Goal: Transaction & Acquisition: Subscribe to service/newsletter

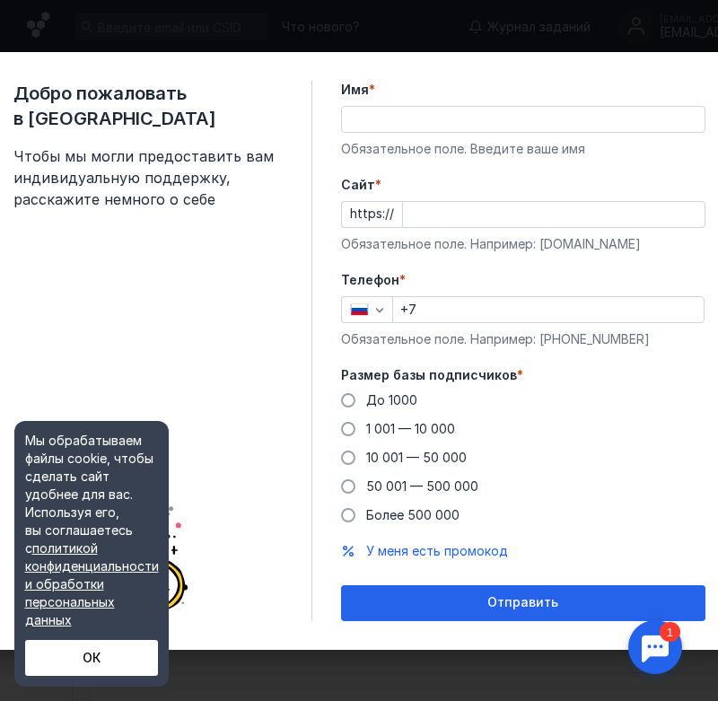
click at [444, 118] on input "Имя *" at bounding box center [523, 119] width 363 height 25
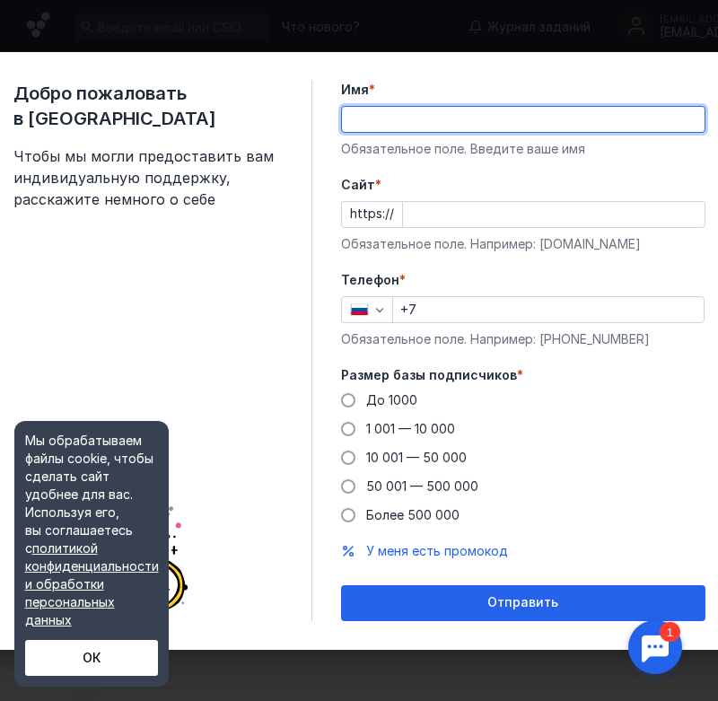
click at [445, 115] on input "Имя *" at bounding box center [523, 119] width 363 height 25
click at [446, 115] on input "Имя *" at bounding box center [523, 119] width 363 height 25
click at [465, 217] on input "Cайт *" at bounding box center [554, 214] width 302 height 25
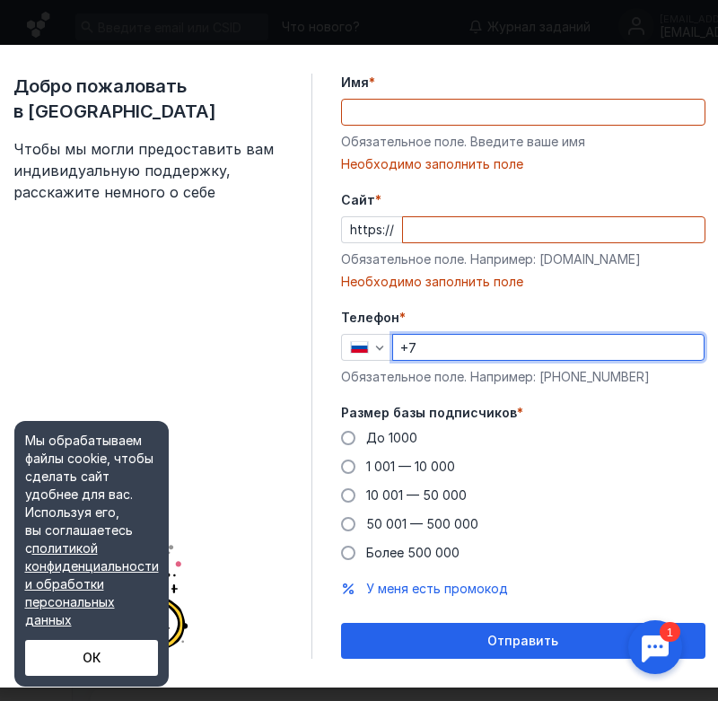
click at [477, 328] on div "Телефон * +7 Обязательное поле. Например: [PHONE_NUMBER]" at bounding box center [523, 347] width 364 height 77
click at [504, 349] on input "+7" at bounding box center [548, 347] width 311 height 25
click at [409, 111] on input "Имя *" at bounding box center [523, 112] width 363 height 25
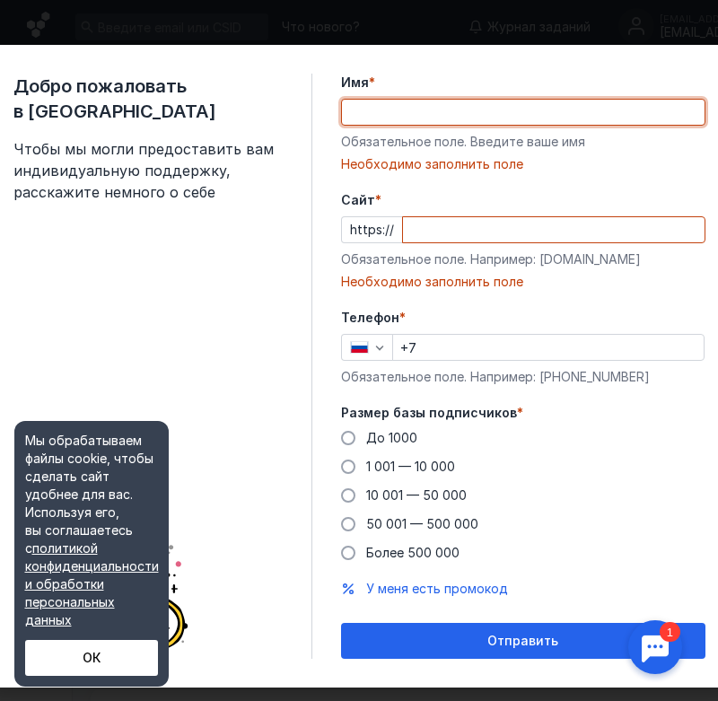
click at [465, 234] on input "Cайт *" at bounding box center [554, 229] width 302 height 25
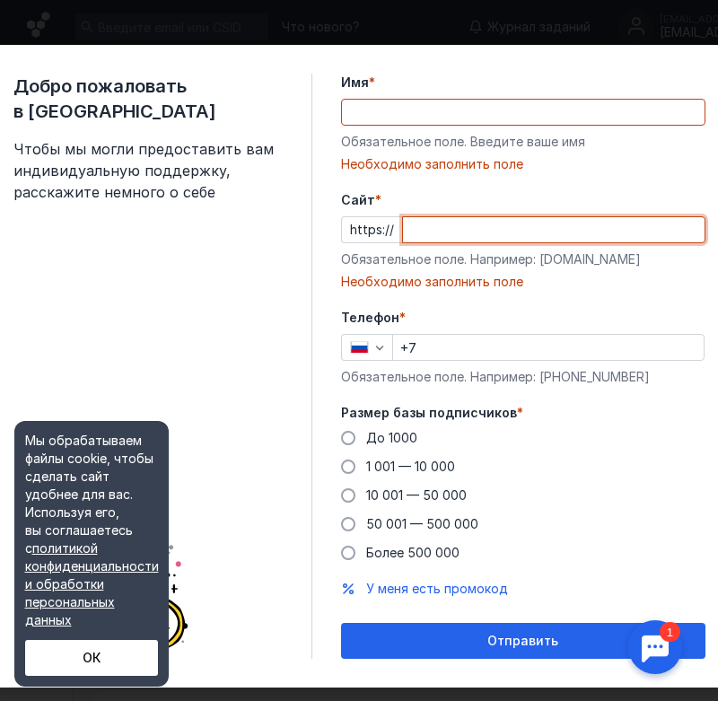
paste input "[DOMAIN_NAME][URL]"
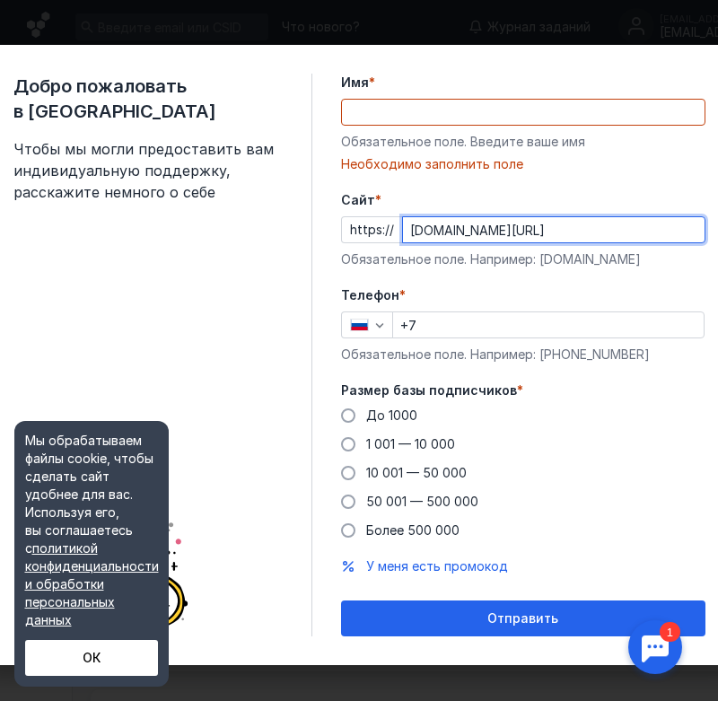
type input "[DOMAIN_NAME][URL]"
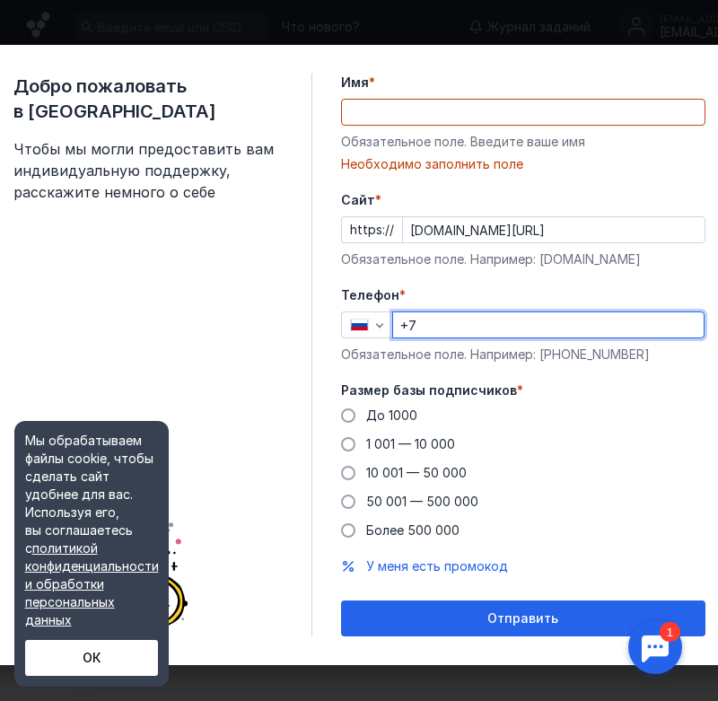
click at [510, 314] on input "+7" at bounding box center [548, 324] width 311 height 25
click at [455, 315] on input "+7" at bounding box center [548, 324] width 311 height 25
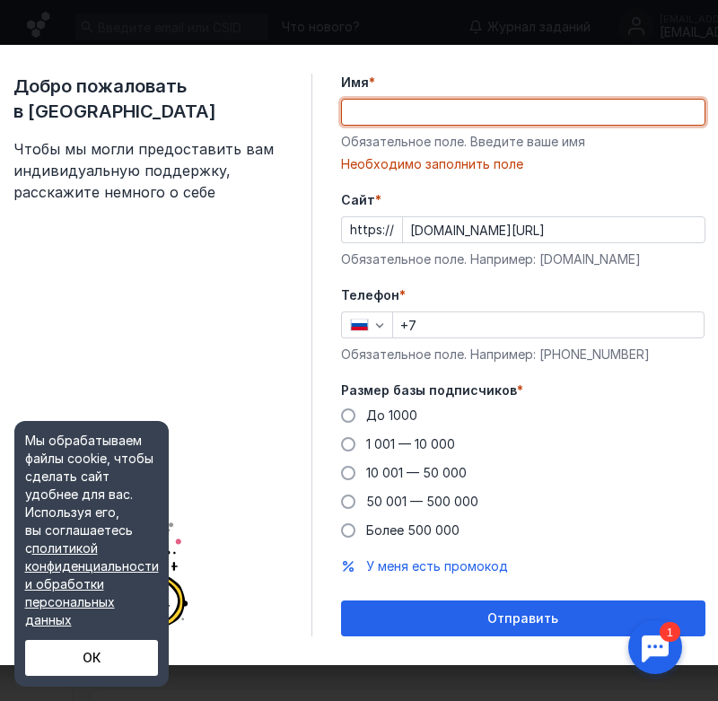
click at [408, 107] on input "Имя *" at bounding box center [523, 112] width 363 height 25
click at [545, 101] on input "Имя *" at bounding box center [523, 112] width 363 height 25
click at [545, 109] on input "Имя *" at bounding box center [523, 112] width 363 height 25
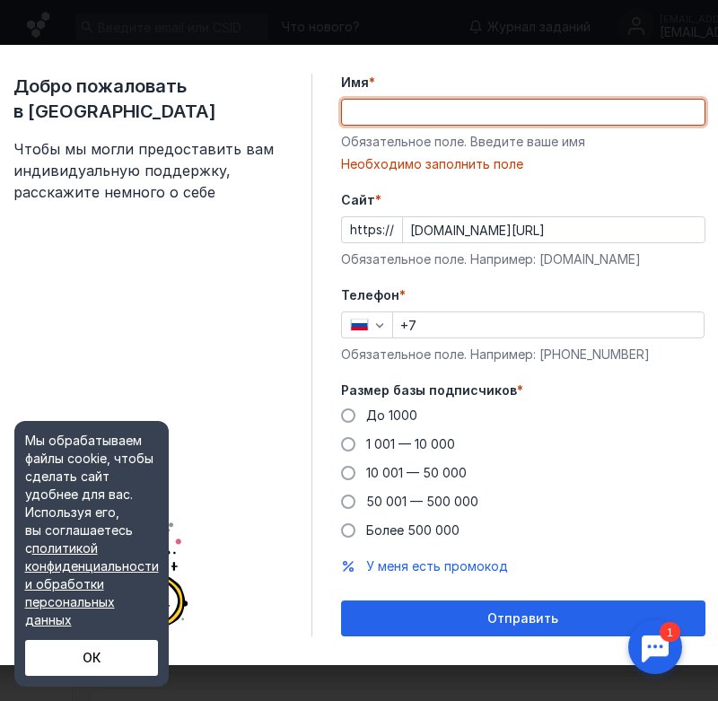
click at [545, 109] on input "Имя *" at bounding box center [523, 112] width 363 height 25
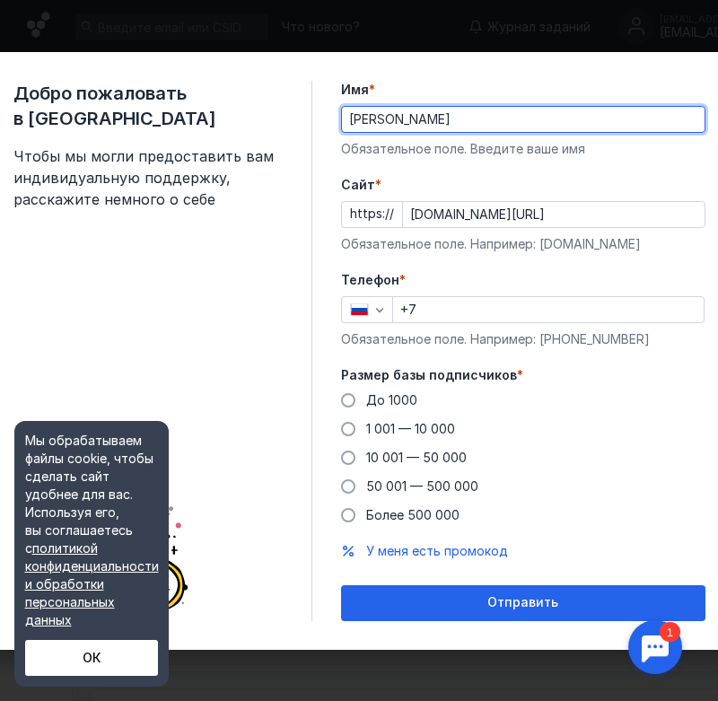
type input "[PERSON_NAME]"
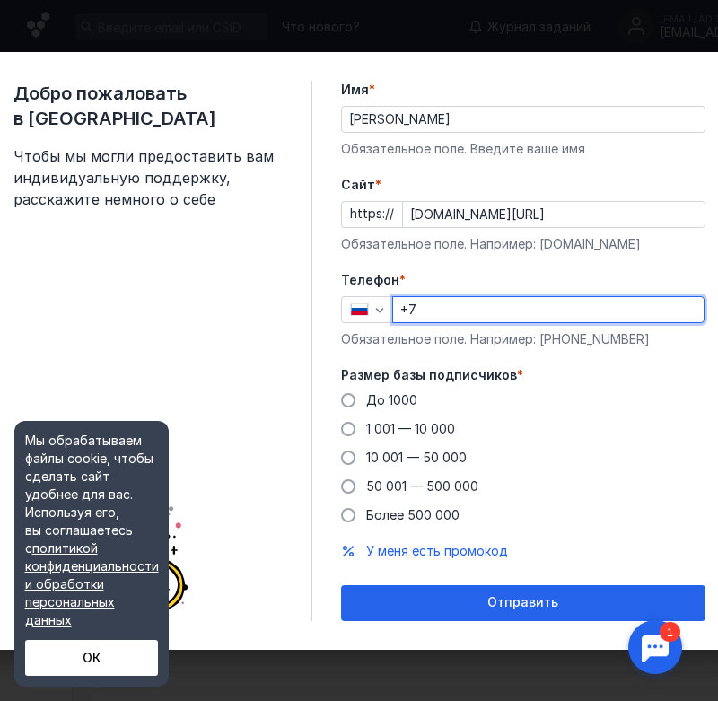
click at [519, 312] on input "+7" at bounding box center [548, 309] width 311 height 25
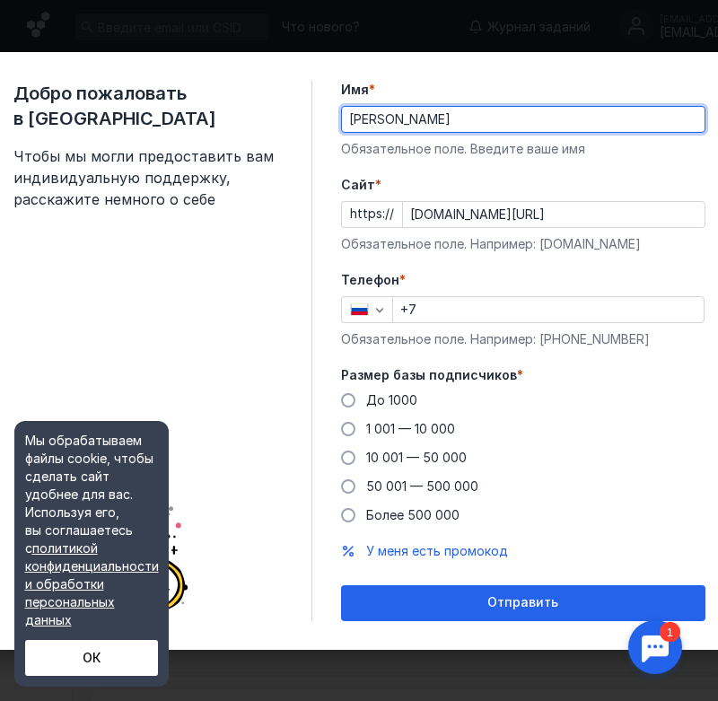
drag, startPoint x: 445, startPoint y: 121, endPoint x: 294, endPoint y: 121, distance: 150.8
click at [294, 121] on div "Добро пожаловать в Sendsay Чтобы мы могли предоставить вам индивидуальную подде…" at bounding box center [359, 351] width 749 height 598
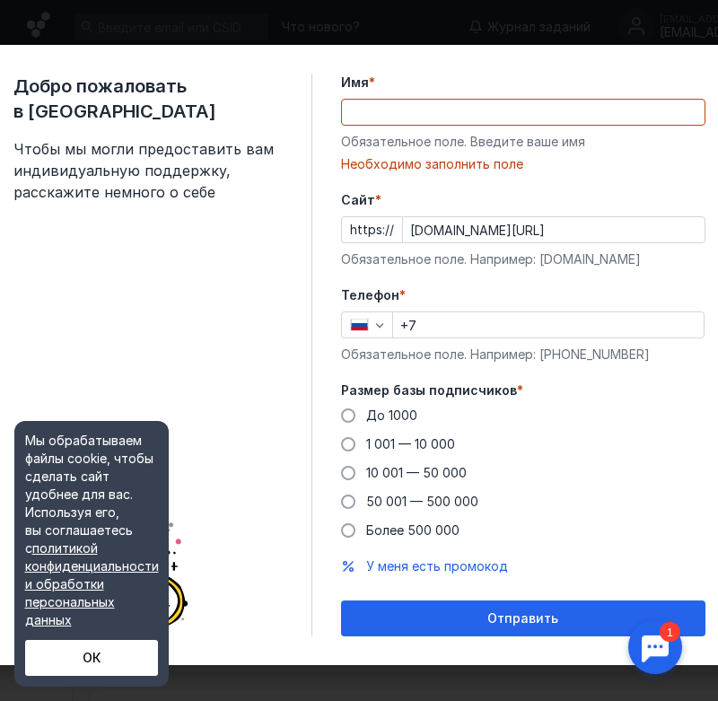
click at [405, 125] on div at bounding box center [523, 112] width 364 height 27
click at [402, 107] on input "Имя *" at bounding box center [523, 112] width 363 height 25
click at [355, 442] on span at bounding box center [348, 444] width 14 height 14
click at [0, 0] on input "1 001 — 10 000" at bounding box center [0, 0] width 0 height 0
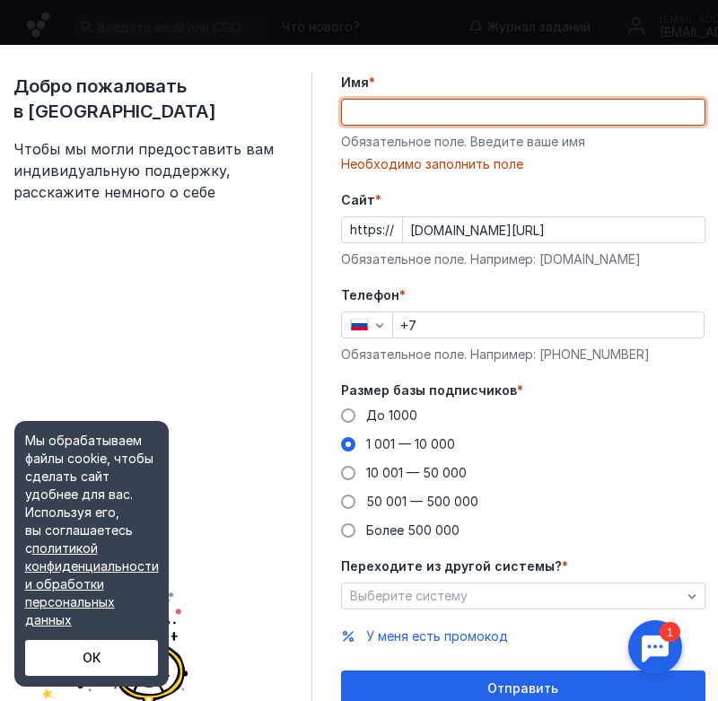
click at [460, 107] on input "Имя *" at bounding box center [523, 112] width 363 height 25
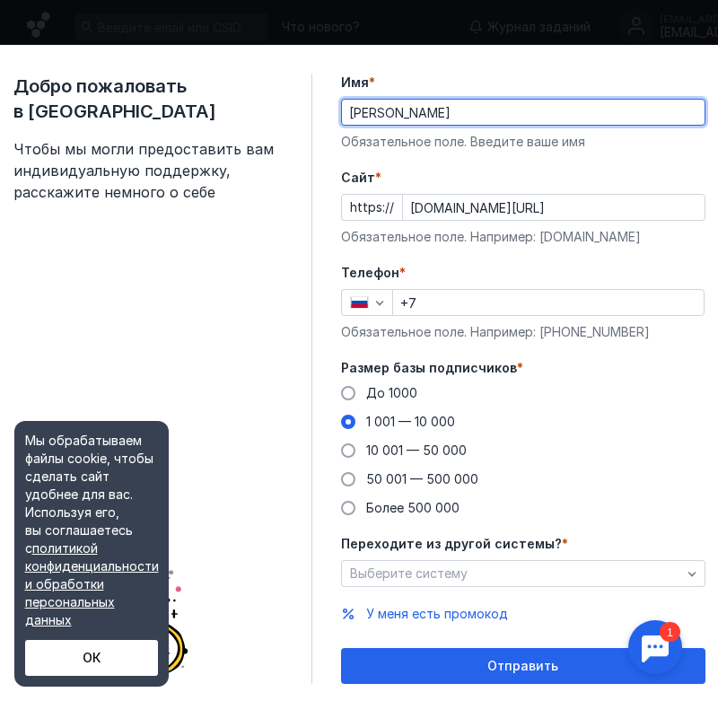
type input "[PERSON_NAME]"
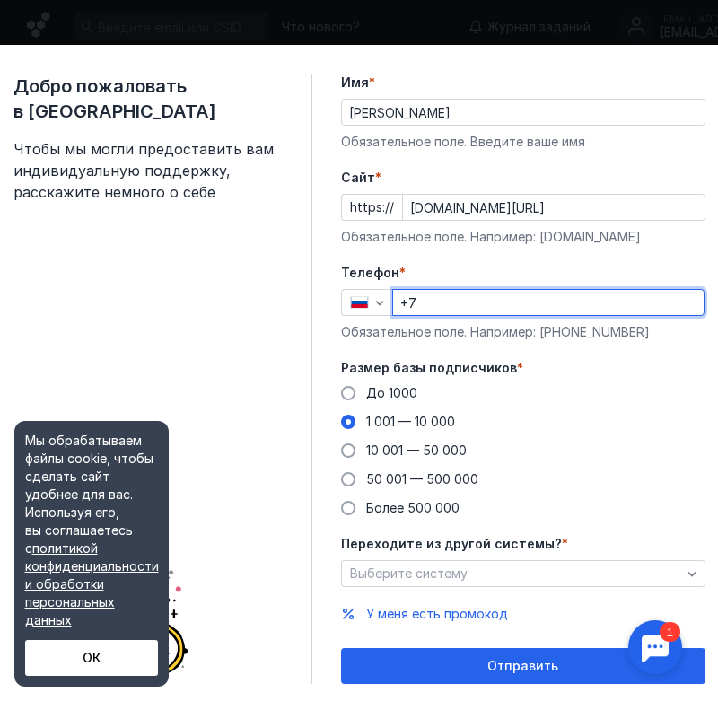
click at [453, 298] on input "+7" at bounding box center [548, 302] width 311 height 25
click at [516, 305] on input "+7 395 2" at bounding box center [548, 302] width 311 height 25
click at [457, 308] on input "[PHONE_NUMBER]" at bounding box center [548, 302] width 311 height 25
type input "[PHONE_NUMBER]"
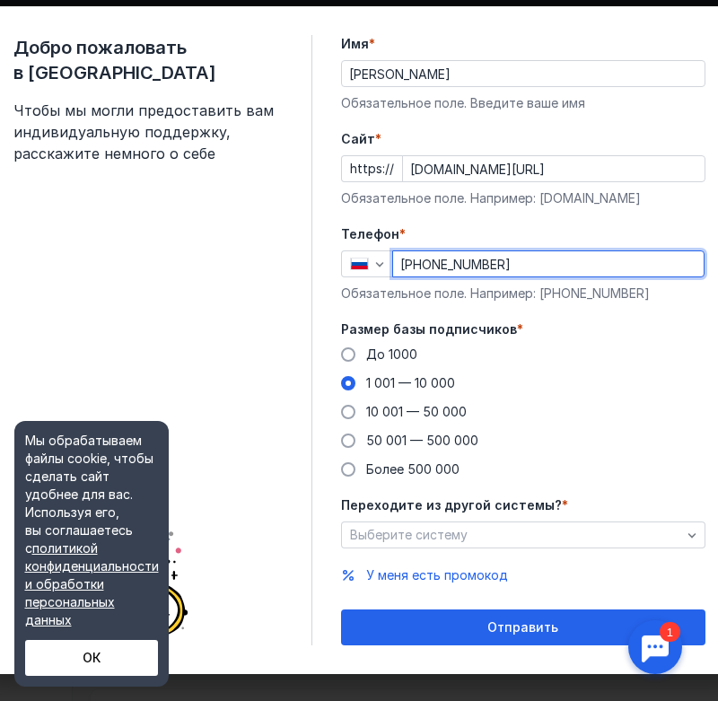
scroll to position [57, 0]
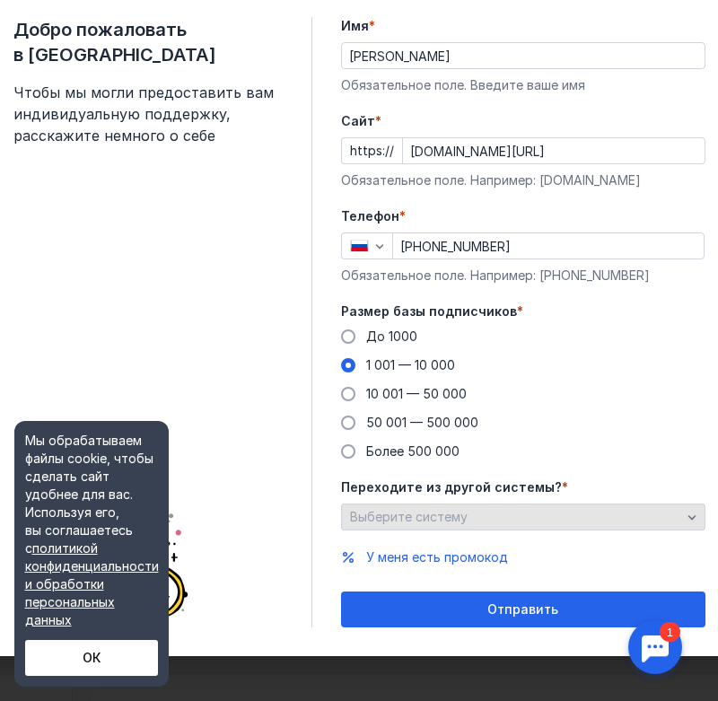
click at [468, 516] on span "Выберите систему" at bounding box center [409, 516] width 118 height 15
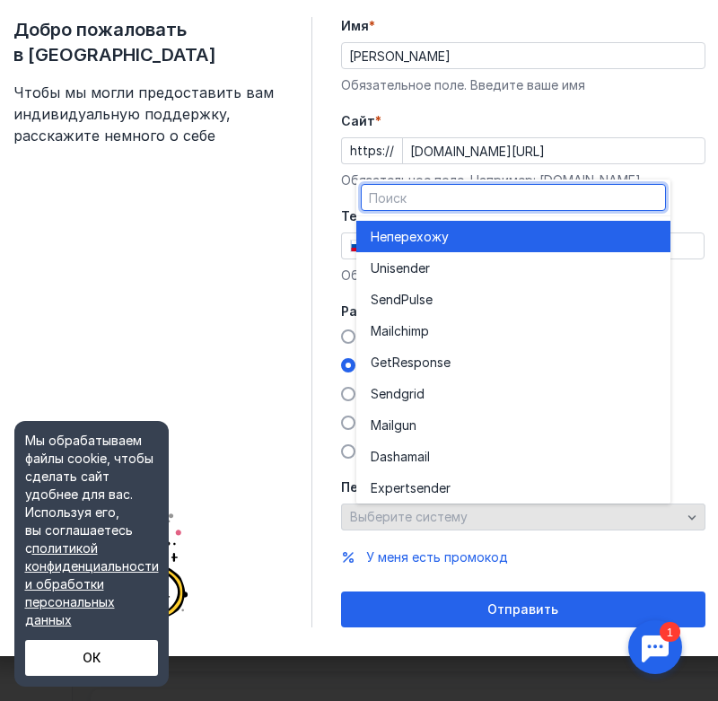
click at [489, 518] on div "Выберите систему" at bounding box center [516, 517] width 340 height 15
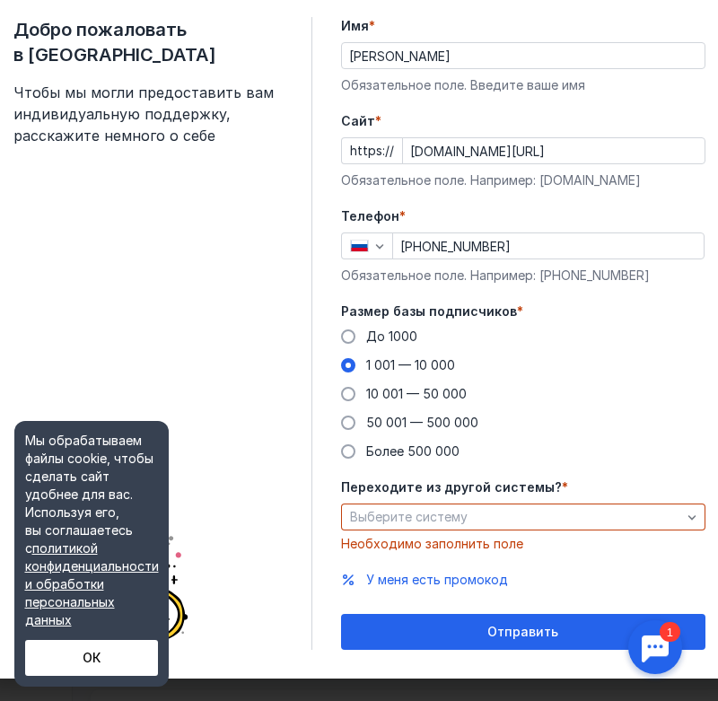
click at [680, 472] on div "Добро пожаловать в Sendsay Чтобы мы могли предоставить вам индивидуальную подде…" at bounding box center [359, 333] width 749 height 690
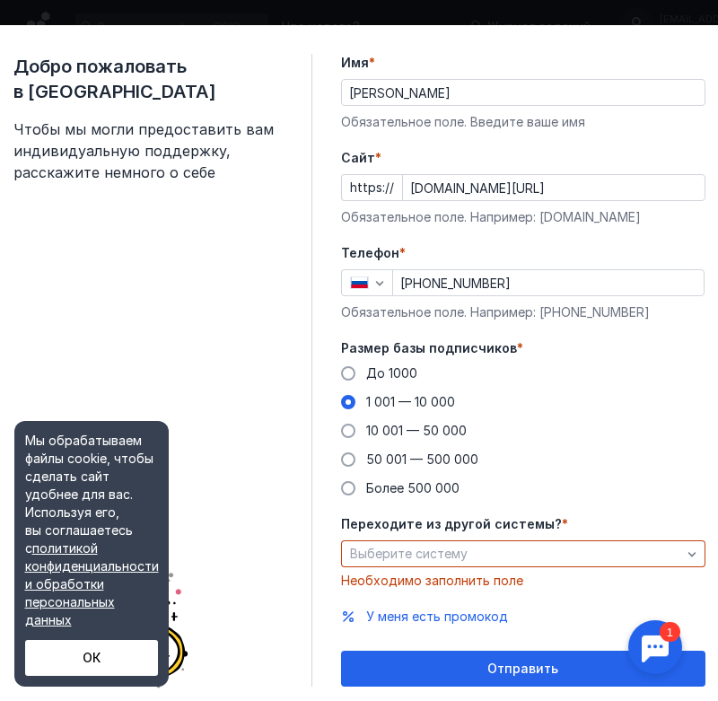
scroll to position [0, 0]
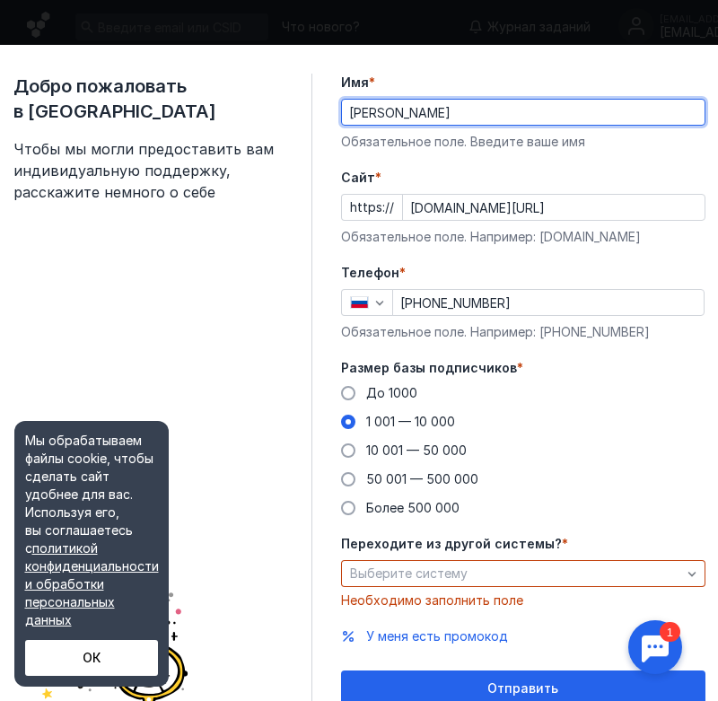
click at [451, 122] on input "[PERSON_NAME]" at bounding box center [523, 112] width 363 height 25
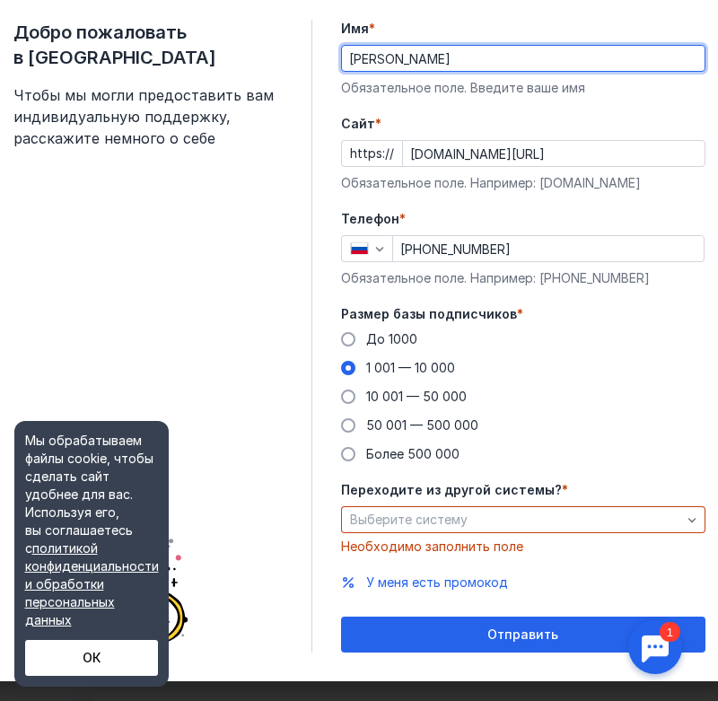
scroll to position [79, 0]
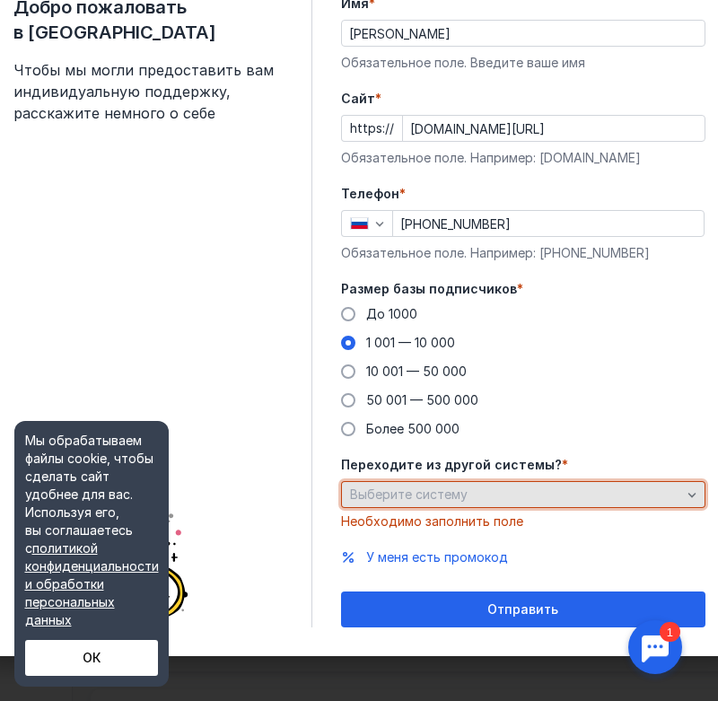
click at [632, 494] on div "Выберите систему" at bounding box center [516, 494] width 340 height 15
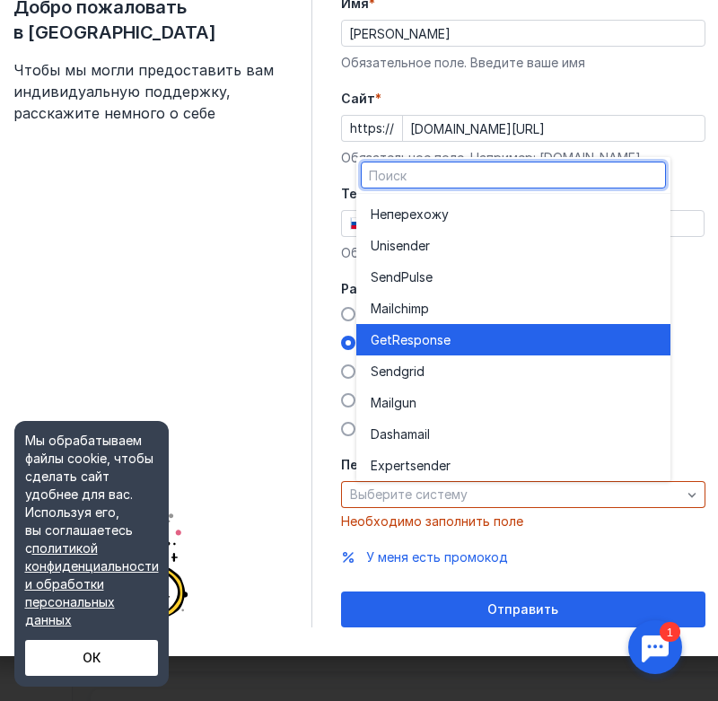
scroll to position [99, 0]
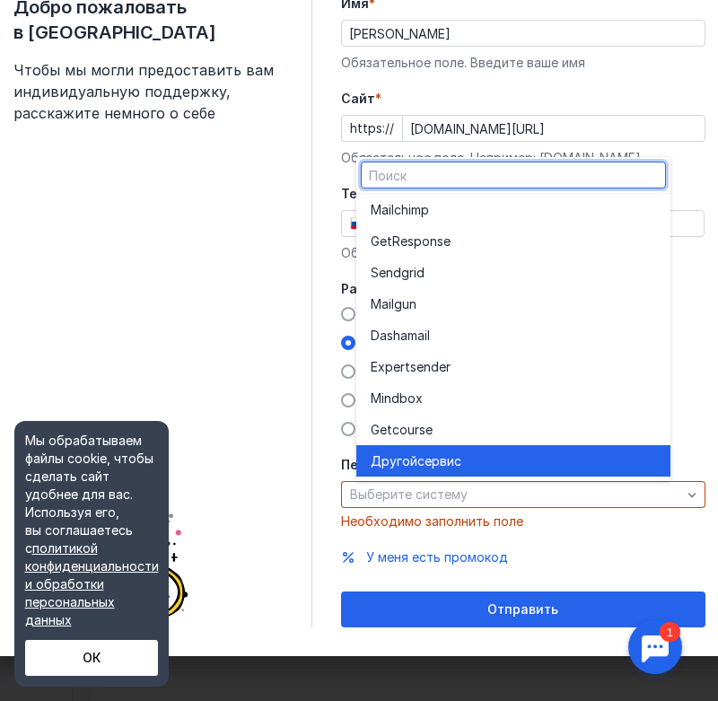
click at [480, 460] on div "Другой сервис" at bounding box center [513, 461] width 285 height 18
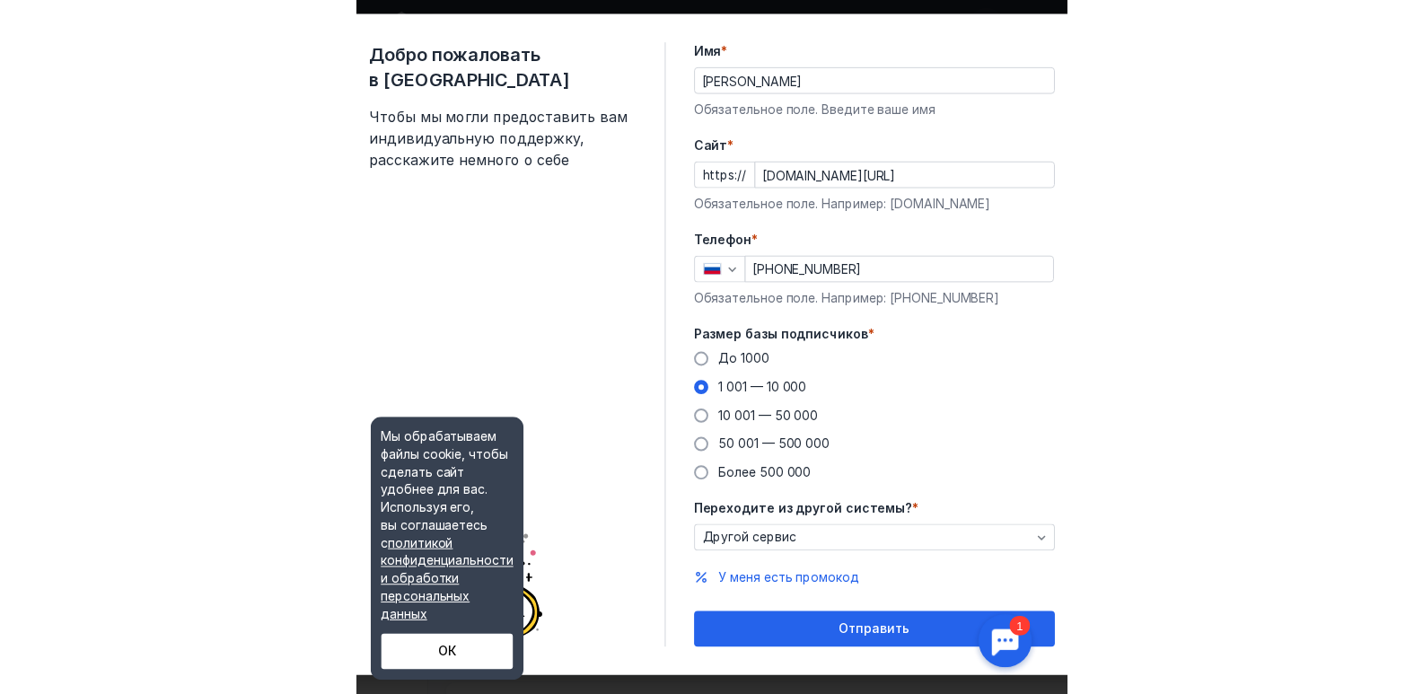
scroll to position [57, 0]
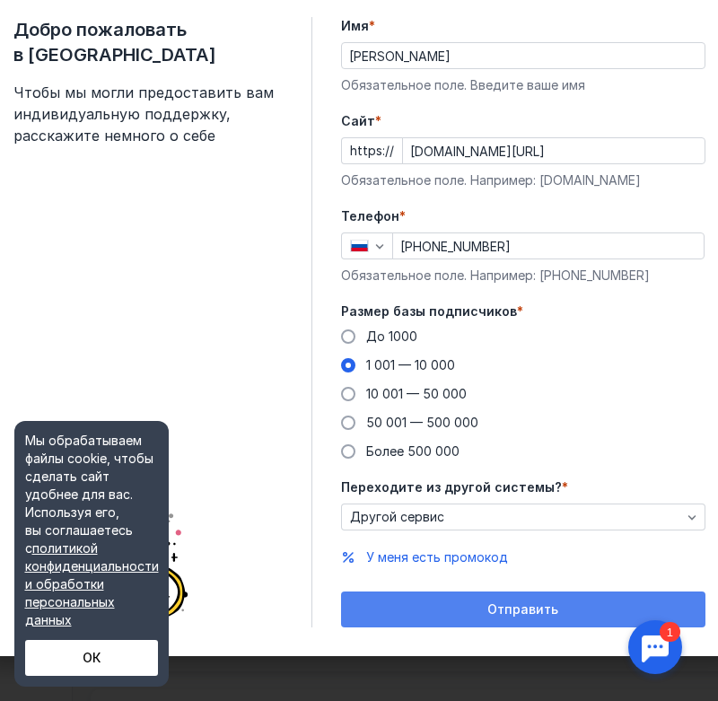
click at [519, 609] on span "Отправить" at bounding box center [522, 609] width 71 height 15
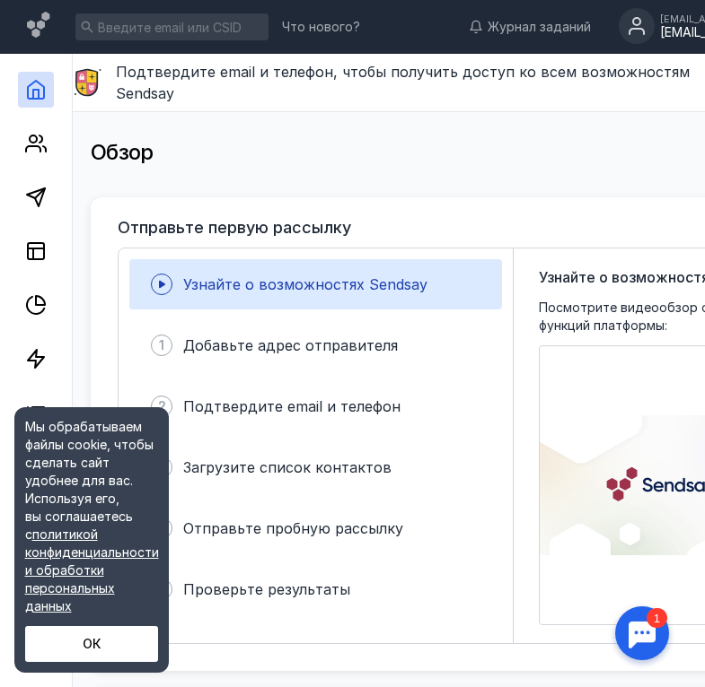
click at [640, 23] on icon at bounding box center [636, 21] width 7 height 7
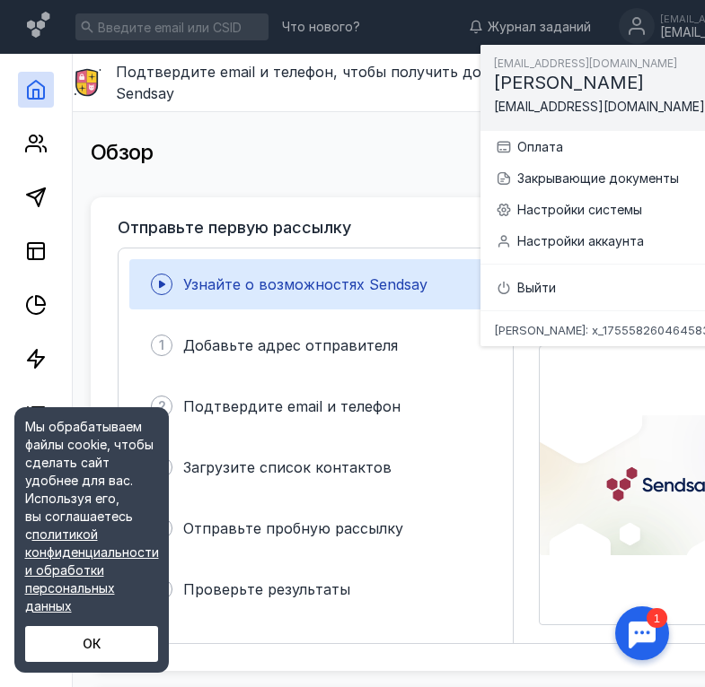
click at [391, 152] on div "Обзор" at bounding box center [467, 153] width 753 height 36
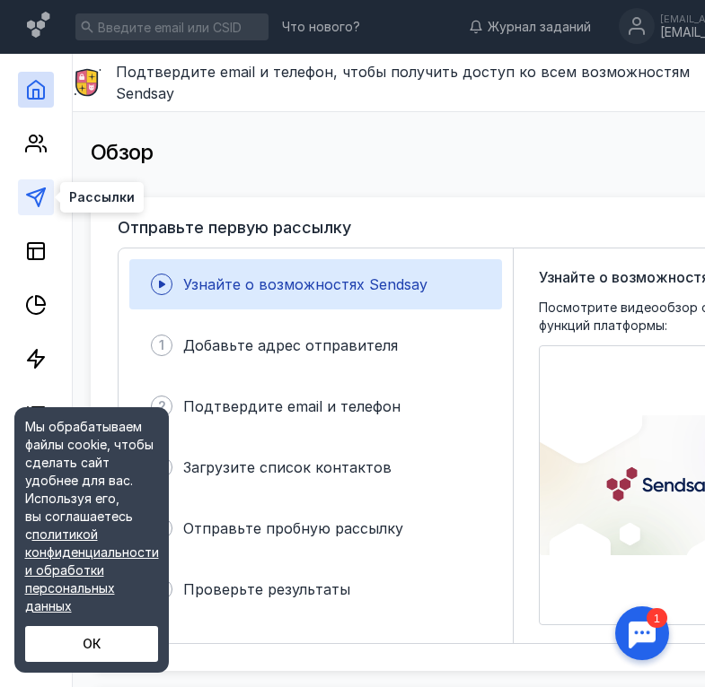
click at [33, 188] on icon at bounding box center [36, 198] width 22 height 22
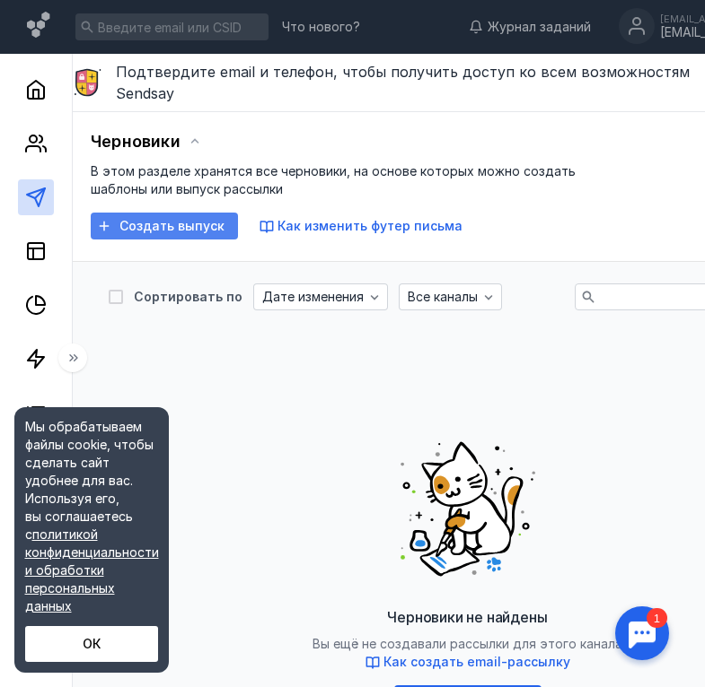
click at [176, 219] on span "Создать выпуск" at bounding box center [171, 226] width 105 height 15
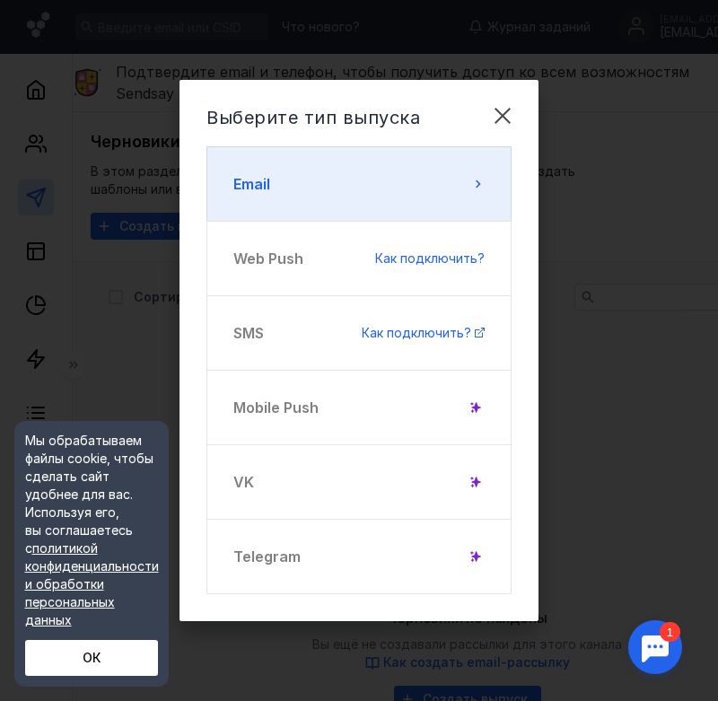
click at [449, 179] on button "Email" at bounding box center [358, 183] width 305 height 75
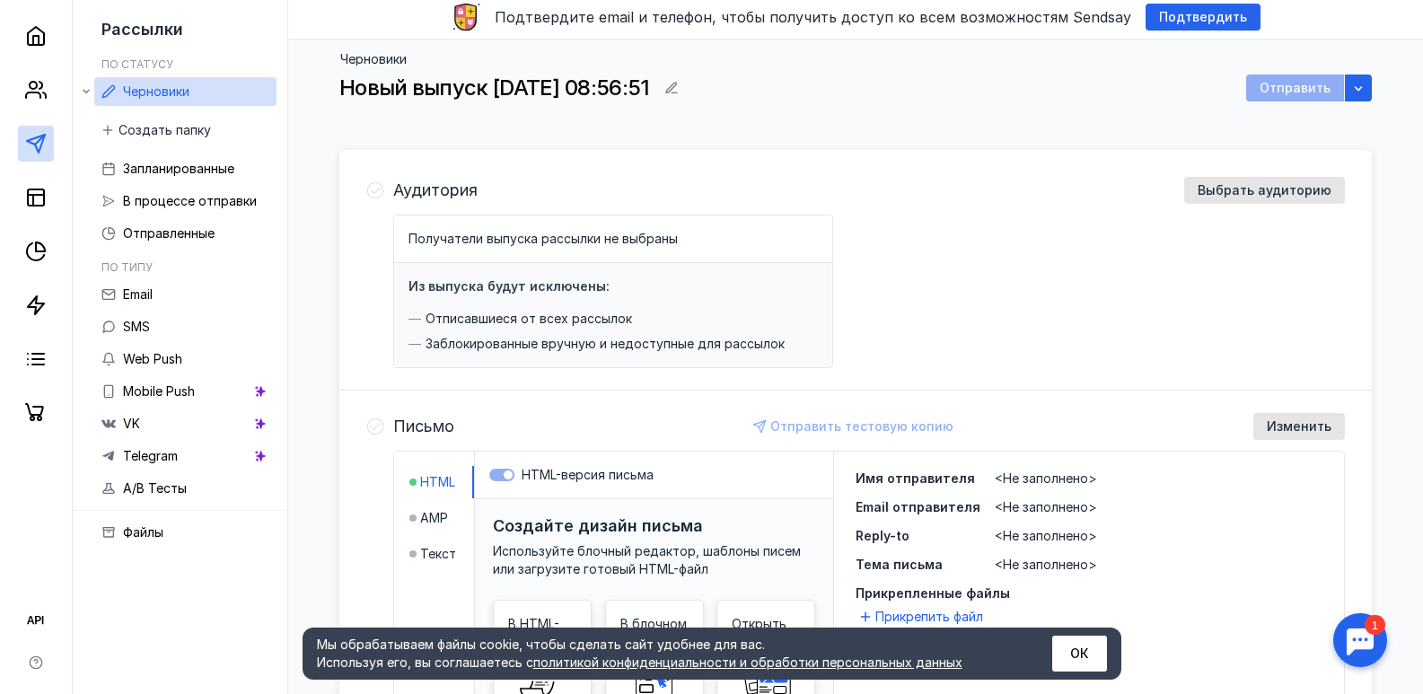
scroll to position [90, 0]
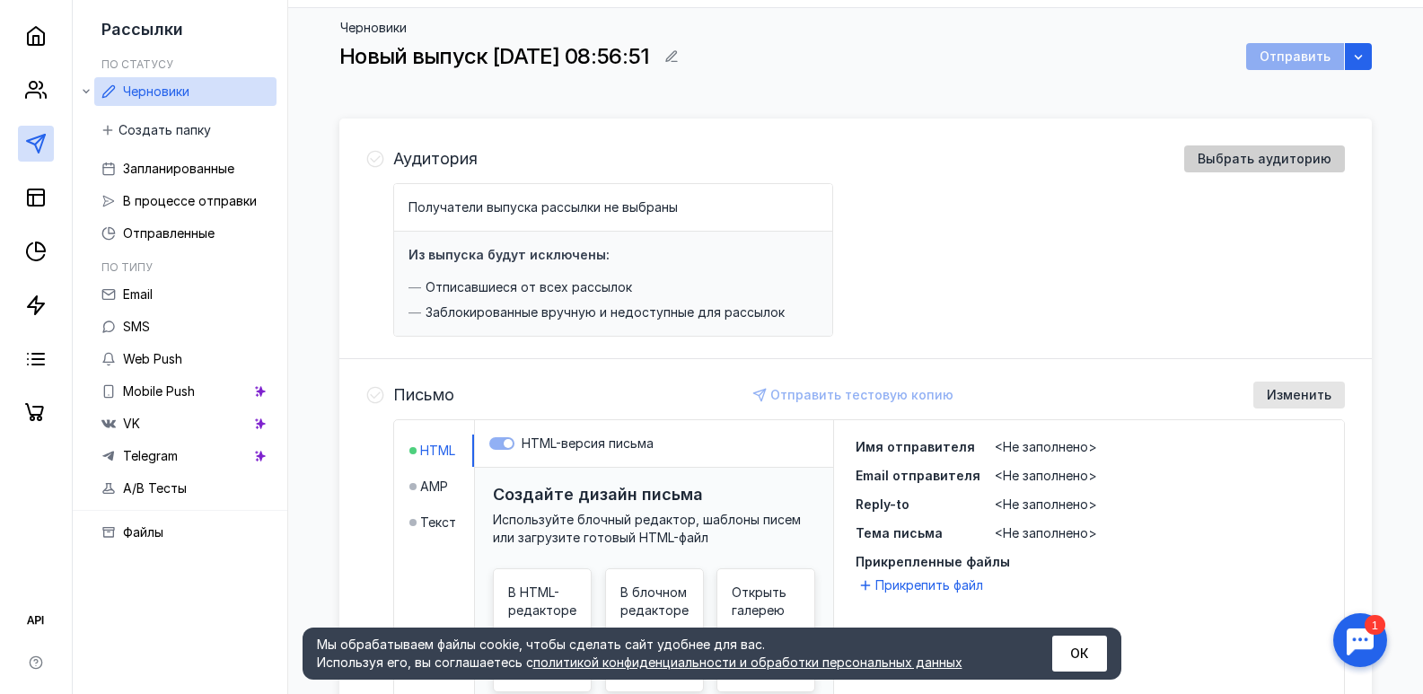
click at [1220, 165] on span "Выбрать аудиторию" at bounding box center [1264, 159] width 134 height 15
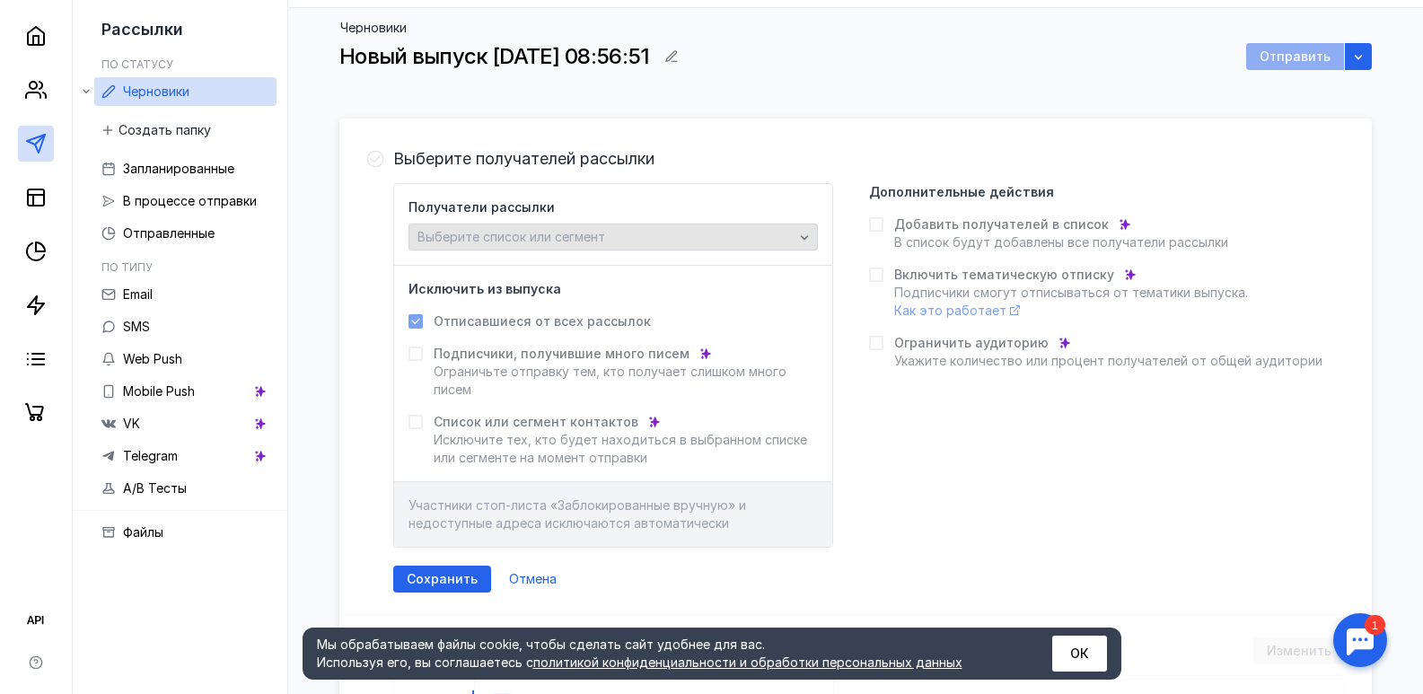
click at [521, 232] on span "Выберите список или сегмент" at bounding box center [511, 236] width 188 height 15
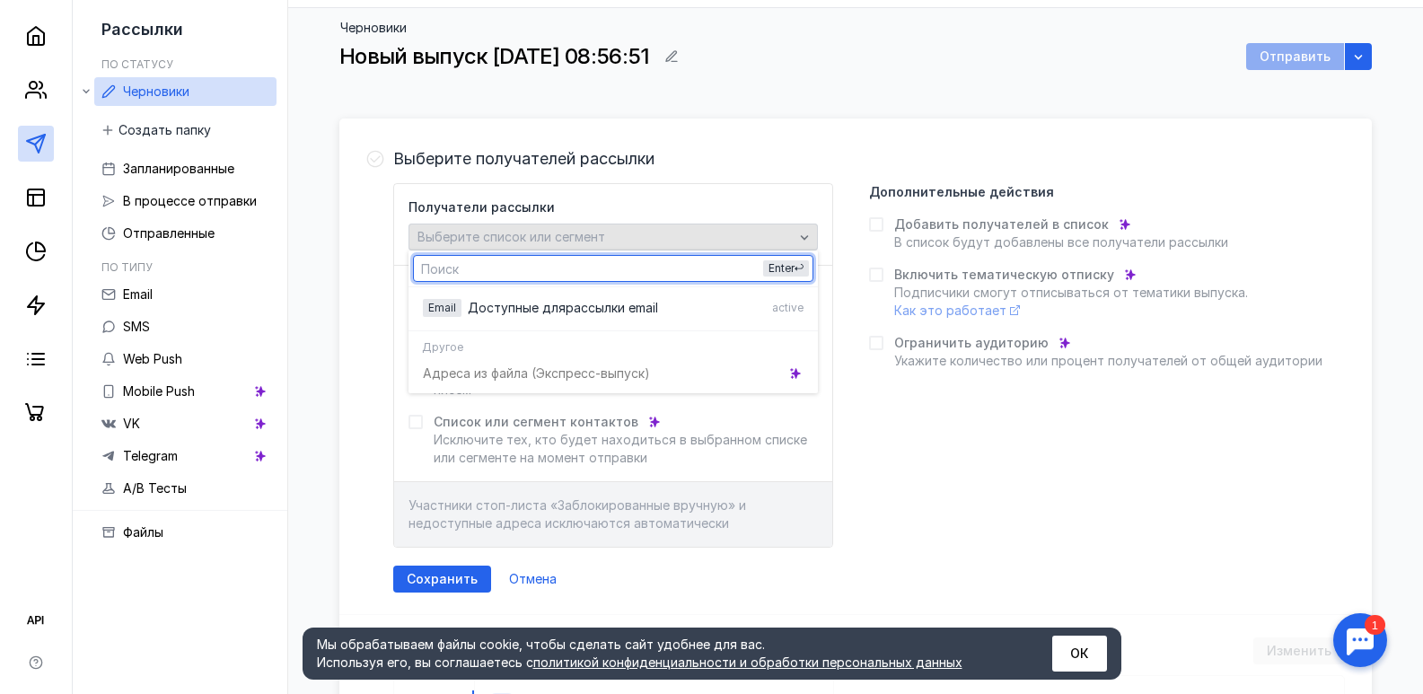
click at [542, 232] on span "Выберите список или сегмент" at bounding box center [511, 236] width 188 height 15
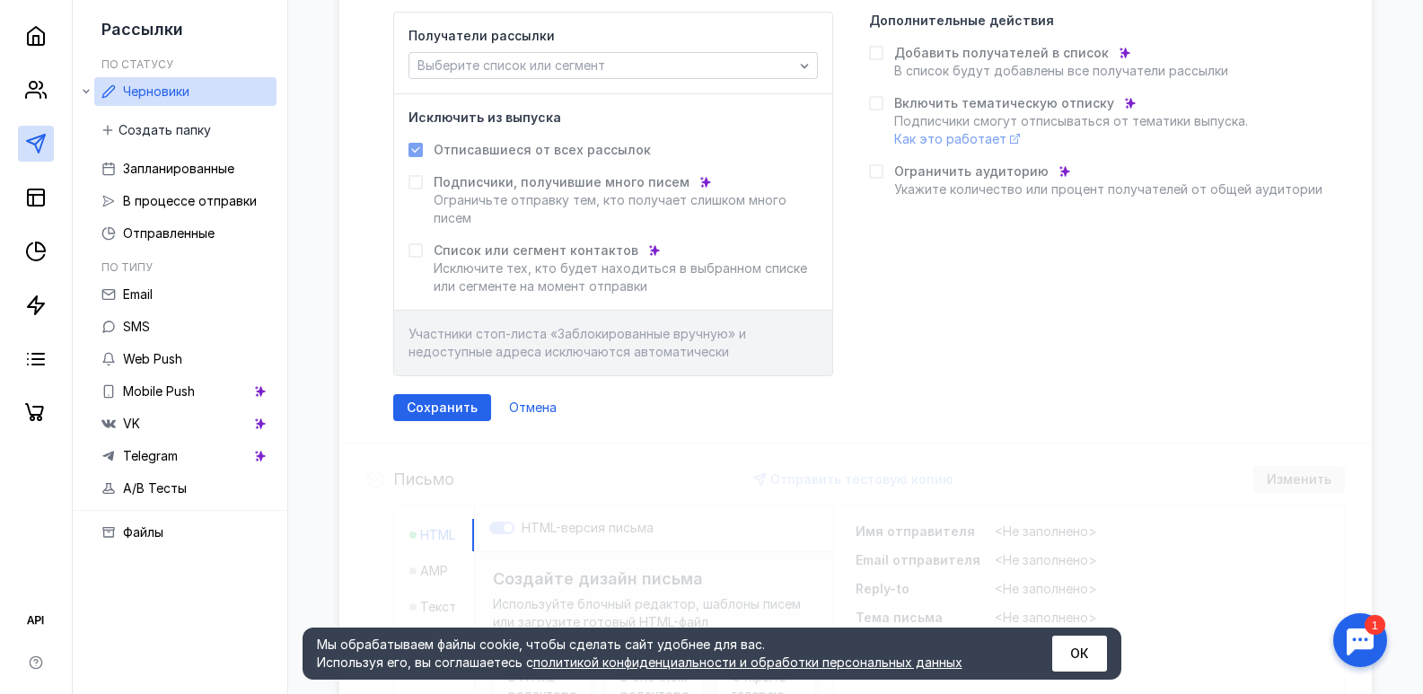
scroll to position [269, 0]
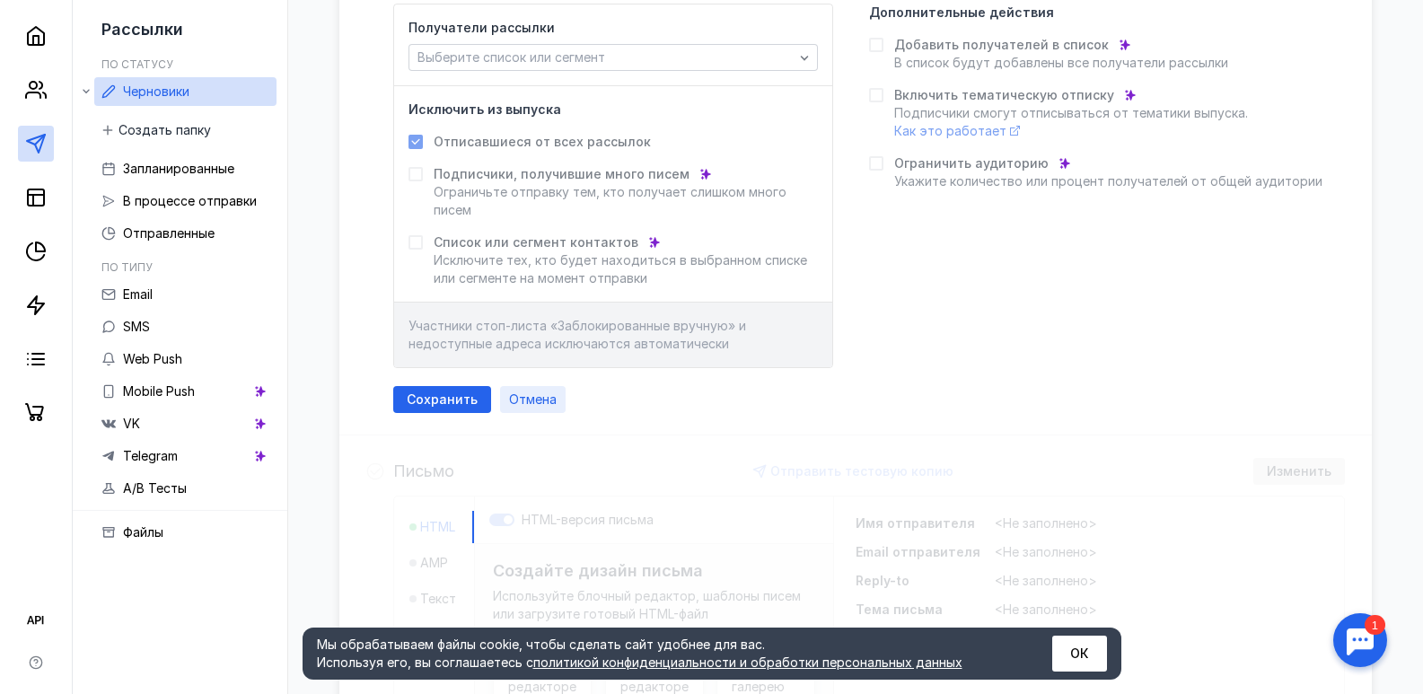
click at [552, 397] on span "Отмена" at bounding box center [533, 399] width 48 height 15
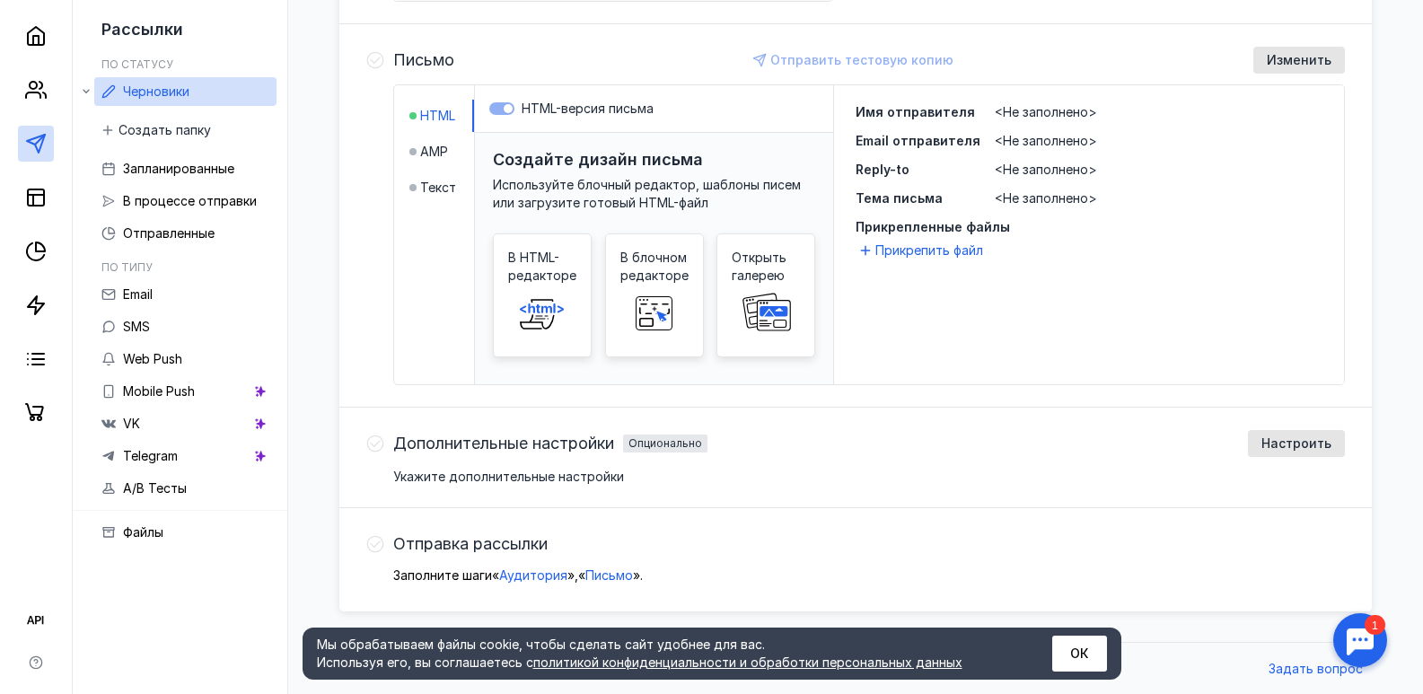
scroll to position [426, 0]
click at [460, 184] on li "Текст" at bounding box center [441, 186] width 65 height 32
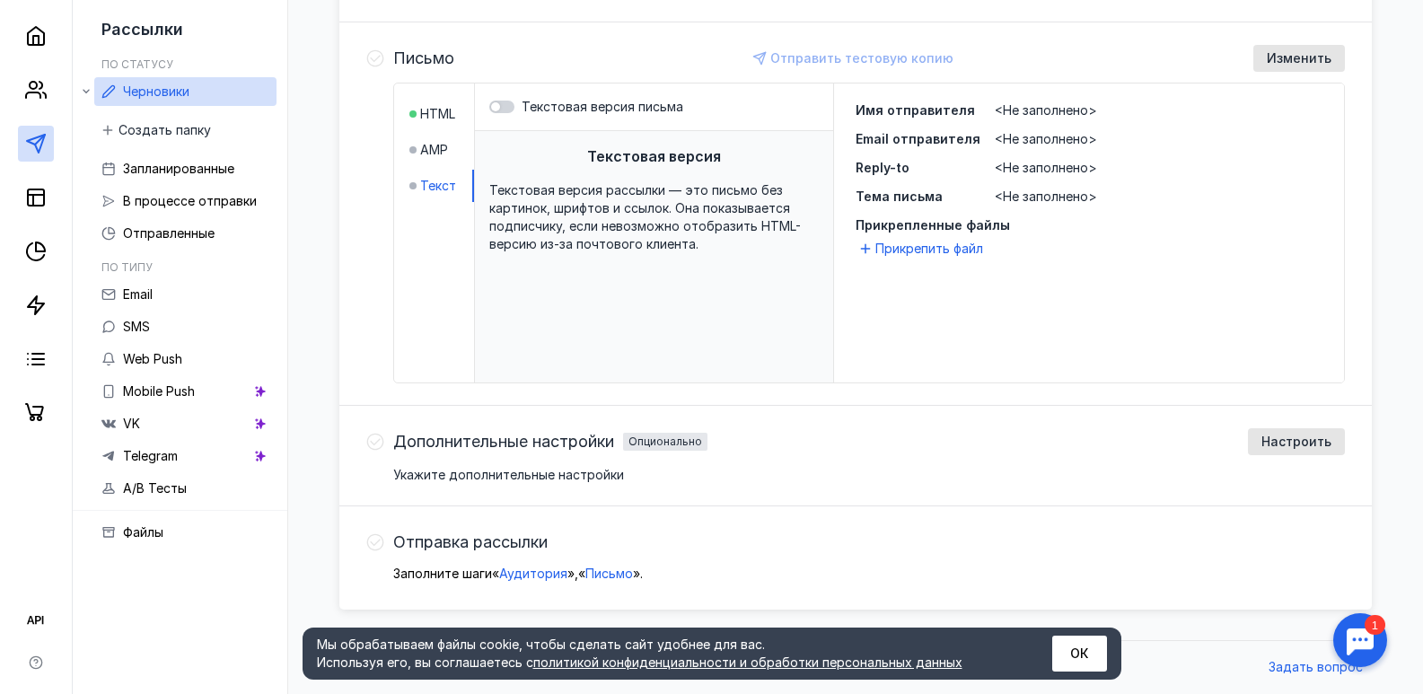
click at [591, 223] on span "Текстовая версия рассылки — это письмо без картинок, шрифтов и ссылок. Она пока…" at bounding box center [644, 216] width 311 height 69
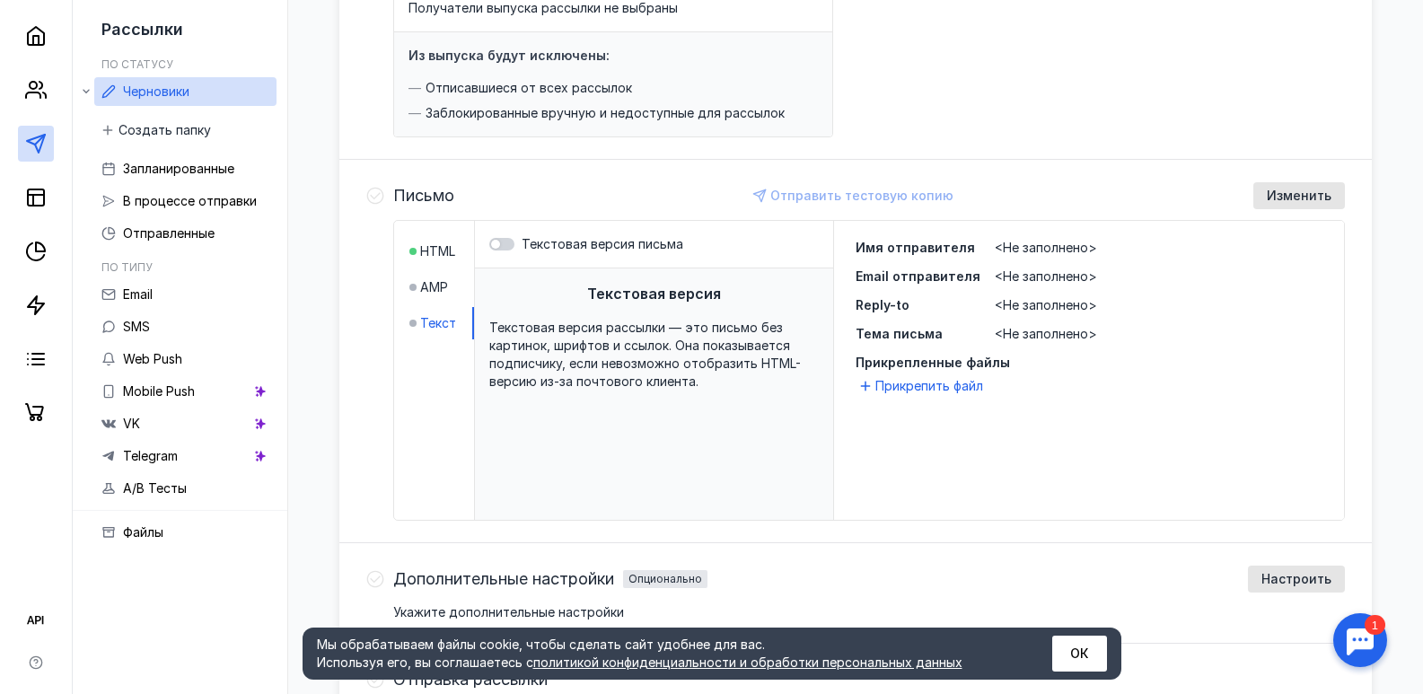
scroll to position [0, 0]
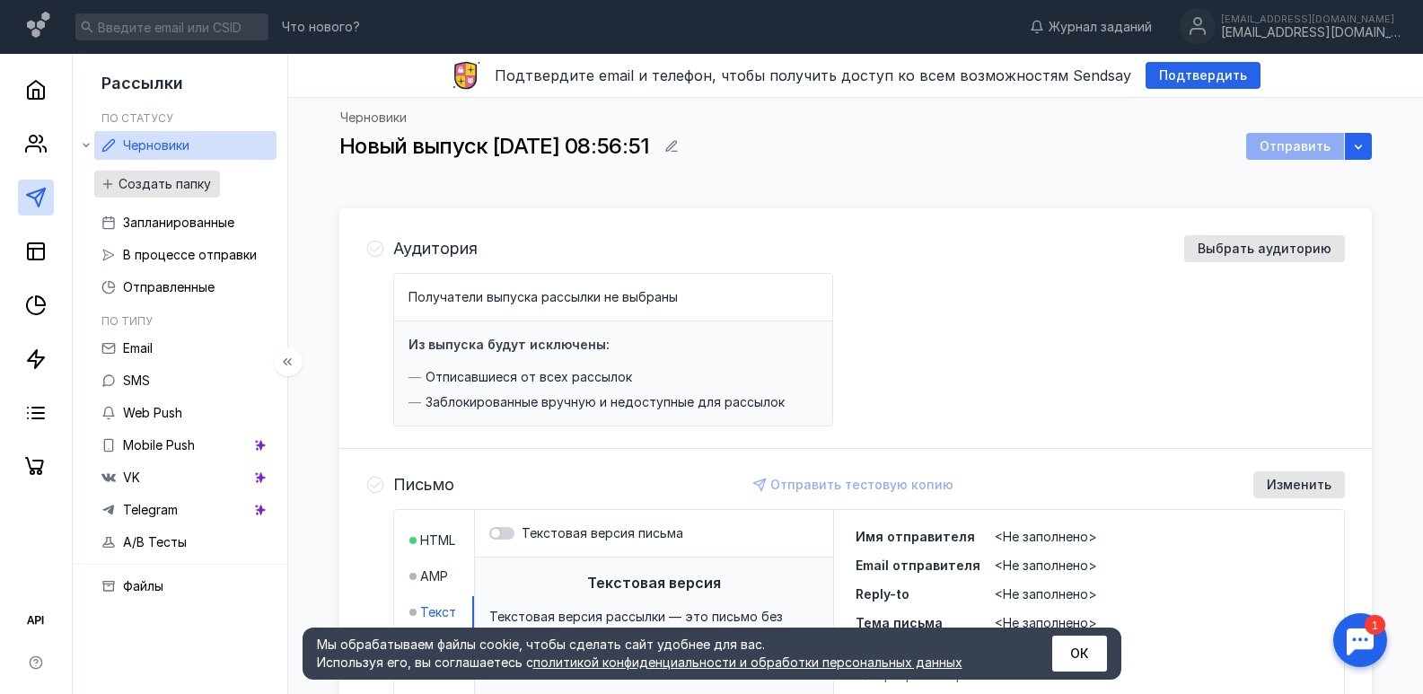
click at [189, 187] on span "Создать папку" at bounding box center [164, 184] width 92 height 15
click at [202, 227] on span "Запланированные" at bounding box center [178, 222] width 111 height 15
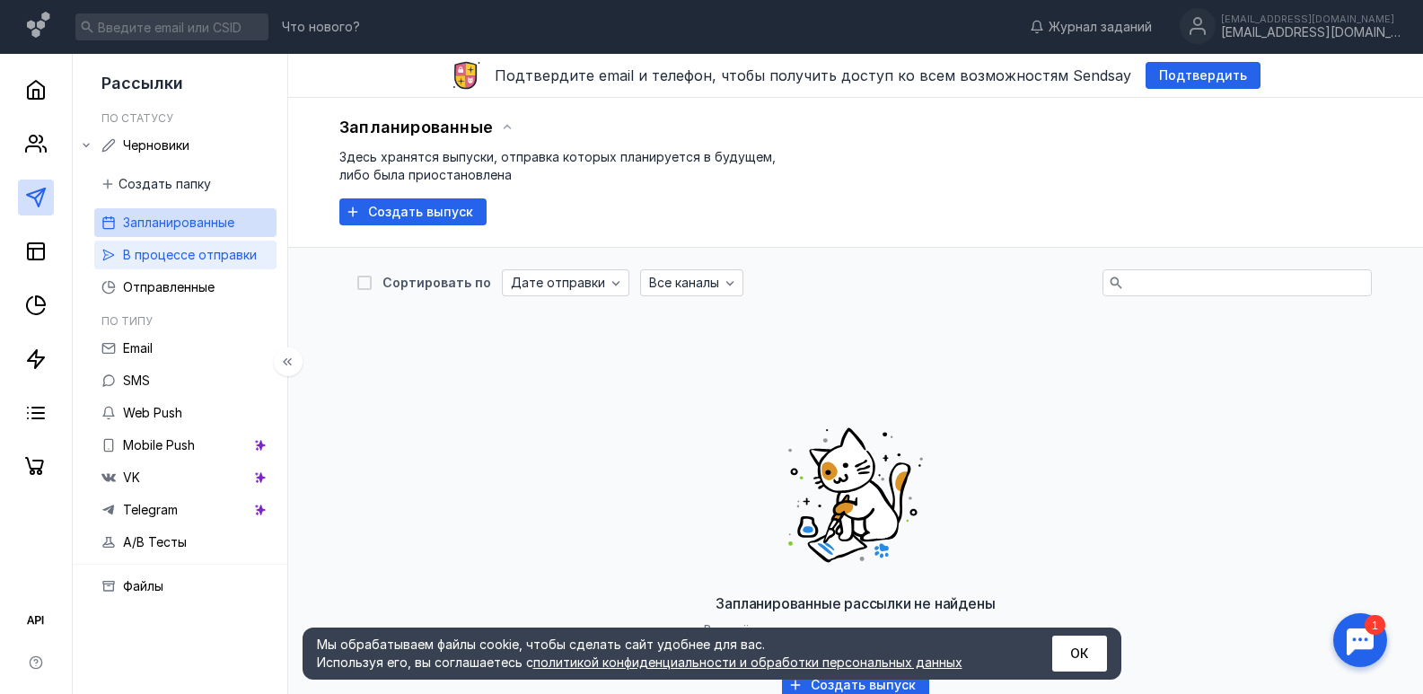
click at [200, 251] on span "В процессе отправки" at bounding box center [190, 254] width 134 height 15
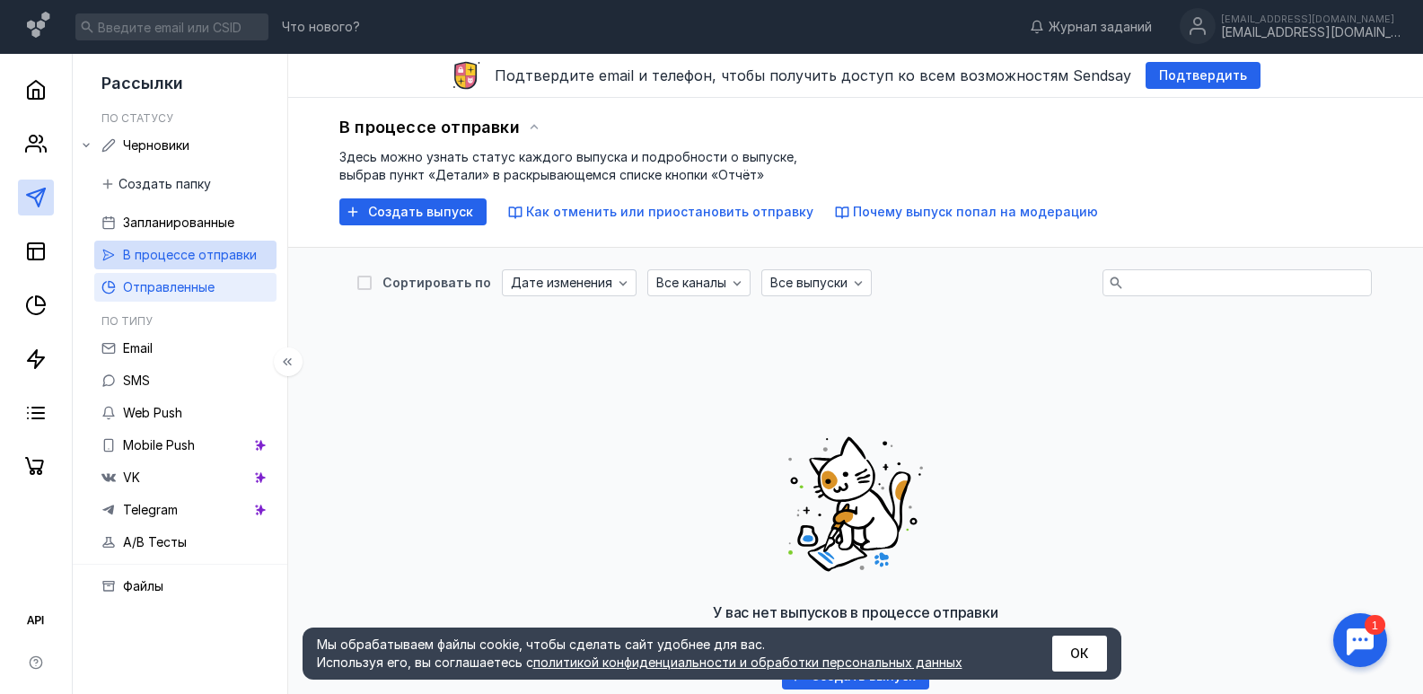
click at [188, 285] on span "Отправленные" at bounding box center [169, 286] width 92 height 15
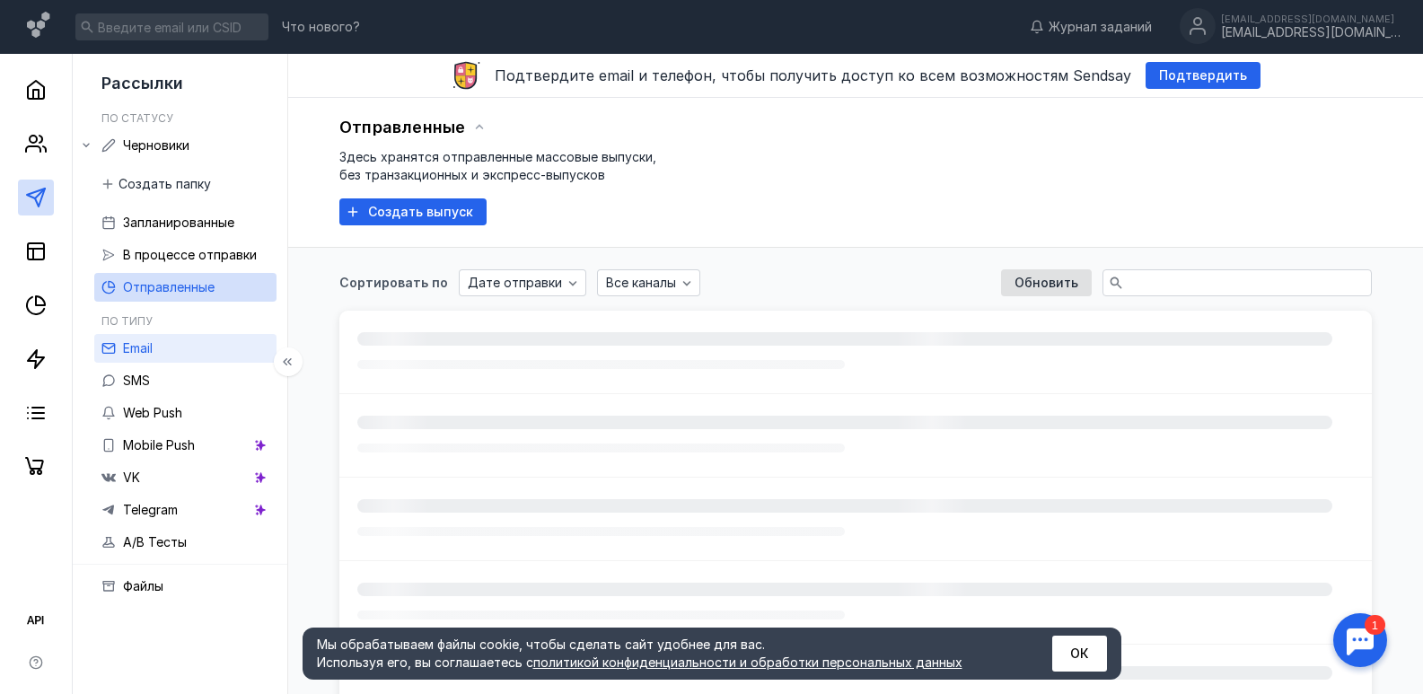
click at [156, 350] on link "Email" at bounding box center [185, 348] width 182 height 29
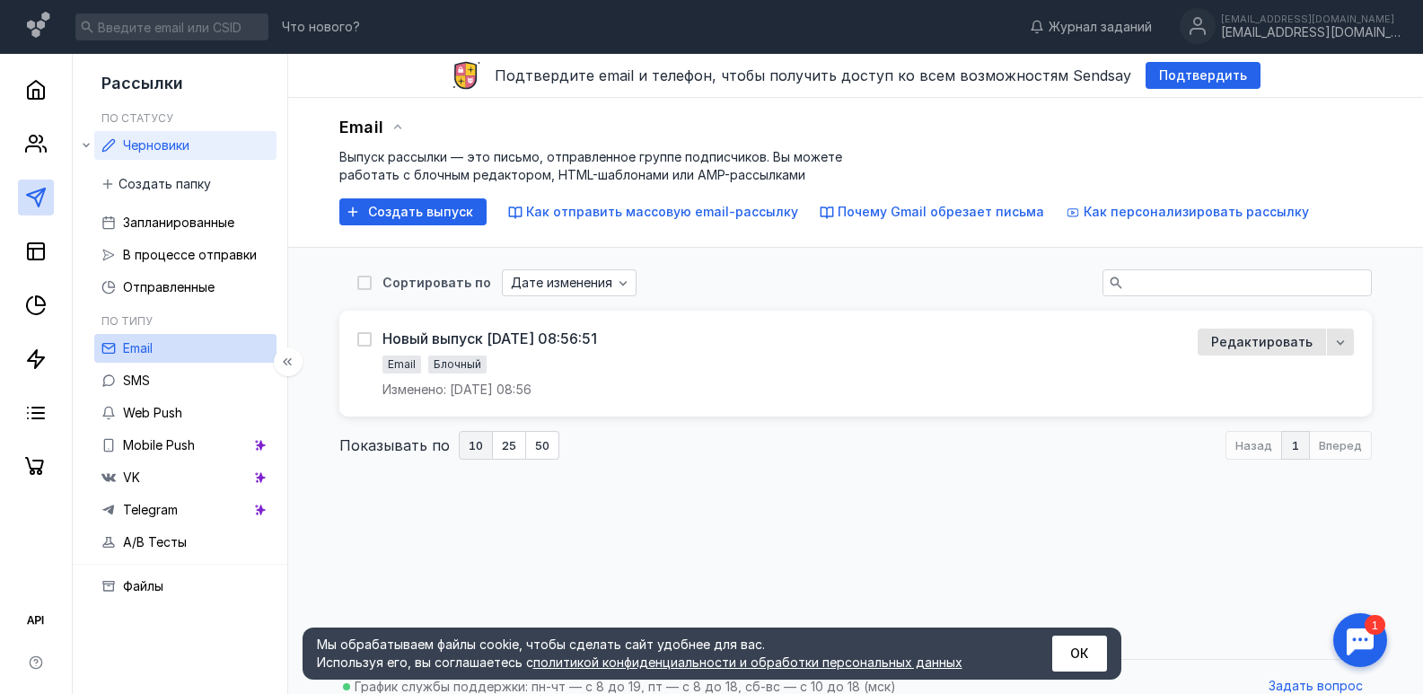
click at [167, 154] on div "Черновики" at bounding box center [156, 146] width 66 height 22
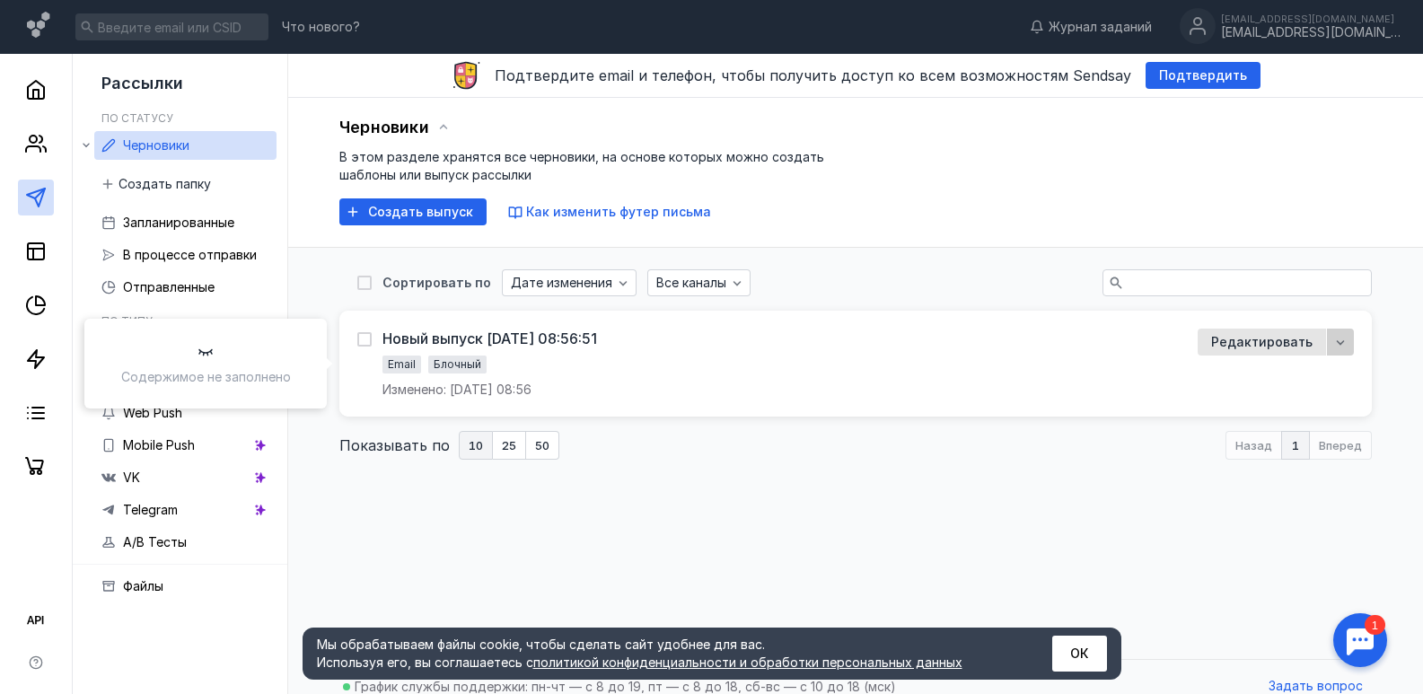
click at [1344, 339] on icon "button" at bounding box center [1340, 342] width 14 height 14
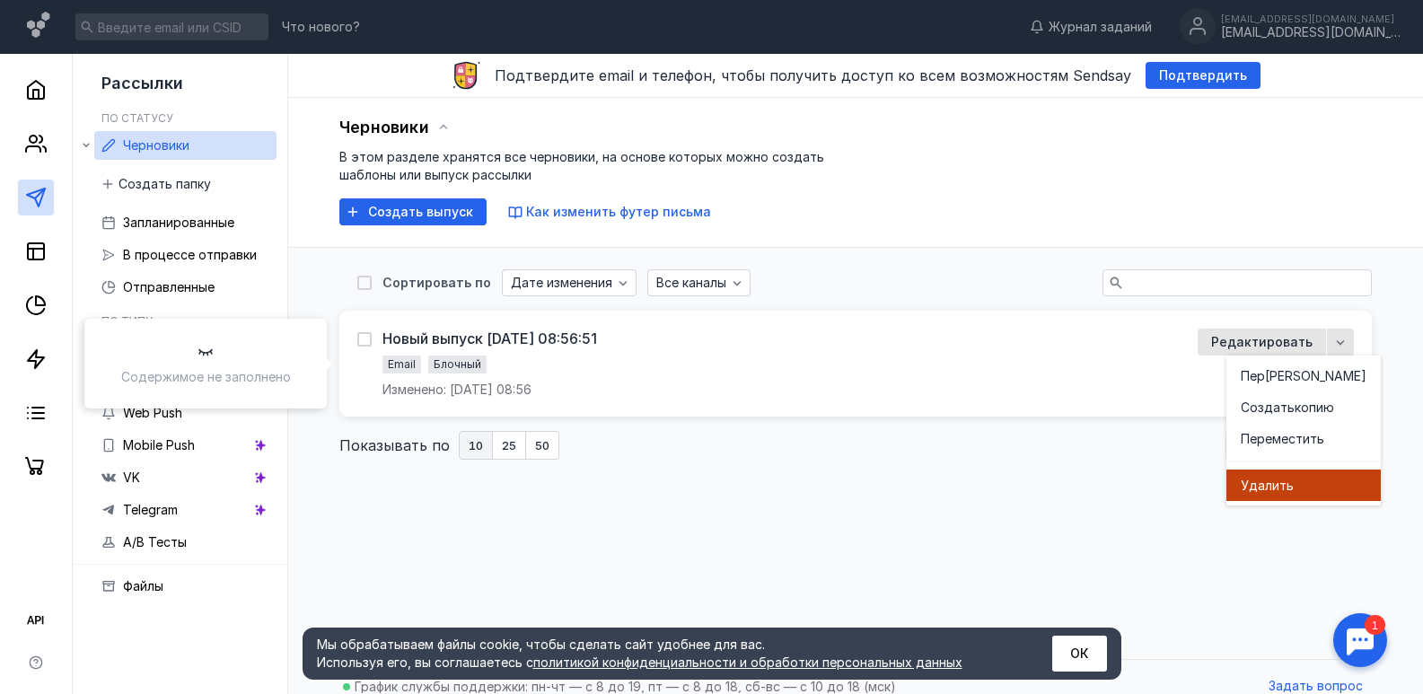
click at [1282, 488] on span "ить" at bounding box center [1283, 486] width 22 height 18
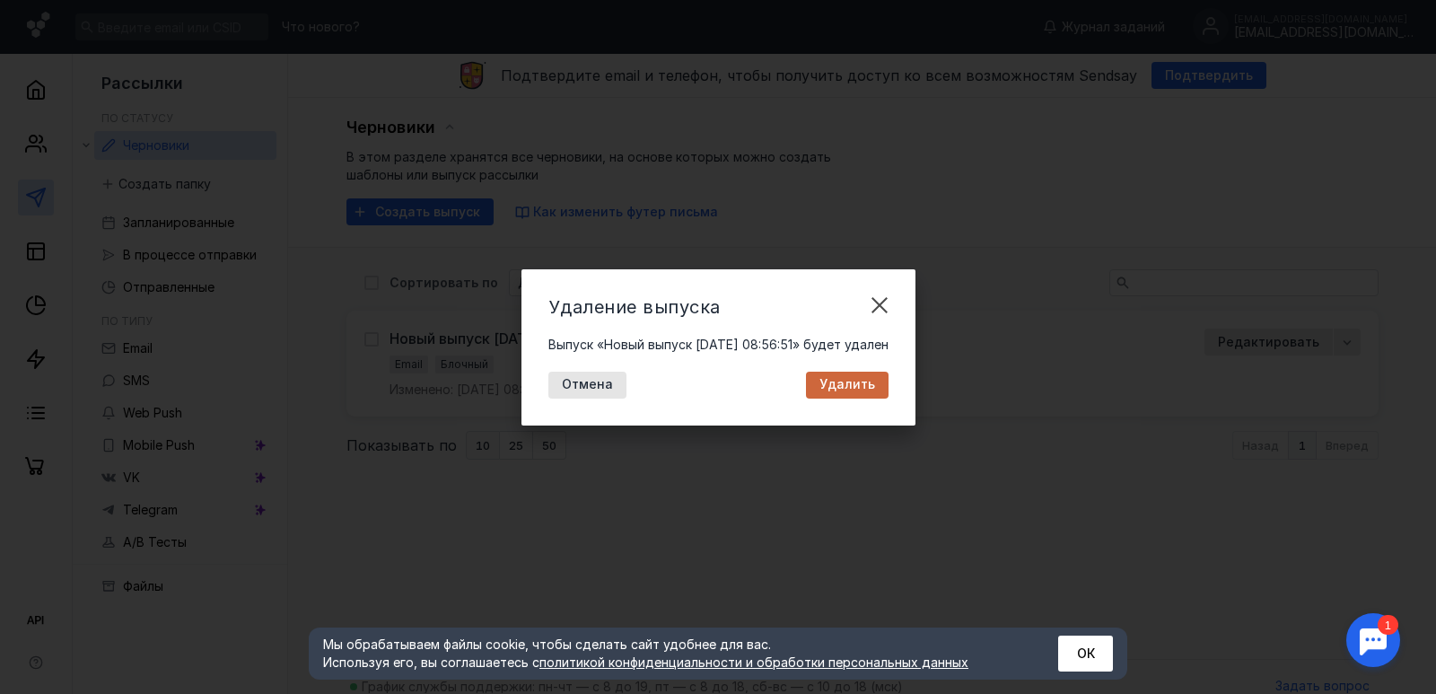
click at [848, 376] on div "Удалить" at bounding box center [847, 385] width 83 height 27
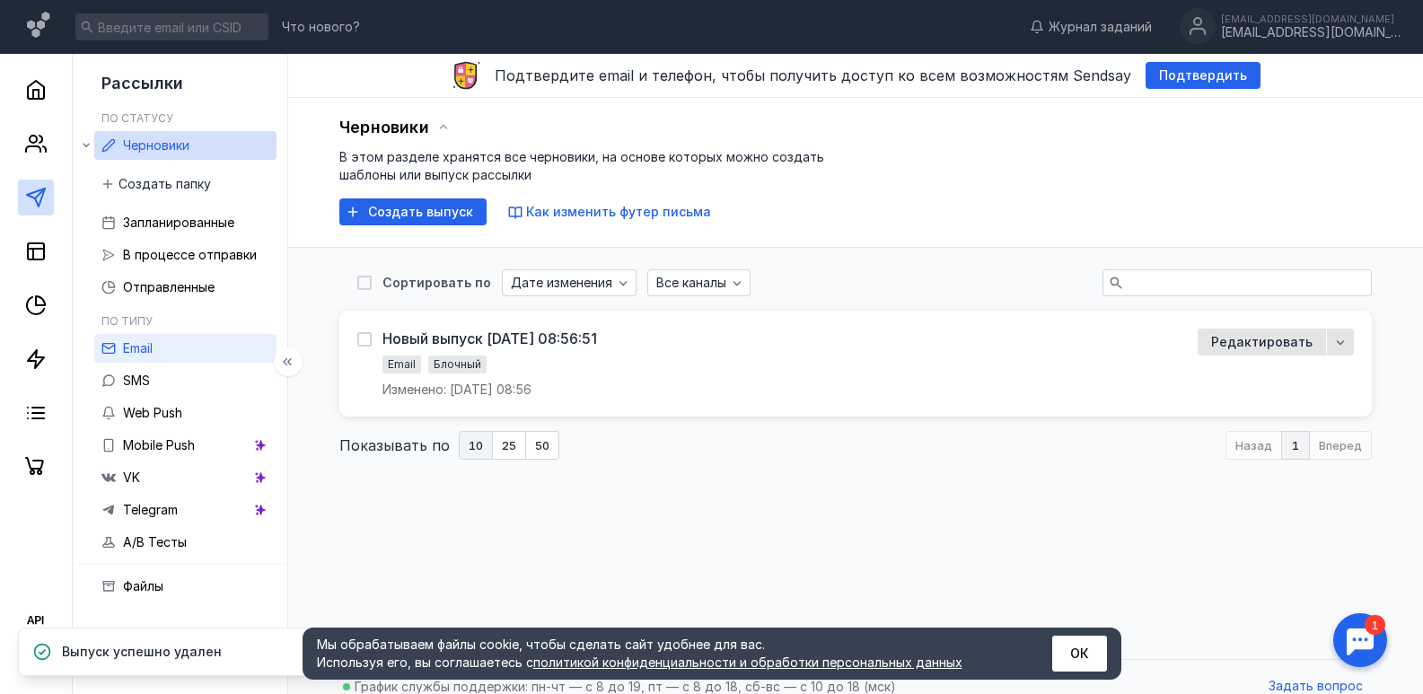
click at [149, 348] on span "Email" at bounding box center [138, 347] width 30 height 15
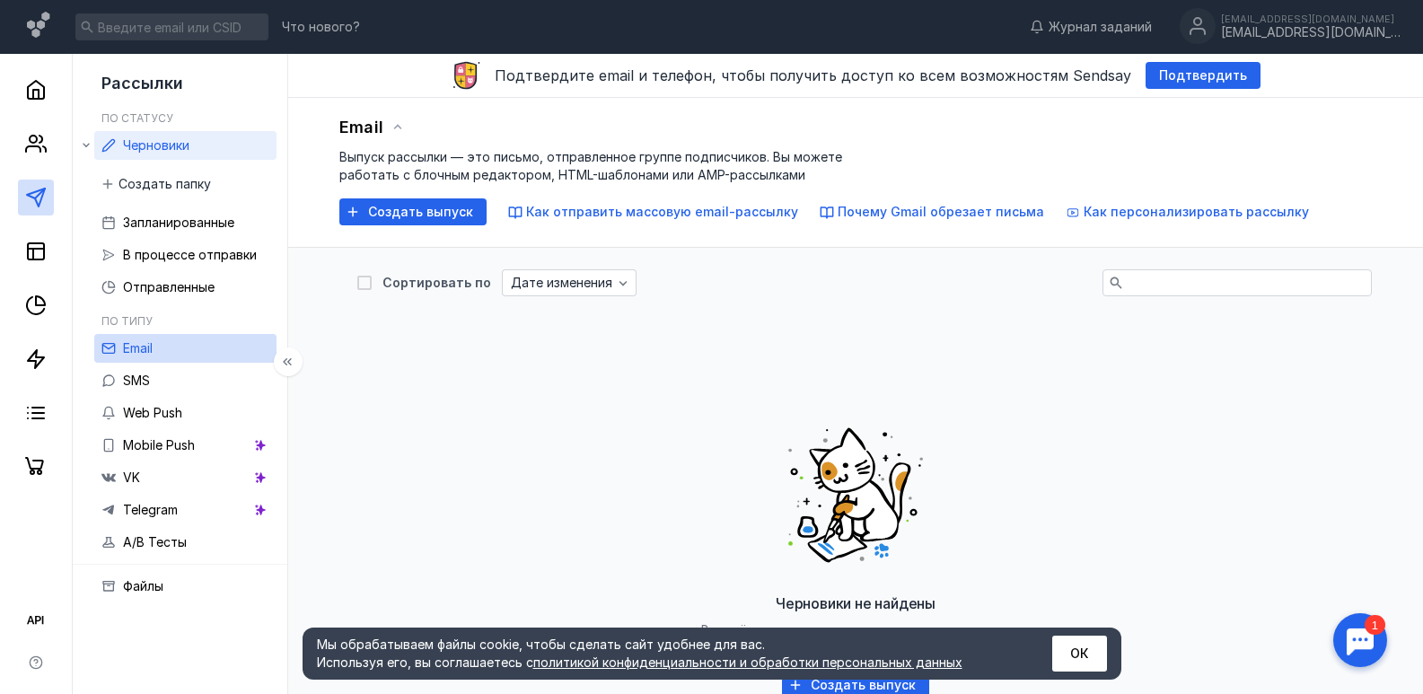
click at [145, 133] on link "Черновики" at bounding box center [185, 145] width 182 height 29
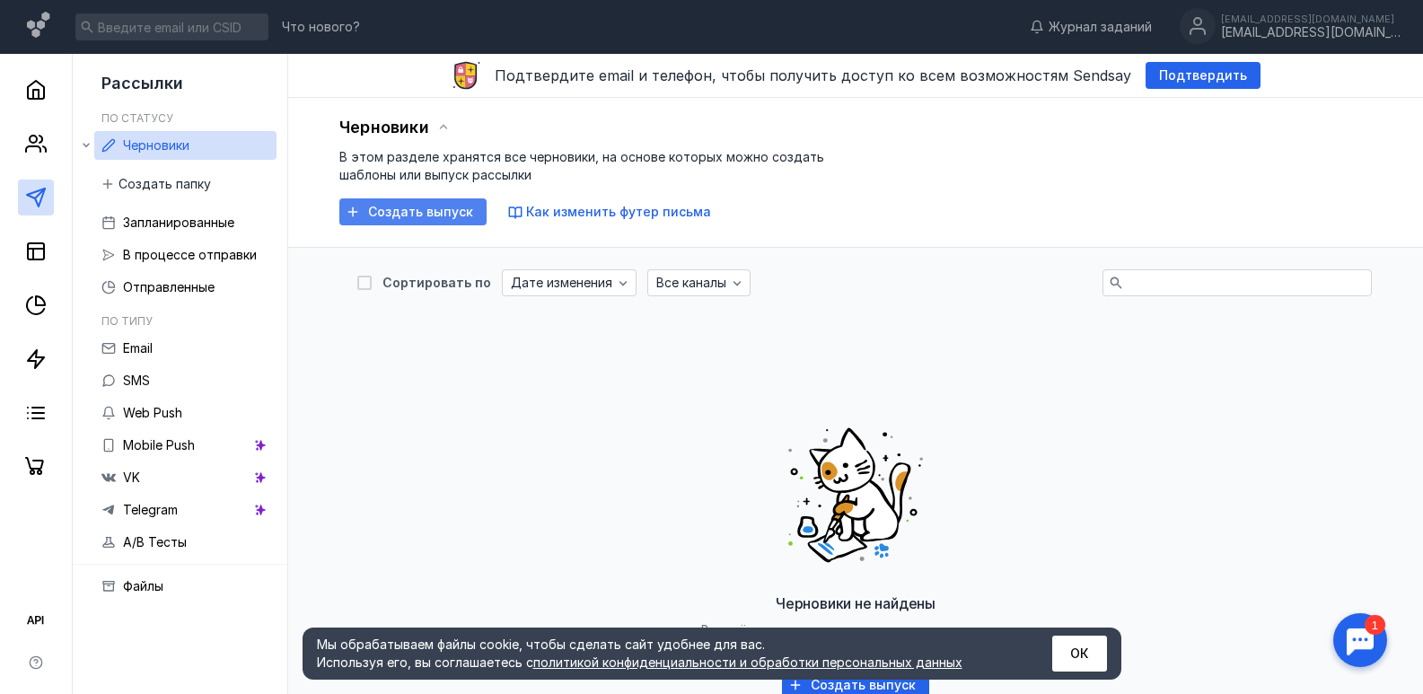
click at [439, 217] on span "Создать выпуск" at bounding box center [420, 212] width 105 height 15
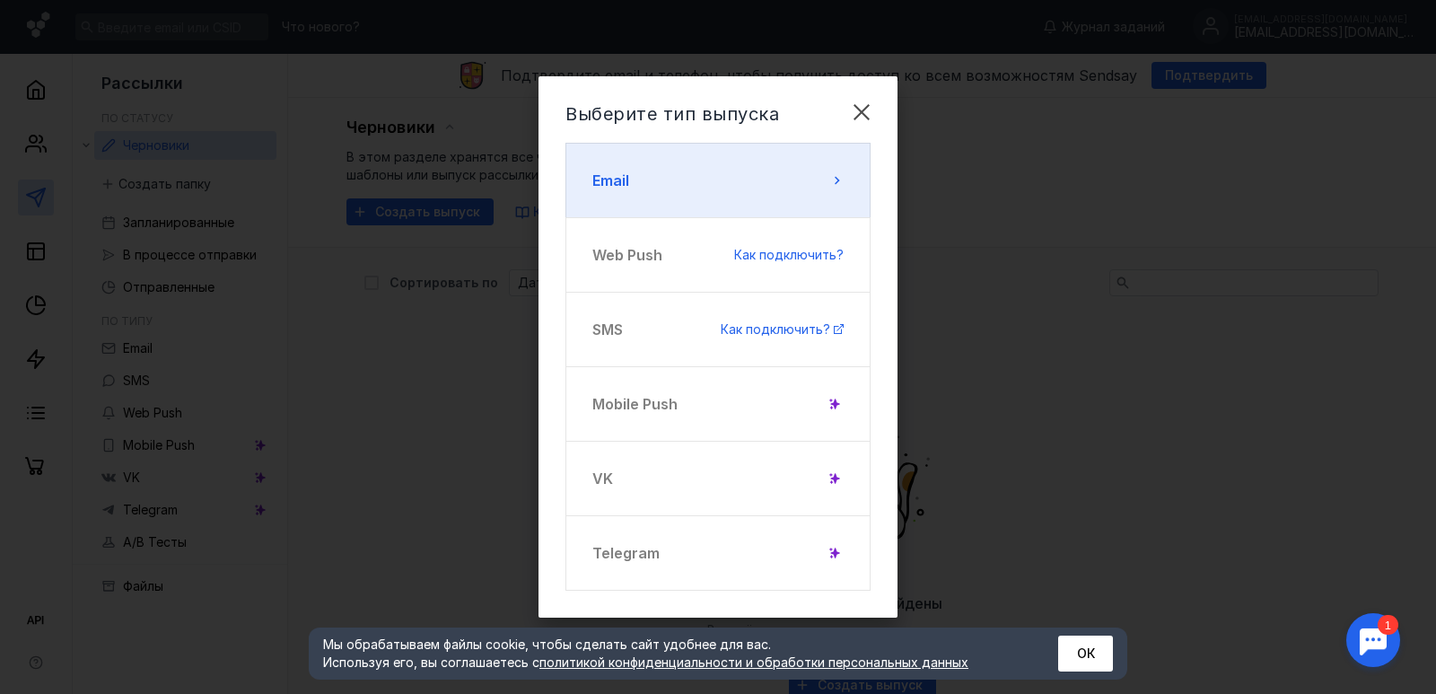
click at [792, 186] on button "Email" at bounding box center [717, 180] width 305 height 75
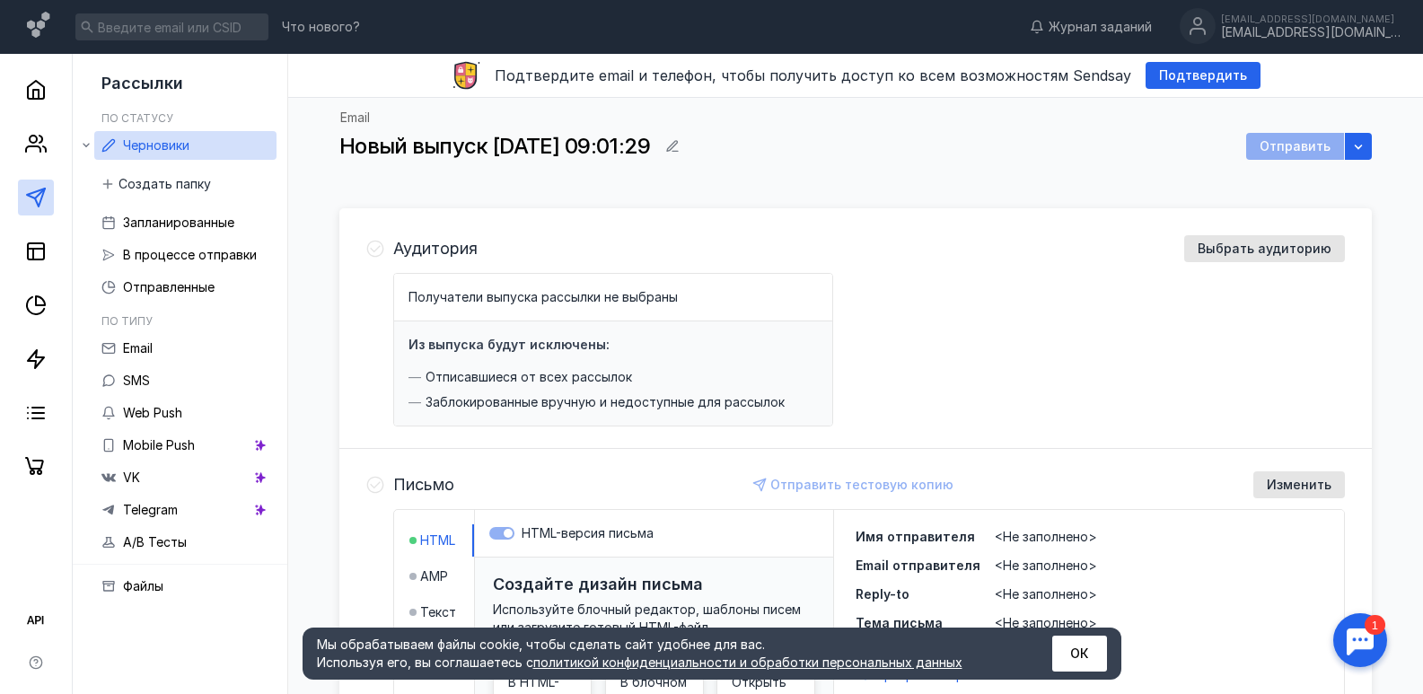
scroll to position [90, 0]
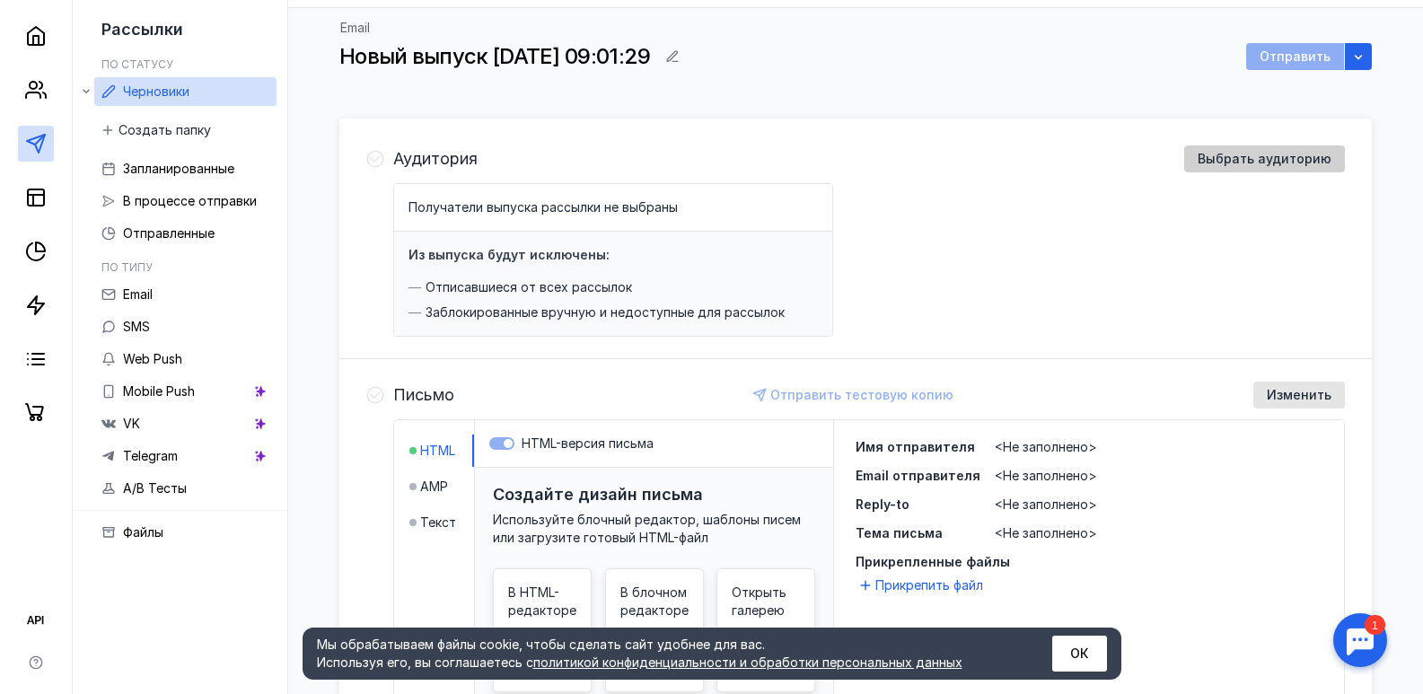
click at [1231, 160] on span "Выбрать аудиторию" at bounding box center [1264, 159] width 134 height 15
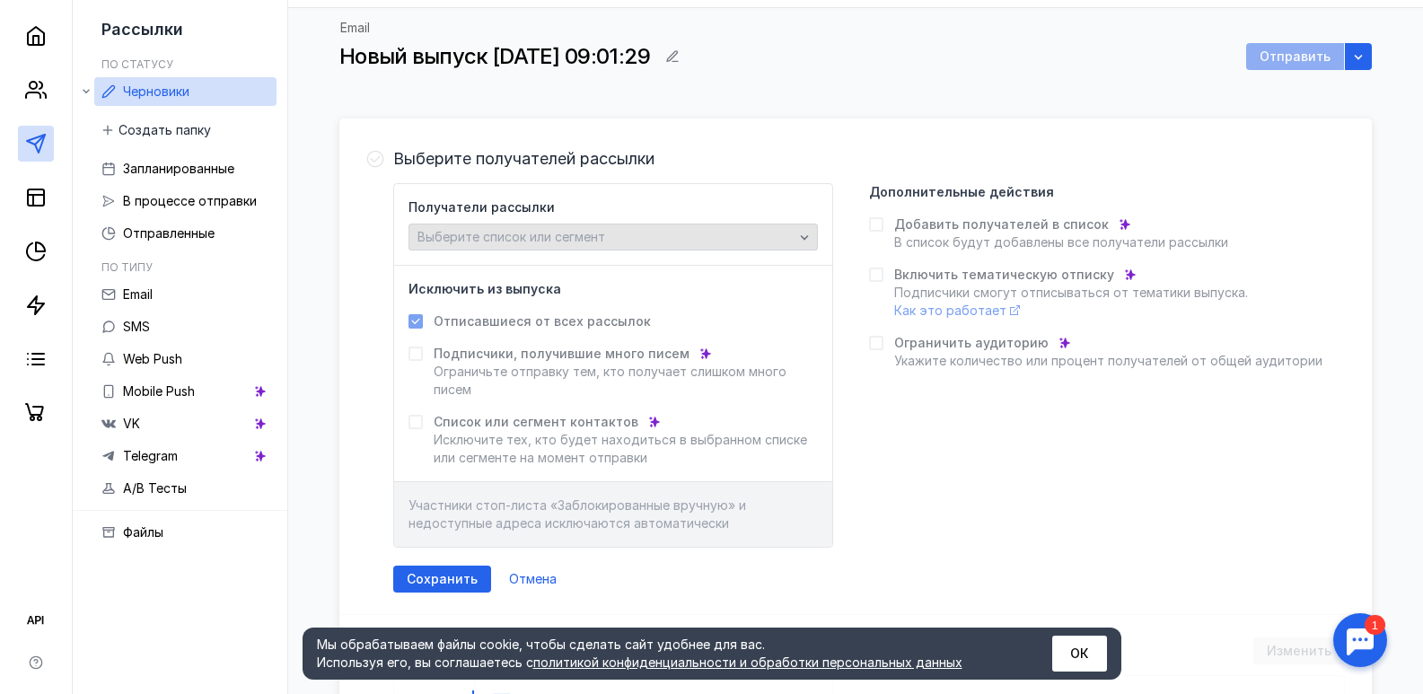
click at [556, 234] on span "Выберите список или сегмент" at bounding box center [511, 236] width 188 height 15
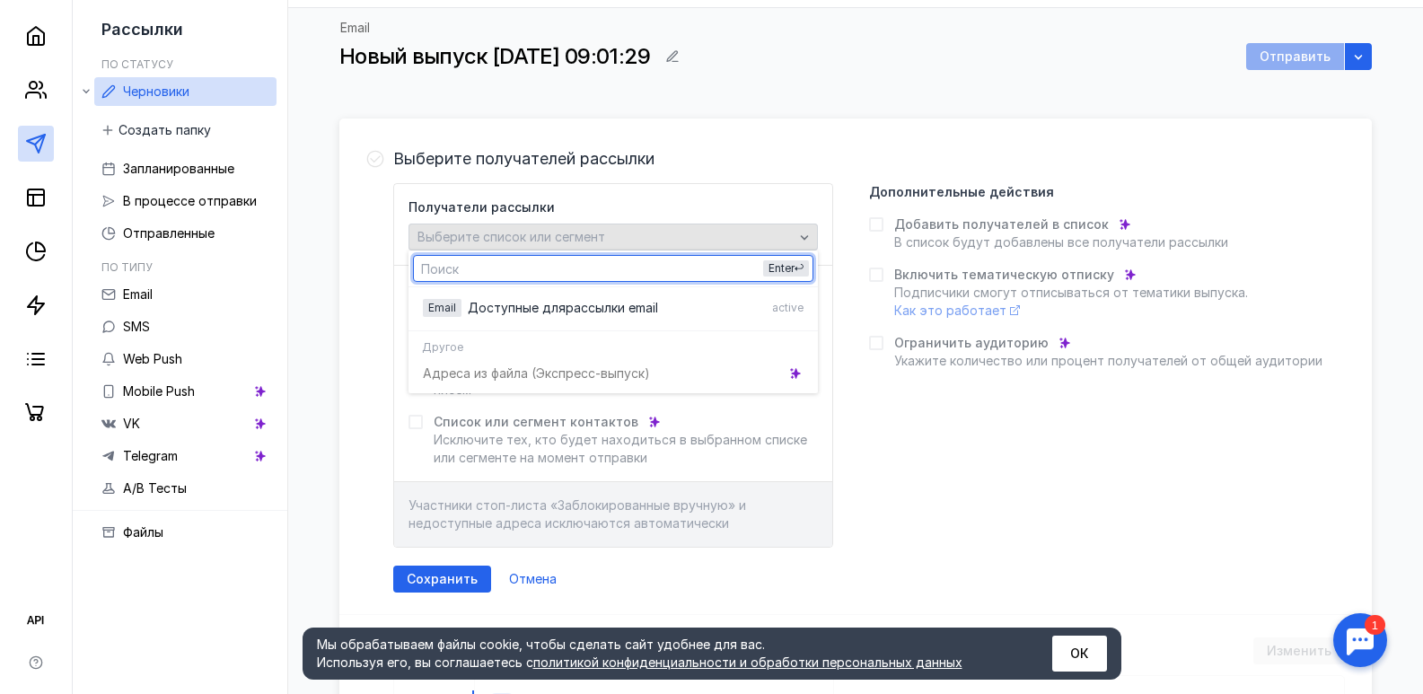
click at [652, 241] on div "Выберите список или сегмент" at bounding box center [605, 237] width 385 height 15
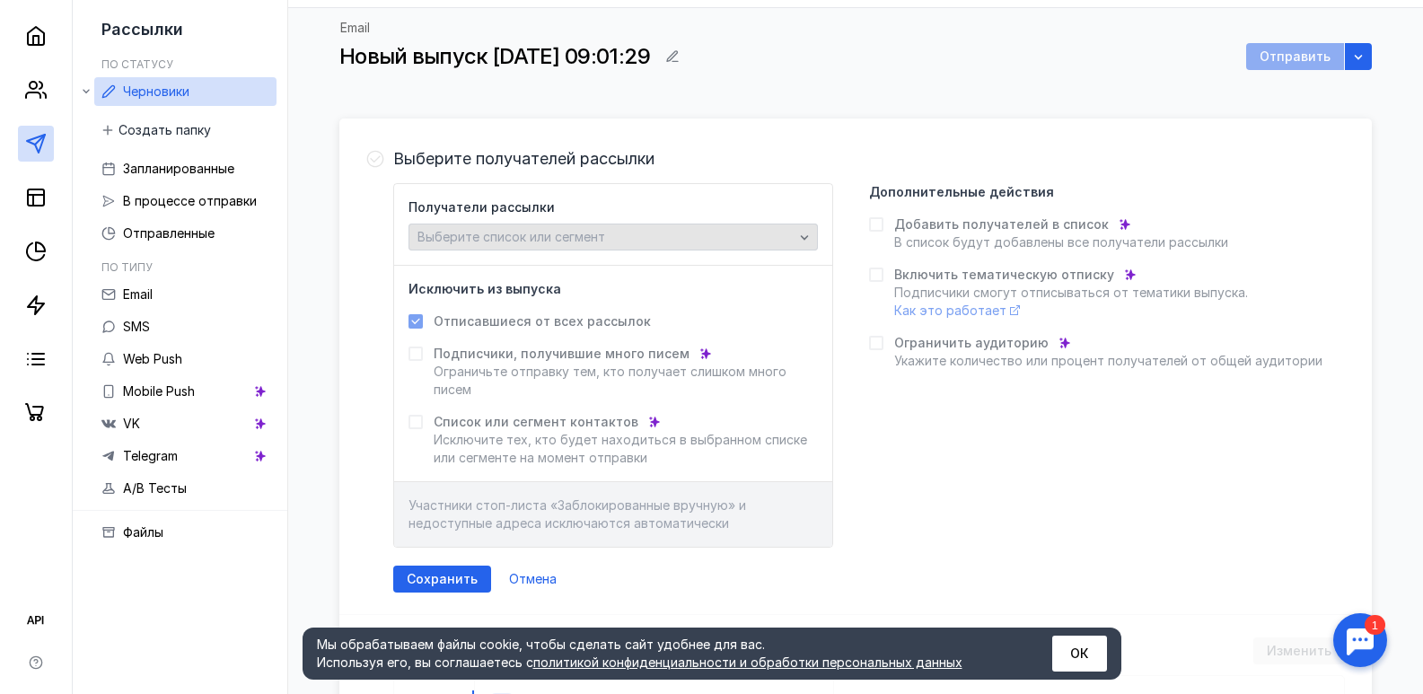
click at [710, 241] on div "Выберите список или сегмент" at bounding box center [605, 237] width 385 height 15
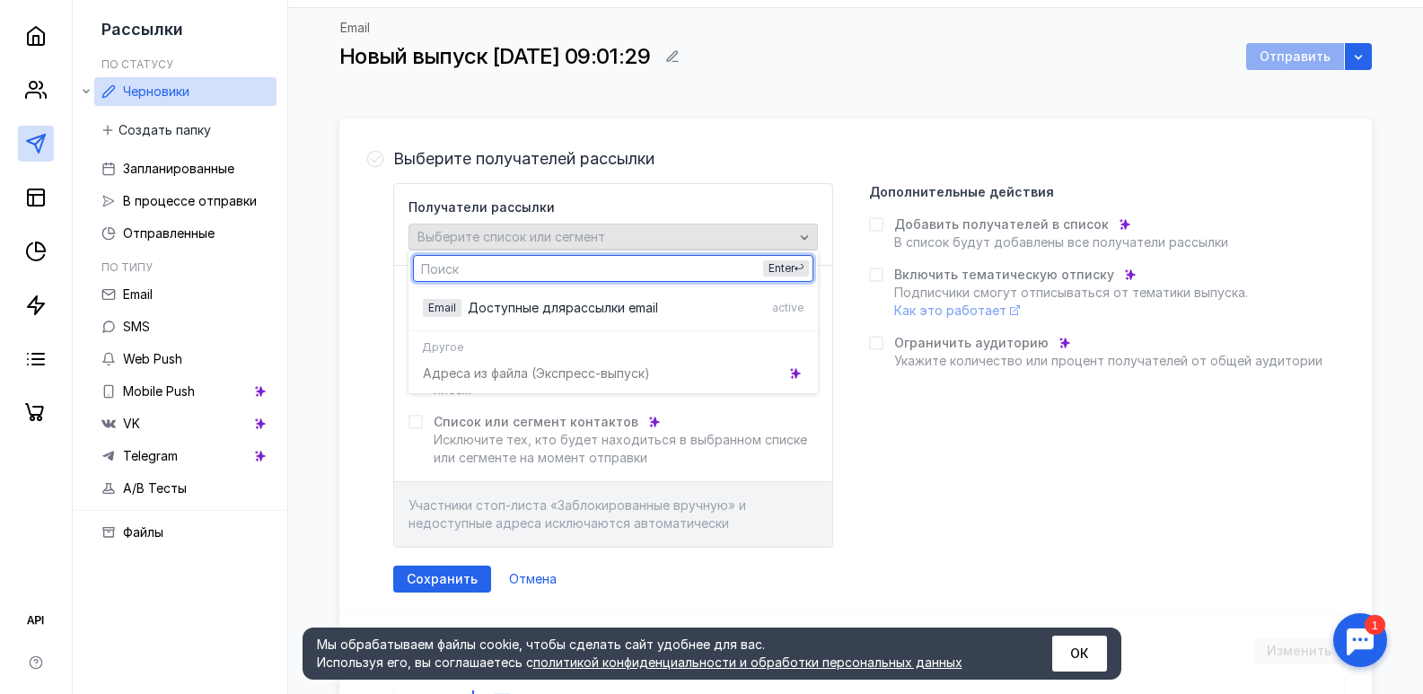
click at [710, 241] on div "Выберите список или сегмент" at bounding box center [605, 237] width 385 height 15
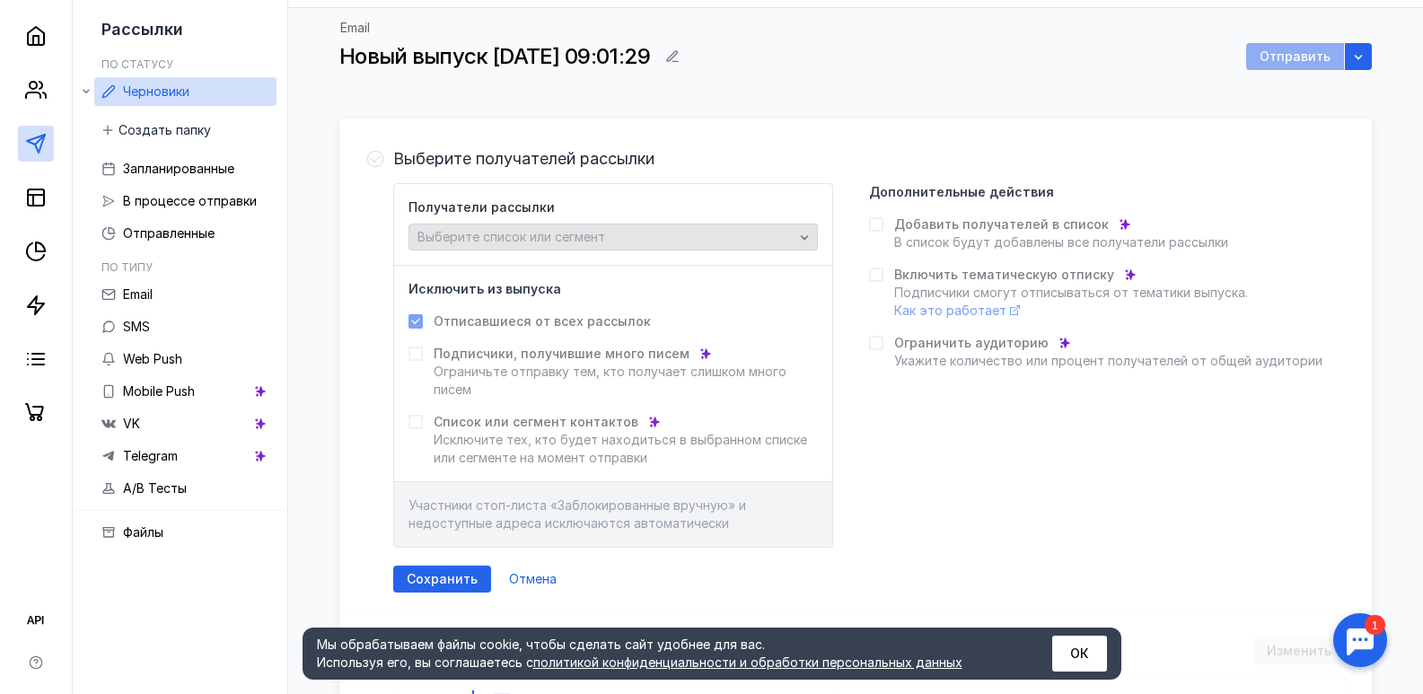
click at [710, 241] on div "Выберите список или сегмент" at bounding box center [605, 237] width 385 height 15
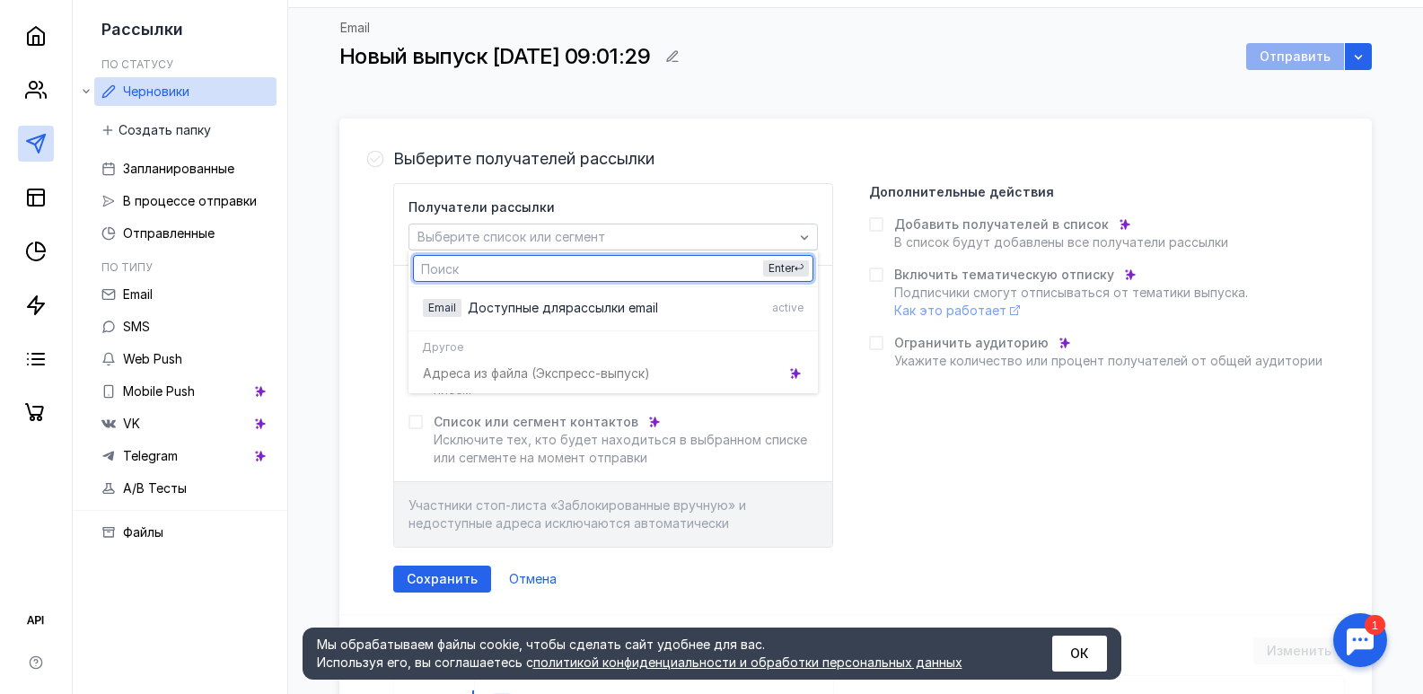
click at [735, 267] on input "text" at bounding box center [613, 268] width 398 height 25
click at [763, 269] on button "Enter" at bounding box center [786, 268] width 46 height 16
click at [688, 262] on input "text" at bounding box center [613, 268] width 398 height 25
click at [734, 241] on div "Выберите список или сегмент" at bounding box center [605, 237] width 385 height 15
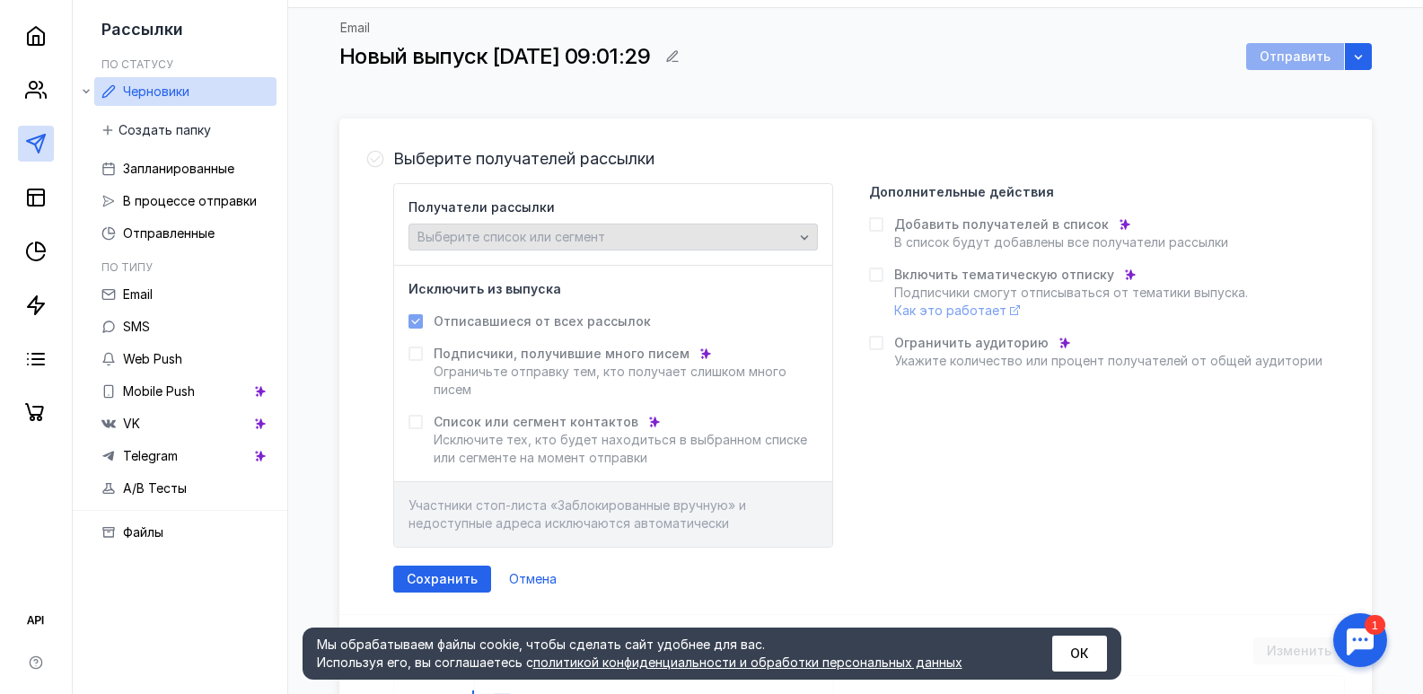
click at [729, 241] on div "Выберите список или сегмент" at bounding box center [605, 237] width 385 height 15
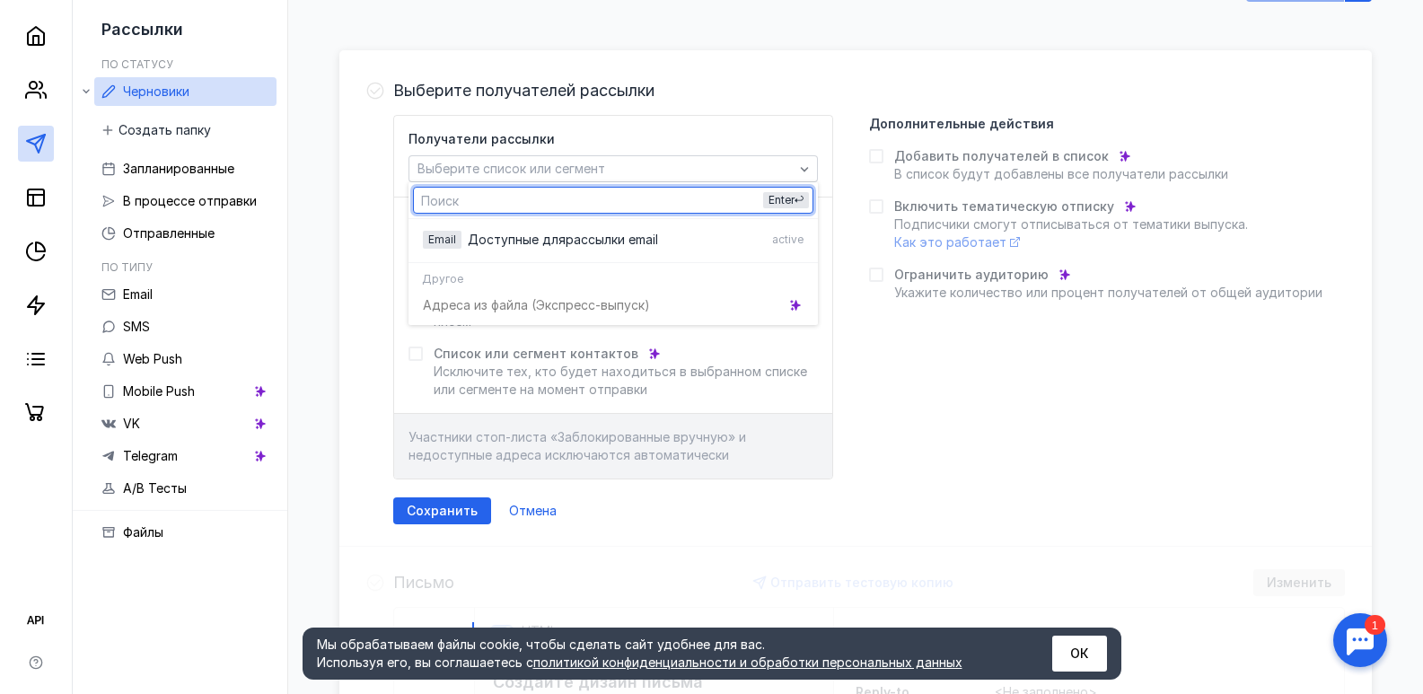
scroll to position [0, 0]
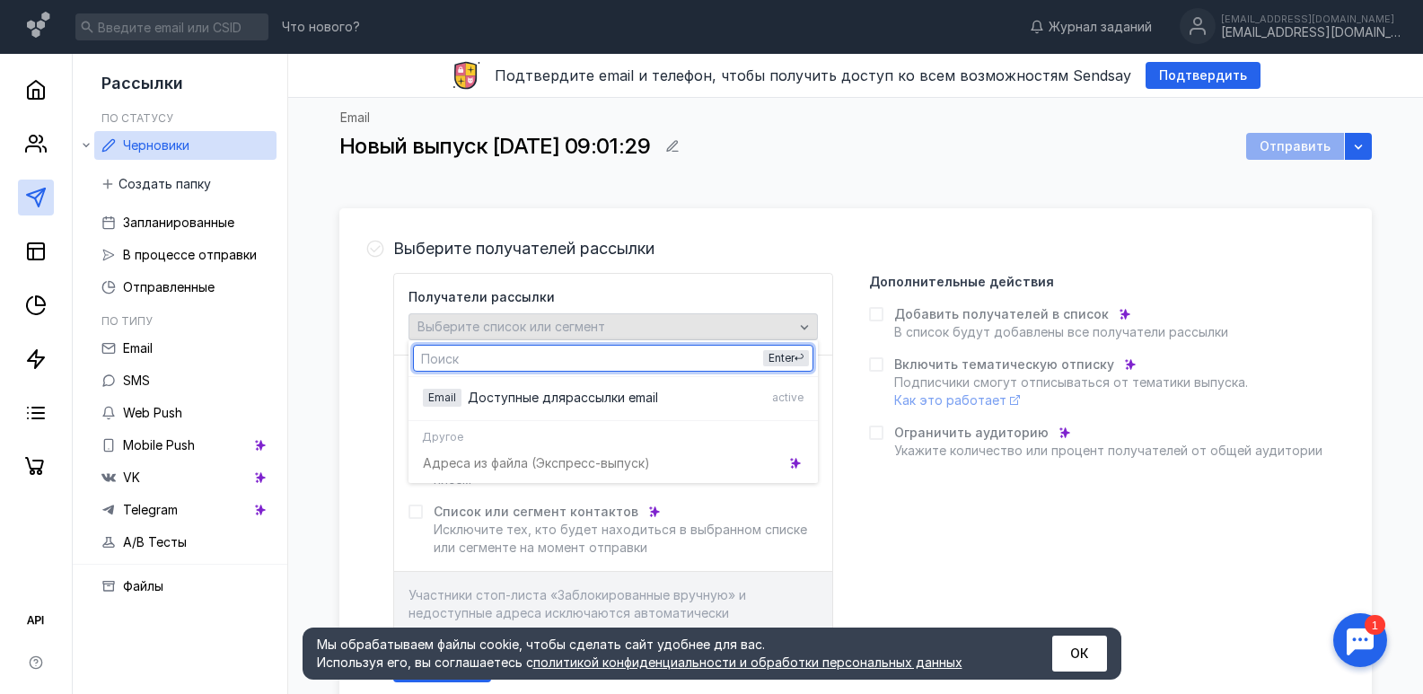
click at [764, 327] on div "Выберите список или сегмент" at bounding box center [605, 327] width 385 height 15
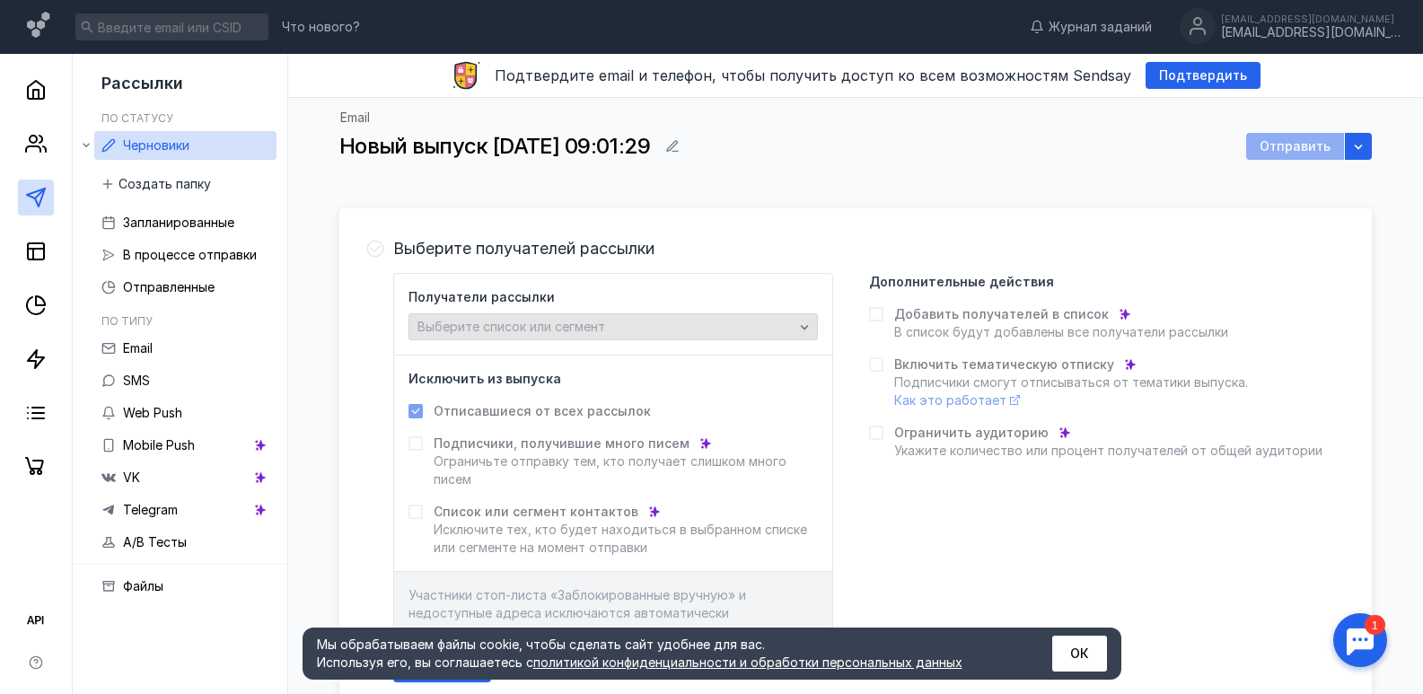
click at [534, 337] on div "Выберите список или сегмент" at bounding box center [612, 326] width 409 height 27
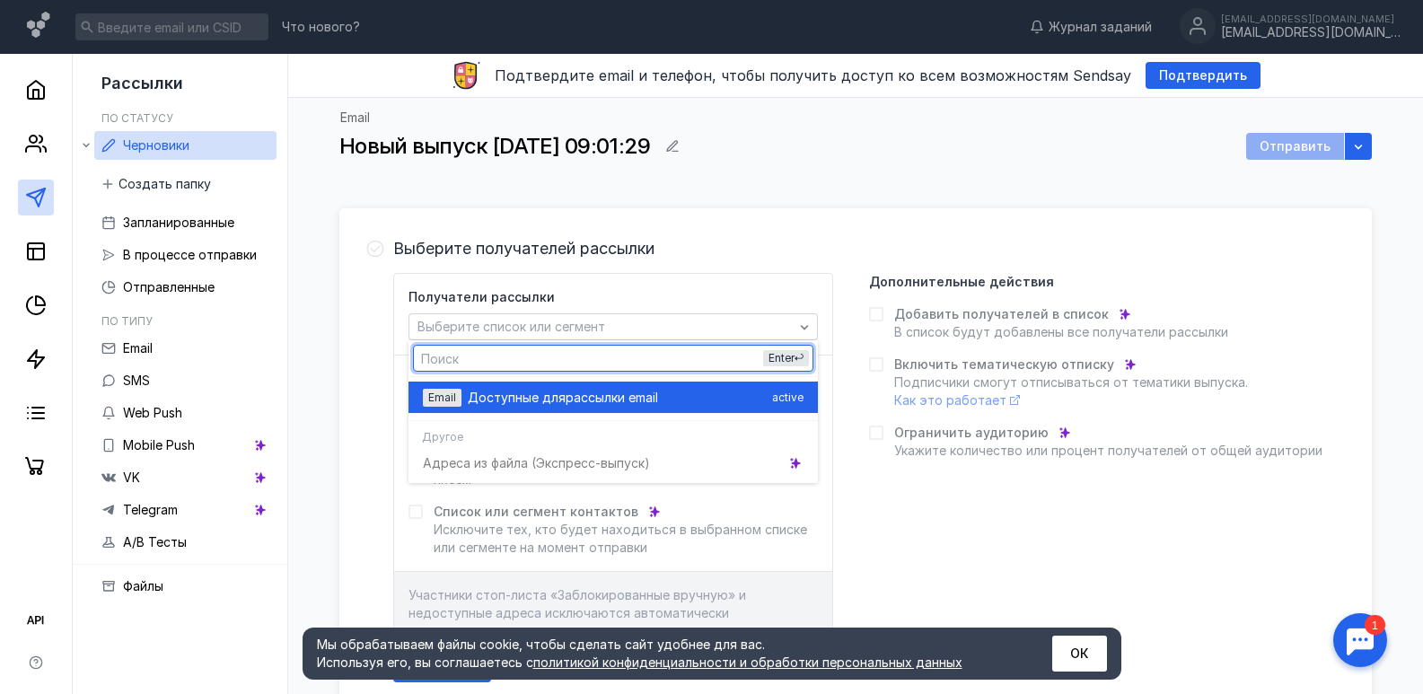
click at [582, 397] on span "рассылки email" at bounding box center [611, 398] width 92 height 18
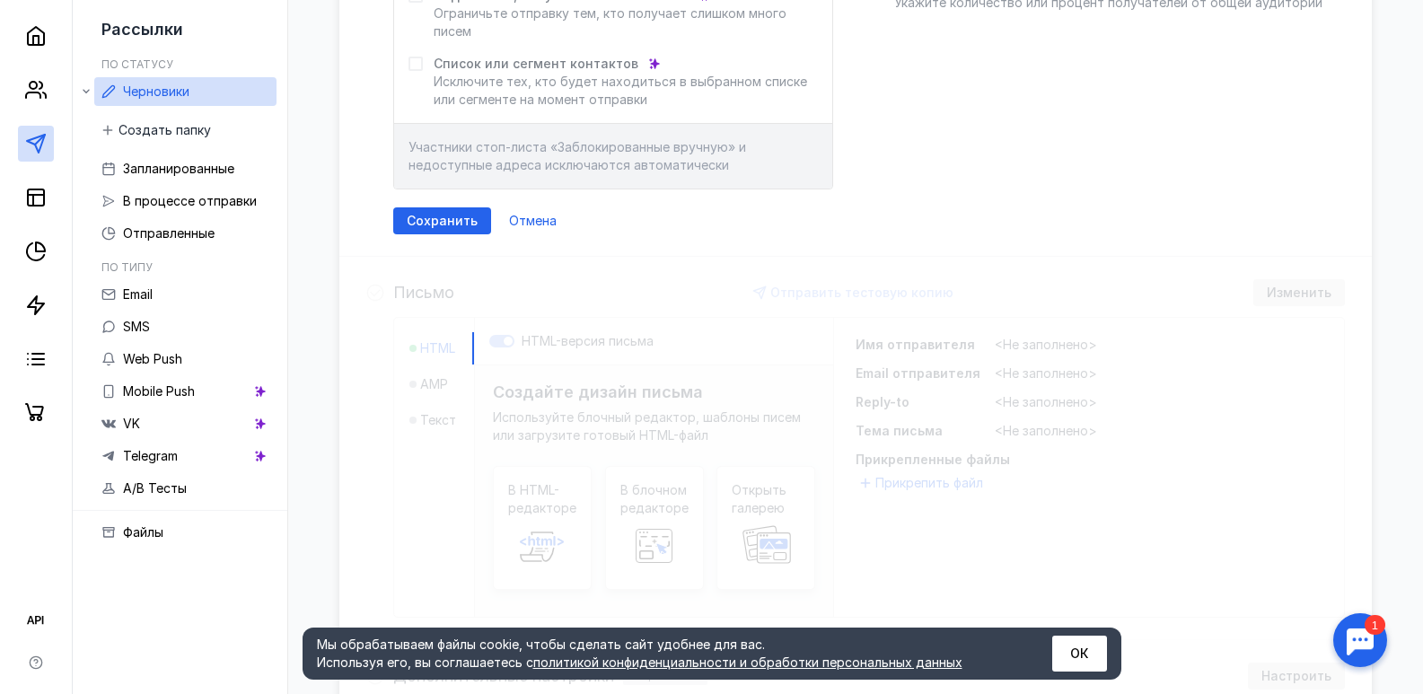
scroll to position [449, 0]
click at [487, 325] on div "Выберите получателей рассылки Получатели рассылки Доступные для рассылки email …" at bounding box center [855, 300] width 1032 height 1083
click at [487, 337] on div "Выберите получателей рассылки Получатели рассылки Доступные для рассылки email …" at bounding box center [855, 300] width 1032 height 1083
click at [483, 343] on div "Выберите получателей рассылки Получатели рассылки Доступные для рассылки email …" at bounding box center [855, 300] width 1032 height 1083
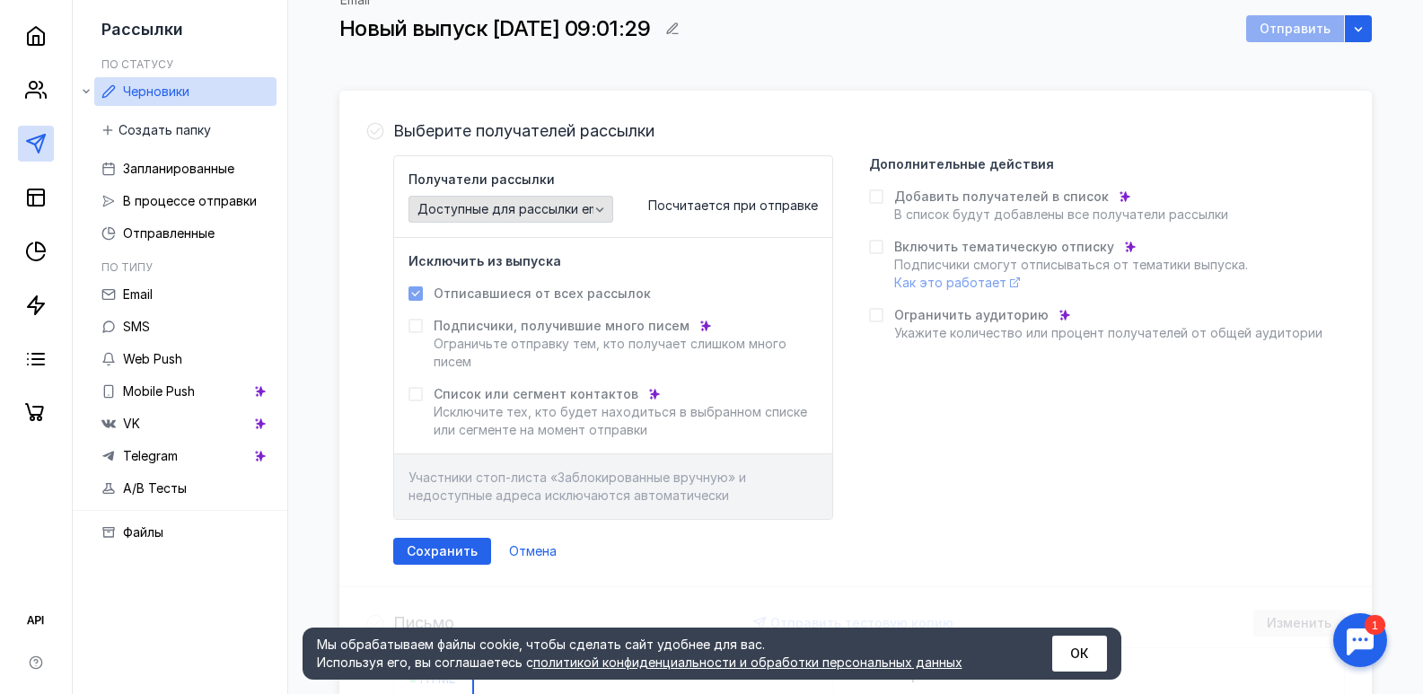
scroll to position [269, 0]
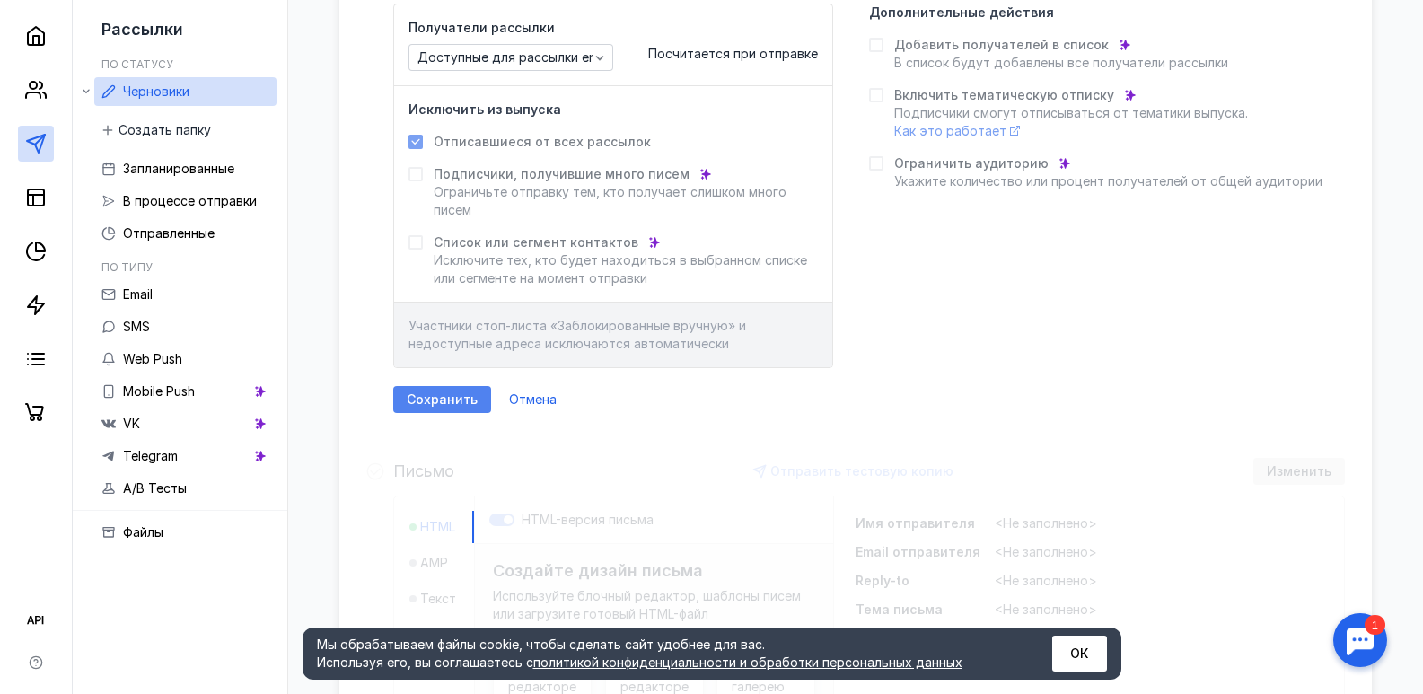
click at [467, 390] on div "Сохранить" at bounding box center [442, 399] width 98 height 27
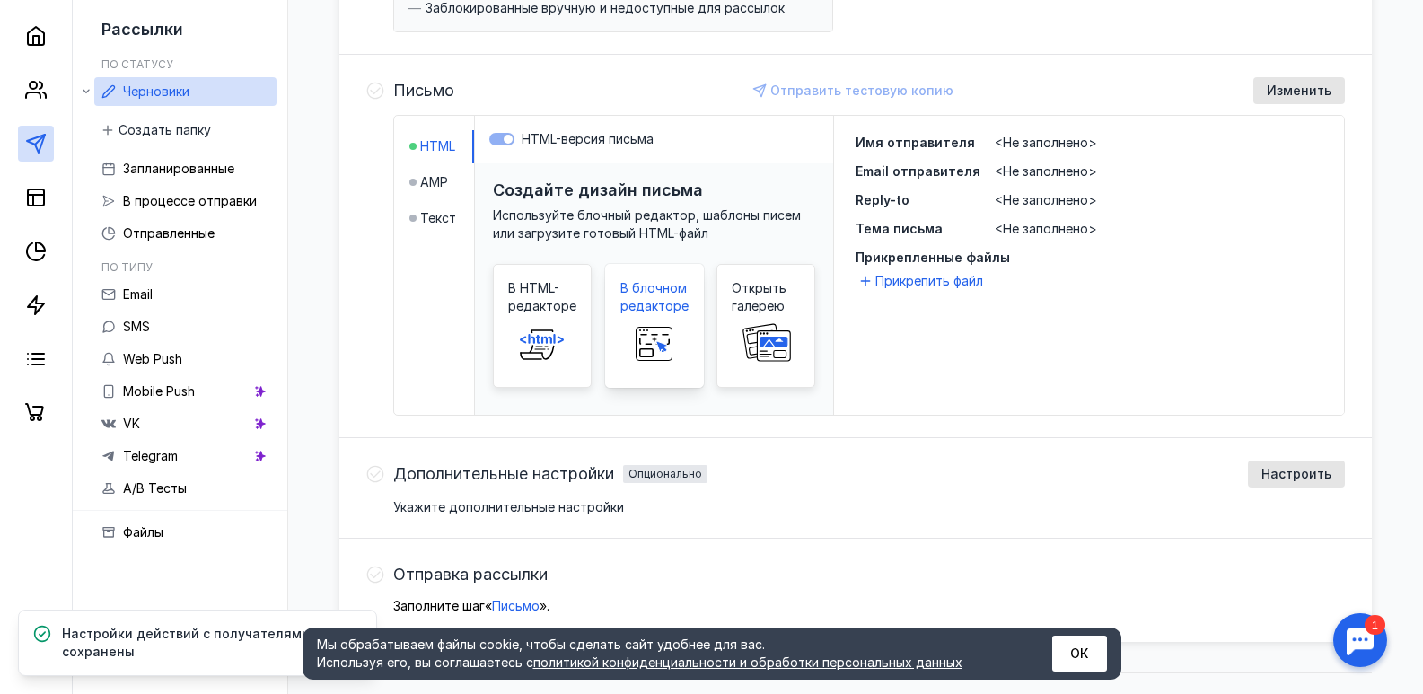
scroll to position [444, 0]
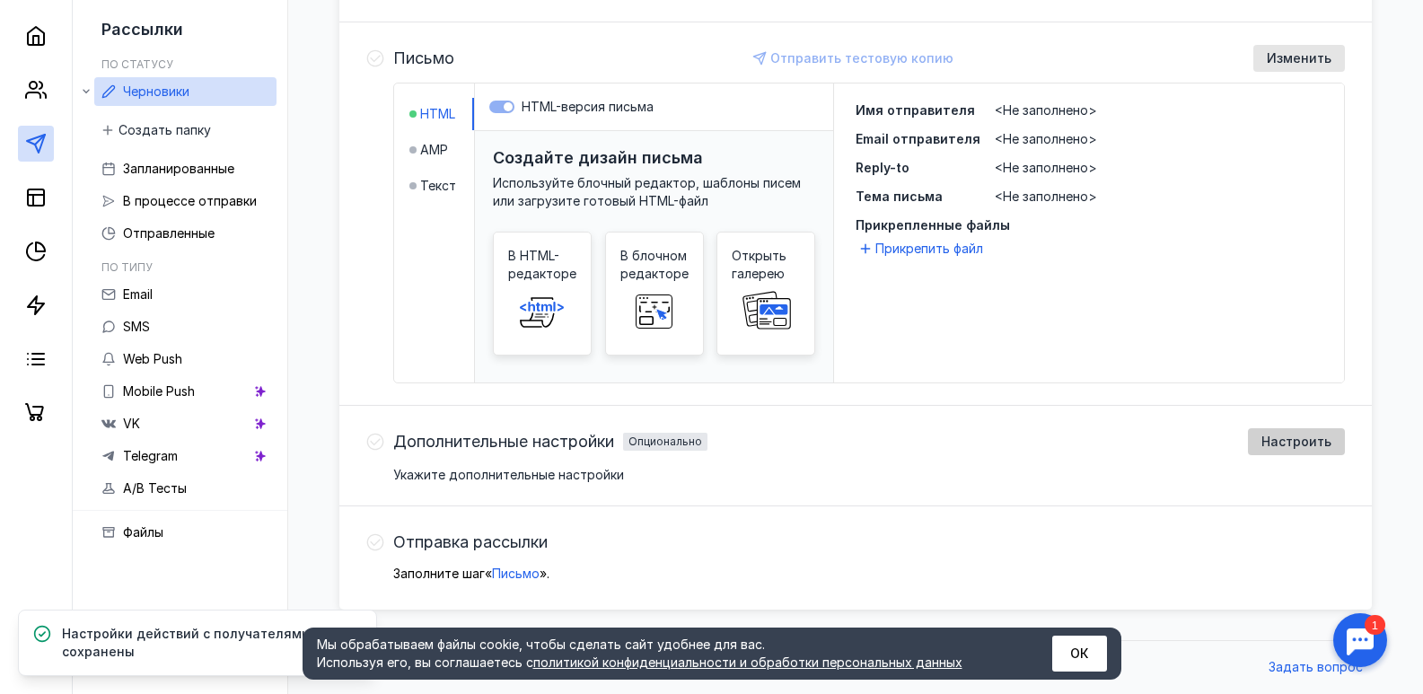
click at [1274, 439] on span "Настроить" at bounding box center [1296, 441] width 70 height 15
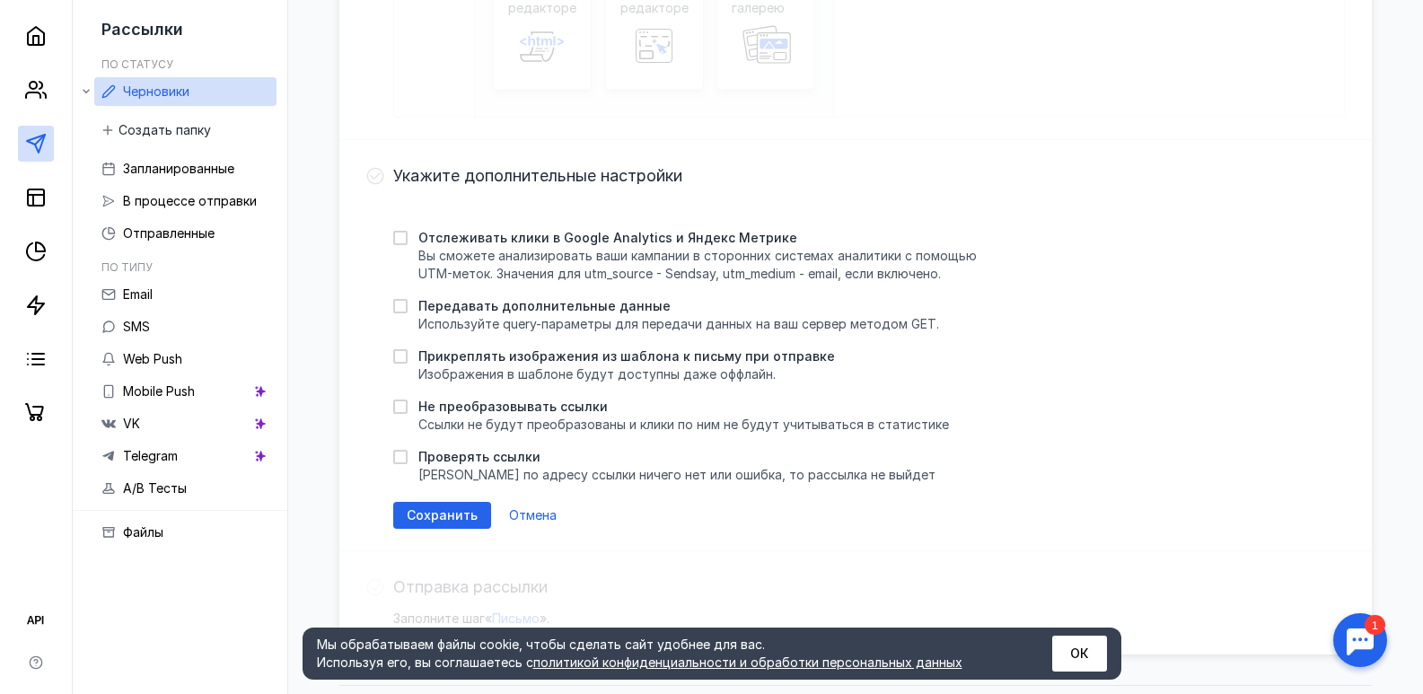
scroll to position [714, 0]
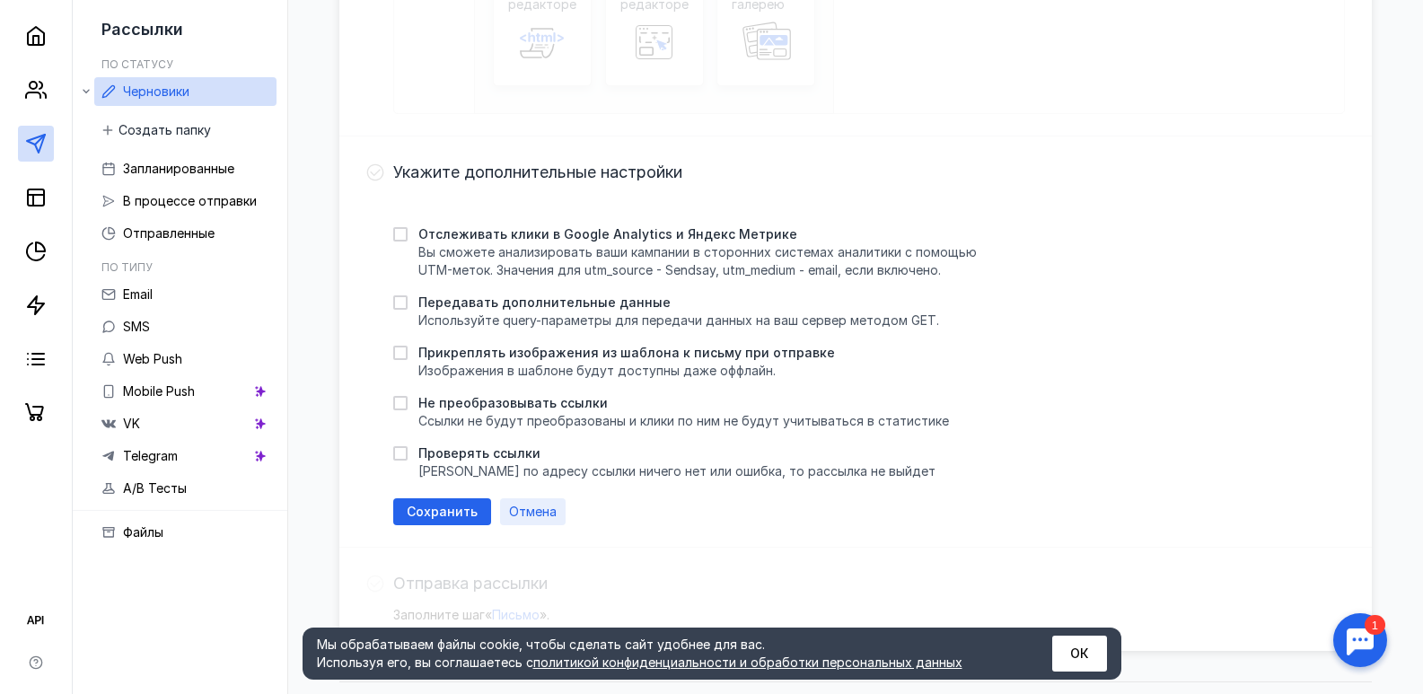
click at [541, 511] on span "Отмена" at bounding box center [533, 511] width 48 height 15
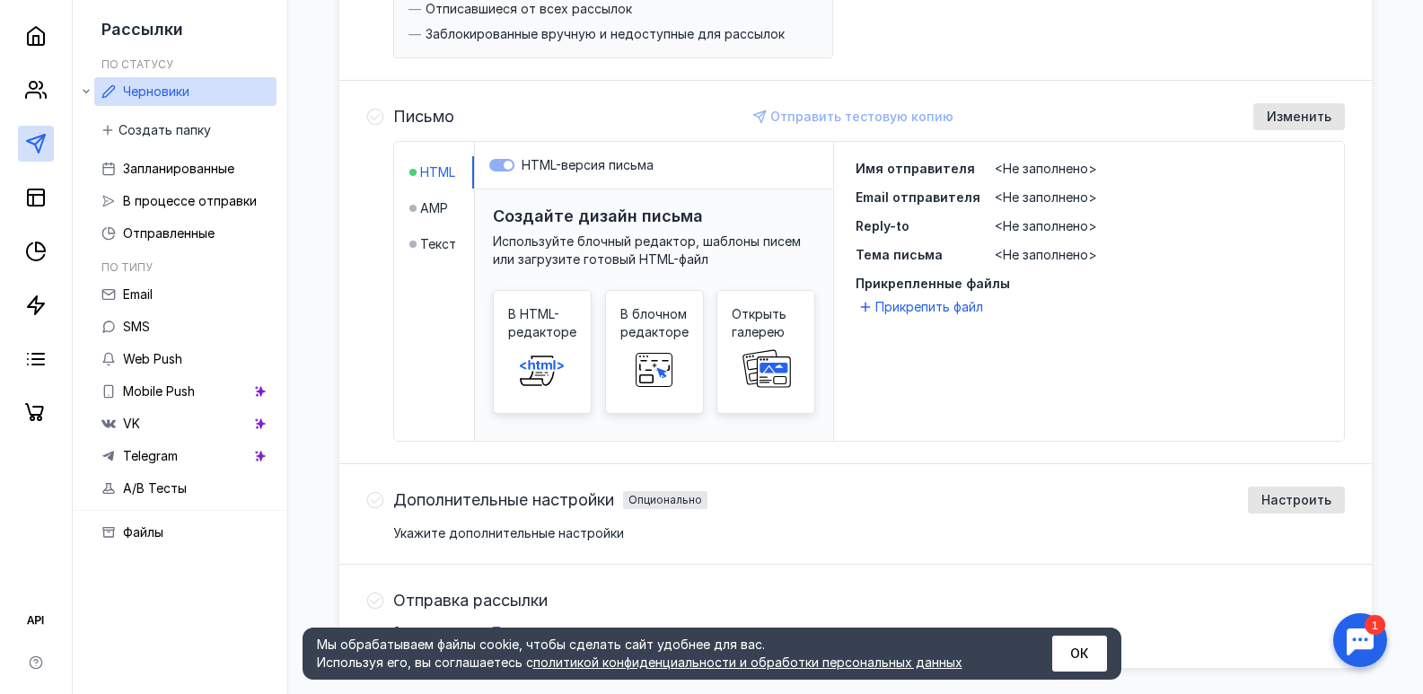
scroll to position [355, 0]
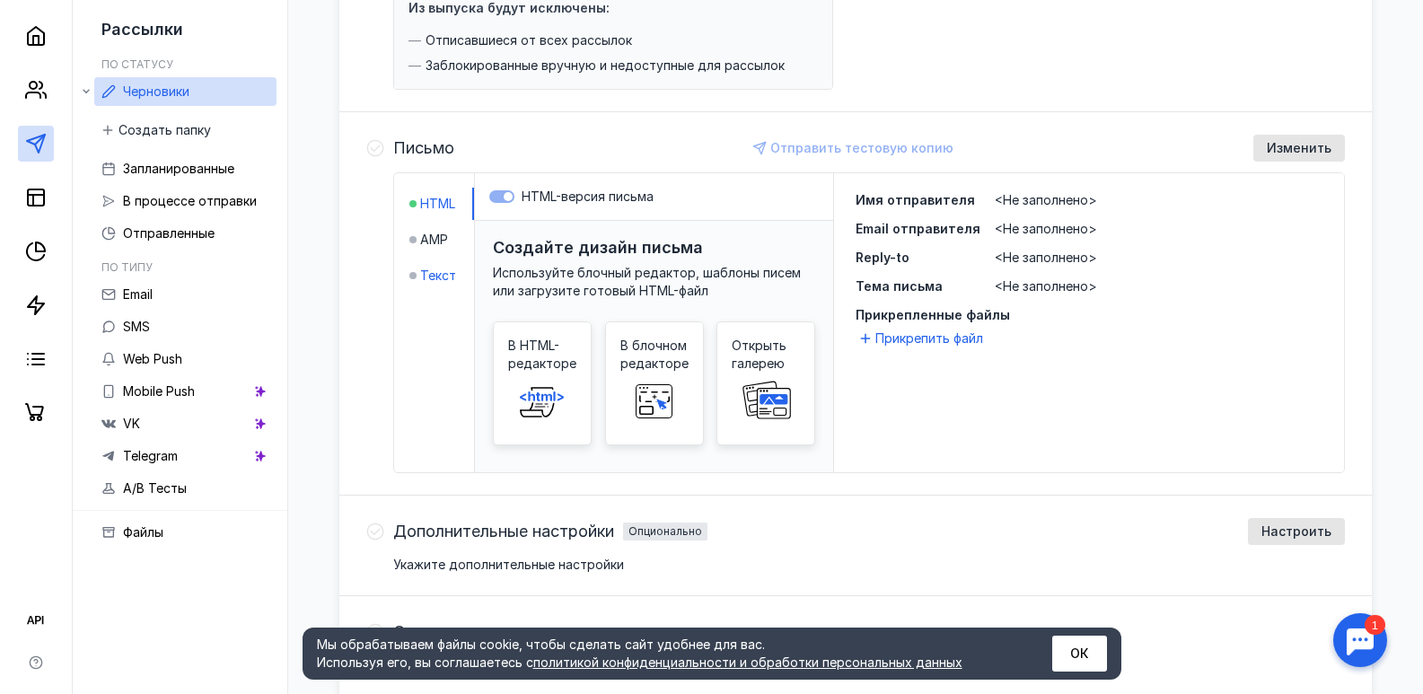
click at [432, 271] on span "Текст" at bounding box center [438, 276] width 36 height 18
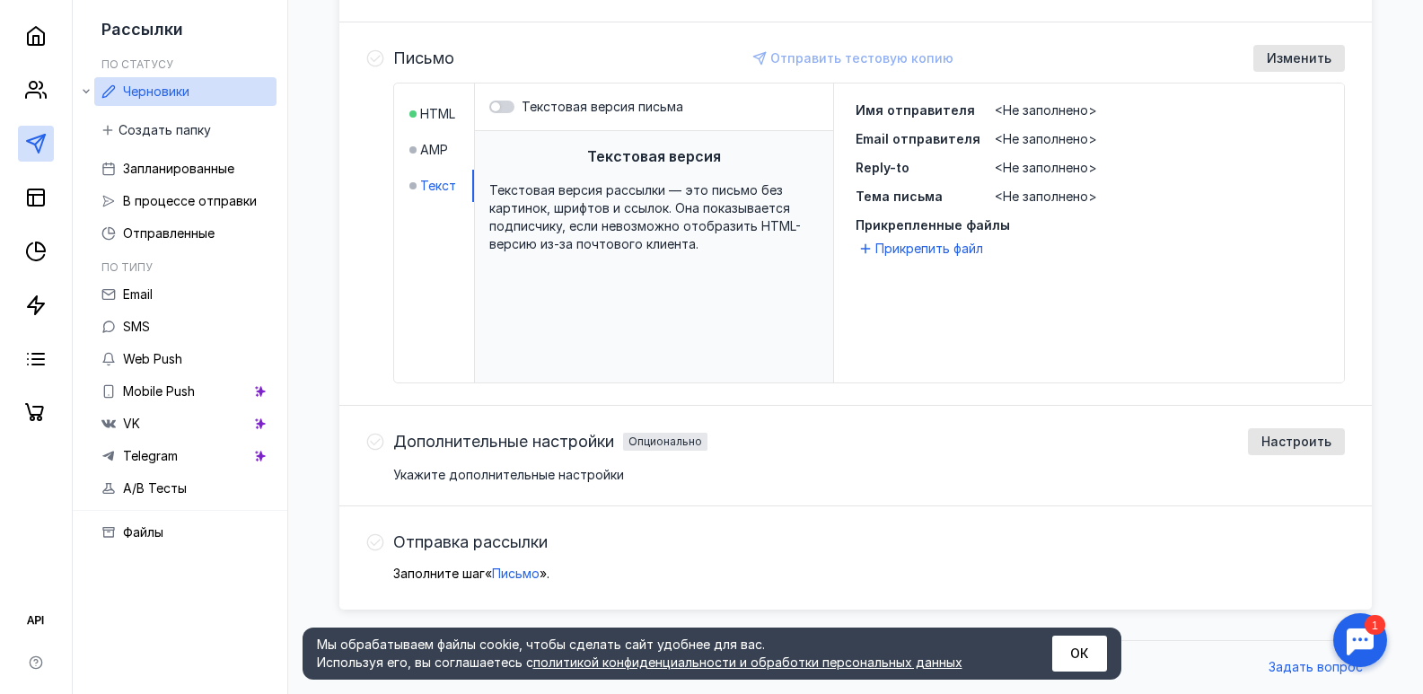
scroll to position [0, 0]
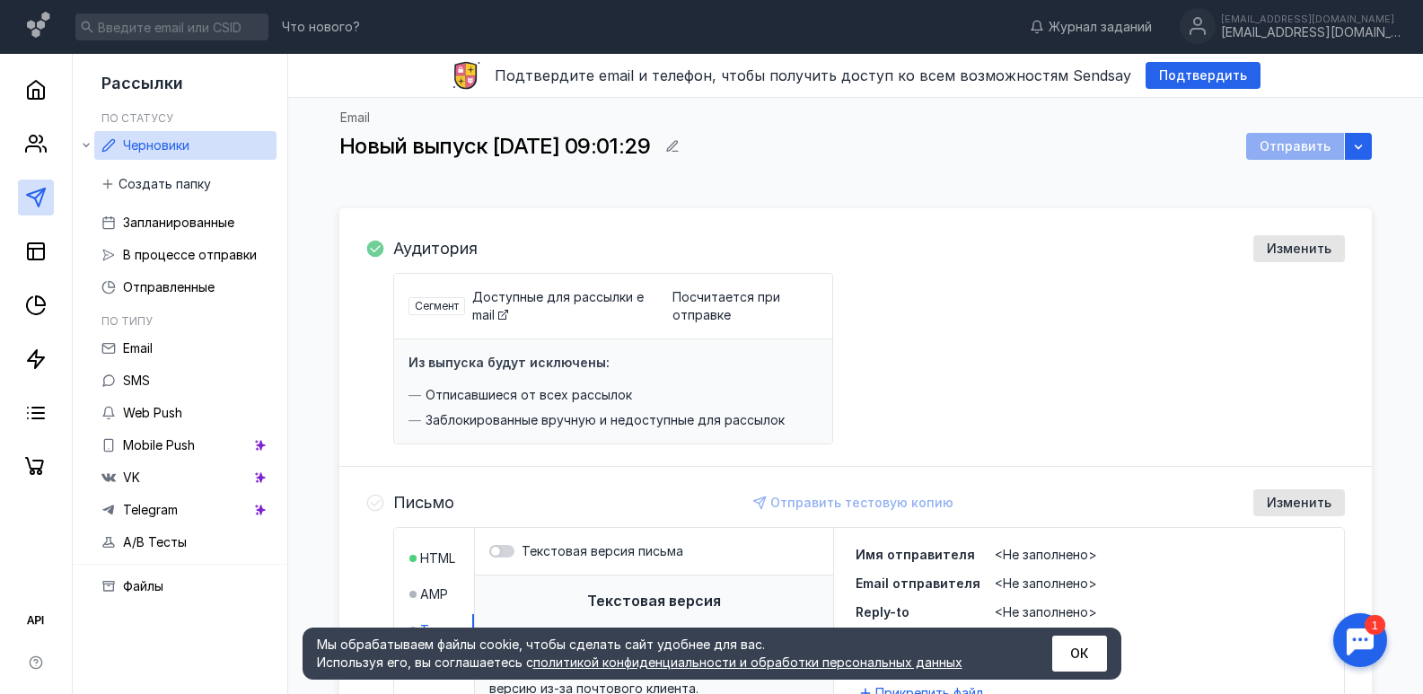
click at [411, 144] on span "Новый выпуск [DATE] 09:01:29" at bounding box center [494, 146] width 311 height 26
click at [679, 144] on icon "button" at bounding box center [672, 146] width 14 height 14
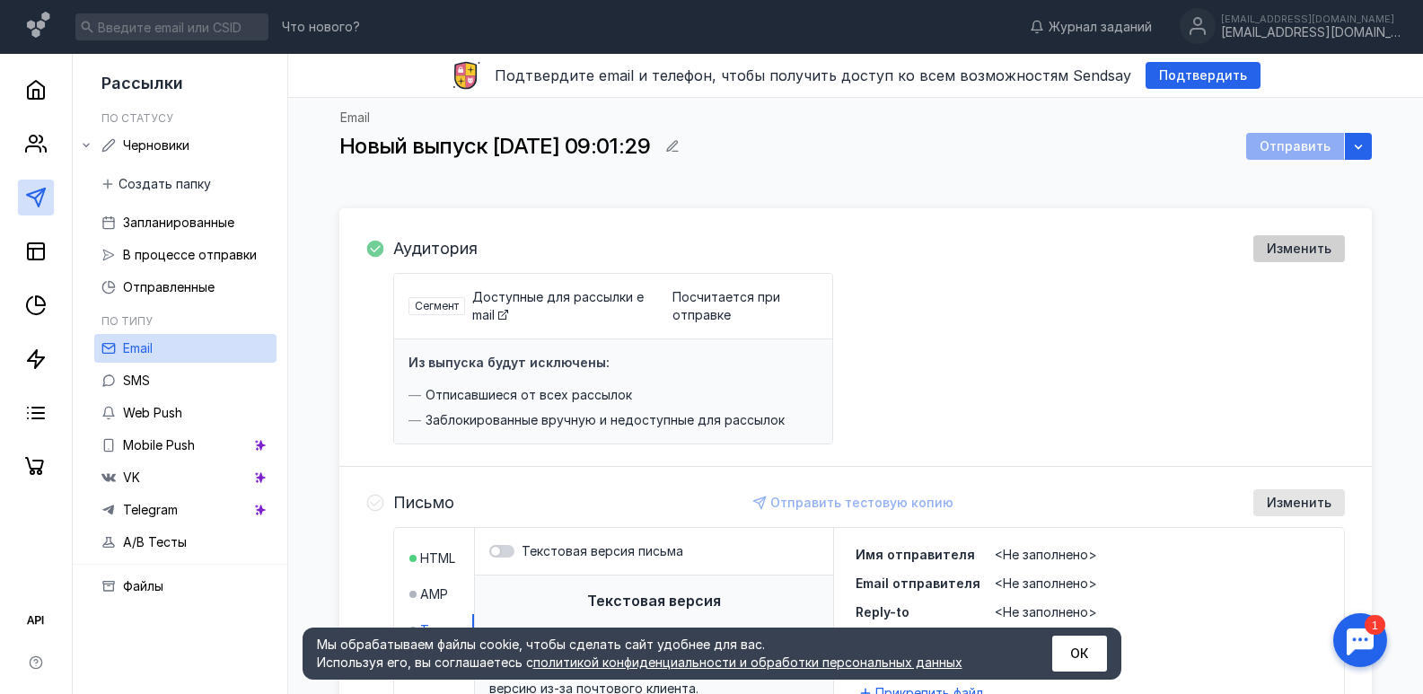
click at [1283, 250] on span "Изменить" at bounding box center [1298, 248] width 65 height 15
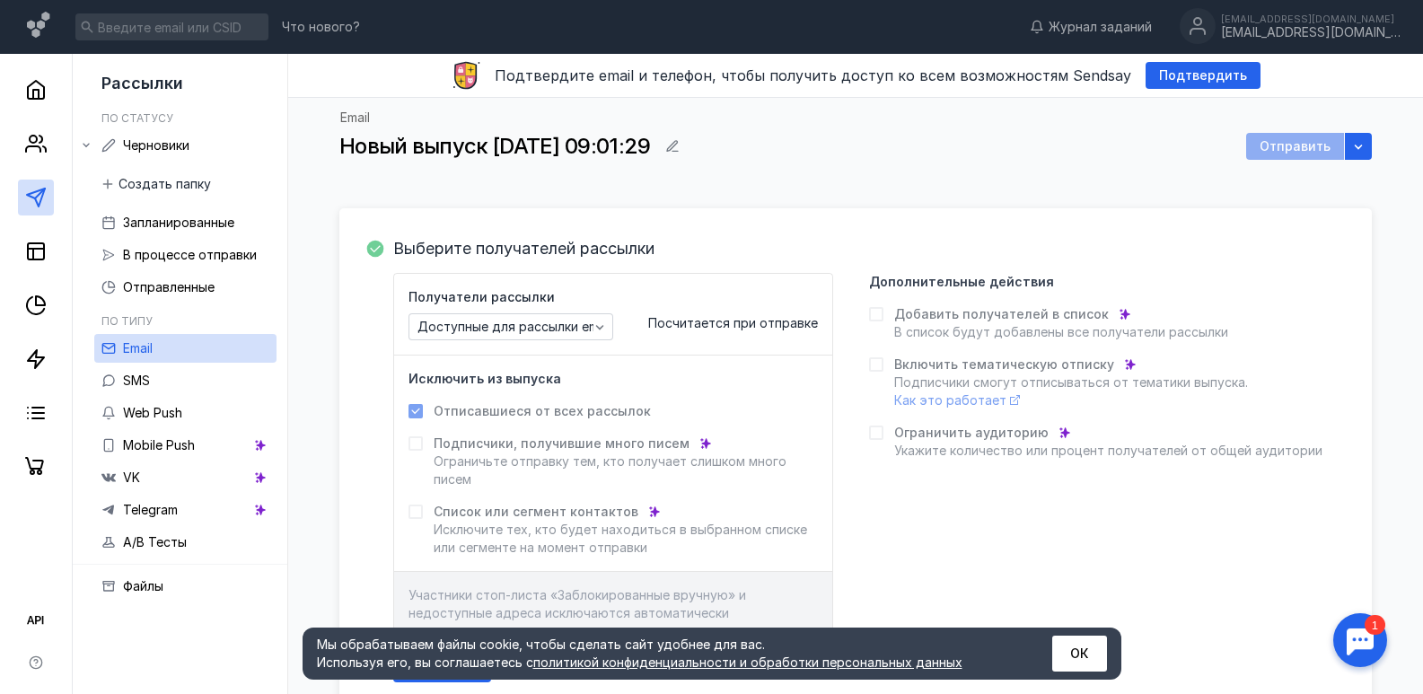
click at [719, 340] on div "Получатели рассылки Доступные для рассылки email Посчитается при отправке" at bounding box center [613, 315] width 438 height 82
click at [551, 347] on div "Получатели рассылки Доступные для рассылки email Посчитается при отправке" at bounding box center [613, 315] width 438 height 82
click at [565, 339] on div "Доступные для рассылки email" at bounding box center [510, 326] width 205 height 27
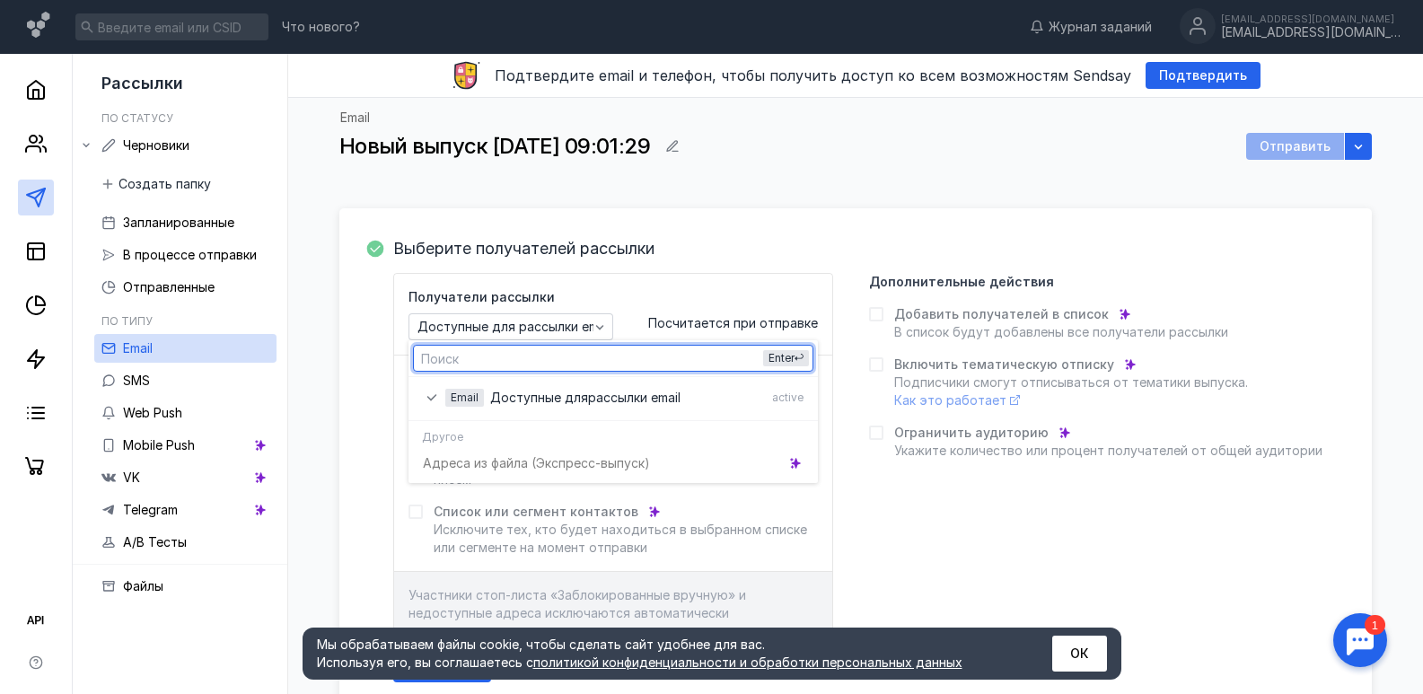
click at [455, 363] on input "text" at bounding box center [613, 358] width 398 height 25
click at [621, 370] on input "text" at bounding box center [613, 358] width 398 height 25
type input "[PERSON_NAME]"
type input "m"
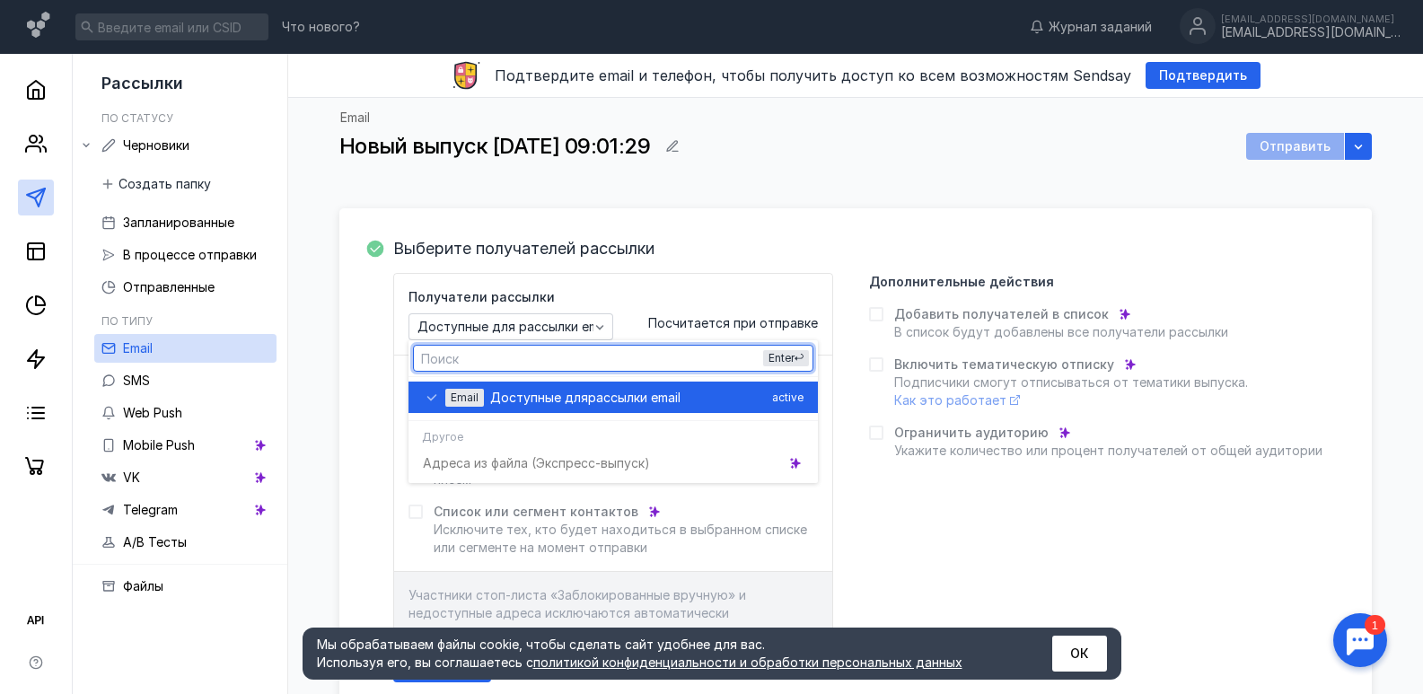
click at [589, 390] on span "рассылки email" at bounding box center [634, 398] width 92 height 18
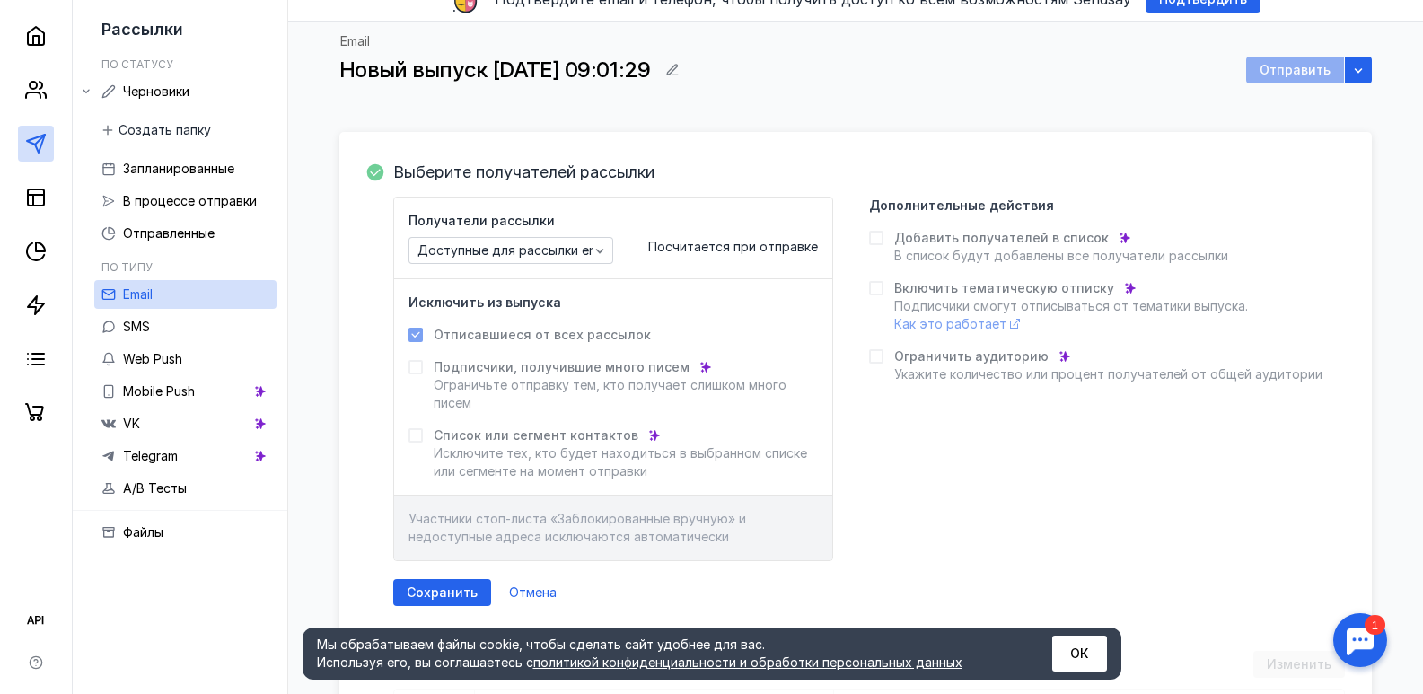
scroll to position [180, 0]
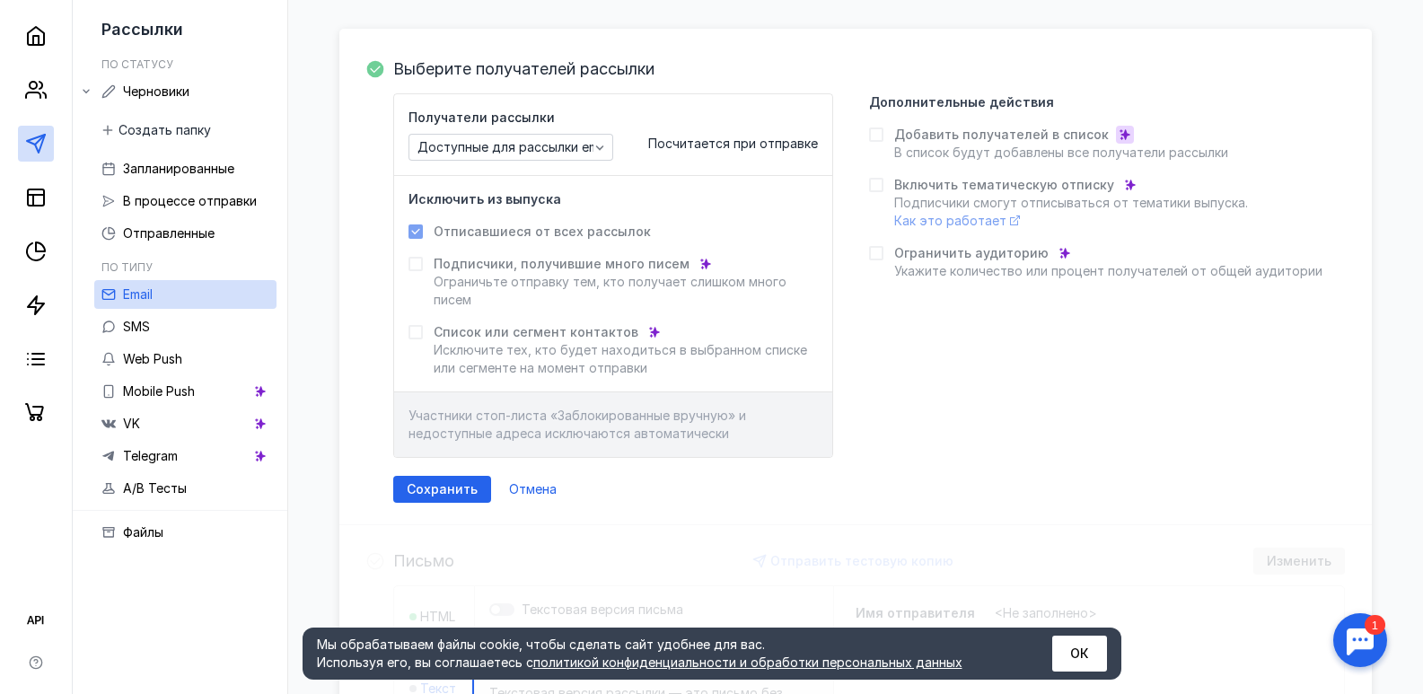
click at [1118, 130] on icon at bounding box center [1124, 134] width 13 height 13
click at [459, 495] on span "Сохранить" at bounding box center [442, 489] width 71 height 15
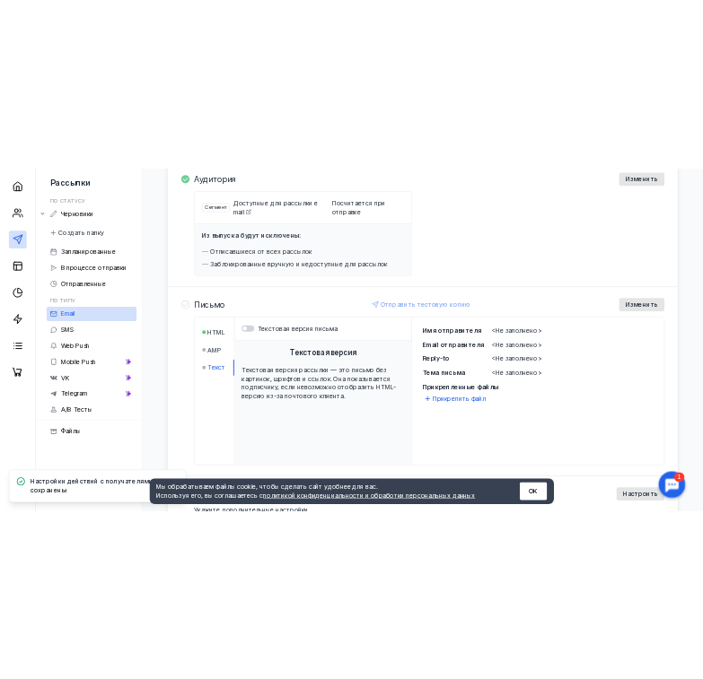
scroll to position [269, 0]
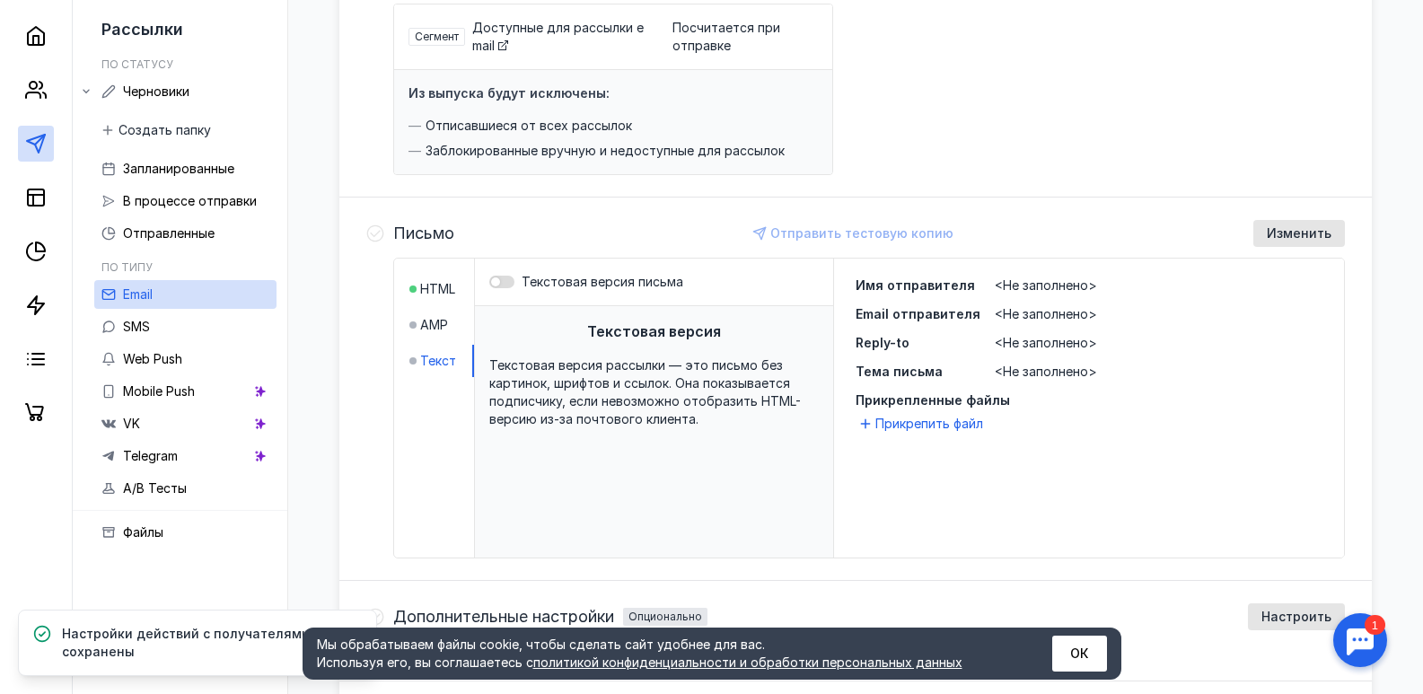
click at [499, 285] on div at bounding box center [495, 281] width 9 height 9
click at [489, 282] on input "Текстовая версия письма" at bounding box center [489, 282] width 0 height 0
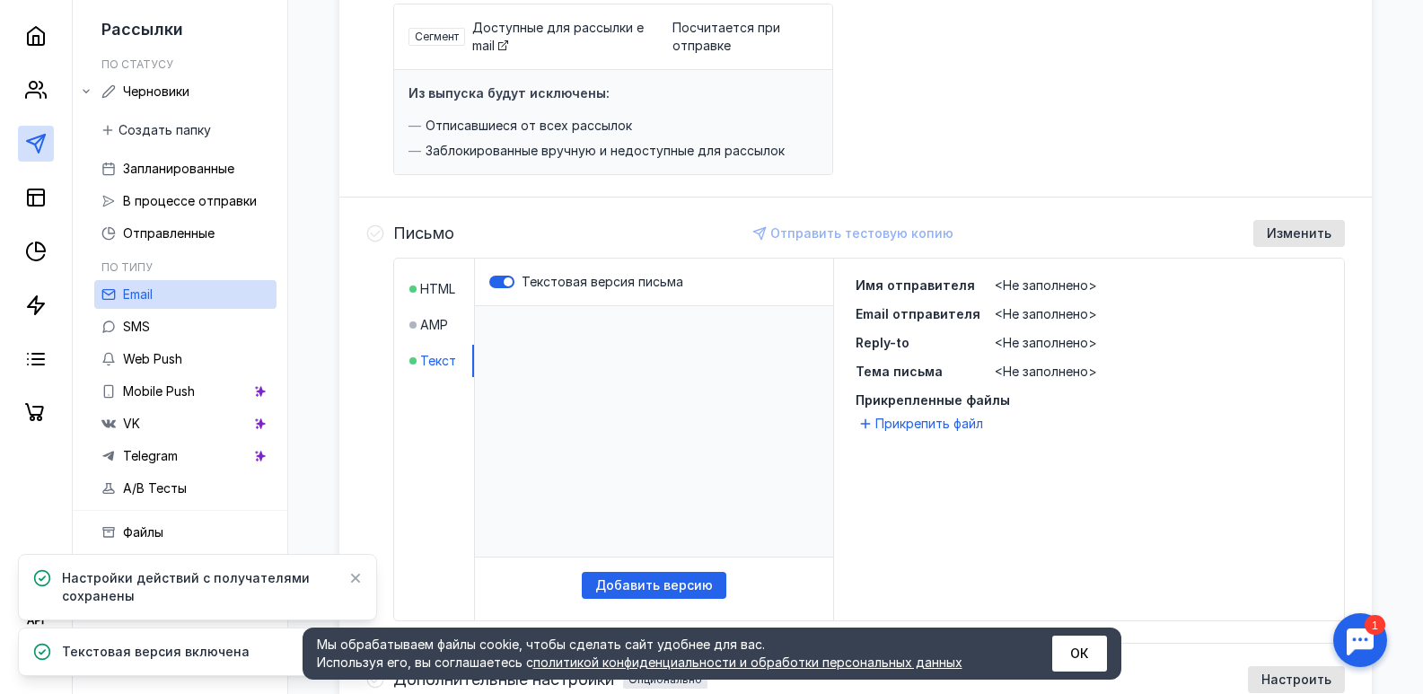
drag, startPoint x: 538, startPoint y: 303, endPoint x: 541, endPoint y: 325, distance: 21.8
click at [538, 305] on div "Текстовая версия письма" at bounding box center [654, 282] width 358 height 48
click at [542, 333] on p "​" at bounding box center [654, 431] width 358 height 251
click at [532, 355] on p "​" at bounding box center [654, 431] width 358 height 251
click at [648, 587] on span "Добавить версию" at bounding box center [654, 585] width 118 height 15
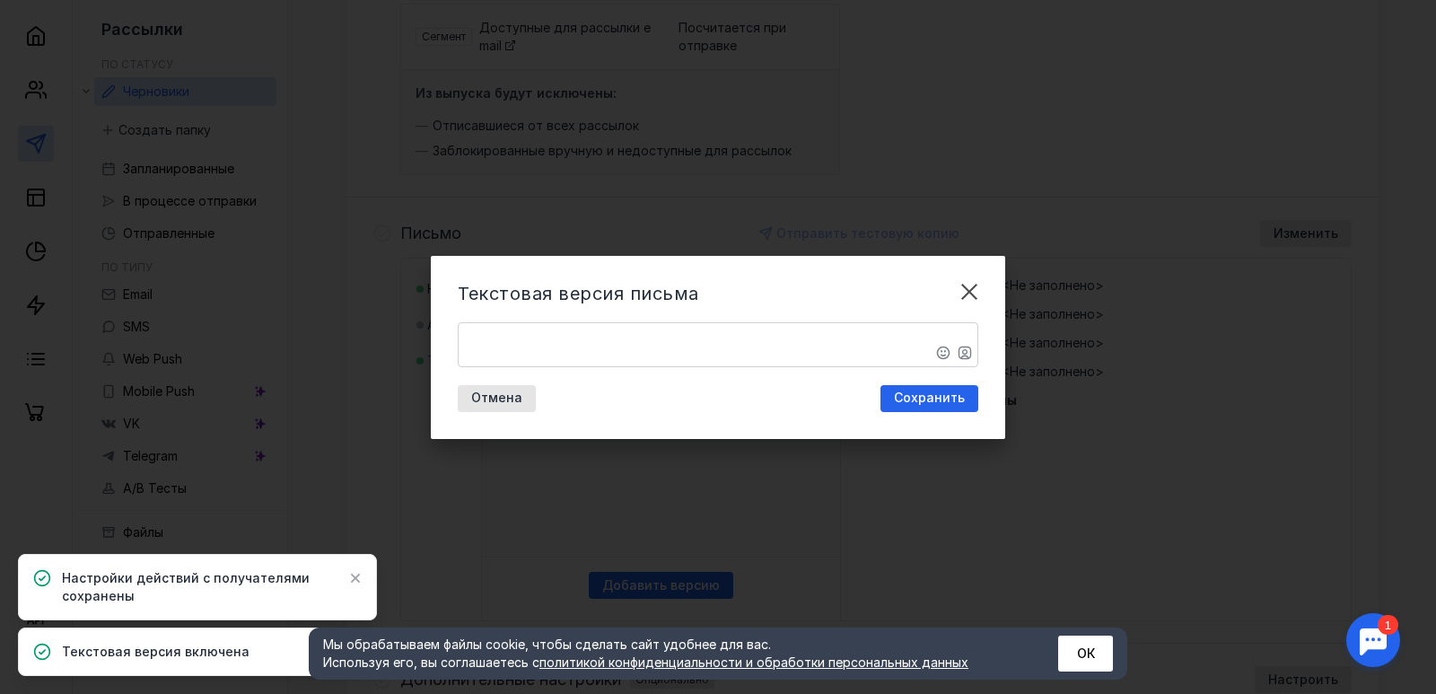
click at [599, 332] on textarea "​" at bounding box center [718, 344] width 519 height 43
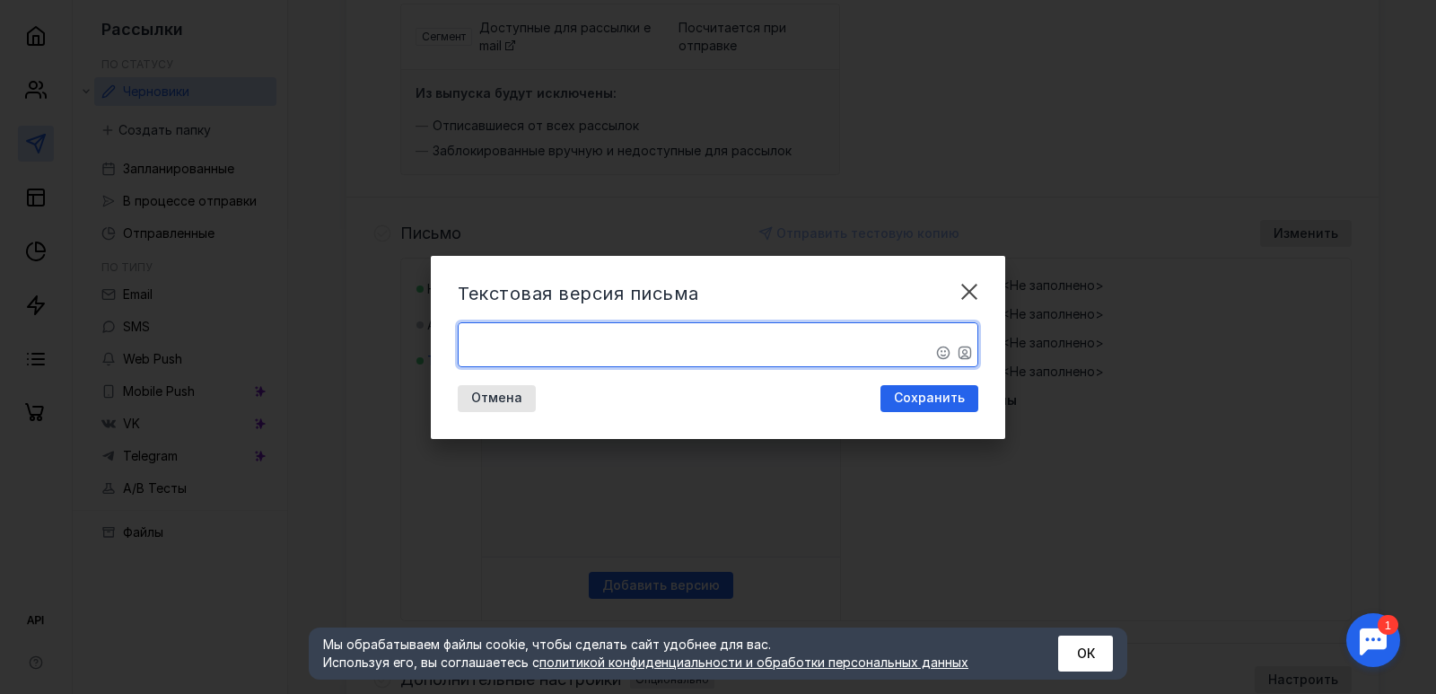
click at [648, 351] on textarea "​" at bounding box center [718, 344] width 519 height 43
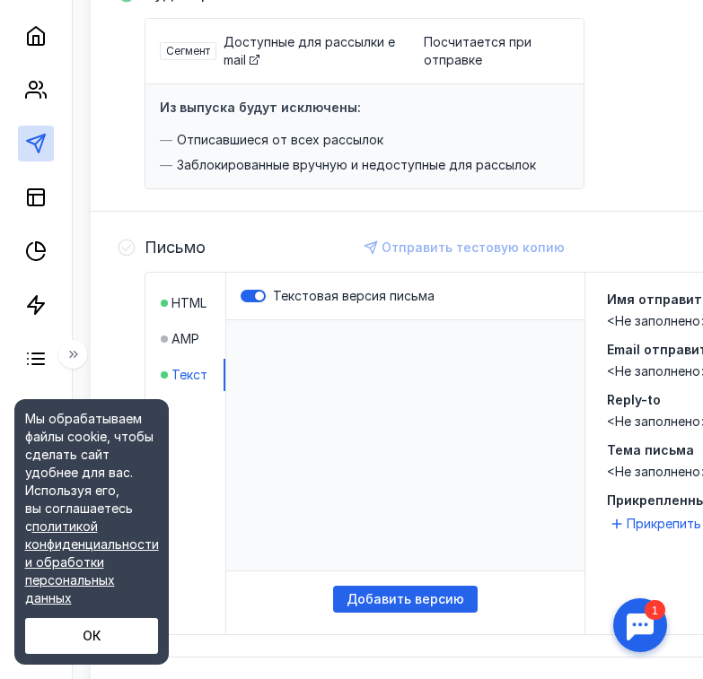
scroll to position [180, 0]
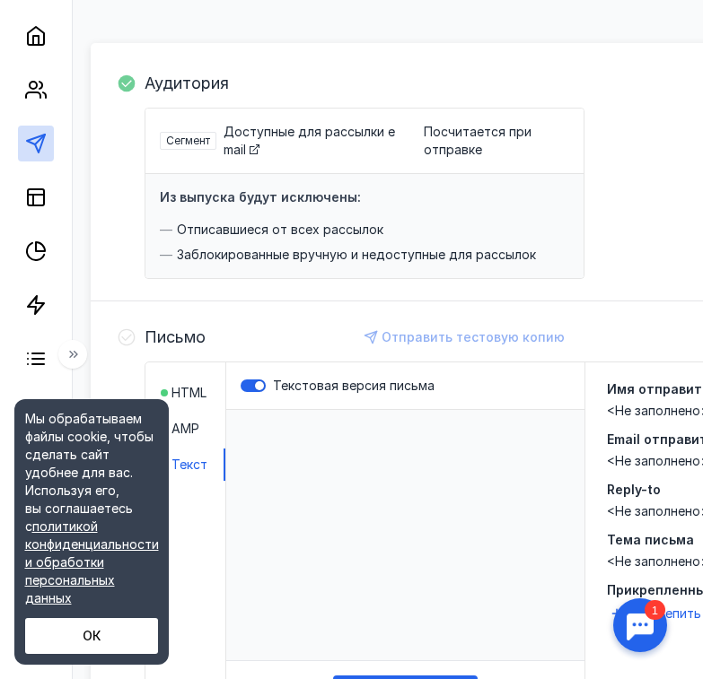
click at [199, 391] on li "HTML" at bounding box center [193, 393] width 65 height 32
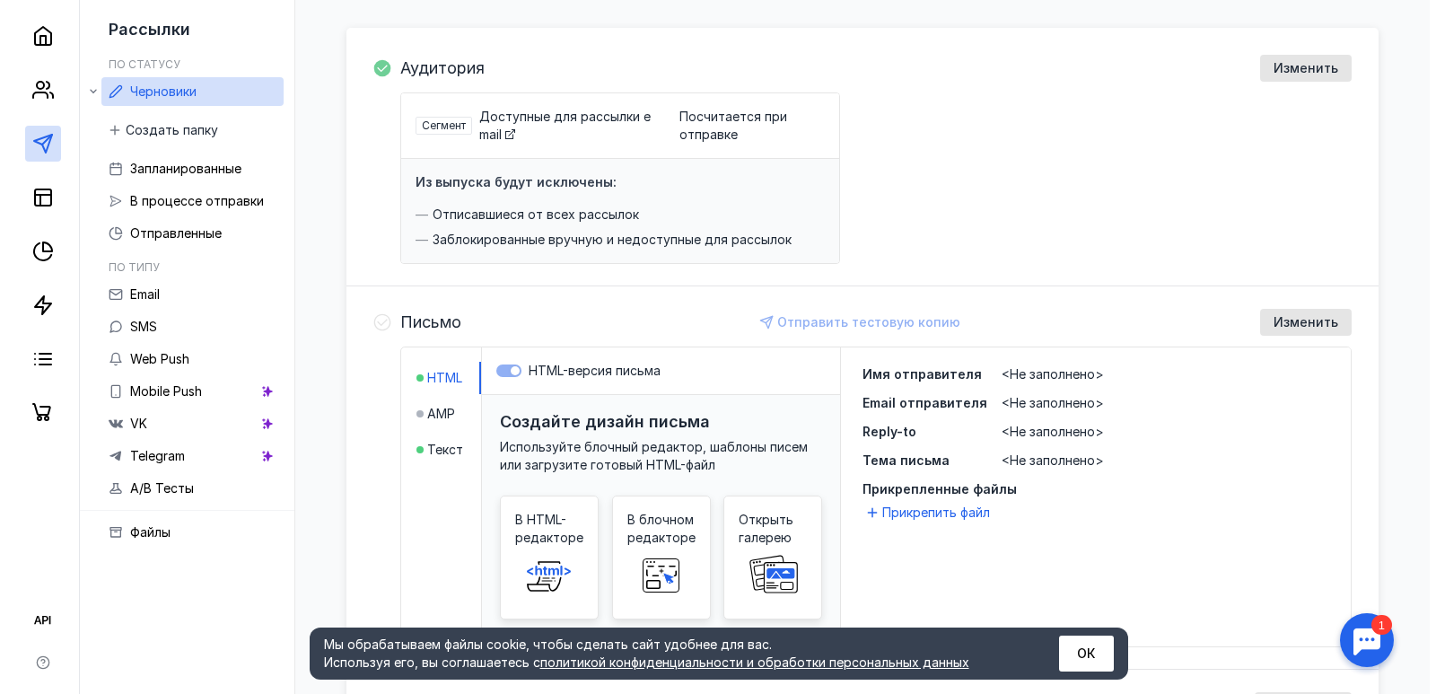
scroll to position [269, 0]
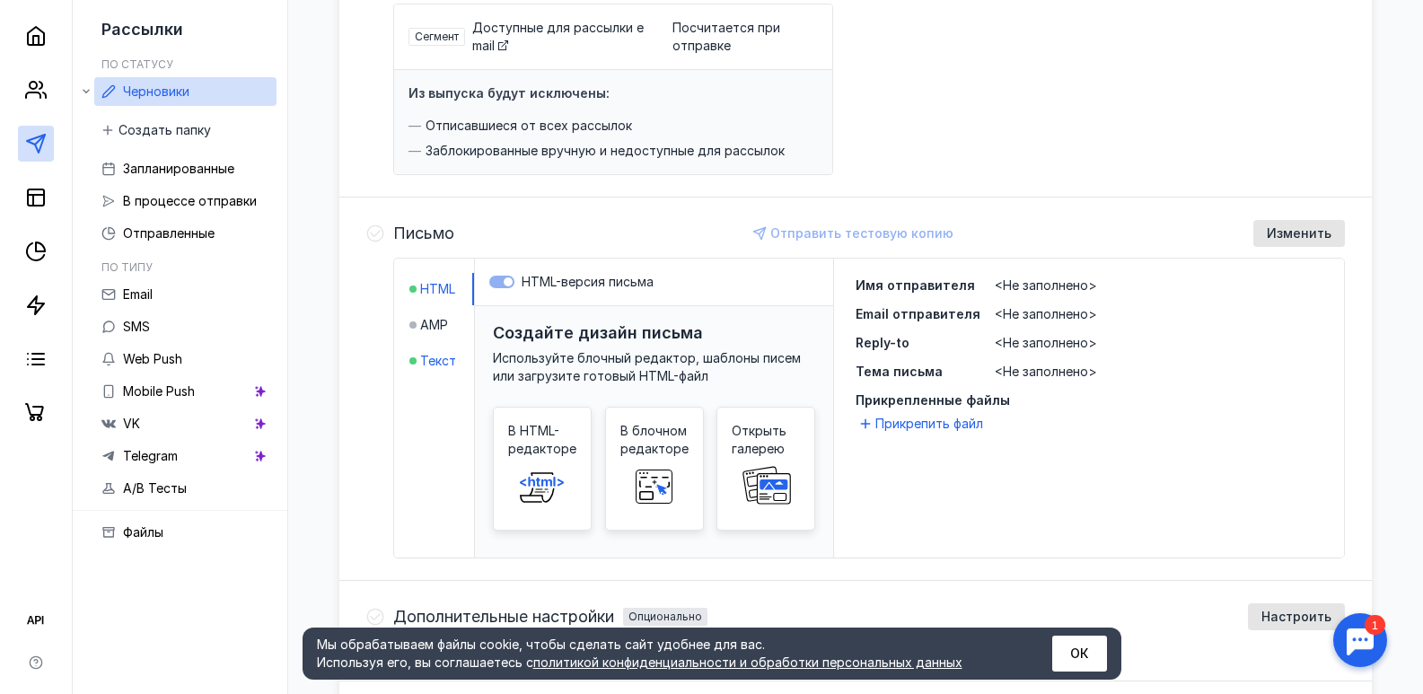
click at [450, 363] on span "Текст" at bounding box center [438, 361] width 36 height 18
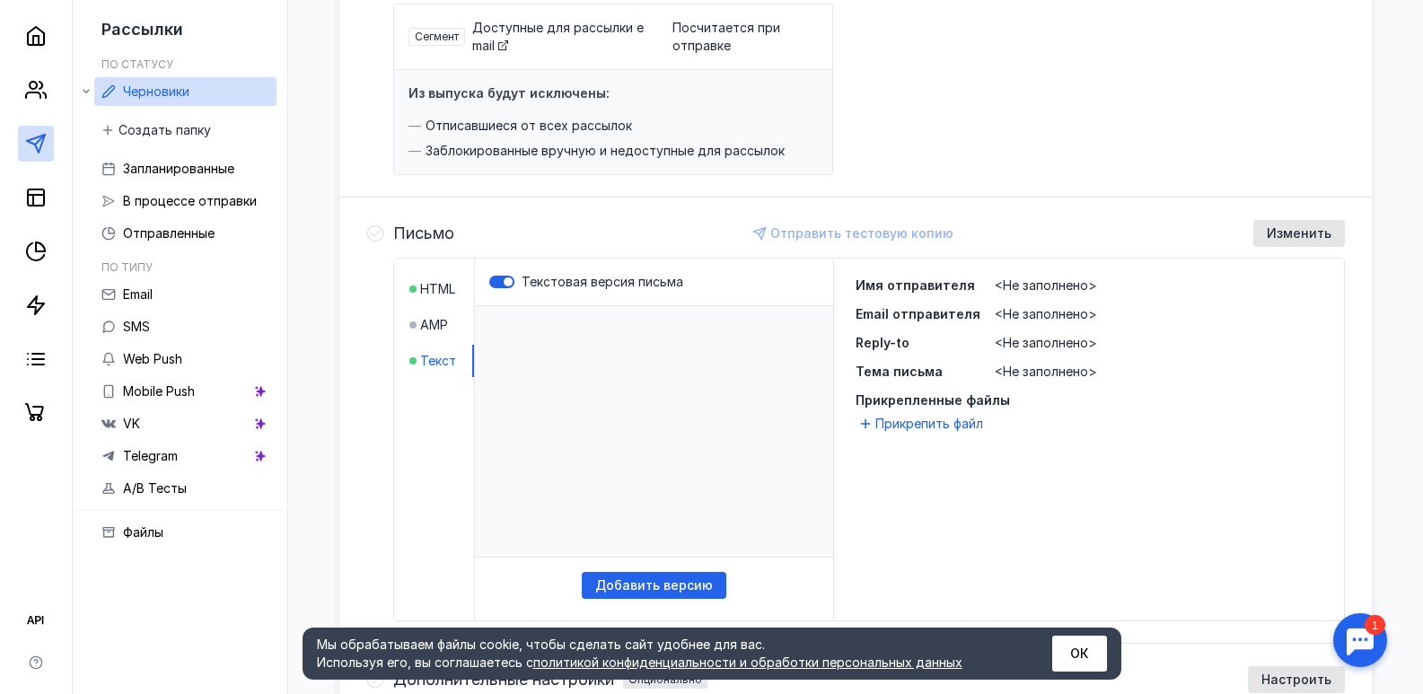
click at [537, 327] on p "​" at bounding box center [654, 431] width 358 height 251
drag, startPoint x: 548, startPoint y: 333, endPoint x: 577, endPoint y: 359, distance: 38.8
click at [552, 340] on p "​" at bounding box center [654, 431] width 358 height 251
click at [577, 359] on p "​" at bounding box center [654, 431] width 358 height 251
click at [663, 581] on span "Добавить версию" at bounding box center [654, 585] width 118 height 15
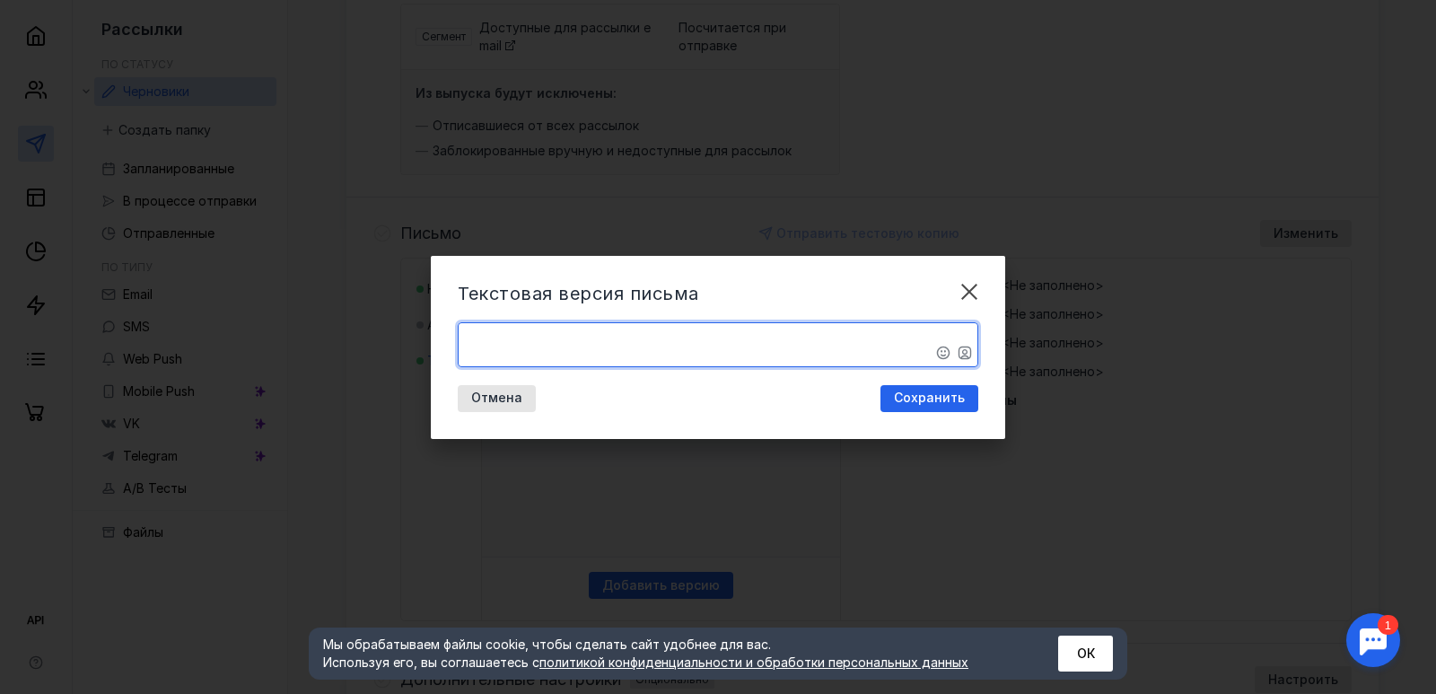
click at [548, 346] on textarea "​" at bounding box center [718, 344] width 519 height 43
paste textarea "Loremipsumdo! SIT «AME Cons», adipiscingelitsedd ei temporincid utlaboreetd-mag…"
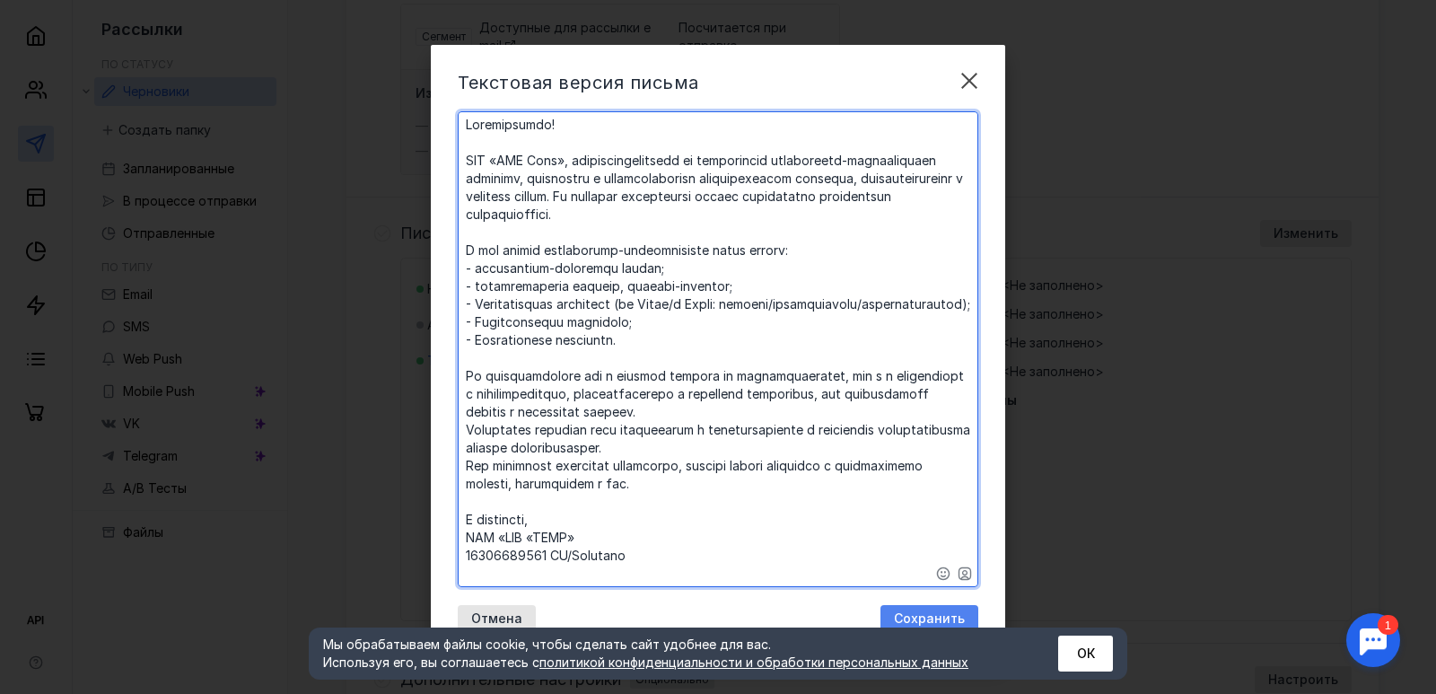
type textarea "​Loremipsumdo! SIT «AME Cons», adipiscingelitsedd ei temporincid utlaboreetd-ma…"
click at [918, 616] on span "Сохранить" at bounding box center [929, 618] width 71 height 15
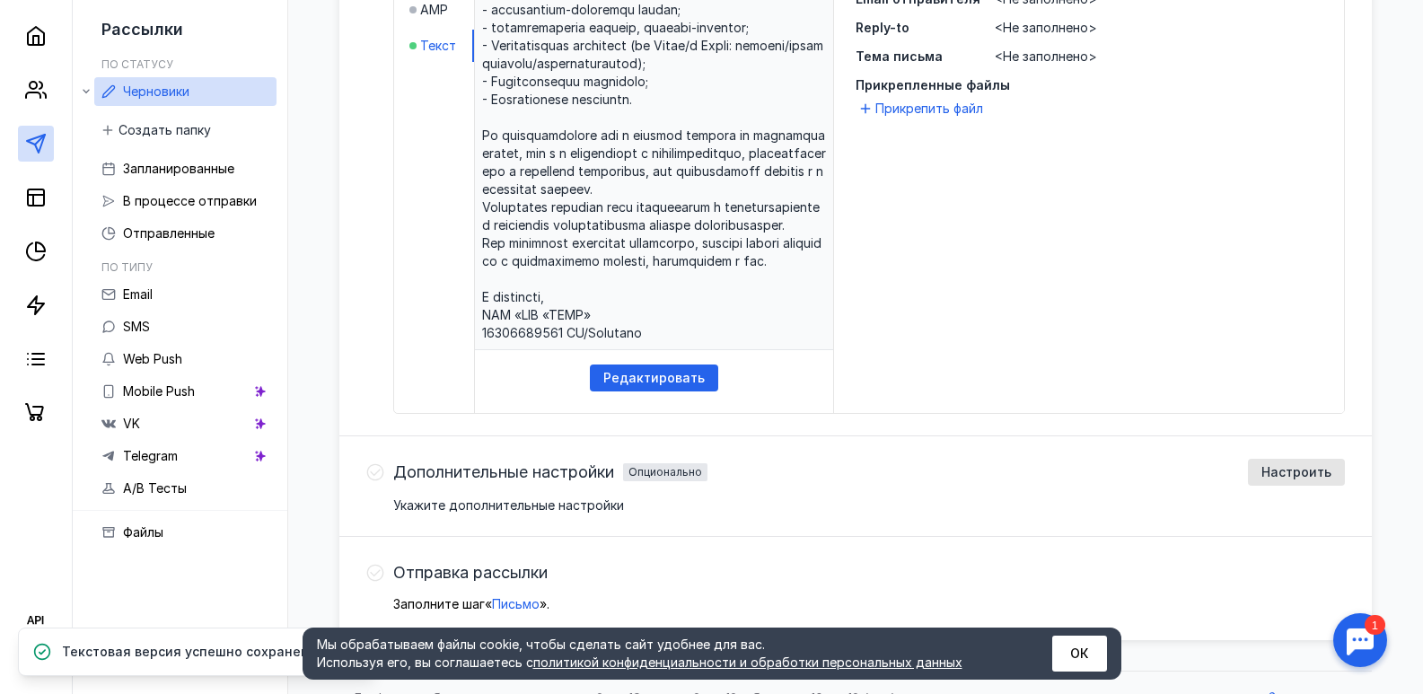
scroll to position [615, 0]
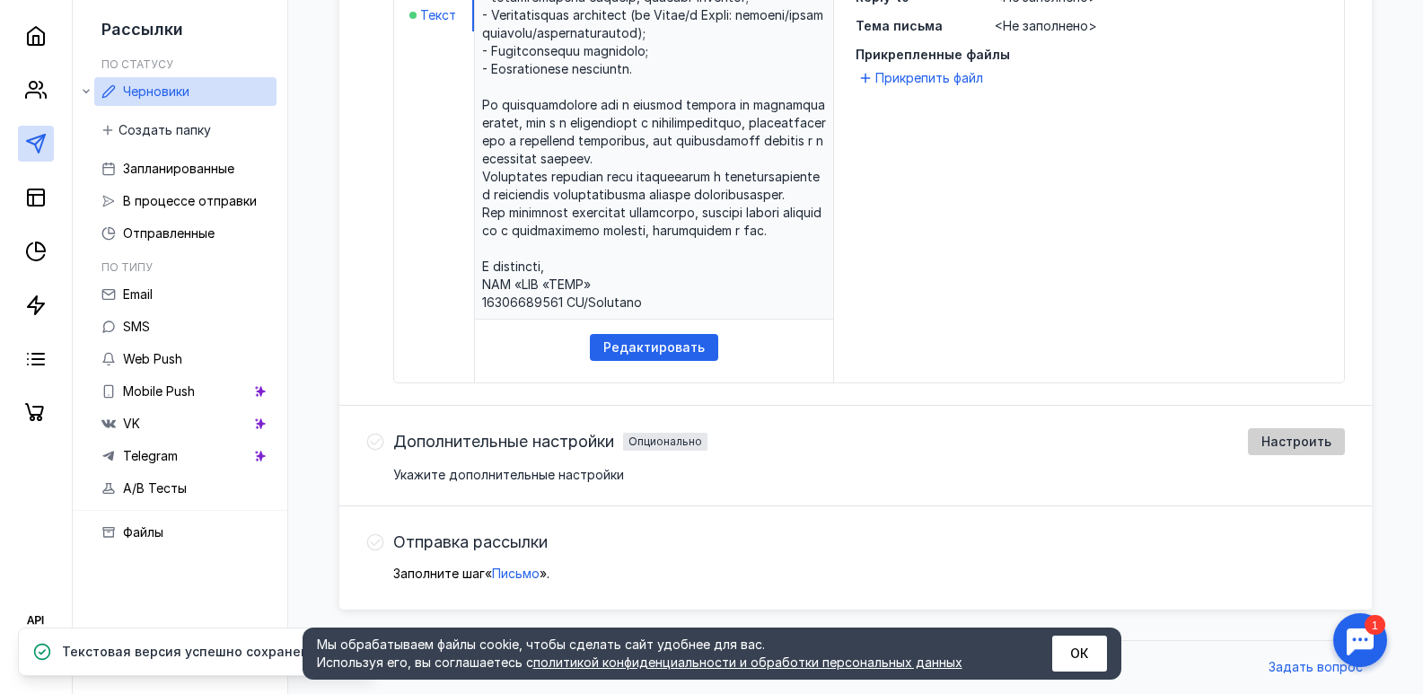
click at [1274, 442] on span "Настроить" at bounding box center [1296, 441] width 70 height 15
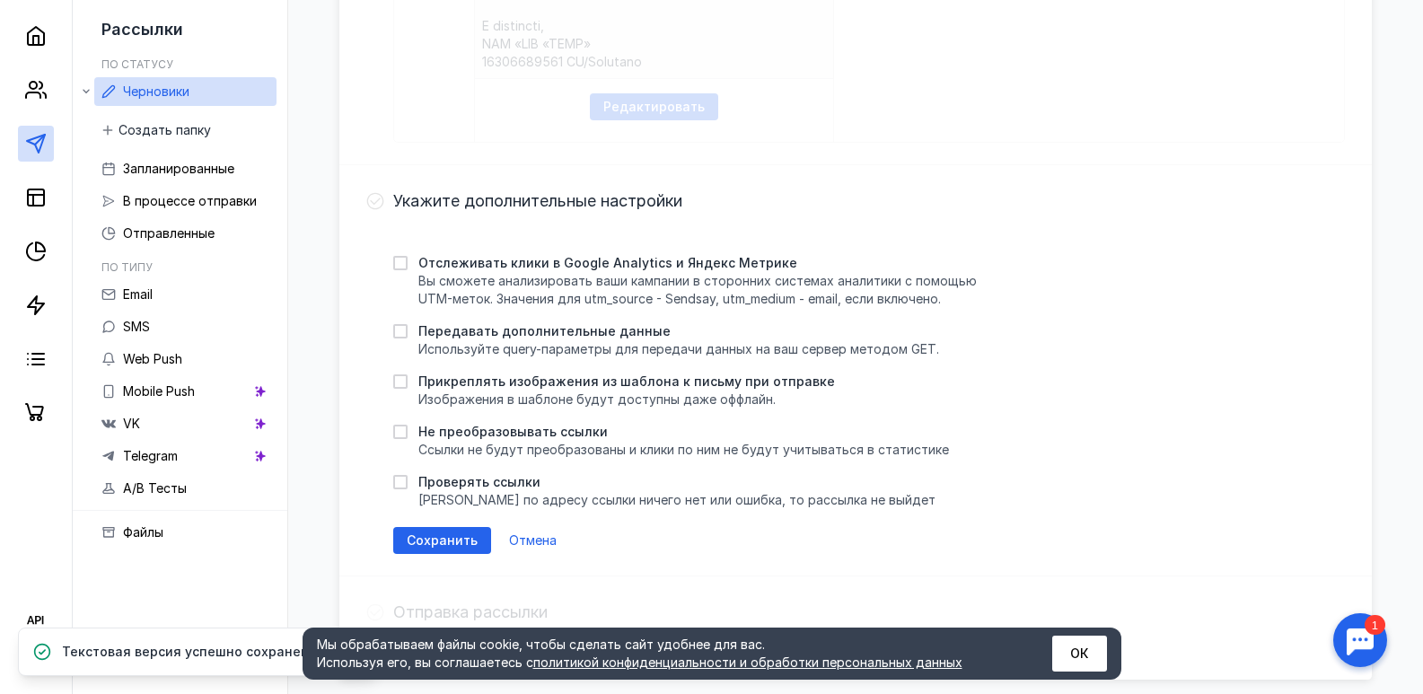
scroll to position [884, 0]
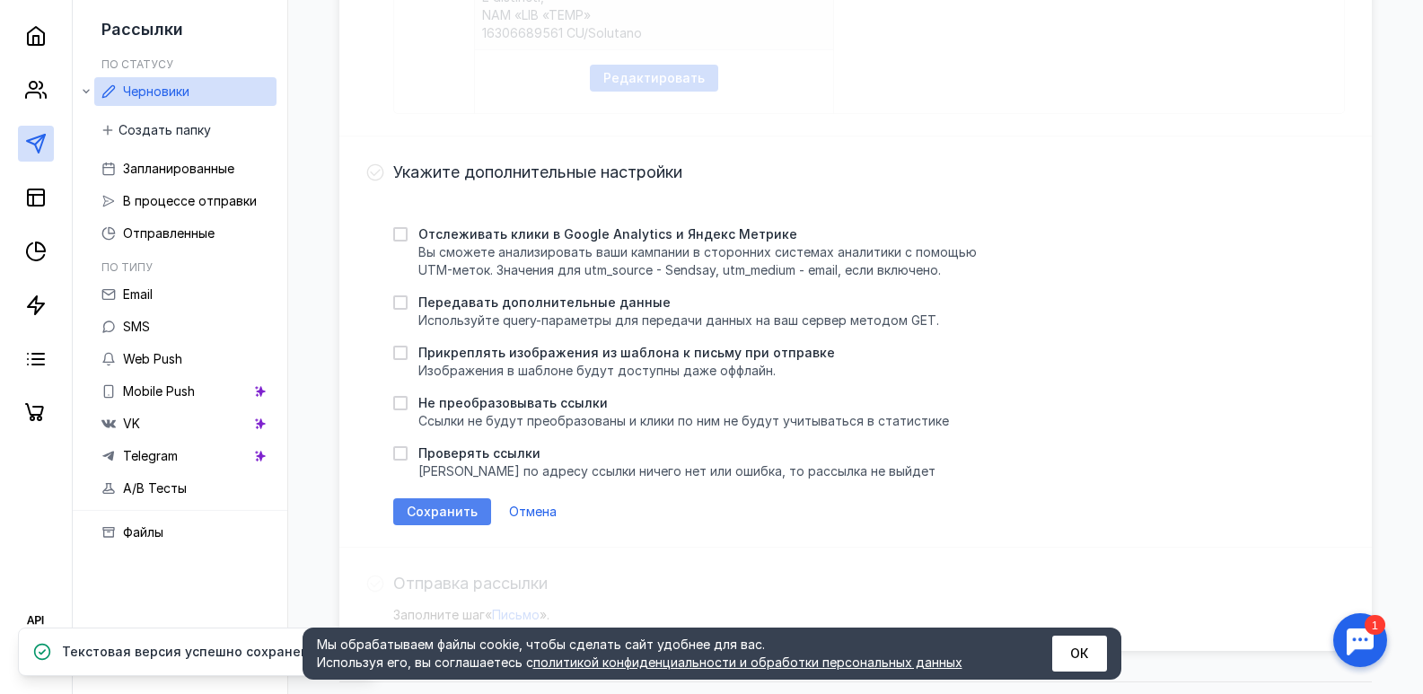
click at [440, 511] on span "Сохранить" at bounding box center [442, 511] width 71 height 15
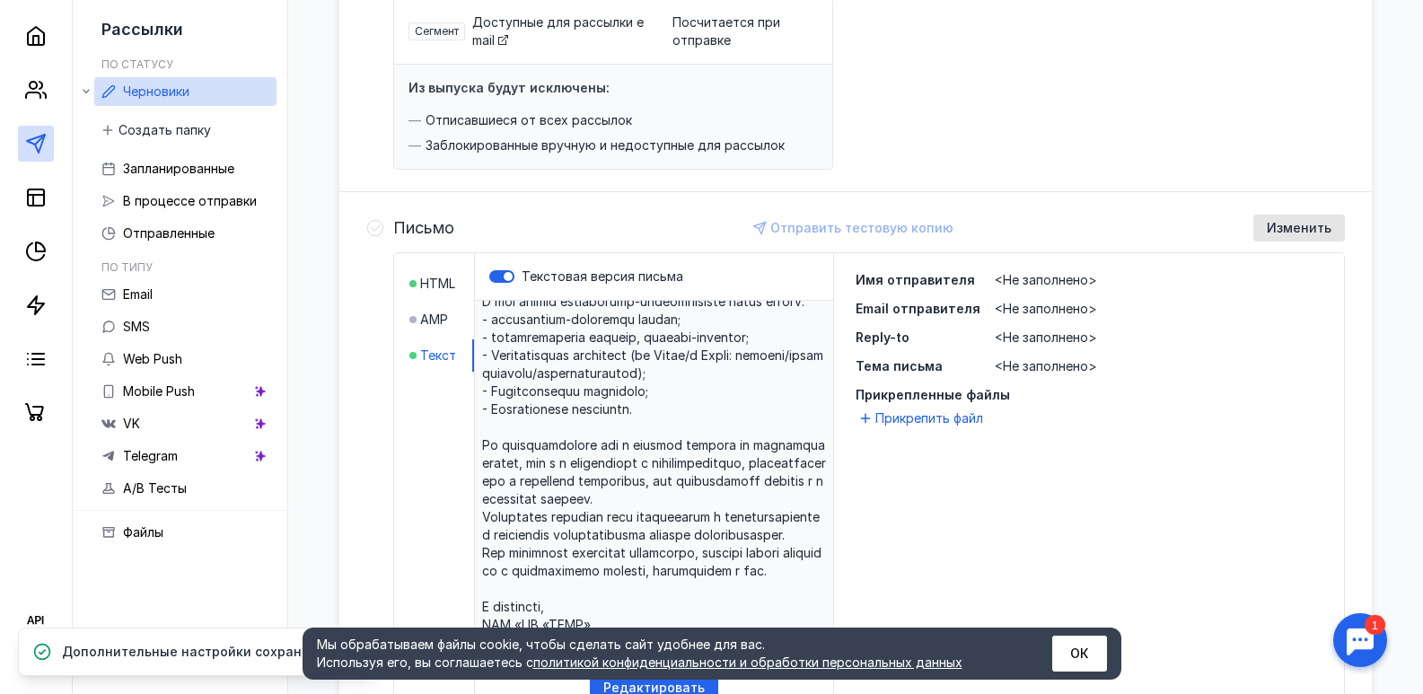
scroll to position [256, 0]
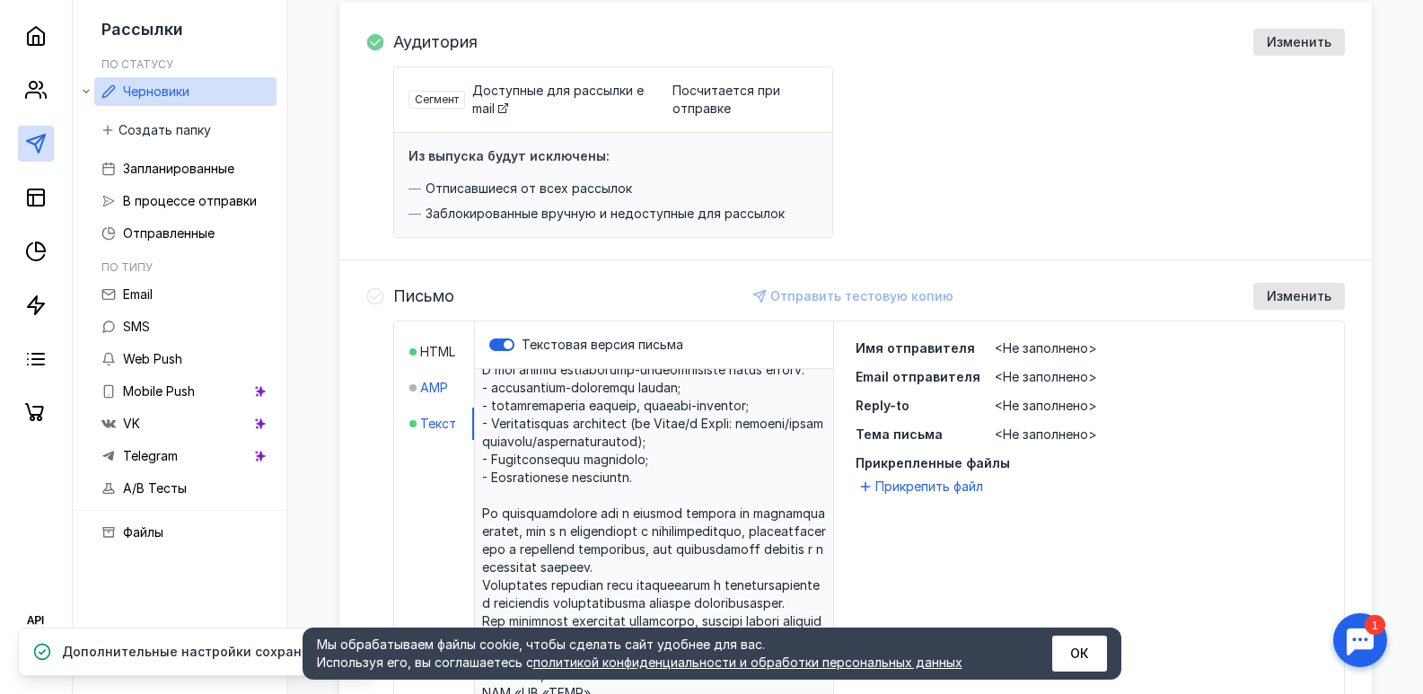
click at [428, 338] on ul "HTML AMP Текст" at bounding box center [441, 388] width 65 height 104
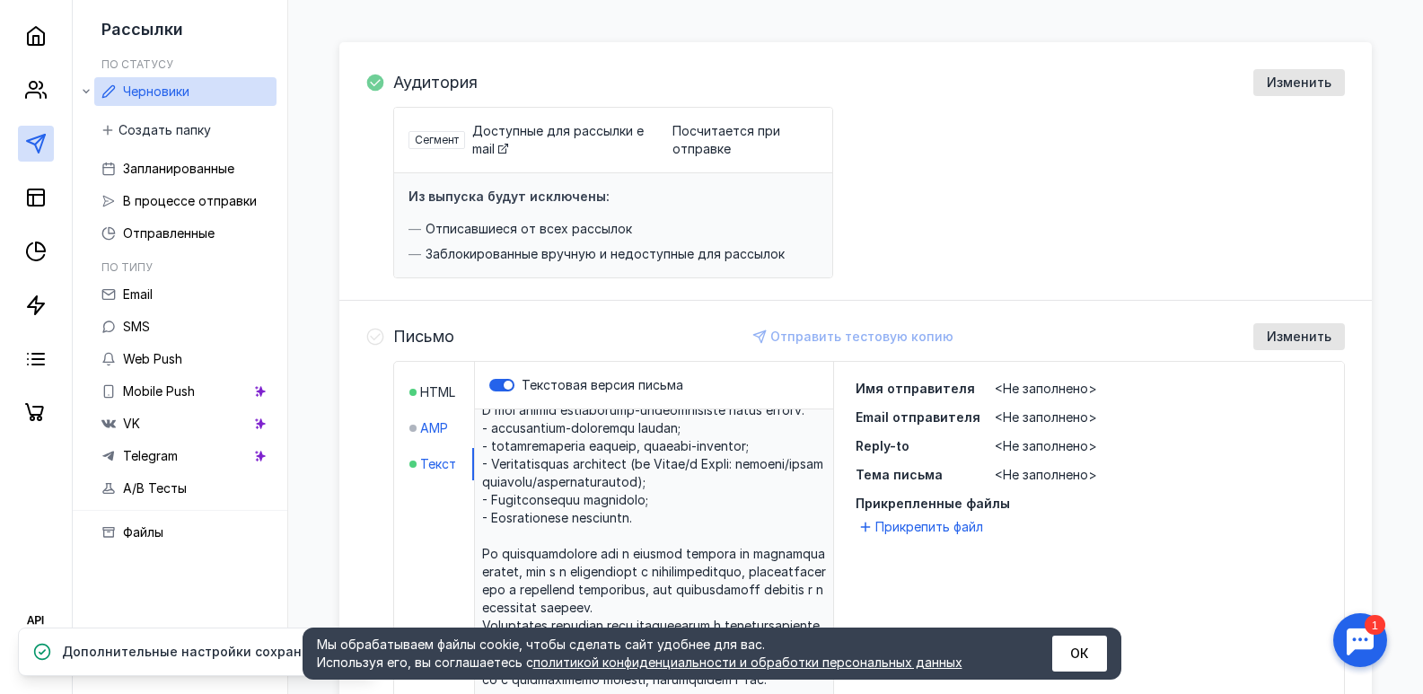
click at [444, 430] on span "AMP" at bounding box center [434, 428] width 28 height 18
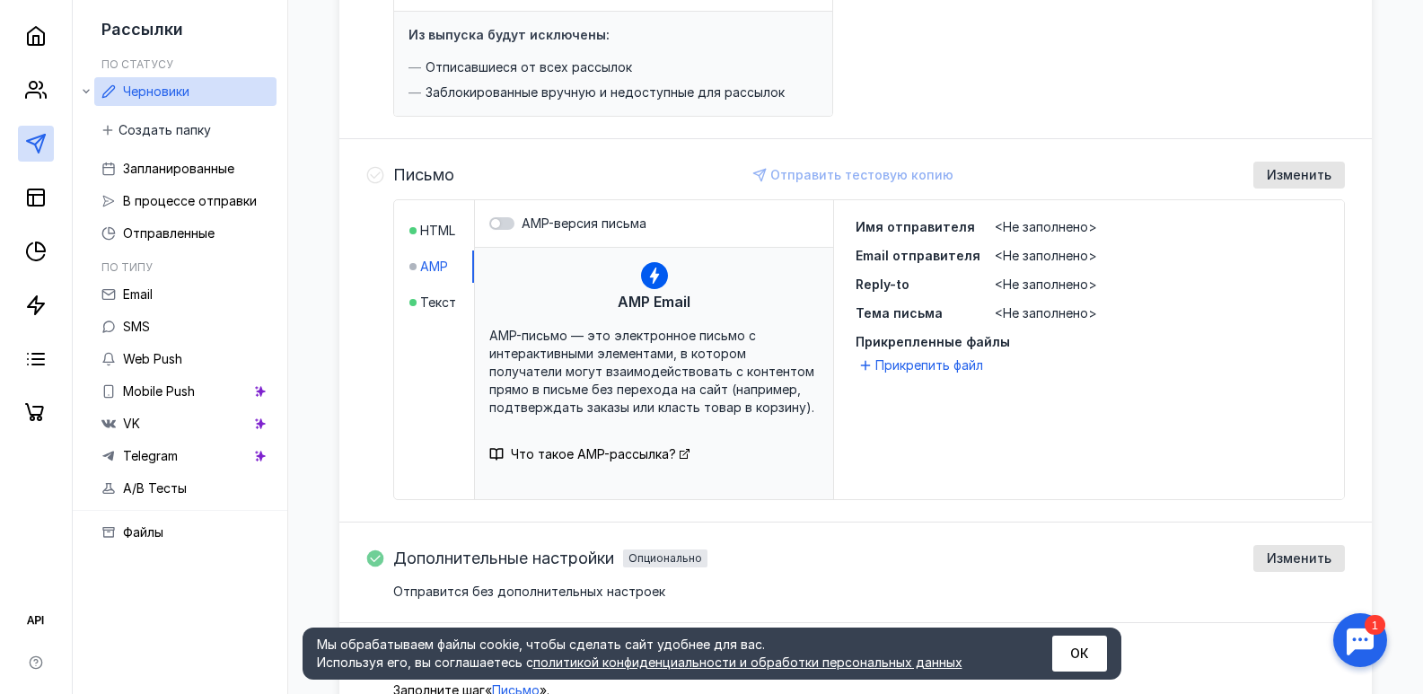
scroll to position [346, 0]
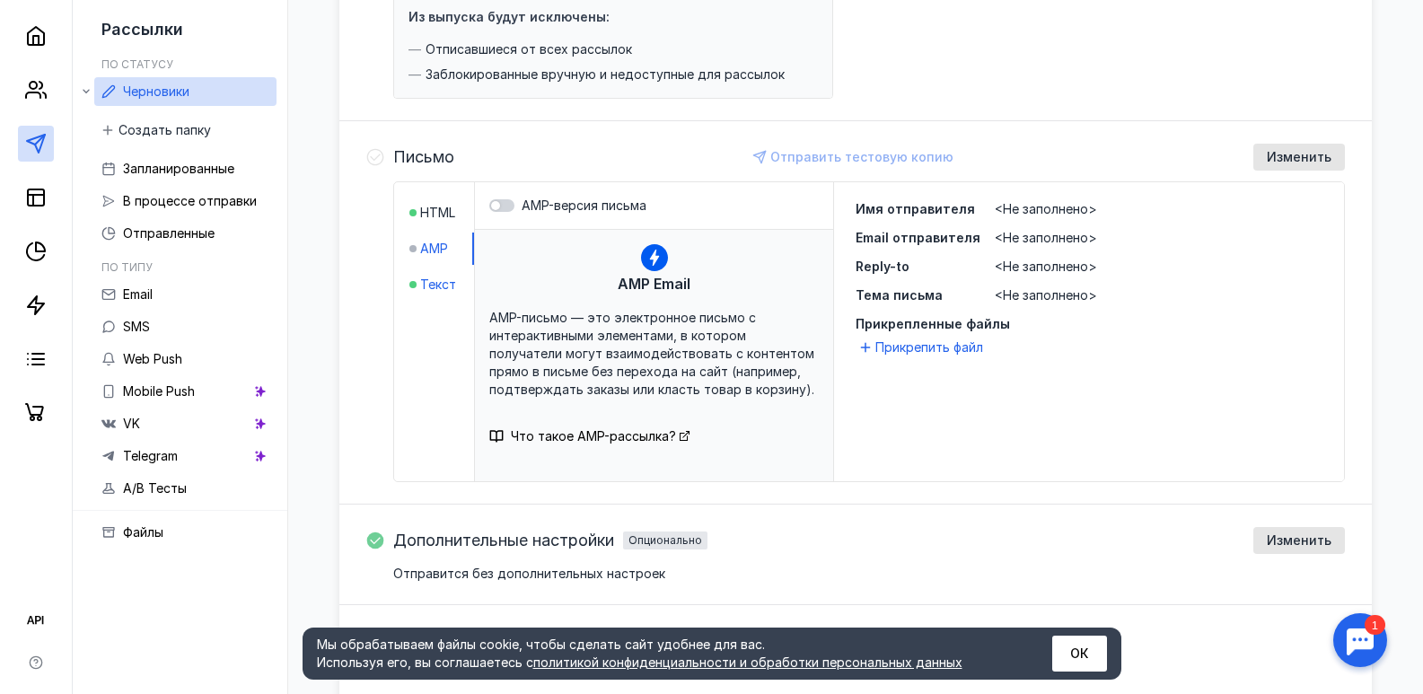
click at [413, 286] on div at bounding box center [412, 284] width 7 height 7
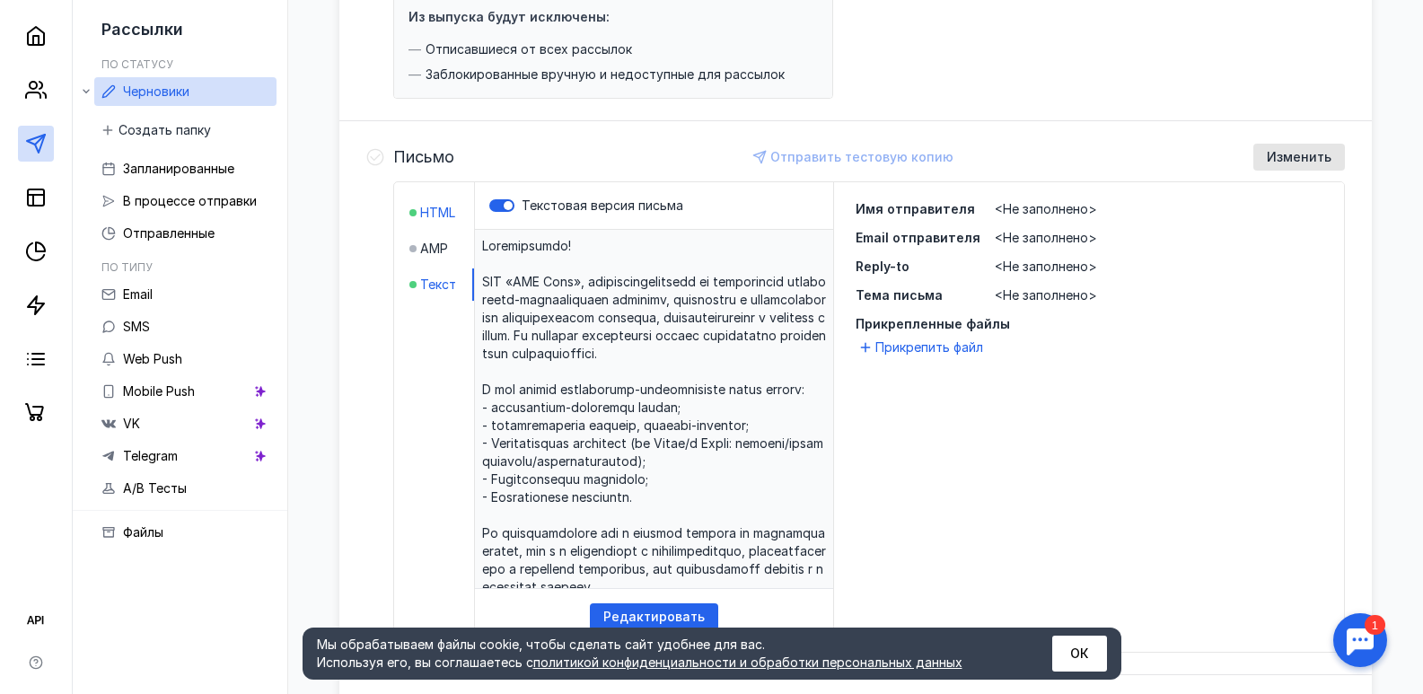
click at [434, 208] on span "HTML" at bounding box center [437, 213] width 35 height 18
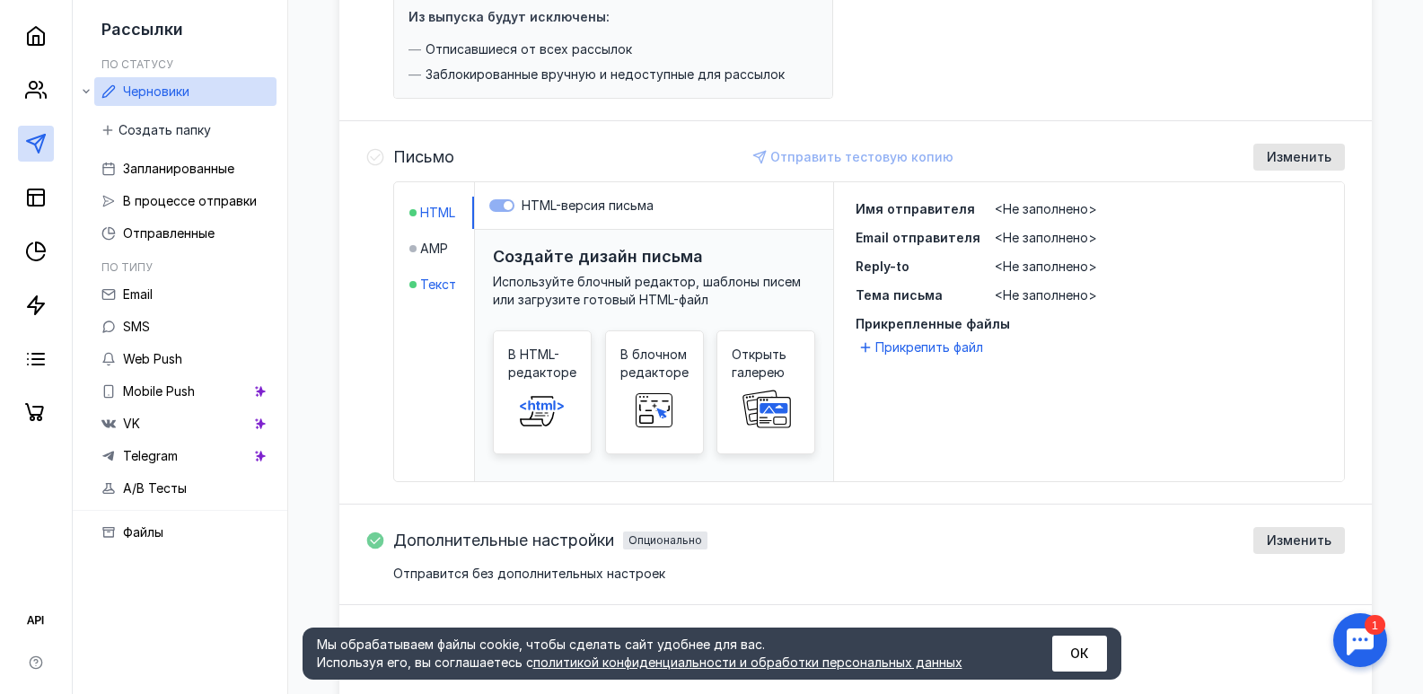
click at [435, 280] on span "Текст" at bounding box center [438, 285] width 36 height 18
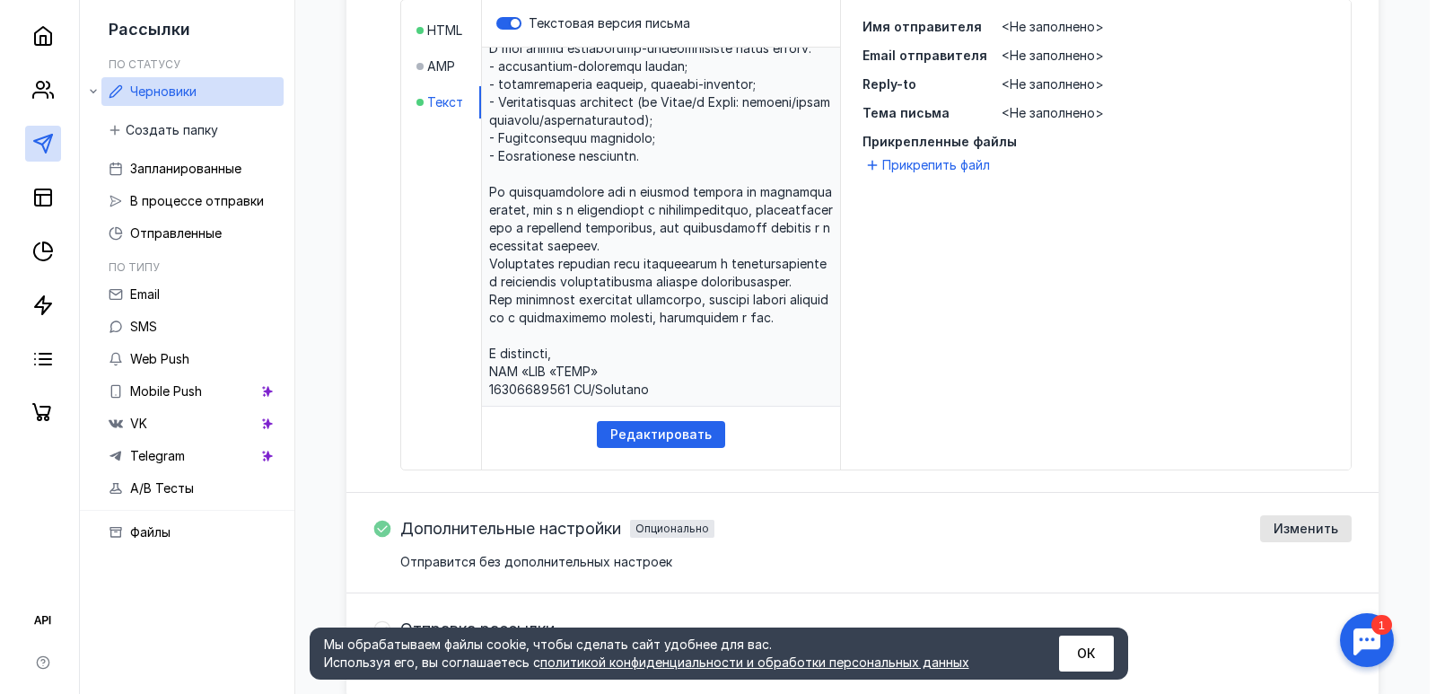
scroll to position [615, 0]
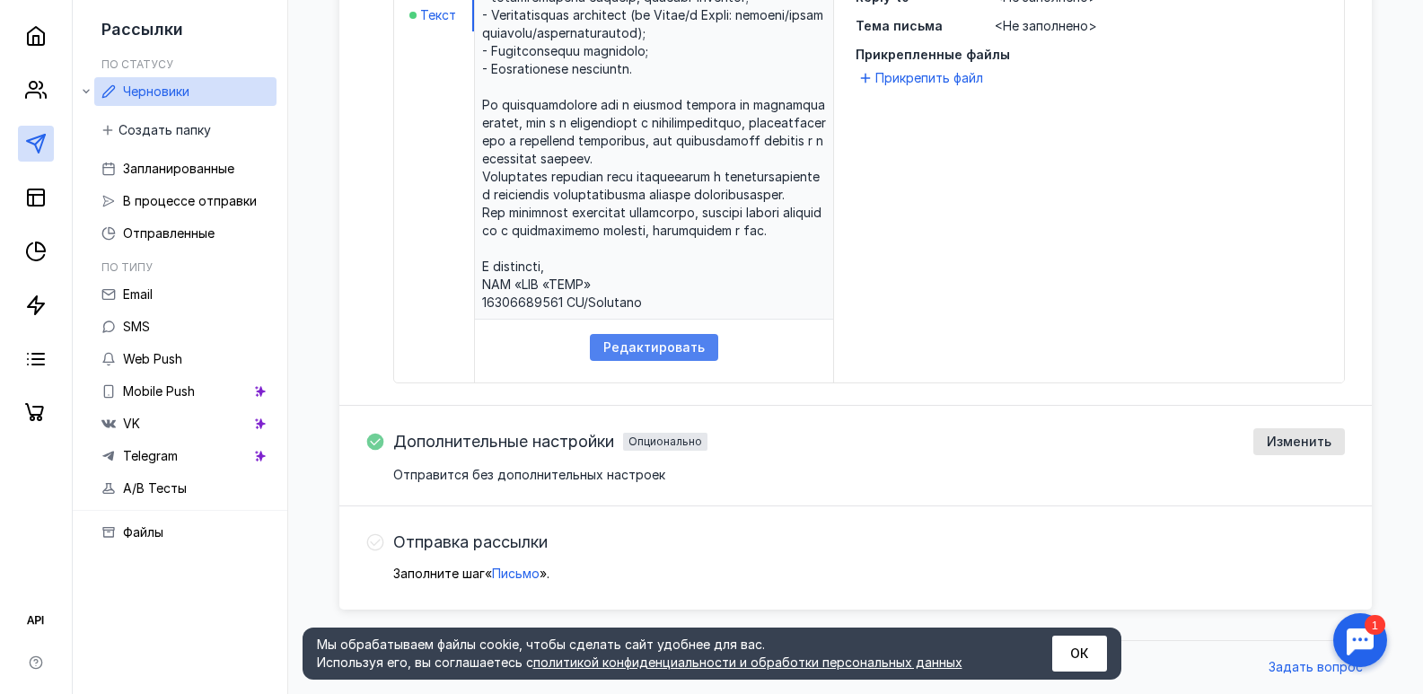
click at [640, 349] on span "Редактировать" at bounding box center [653, 347] width 101 height 15
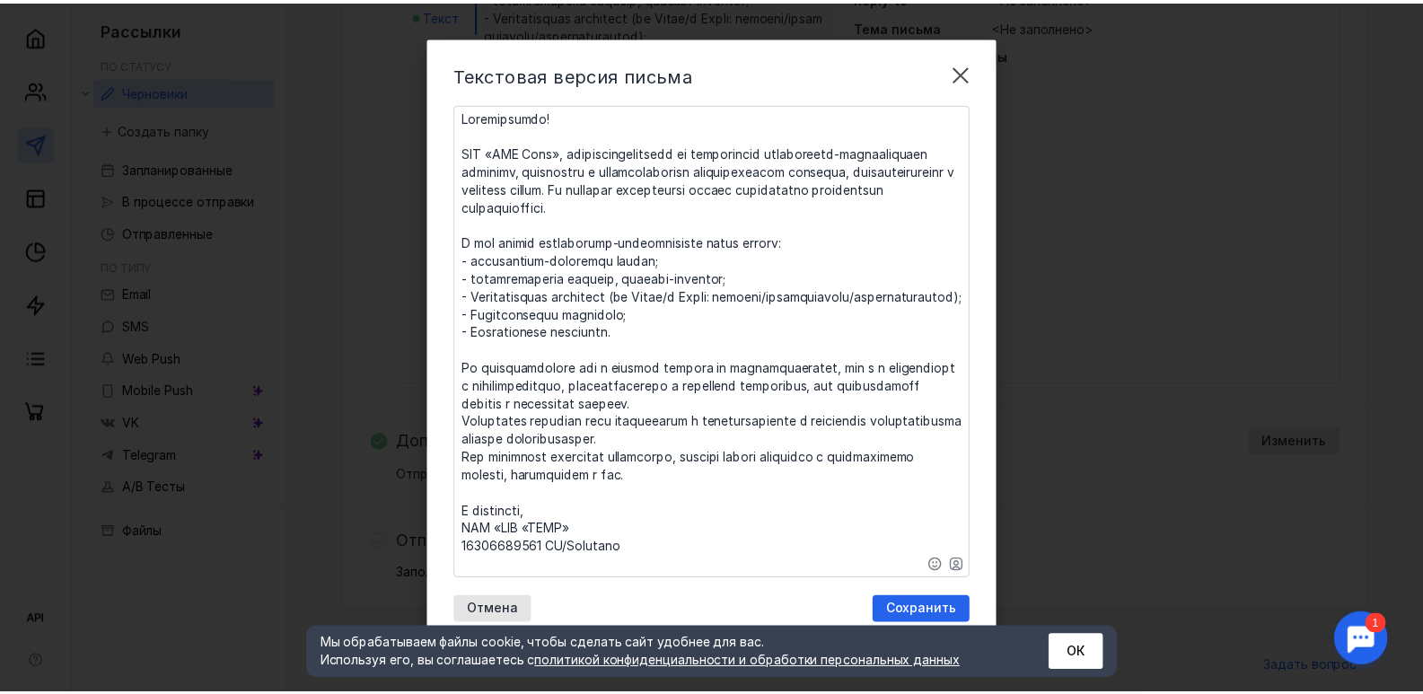
scroll to position [10, 0]
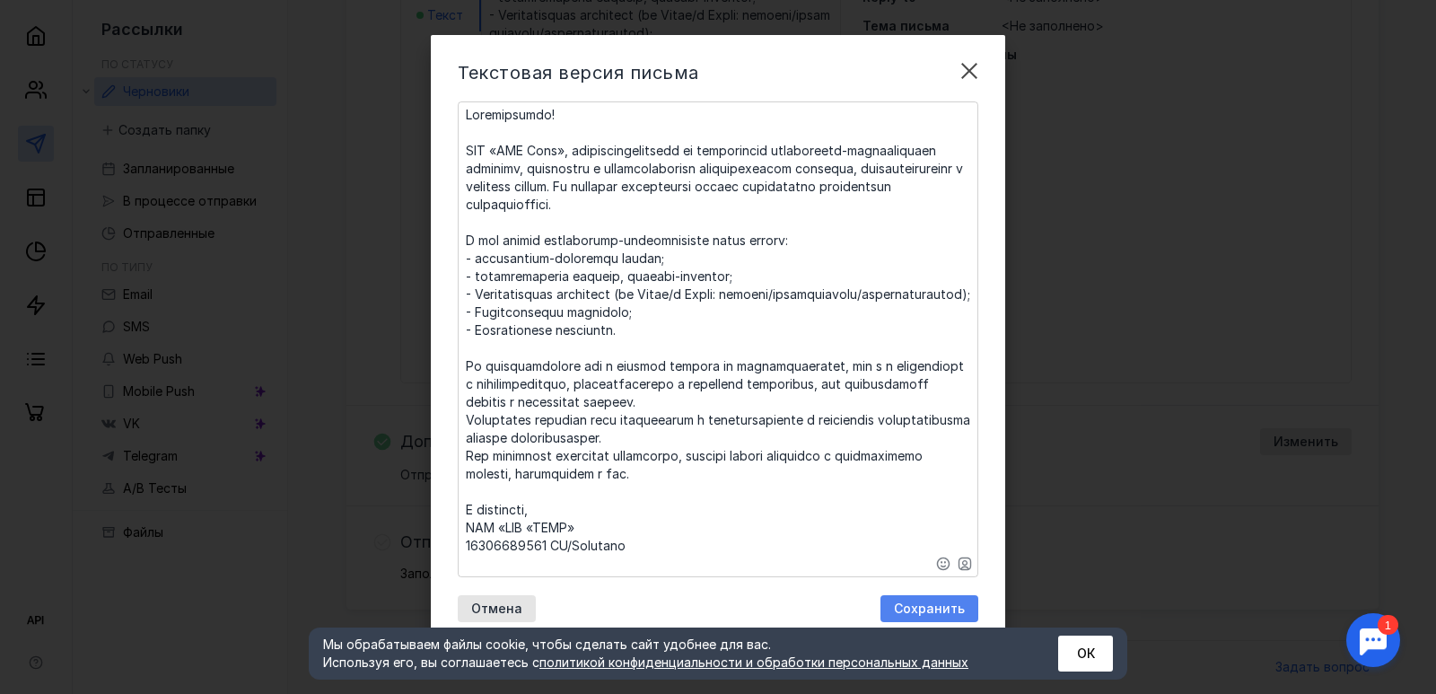
click at [896, 601] on span "Сохранить" at bounding box center [929, 608] width 71 height 15
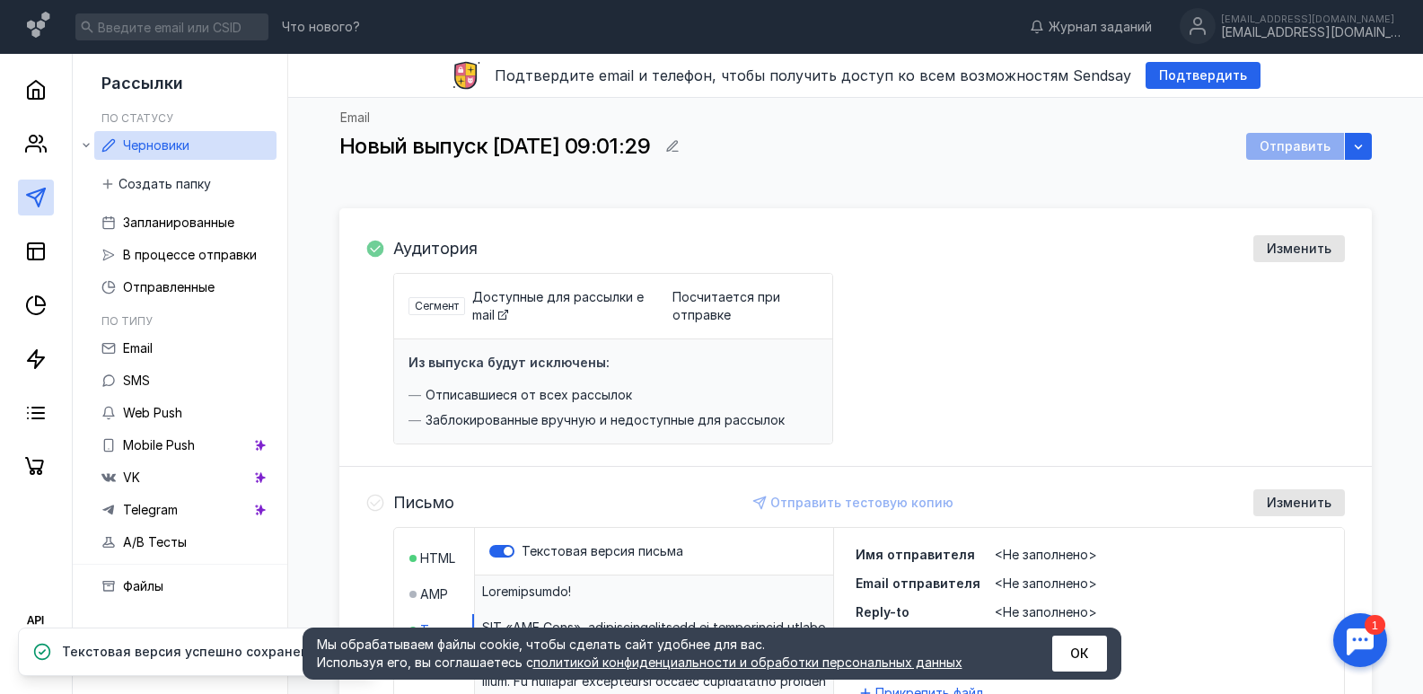
click at [1339, 266] on div "Аудитория Изменить Сегмент Доступные для рассылки email Посчитается при отправк…" at bounding box center [868, 339] width 951 height 209
click at [1312, 259] on div "Изменить" at bounding box center [1299, 248] width 92 height 27
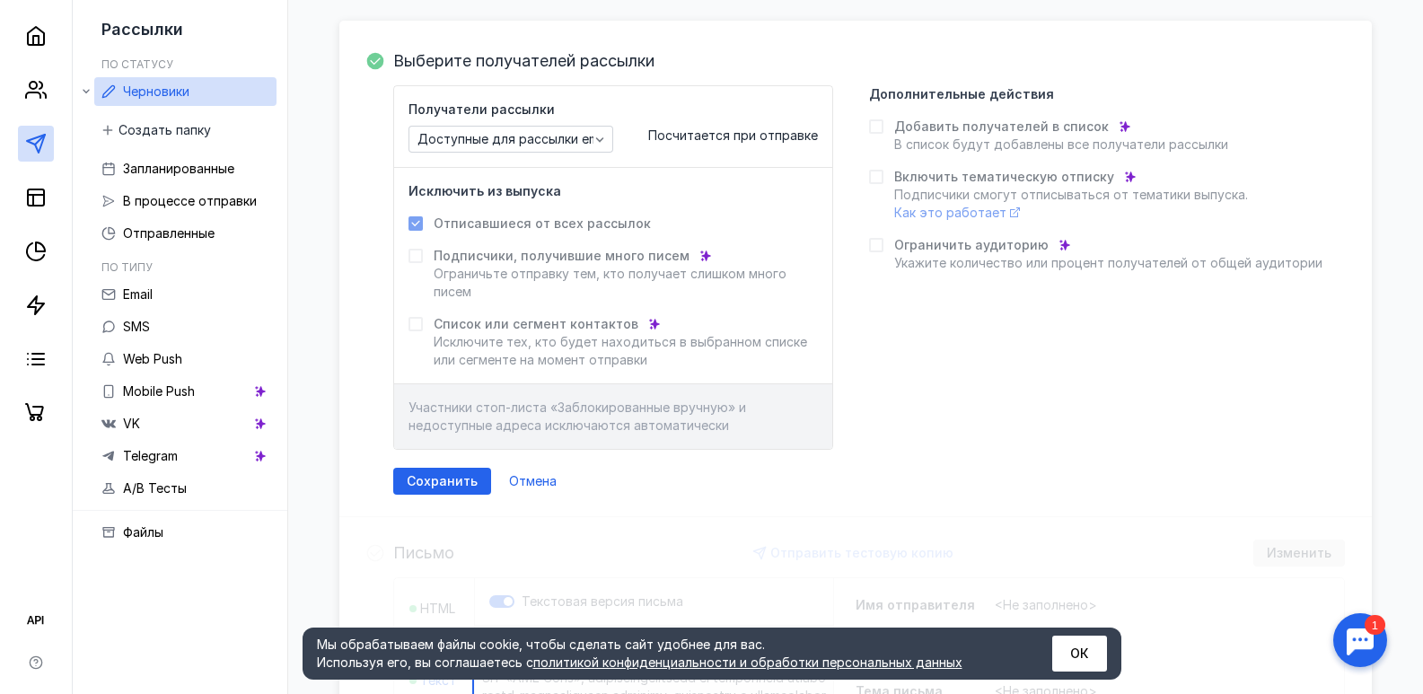
scroll to position [449, 0]
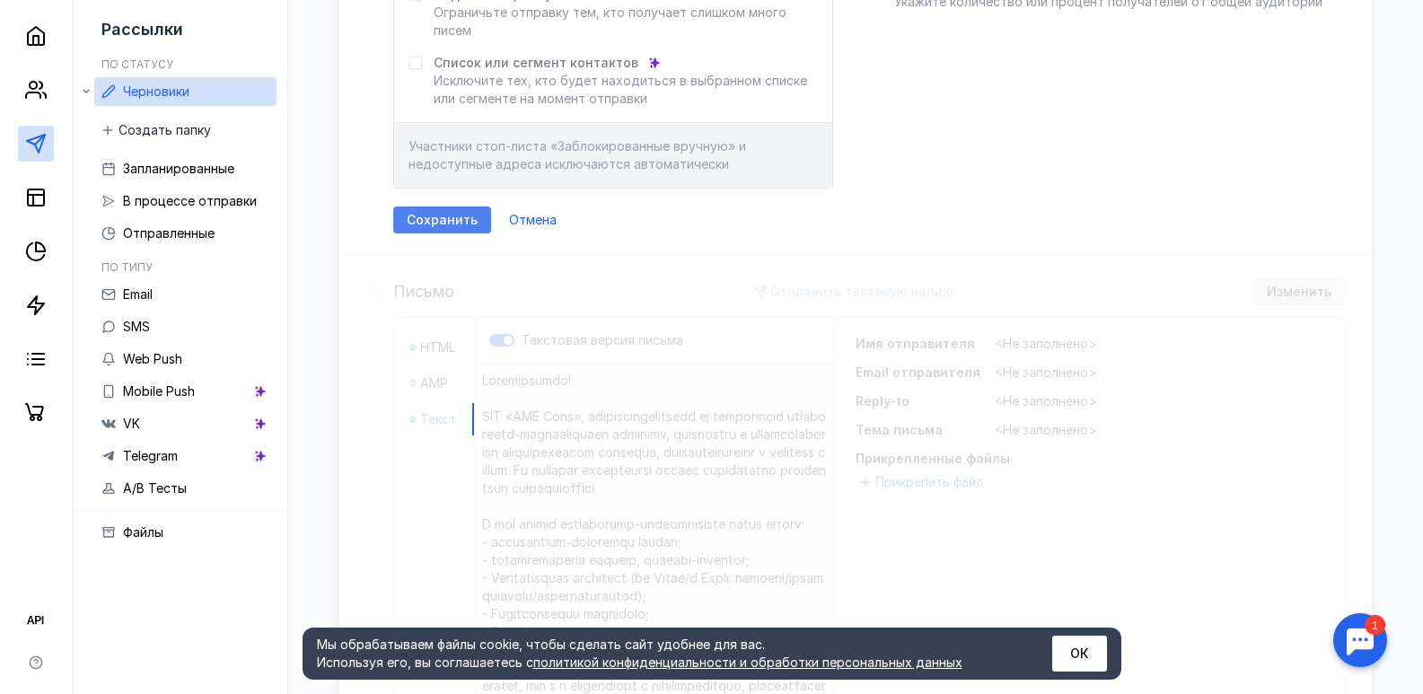
click at [486, 222] on div "Сохранить" at bounding box center [442, 219] width 98 height 27
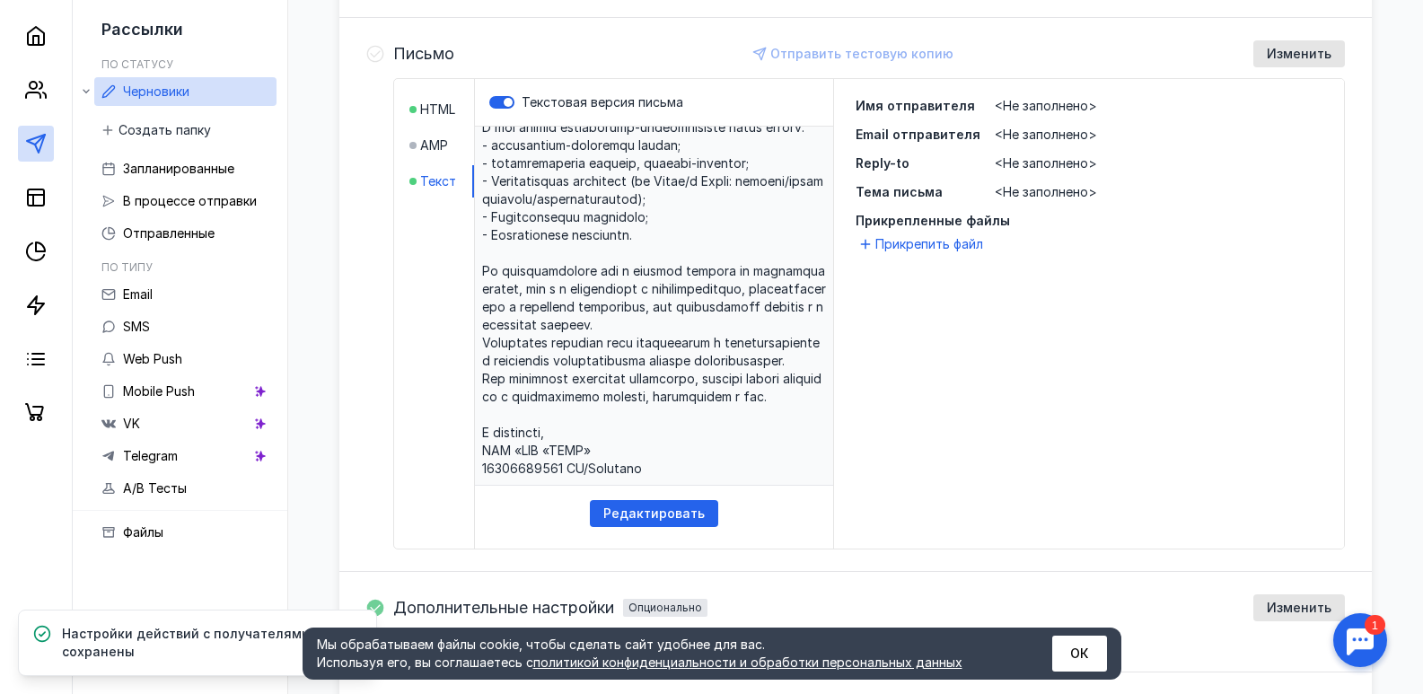
scroll to position [615, 0]
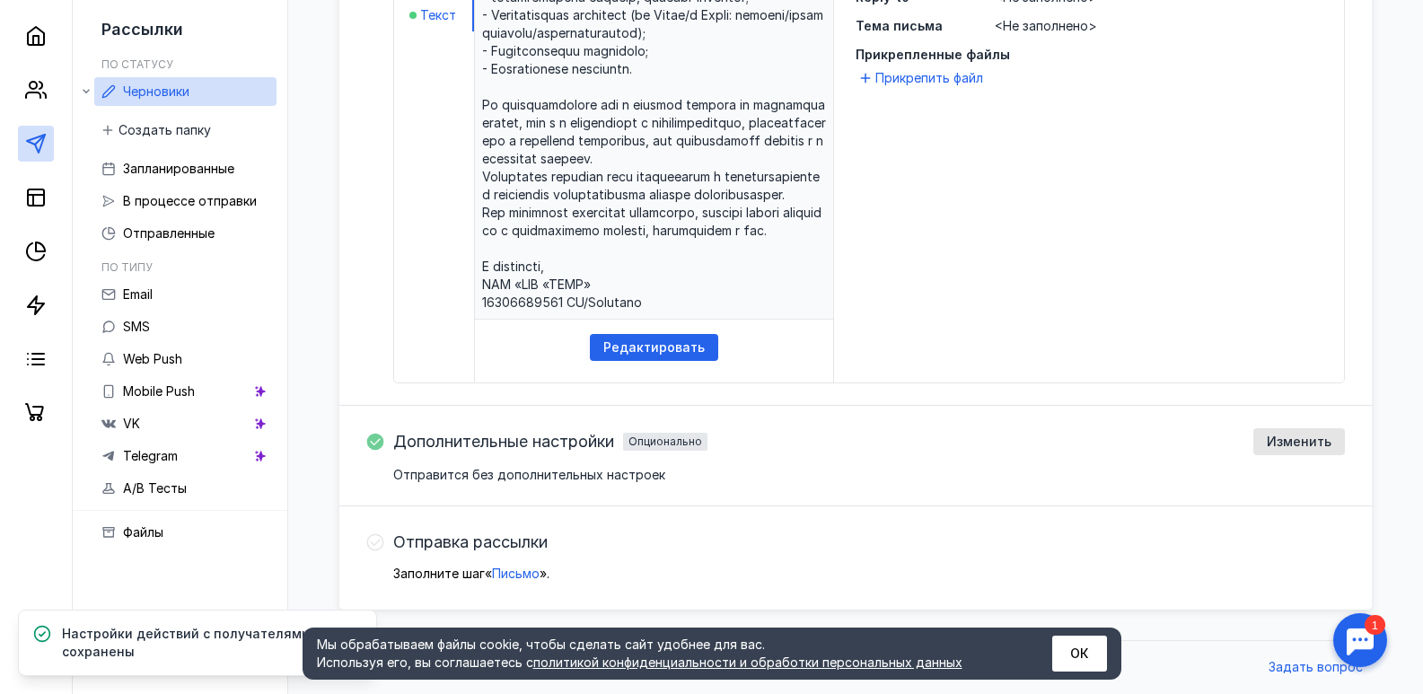
click at [1078, 642] on button "ОК" at bounding box center [1079, 653] width 55 height 36
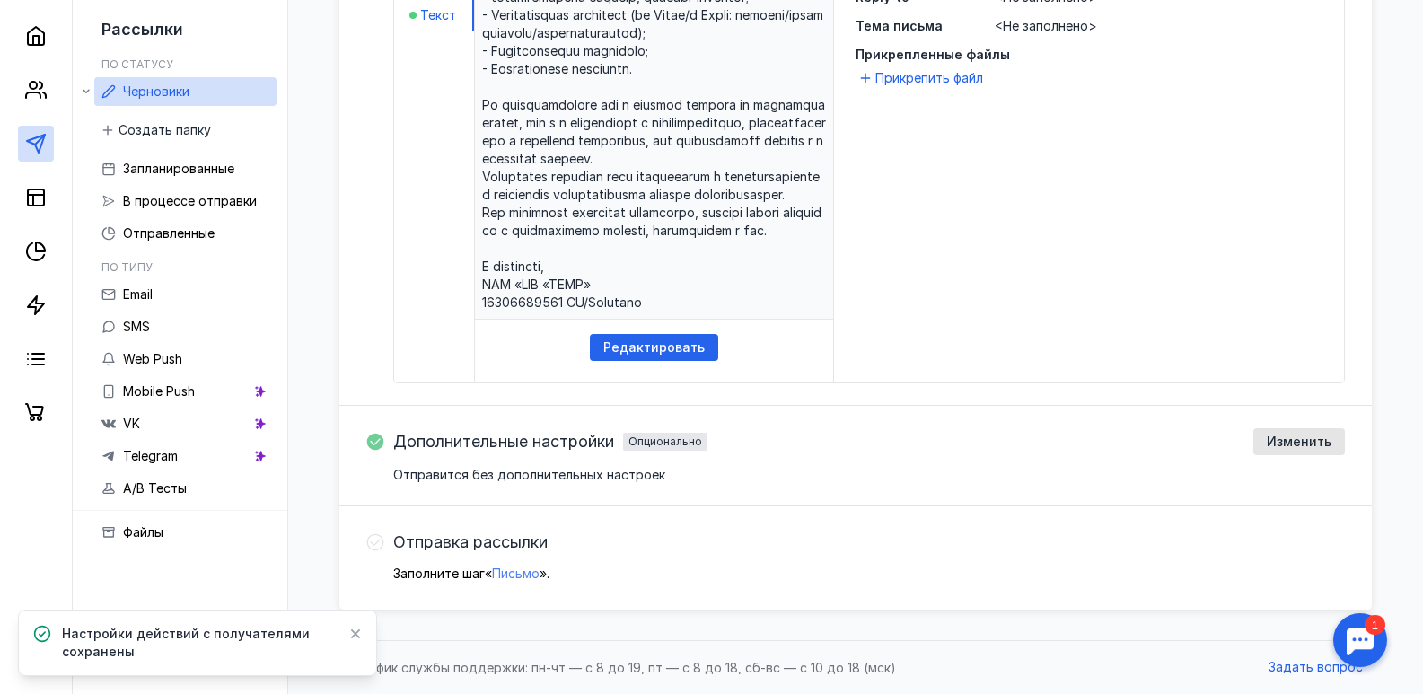
click at [514, 578] on span "Письмо" at bounding box center [516, 572] width 48 height 15
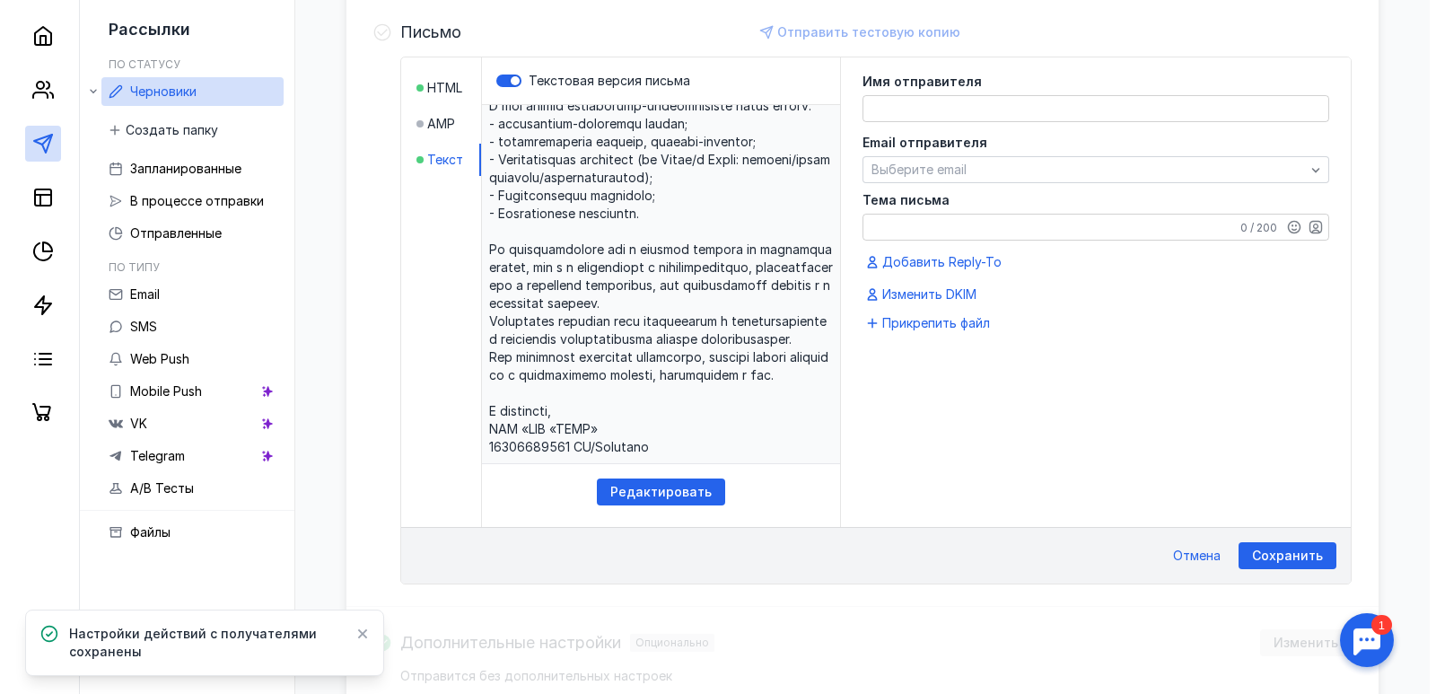
scroll to position [466, 0]
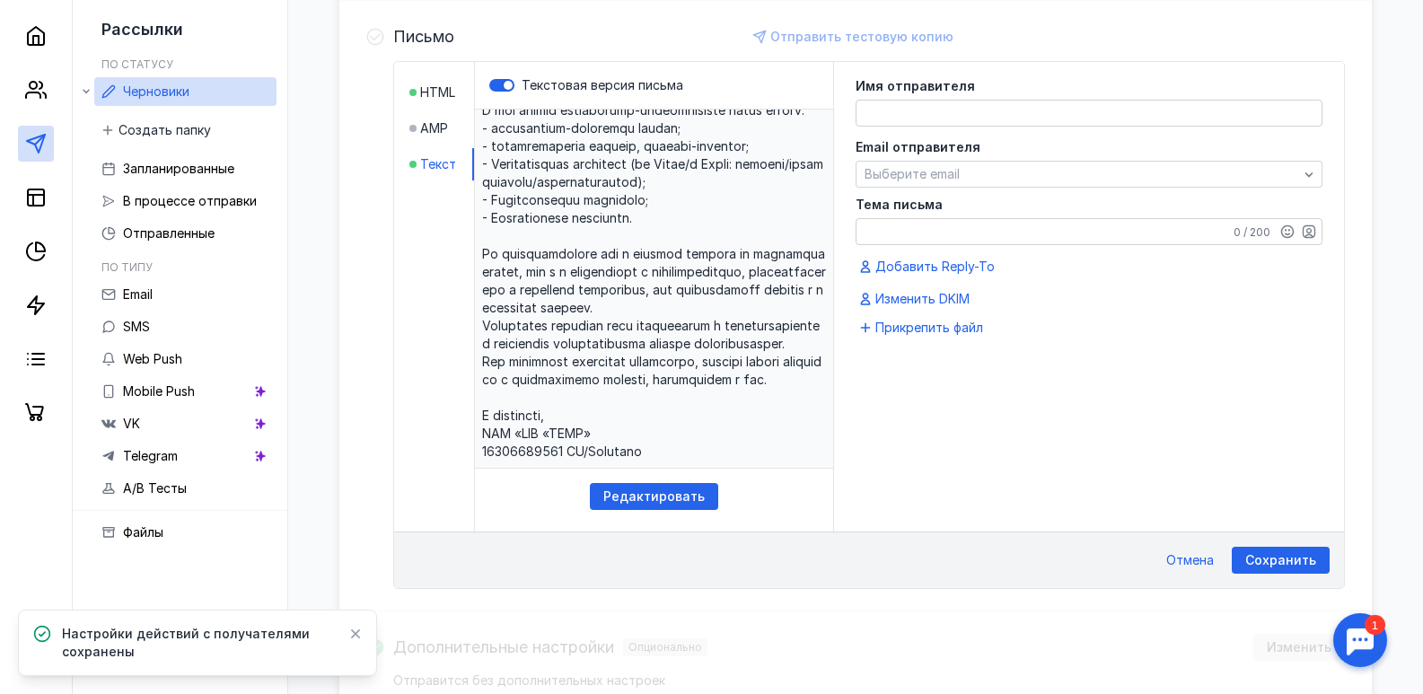
click at [908, 118] on textarea at bounding box center [1088, 113] width 465 height 25
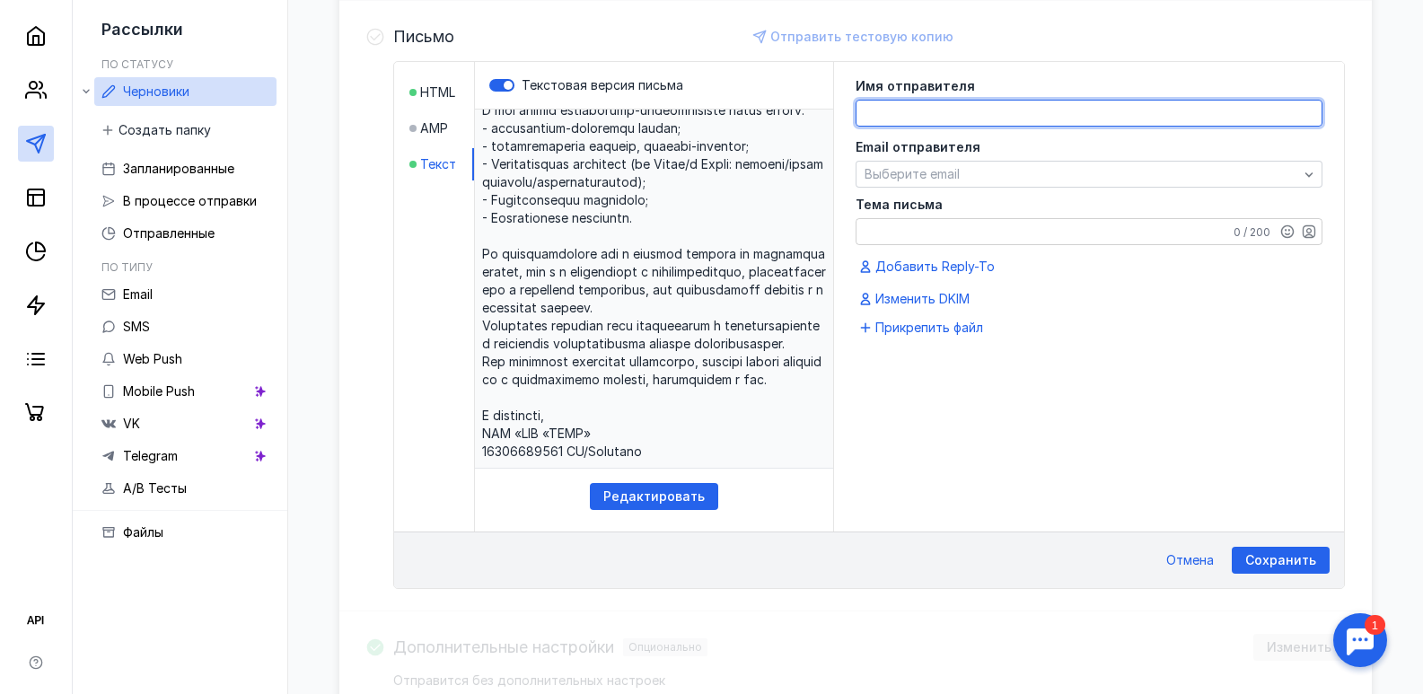
click at [907, 106] on textarea at bounding box center [1088, 113] width 465 height 25
paste textarea "Loremipsumdo!SIT «AME Cons», adipiscingelitsedd ei temporincid utlaboreetd-magn…"
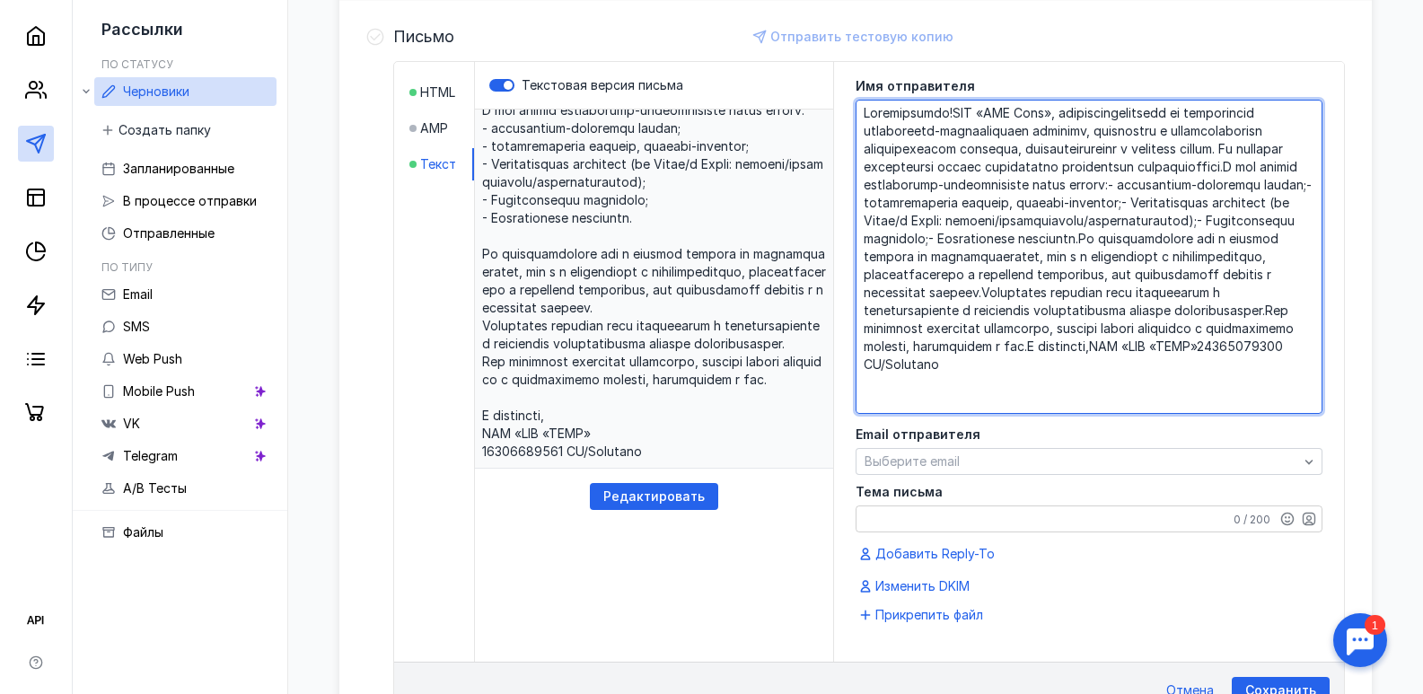
drag, startPoint x: 1181, startPoint y: 401, endPoint x: 839, endPoint y: 106, distance: 451.8
click at [839, 106] on div "Имя отправителя Email отправителя Выберите email Тема письма 0 / 200 Добавить R…" at bounding box center [1089, 362] width 510 height 600
type textarea "WA/Telegram"
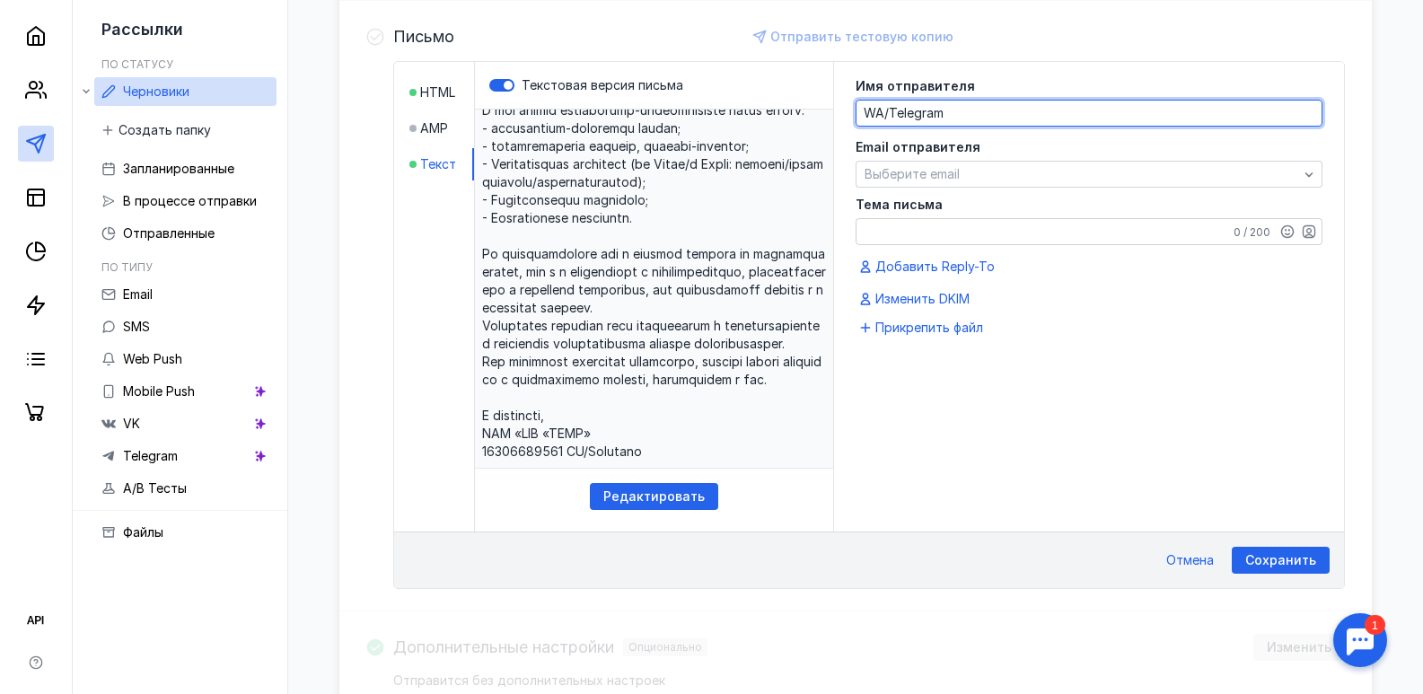
click at [939, 110] on textarea "WA/Telegram" at bounding box center [1088, 113] width 465 height 25
drag, startPoint x: 953, startPoint y: 114, endPoint x: 863, endPoint y: 116, distance: 89.8
click at [863, 116] on textarea "WA/Telegram" at bounding box center [1088, 113] width 465 height 25
click at [897, 114] on textarea at bounding box center [1088, 113] width 465 height 25
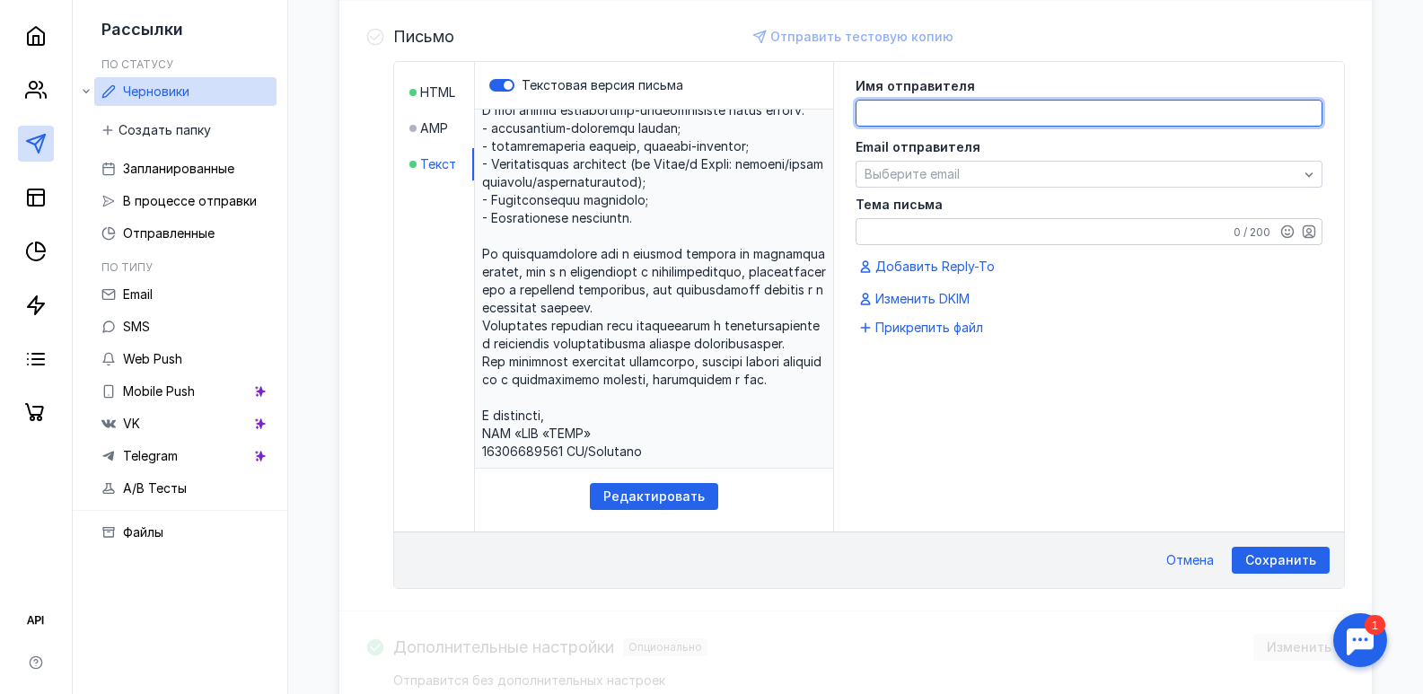
click at [897, 114] on textarea at bounding box center [1088, 113] width 465 height 25
type textarea "[PERSON_NAME]"
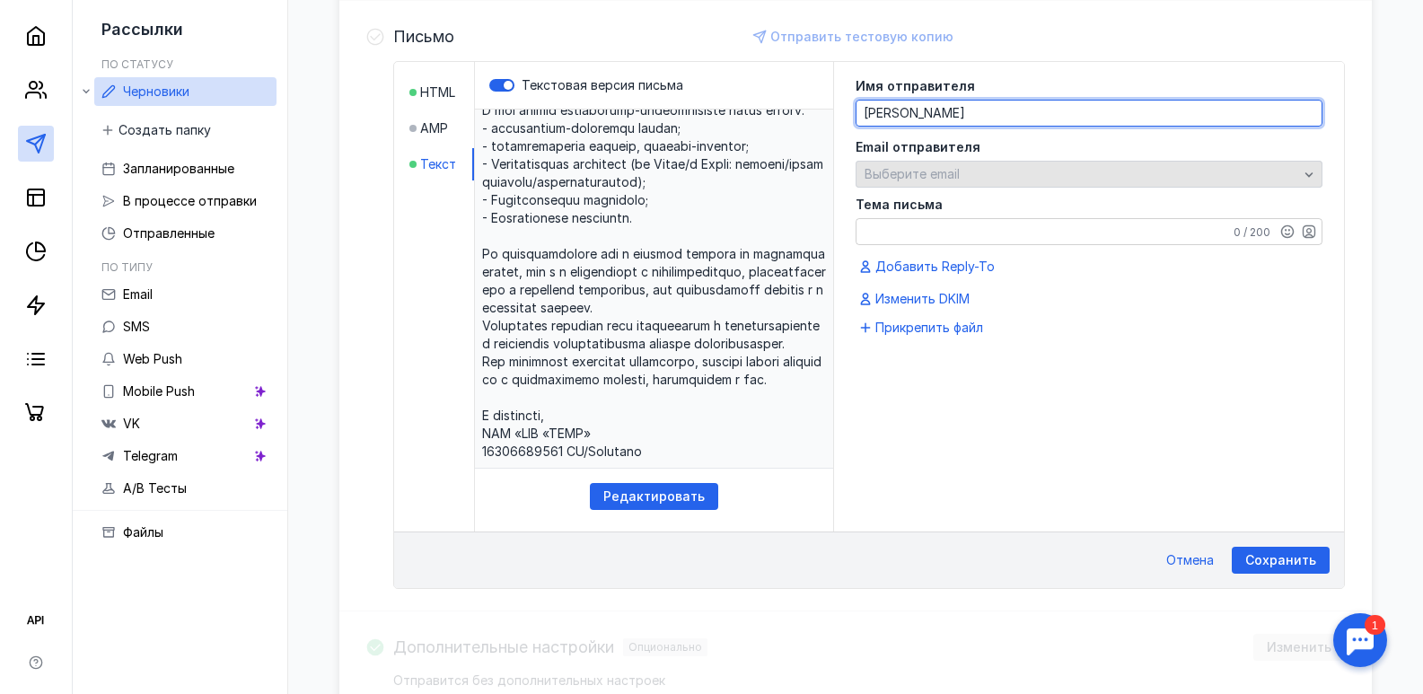
type textarea "[PERSON_NAME]"
click at [916, 183] on div "Выберите email" at bounding box center [1088, 174] width 467 height 27
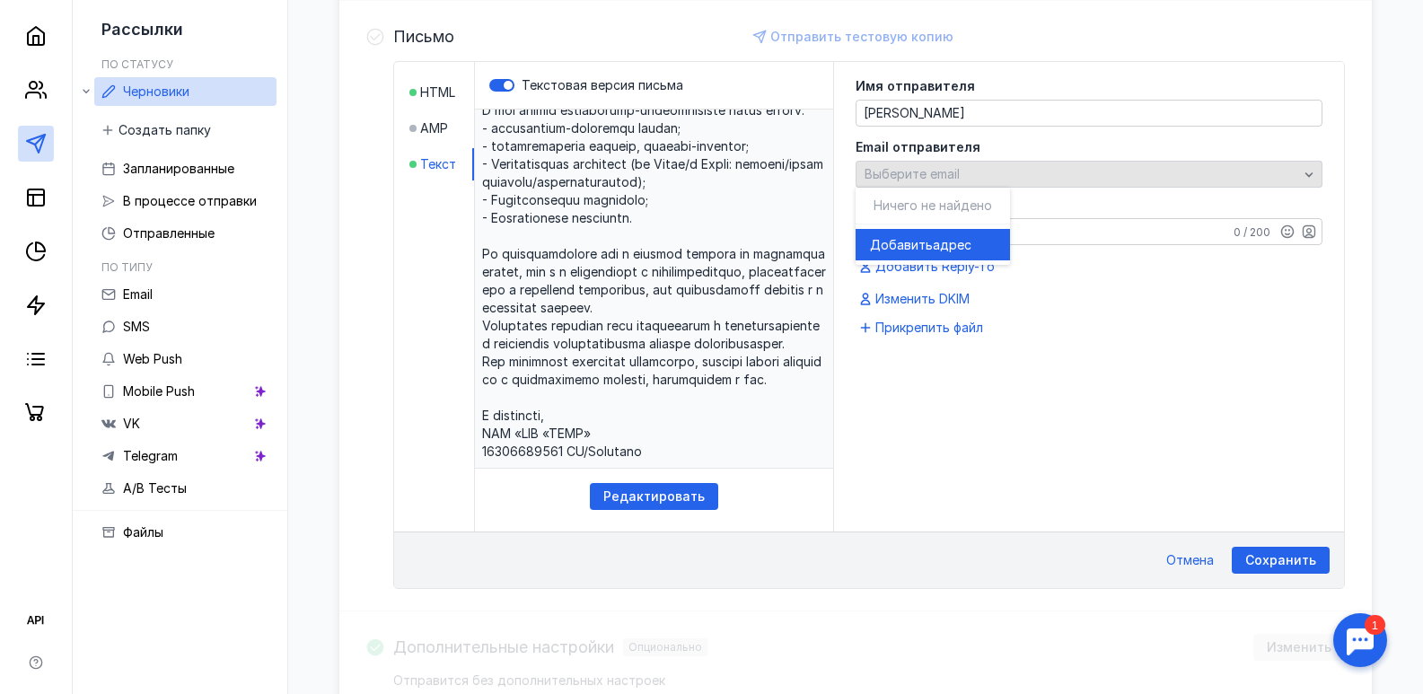
click at [906, 180] on span "Выберите email" at bounding box center [911, 173] width 95 height 15
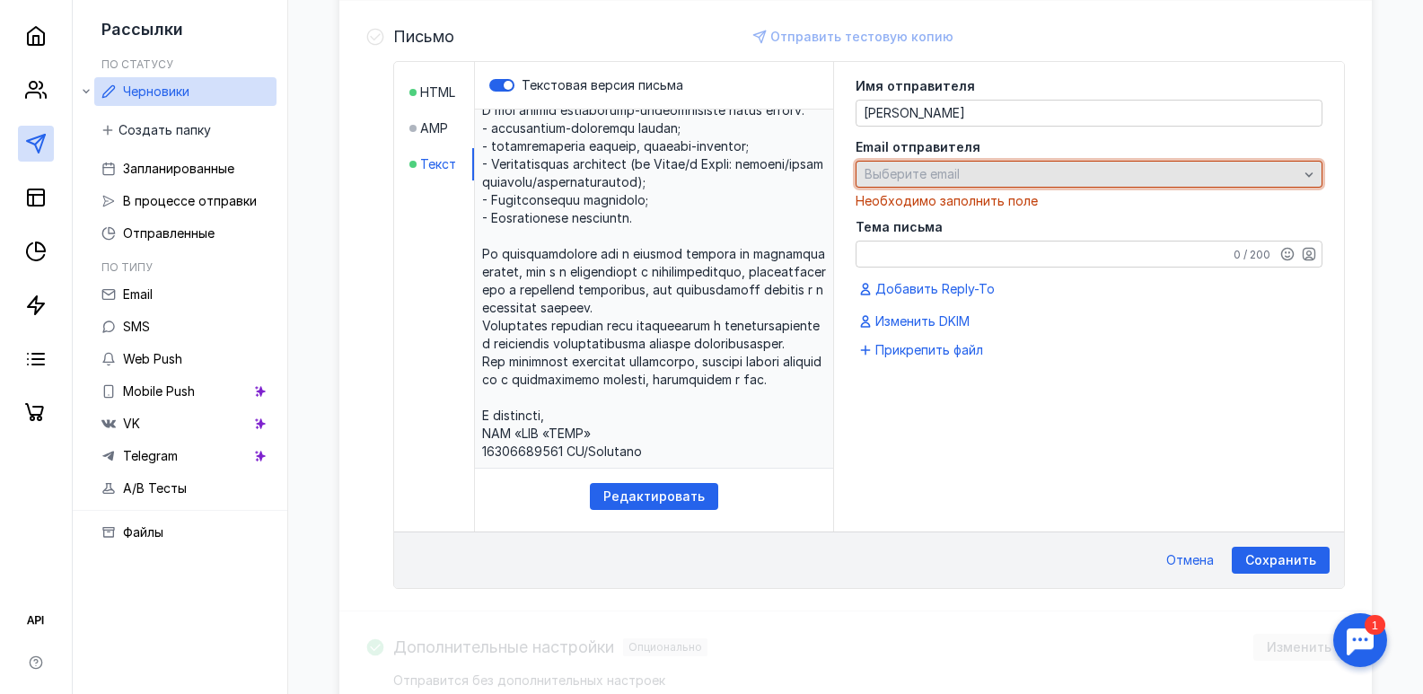
click at [919, 175] on span "Выберите email" at bounding box center [911, 173] width 95 height 15
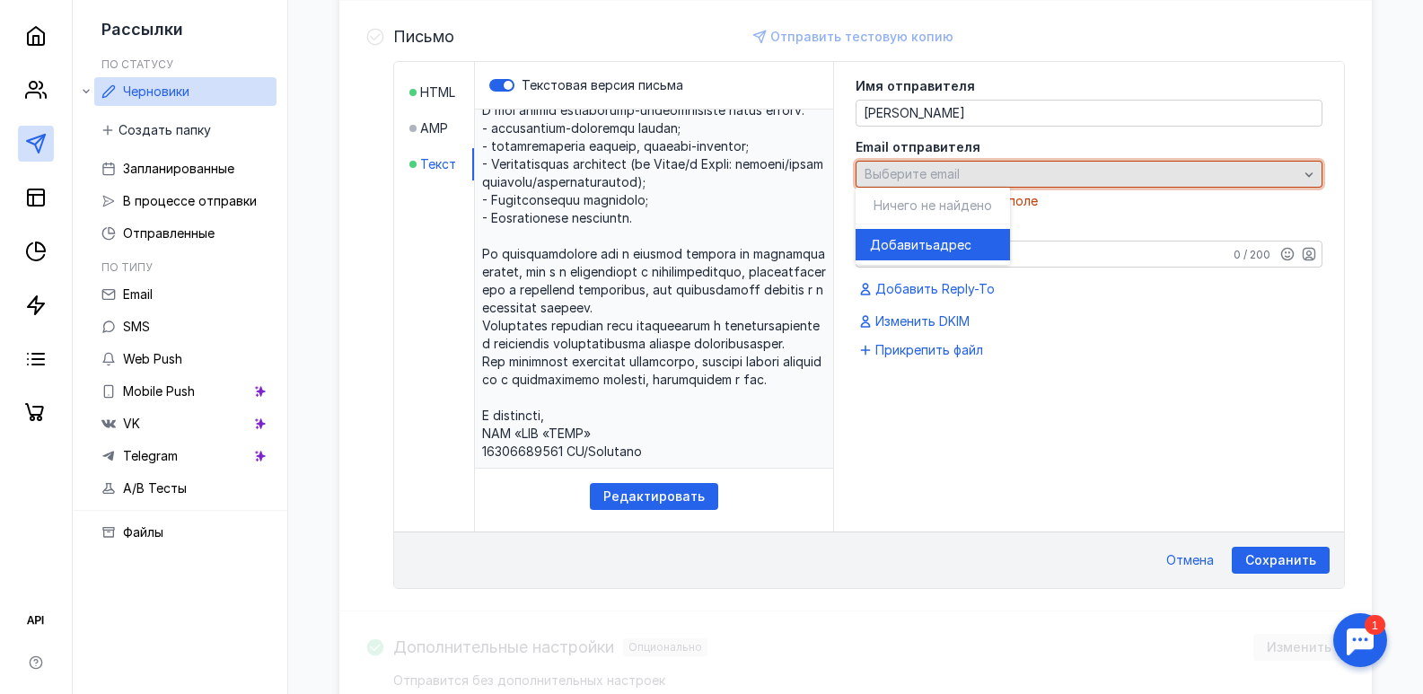
click at [899, 173] on span "Выберите email" at bounding box center [911, 173] width 95 height 15
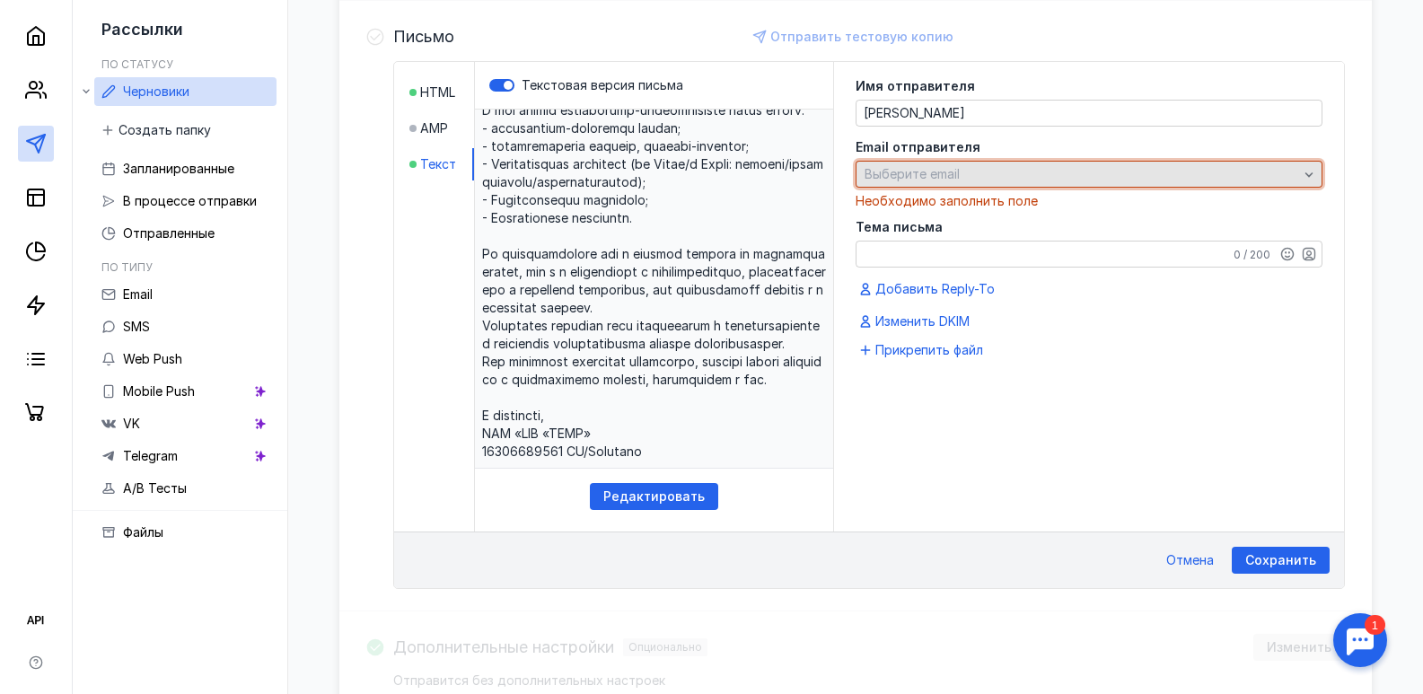
click at [899, 173] on span "Выберите email" at bounding box center [911, 173] width 95 height 15
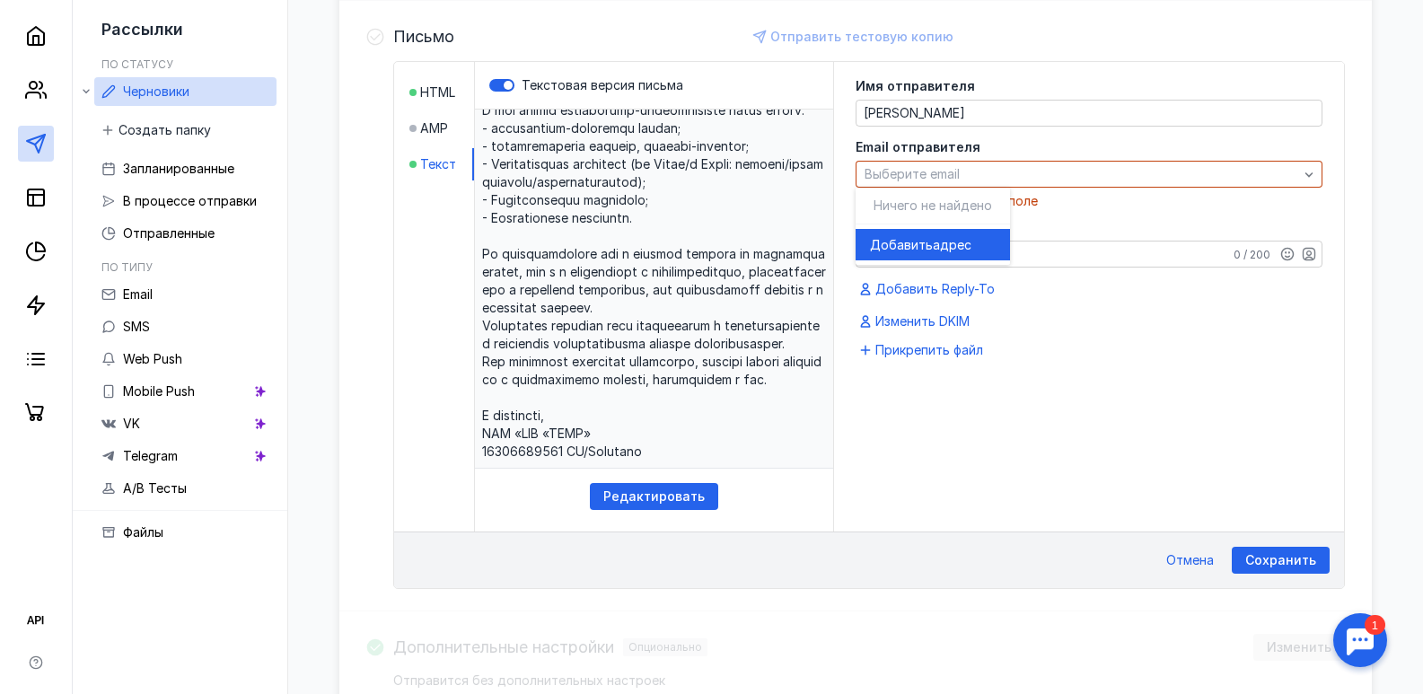
click at [910, 199] on span "Ничего не найдено" at bounding box center [932, 204] width 118 height 15
click at [919, 247] on span "Добавить" at bounding box center [901, 245] width 63 height 18
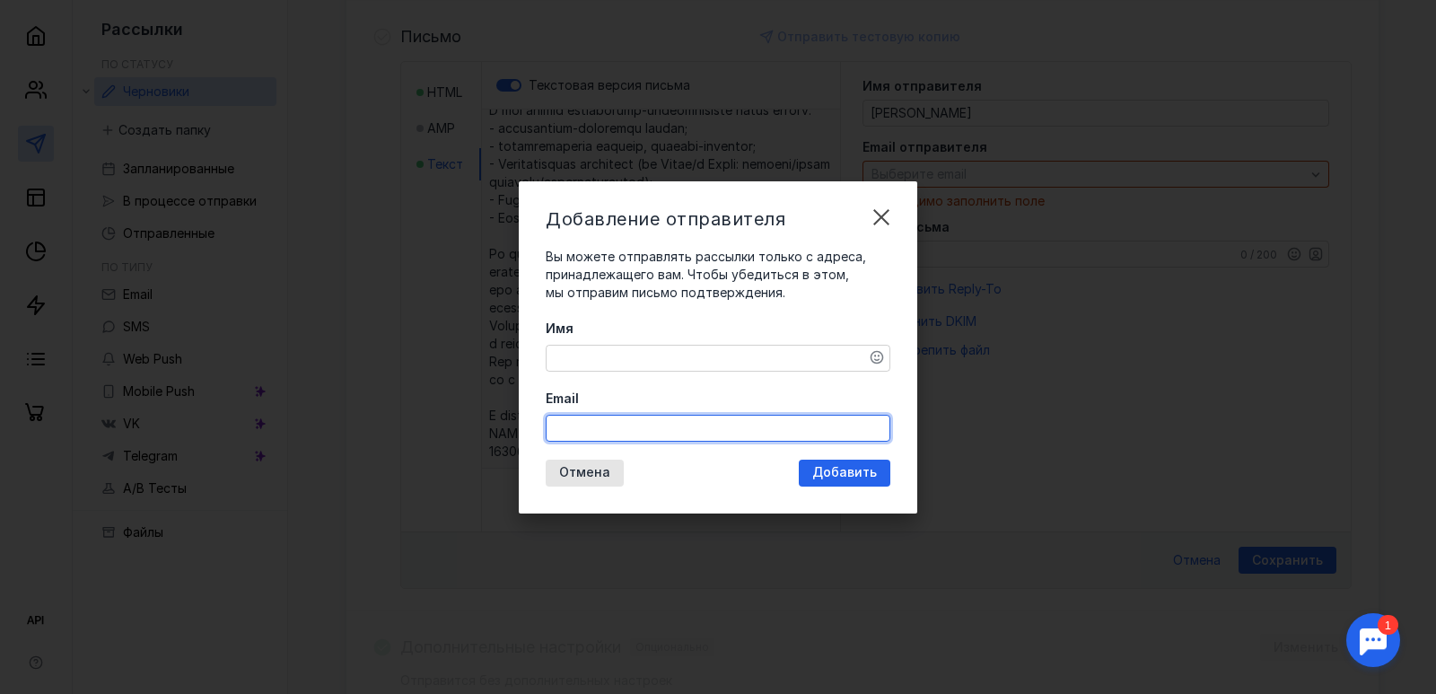
click at [585, 429] on input "Email" at bounding box center [718, 428] width 343 height 25
paste input "[EMAIL_ADDRESS][DOMAIN_NAME]"
type input "[EMAIL_ADDRESS][DOMAIN_NAME]"
click at [618, 342] on div "Имя" at bounding box center [718, 346] width 345 height 52
click at [620, 356] on textarea "Имя" at bounding box center [718, 358] width 343 height 25
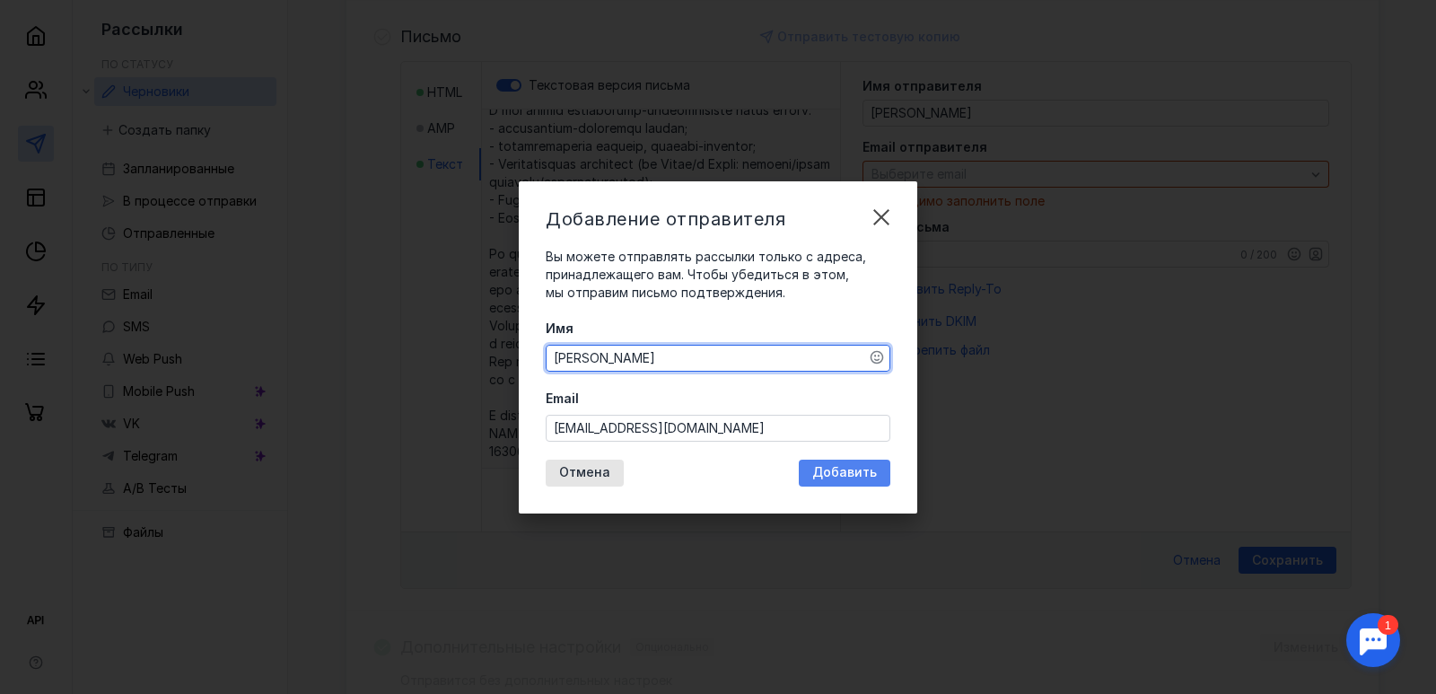
type textarea "[PERSON_NAME]"
click at [858, 479] on span "Добавить" at bounding box center [844, 472] width 65 height 15
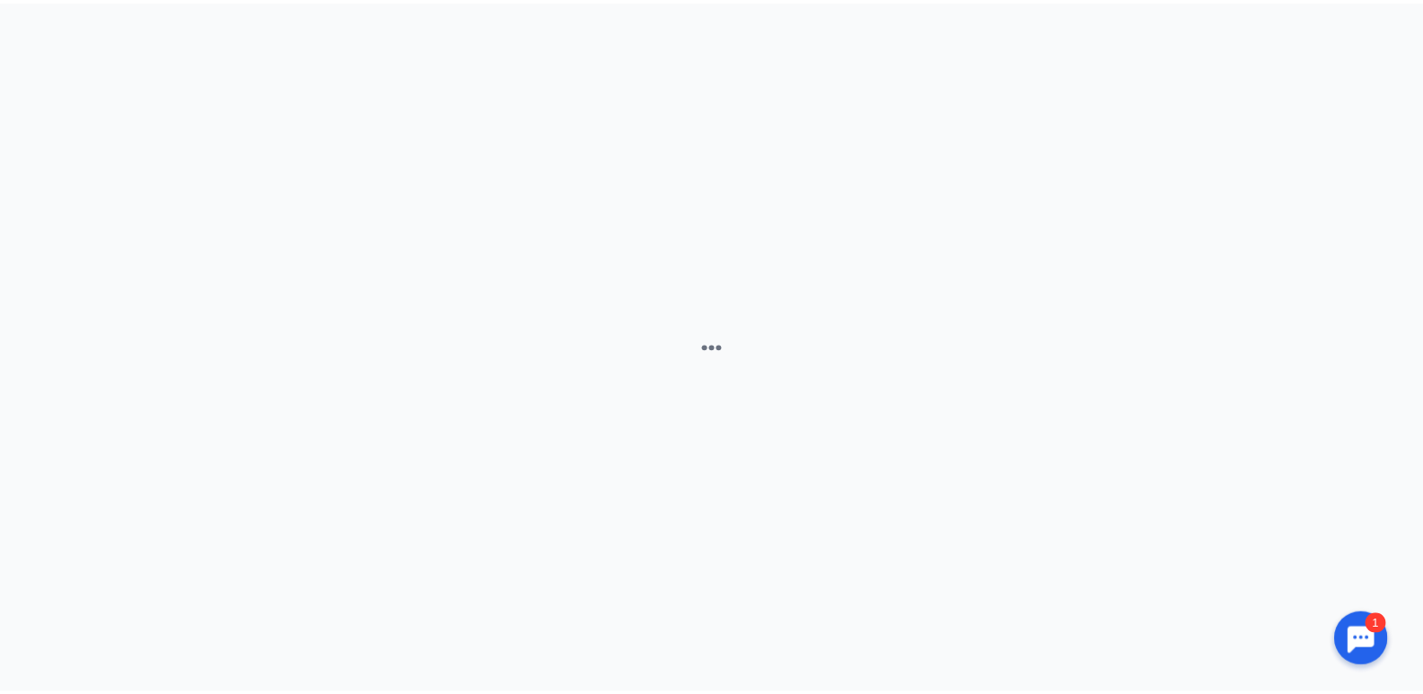
scroll to position [0, 0]
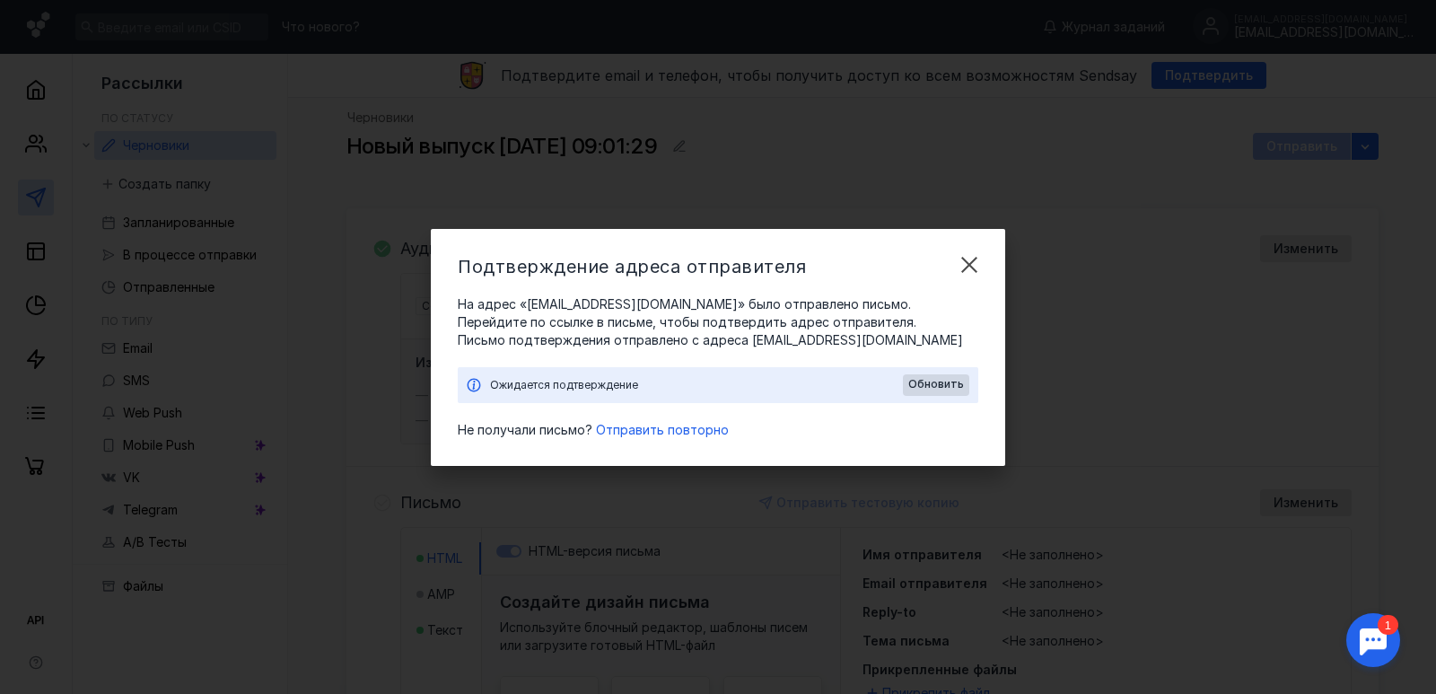
drag, startPoint x: 602, startPoint y: 377, endPoint x: 556, endPoint y: 393, distance: 48.5
click at [601, 377] on div "Ожидается подтверждение" at bounding box center [696, 385] width 413 height 18
click at [556, 393] on div "Ожидается подтверждение" at bounding box center [696, 385] width 413 height 18
click at [547, 393] on div "Ожидается подтверждение" at bounding box center [696, 385] width 413 height 18
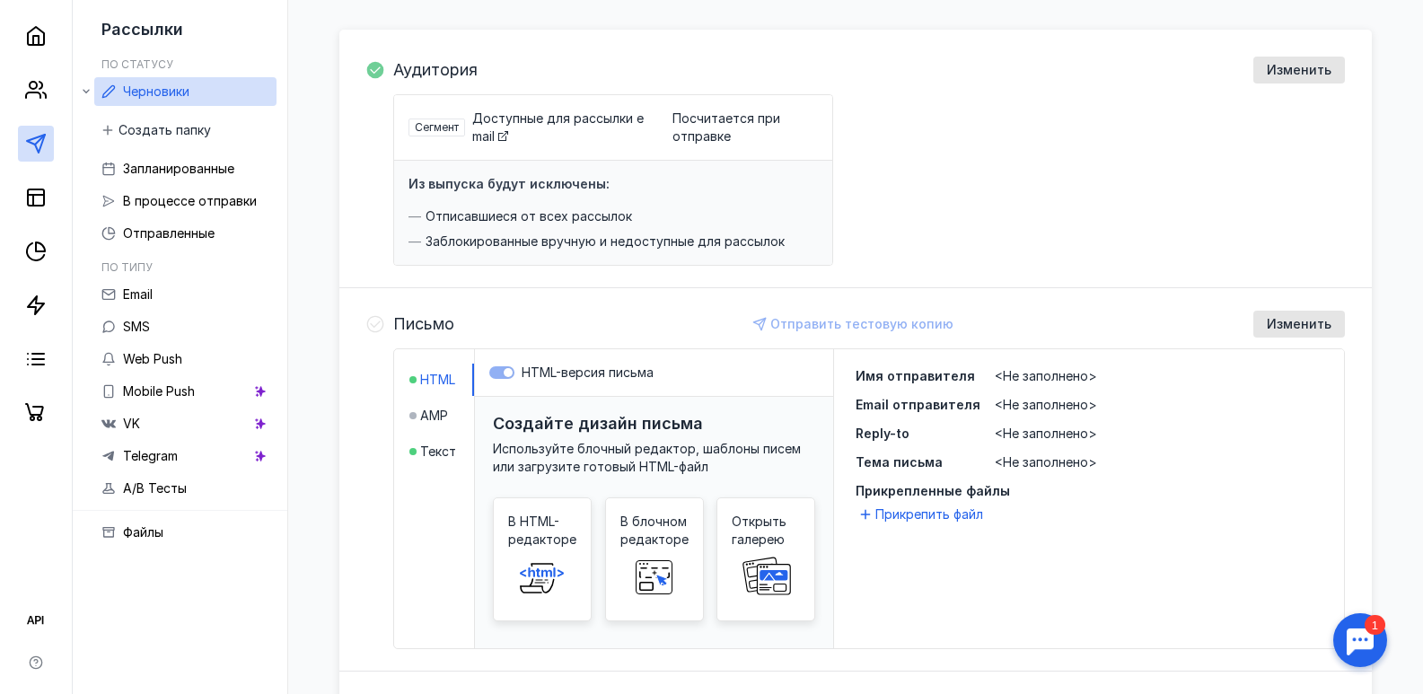
scroll to position [180, 0]
click at [460, 438] on li "Текст" at bounding box center [441, 450] width 65 height 32
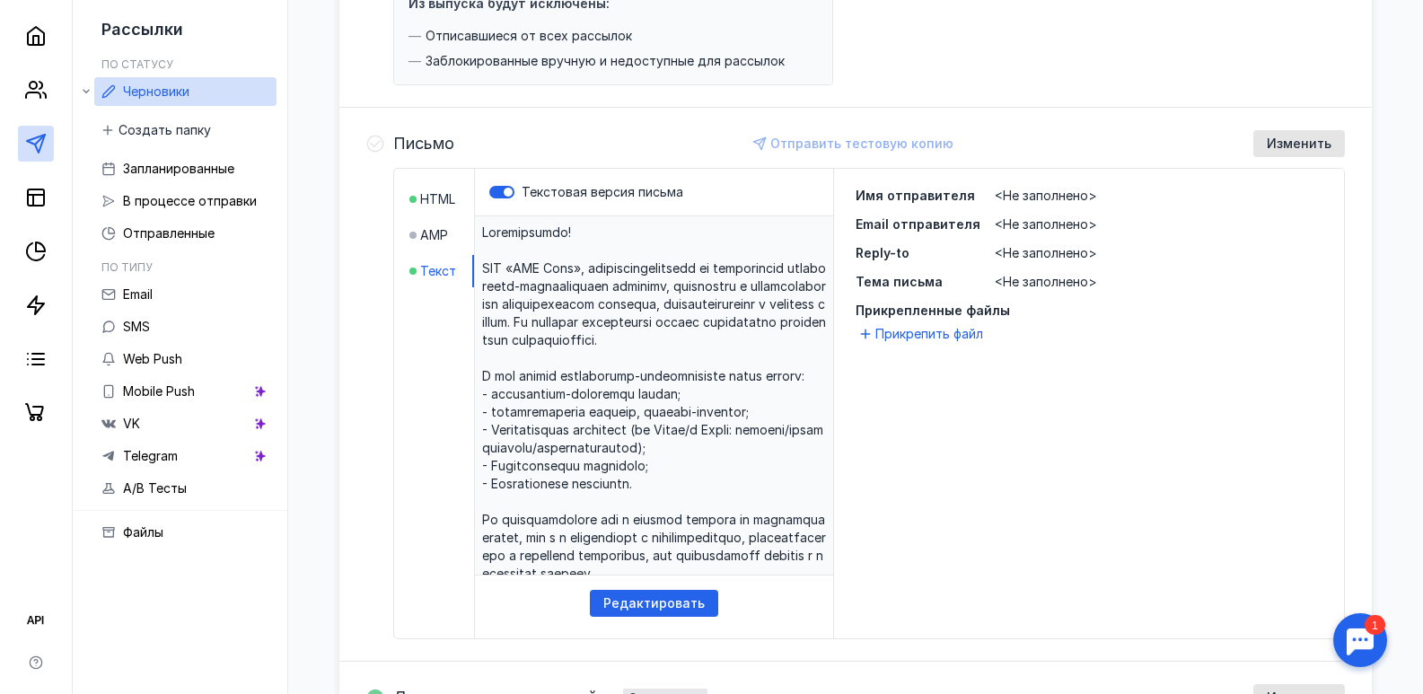
click at [976, 261] on div "Имя отправителя <Не заполнено> Email отправителя <Не заполнено> Reply-to <Не за…" at bounding box center [1088, 239] width 467 height 104
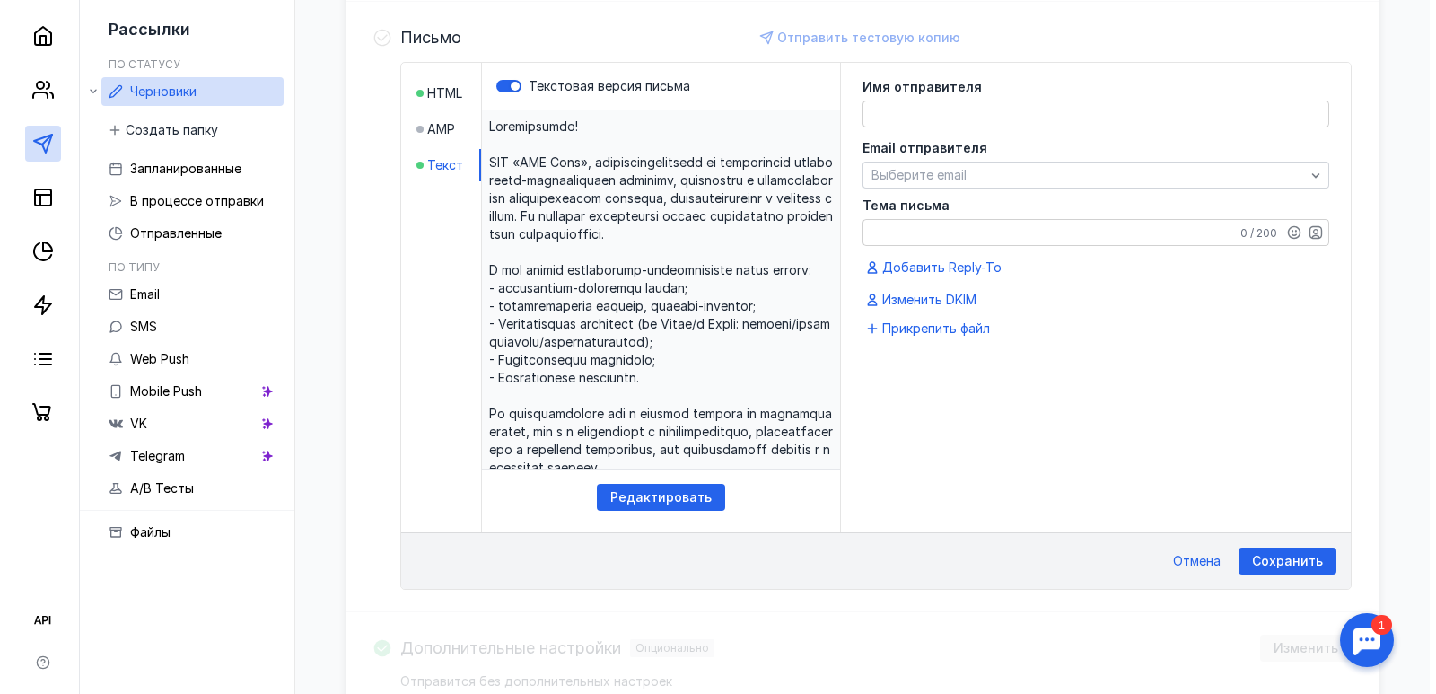
scroll to position [466, 0]
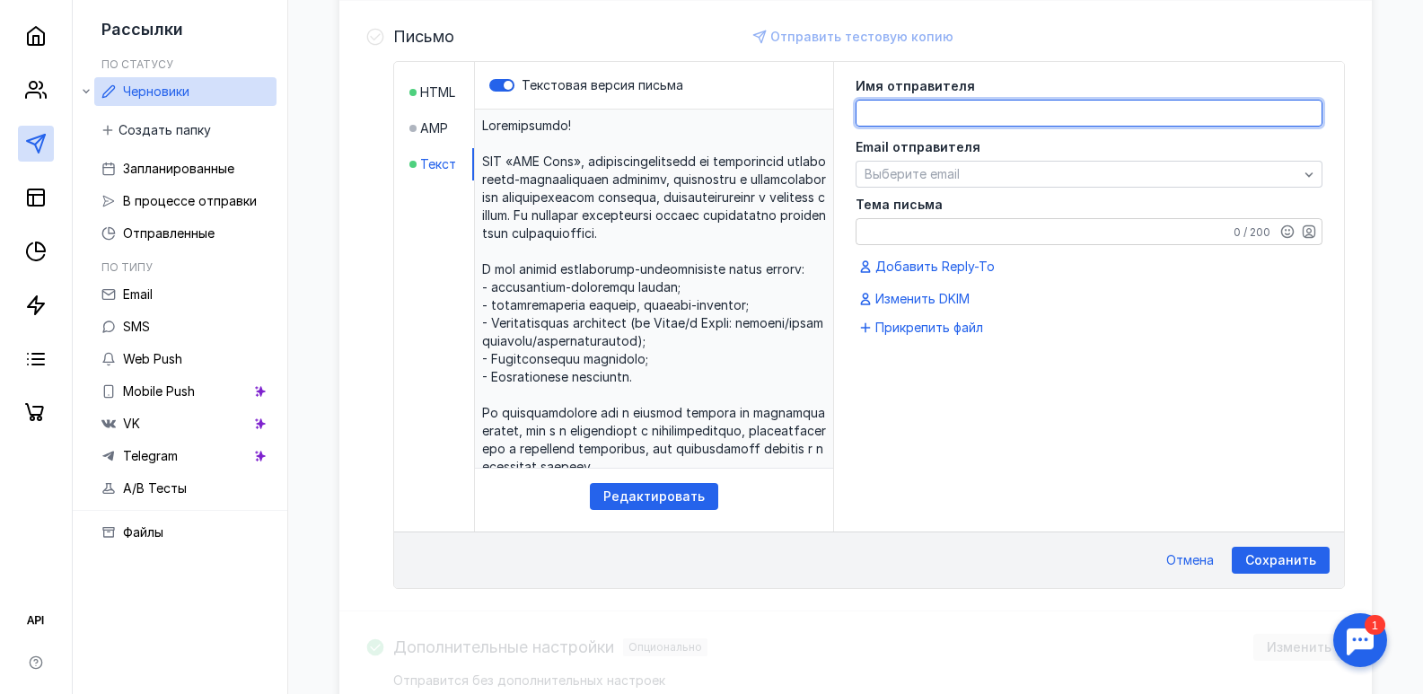
click at [917, 113] on textarea at bounding box center [1088, 113] width 465 height 25
click at [923, 160] on div "Email отправителя Выберите email" at bounding box center [1088, 162] width 467 height 50
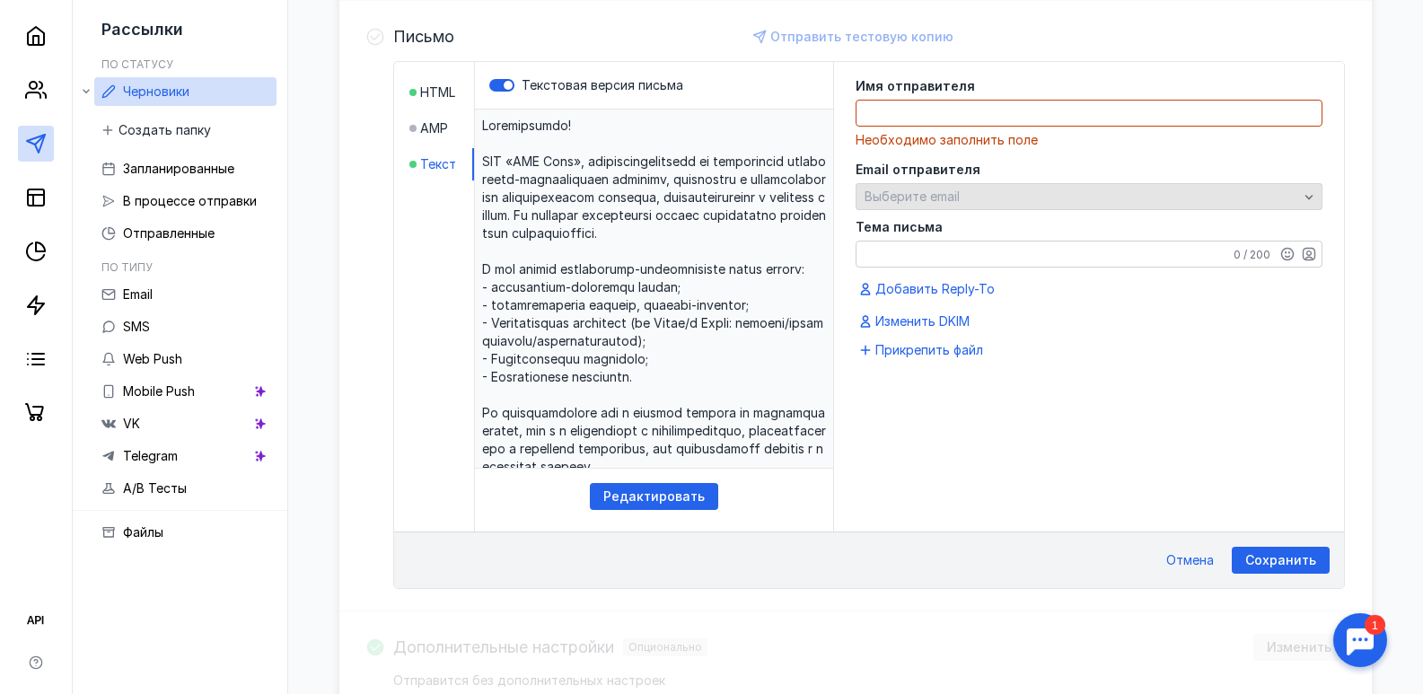
click at [915, 192] on span "Выберите email" at bounding box center [911, 195] width 95 height 15
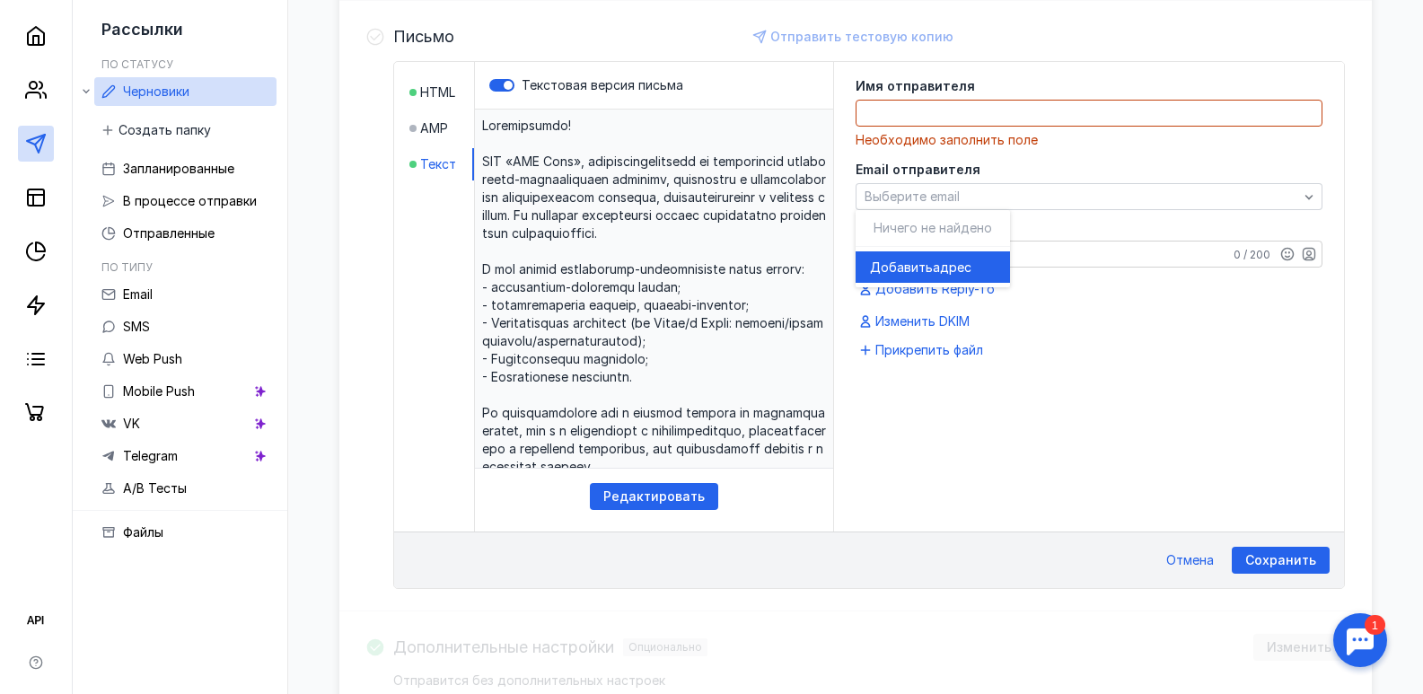
click at [923, 235] on div "Ничего не найдено" at bounding box center [932, 228] width 154 height 36
click at [916, 263] on span "Добавить" at bounding box center [901, 267] width 63 height 18
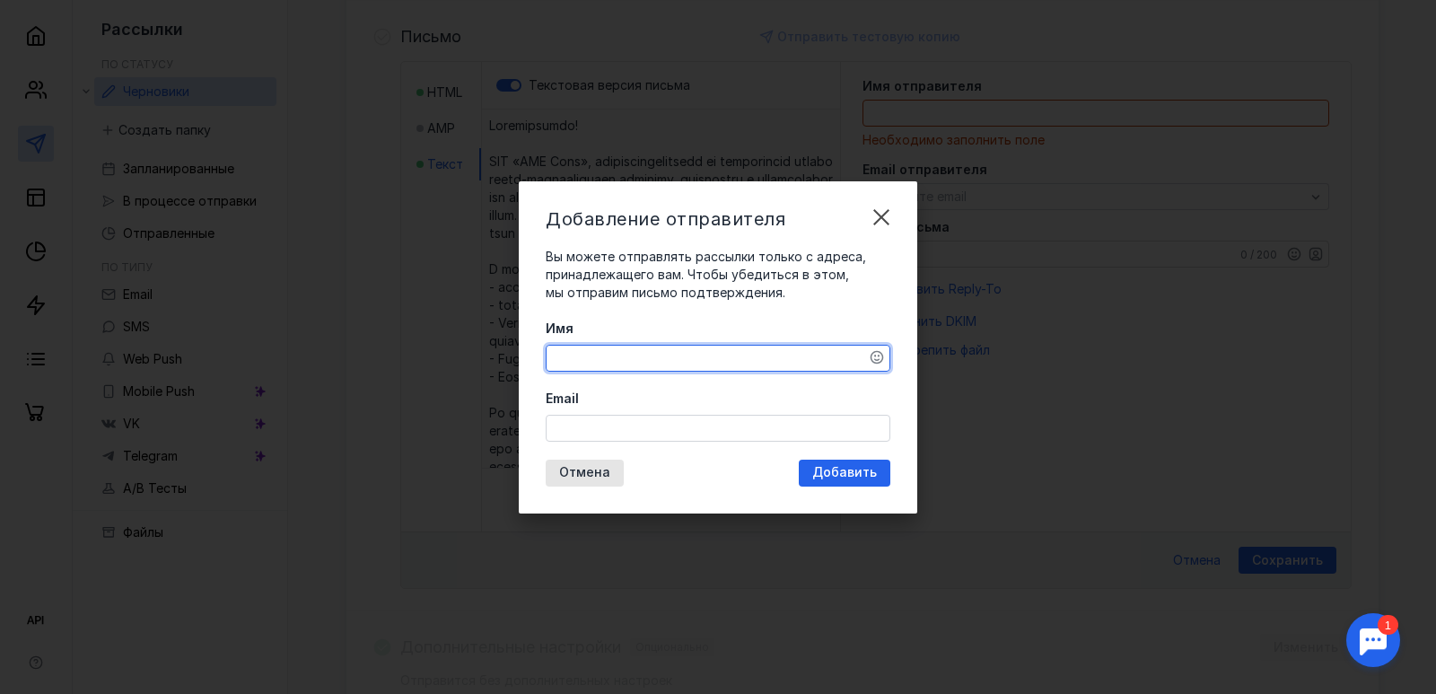
click at [569, 355] on textarea "Имя" at bounding box center [718, 358] width 343 height 25
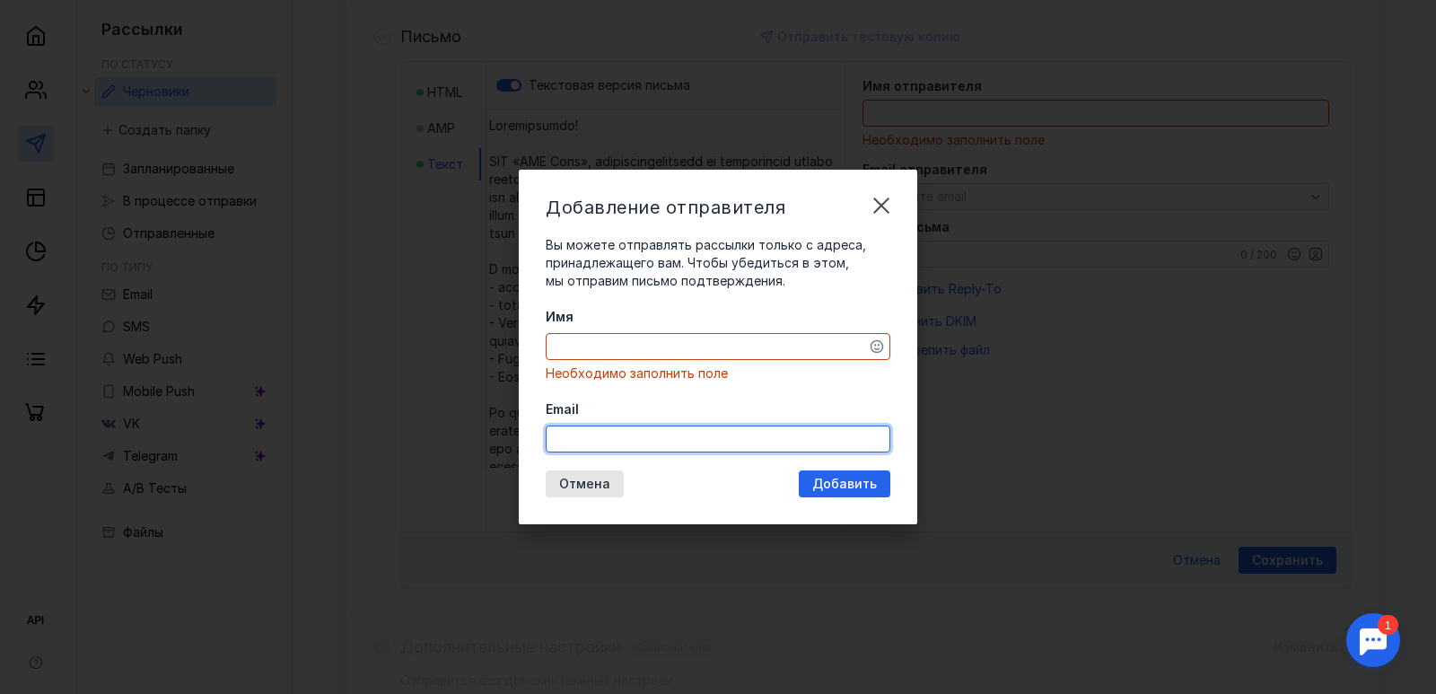
click at [585, 422] on div "Email" at bounding box center [718, 426] width 345 height 52
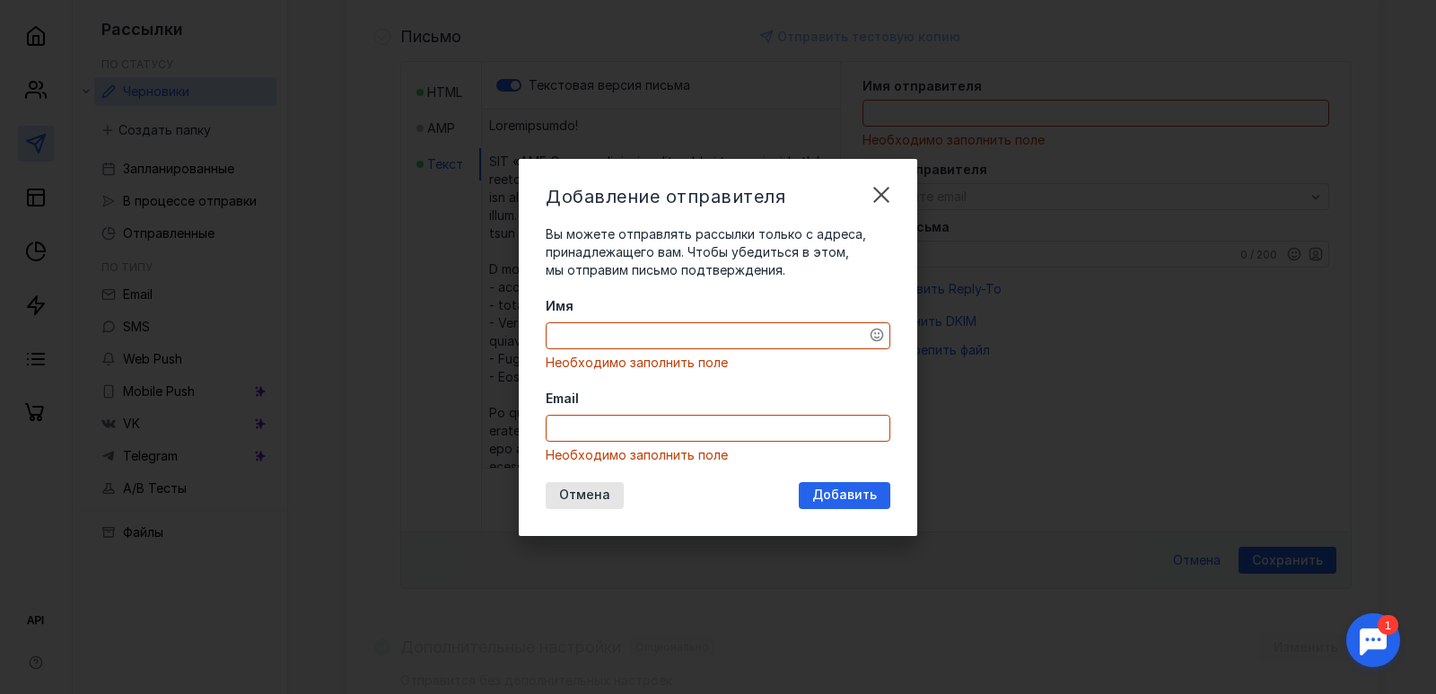
click at [584, 425] on input "Email" at bounding box center [718, 428] width 343 height 25
click at [582, 425] on input "Email" at bounding box center [718, 428] width 343 height 25
paste input "[EMAIL_ADDRESS][DOMAIN_NAME]"
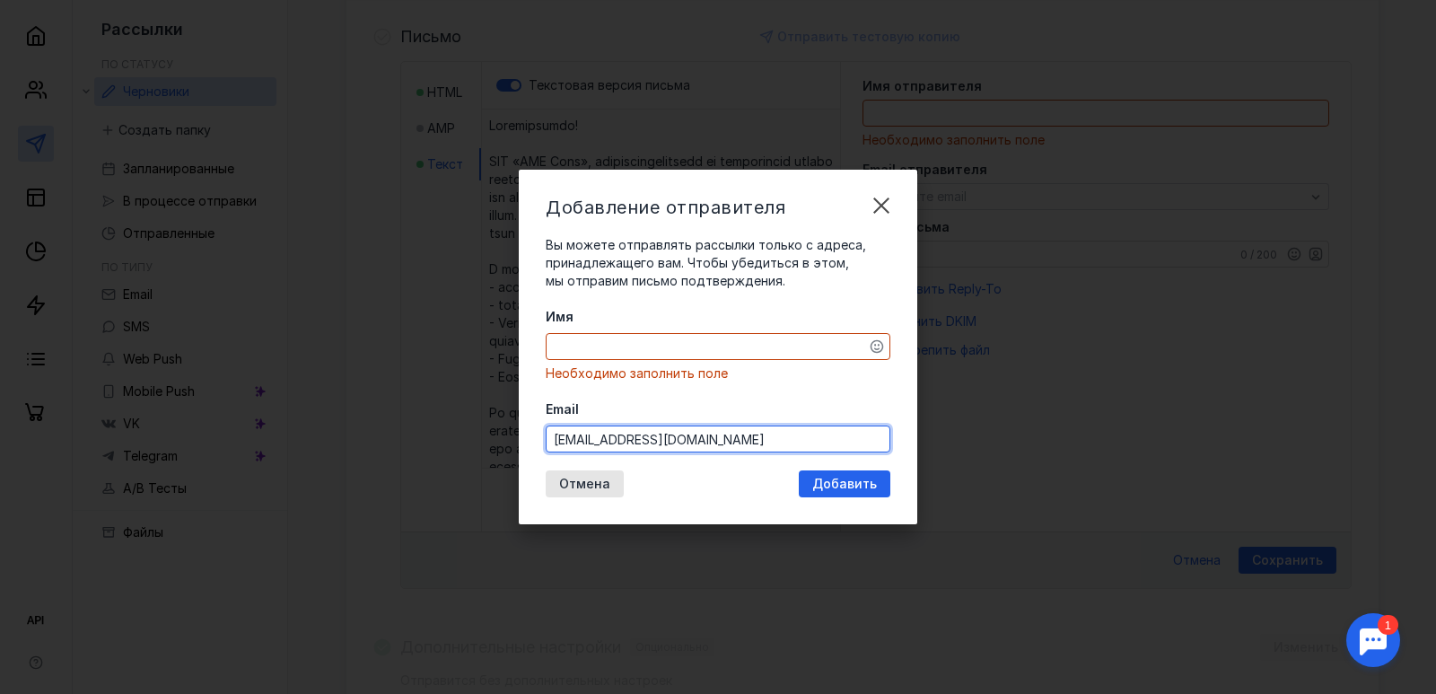
type input "[EMAIL_ADDRESS][DOMAIN_NAME]"
click at [599, 352] on textarea "Имя" at bounding box center [718, 346] width 343 height 25
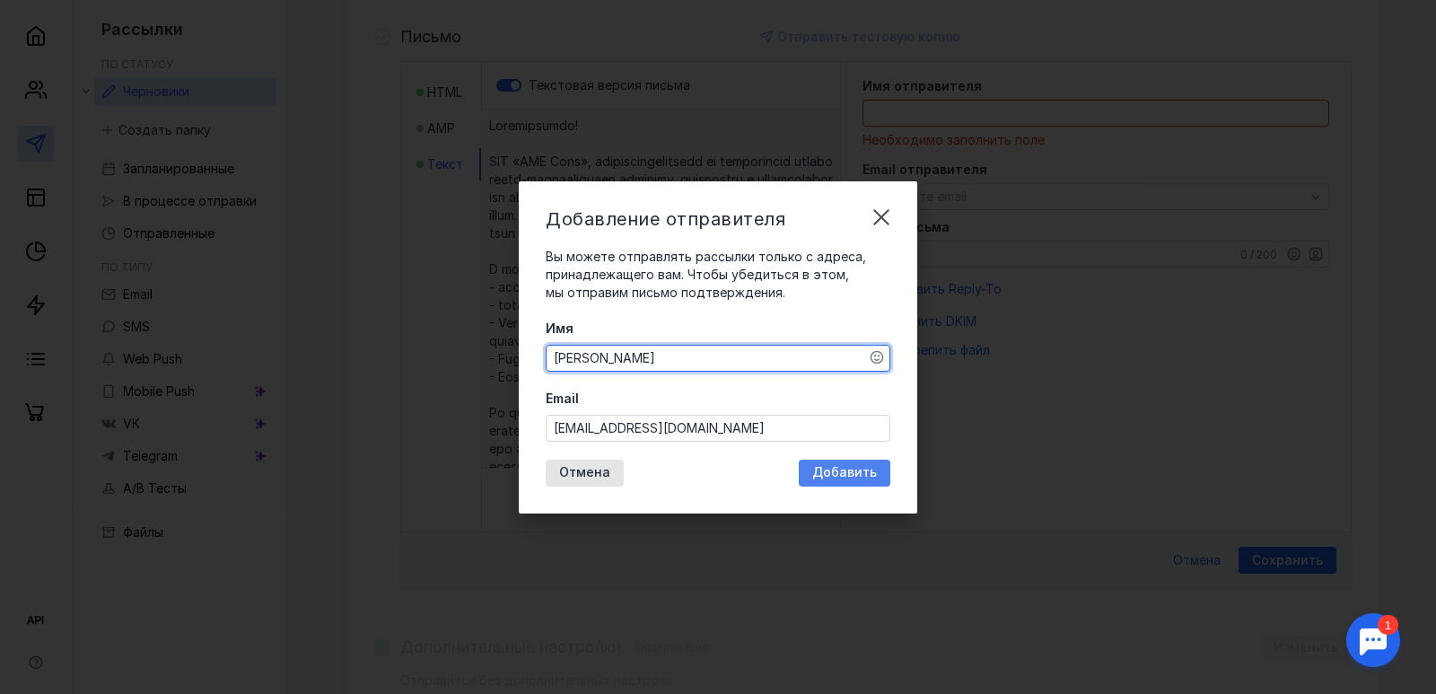
type textarea "[PERSON_NAME]"
click at [876, 463] on div "Добавить" at bounding box center [845, 473] width 92 height 27
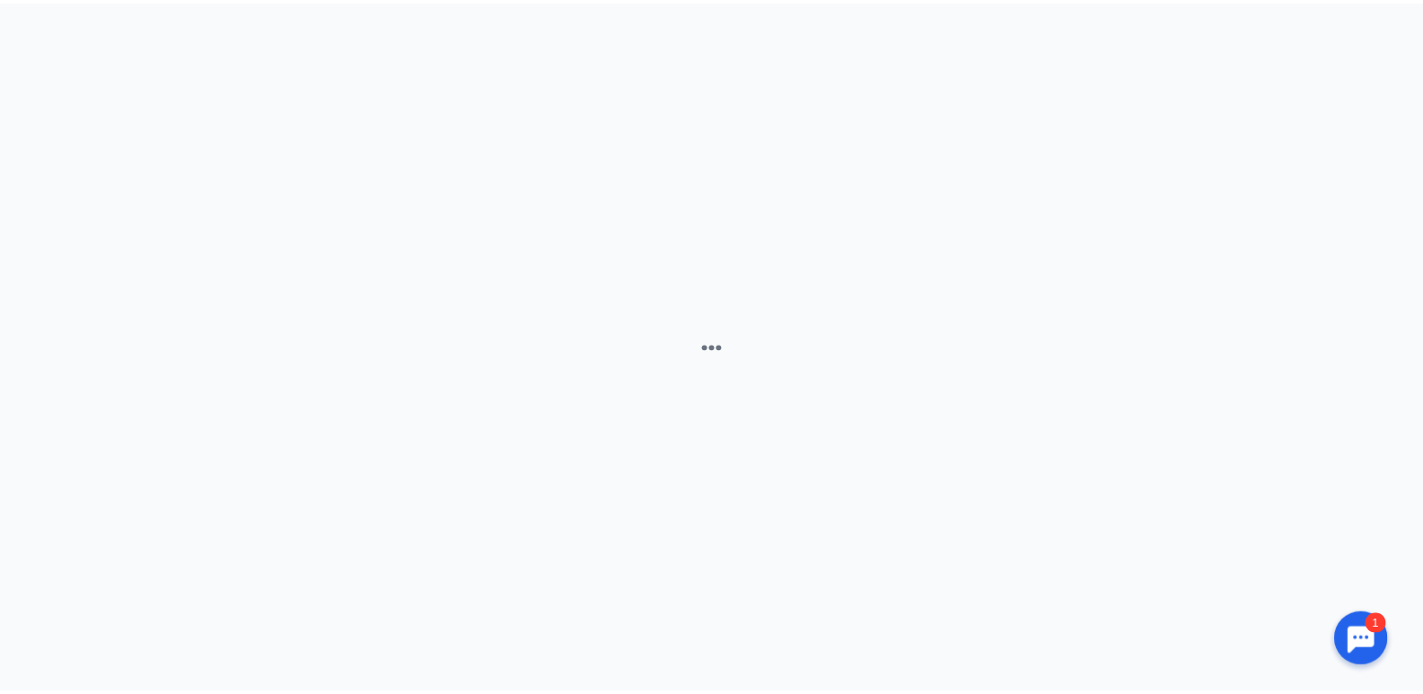
scroll to position [0, 0]
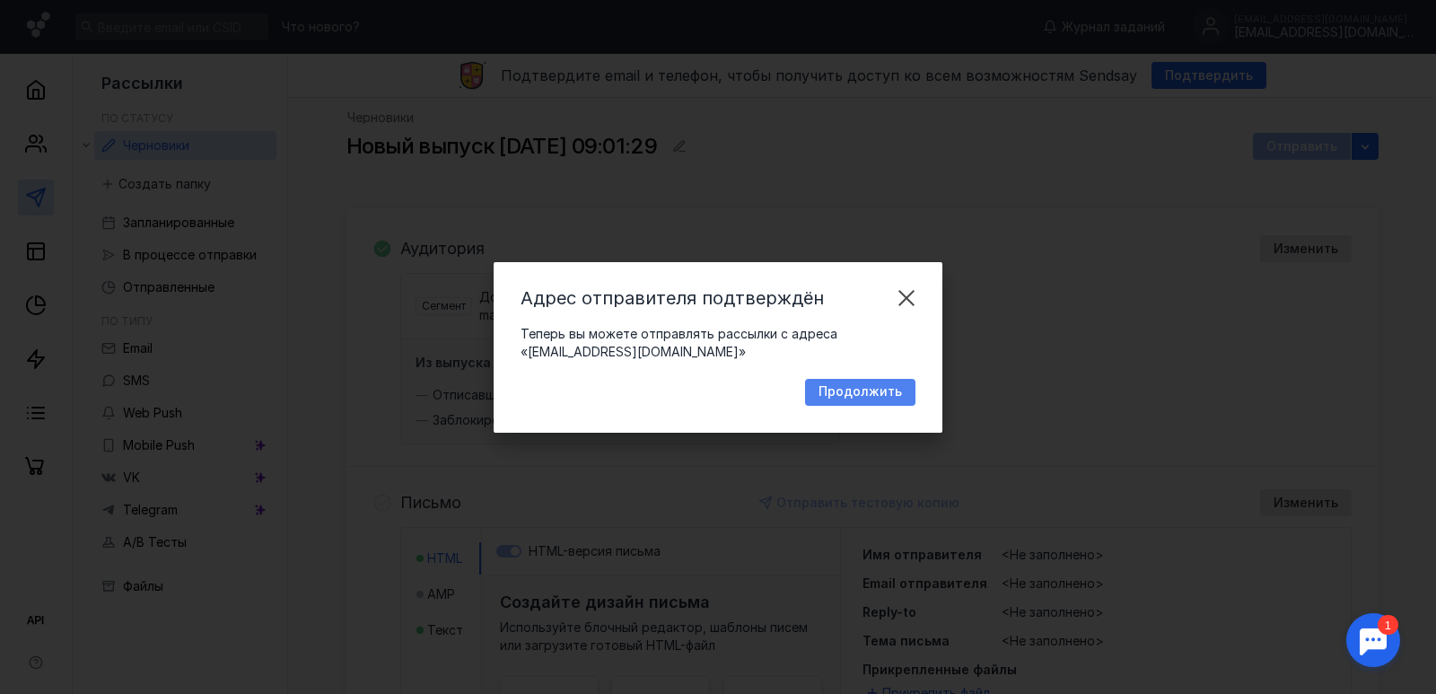
click at [862, 396] on span "Продолжить" at bounding box center [860, 391] width 83 height 15
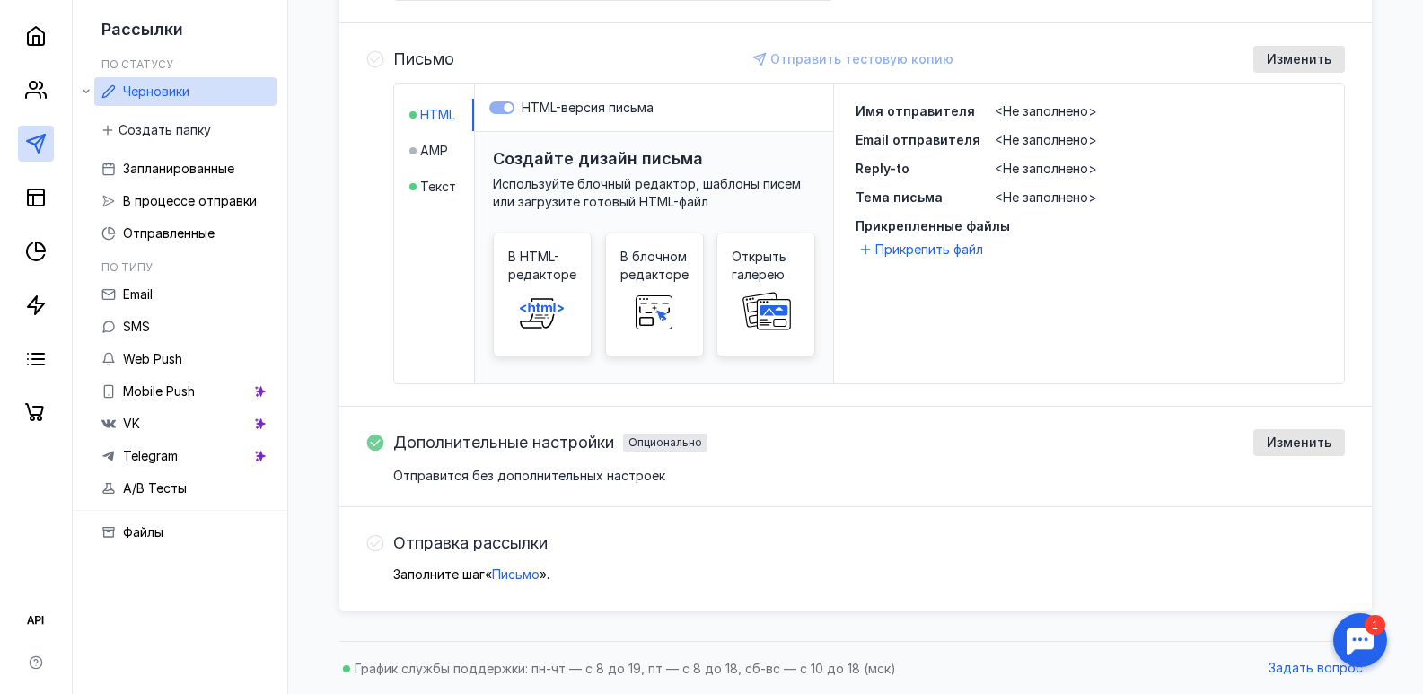
scroll to position [444, 0]
click at [1011, 101] on div "<Не заполнено>" at bounding box center [1158, 110] width 328 height 18
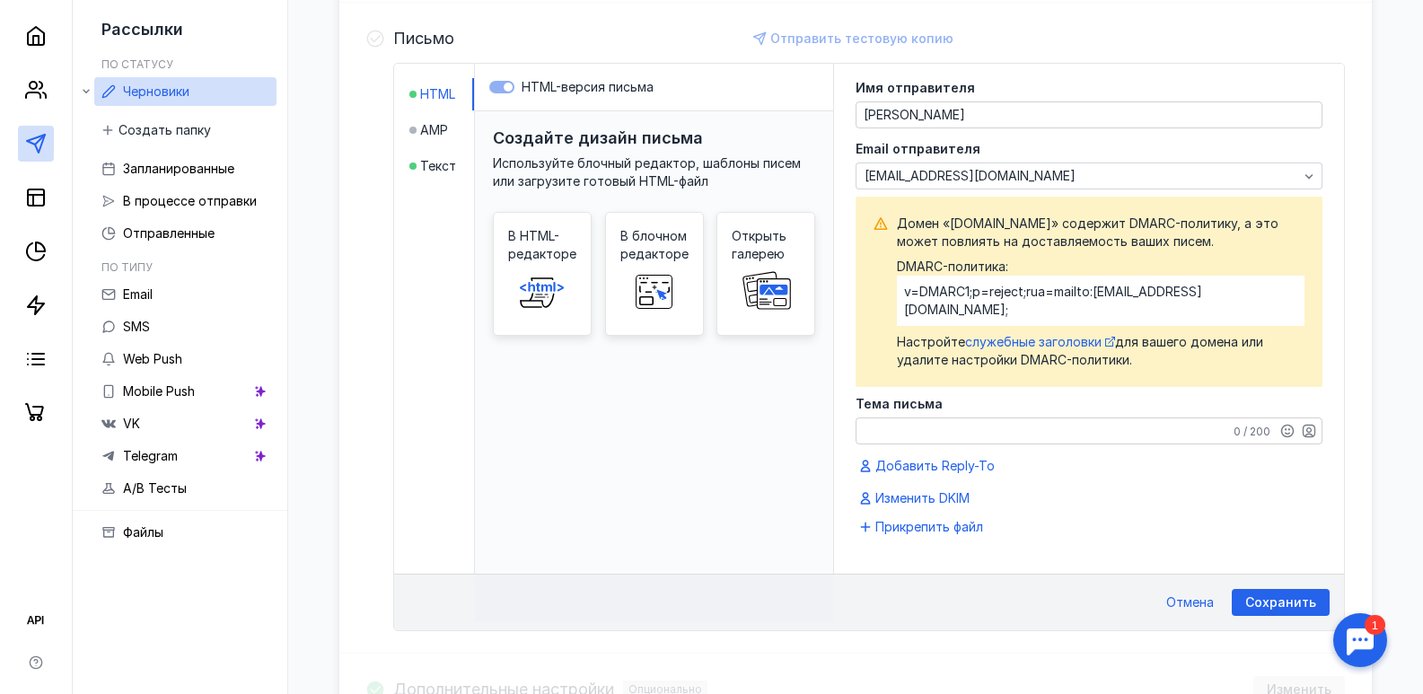
scroll to position [466, 0]
click at [977, 416] on textarea "Тема письма" at bounding box center [1088, 428] width 465 height 25
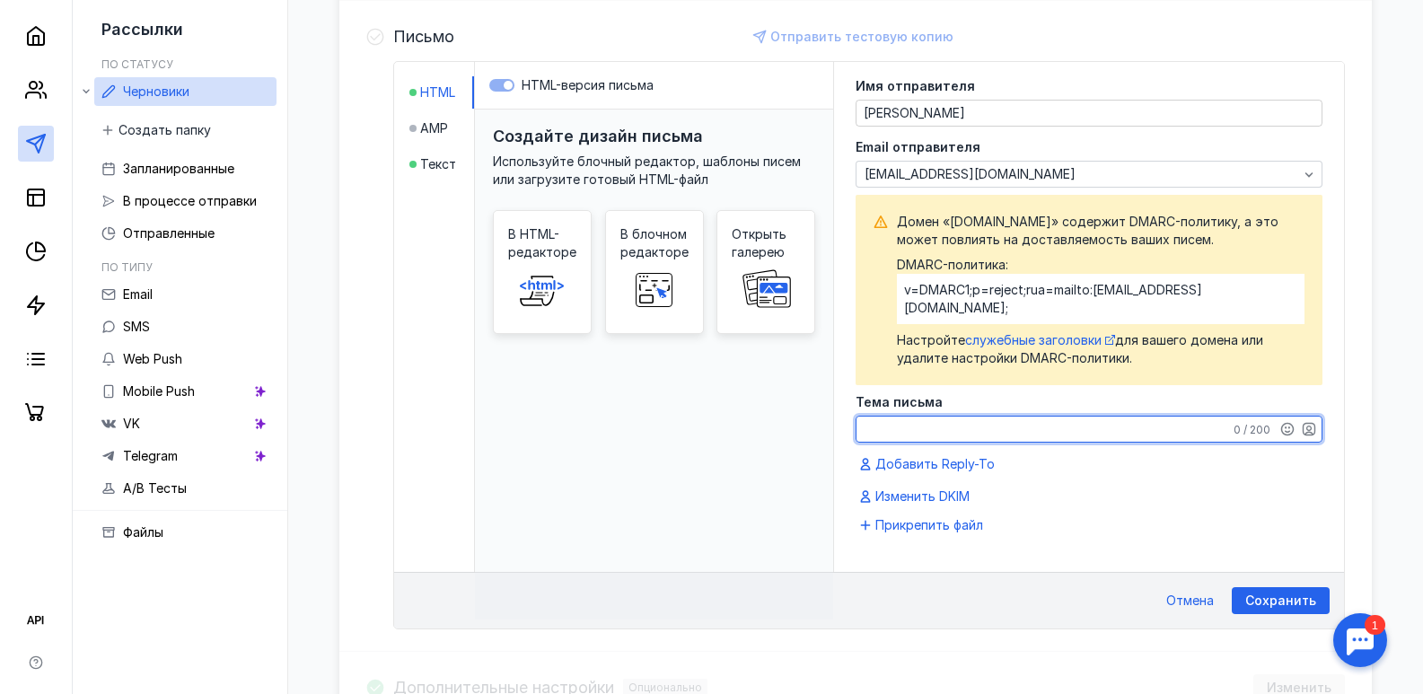
click at [967, 416] on textarea "Тема письма" at bounding box center [1088, 428] width 465 height 25
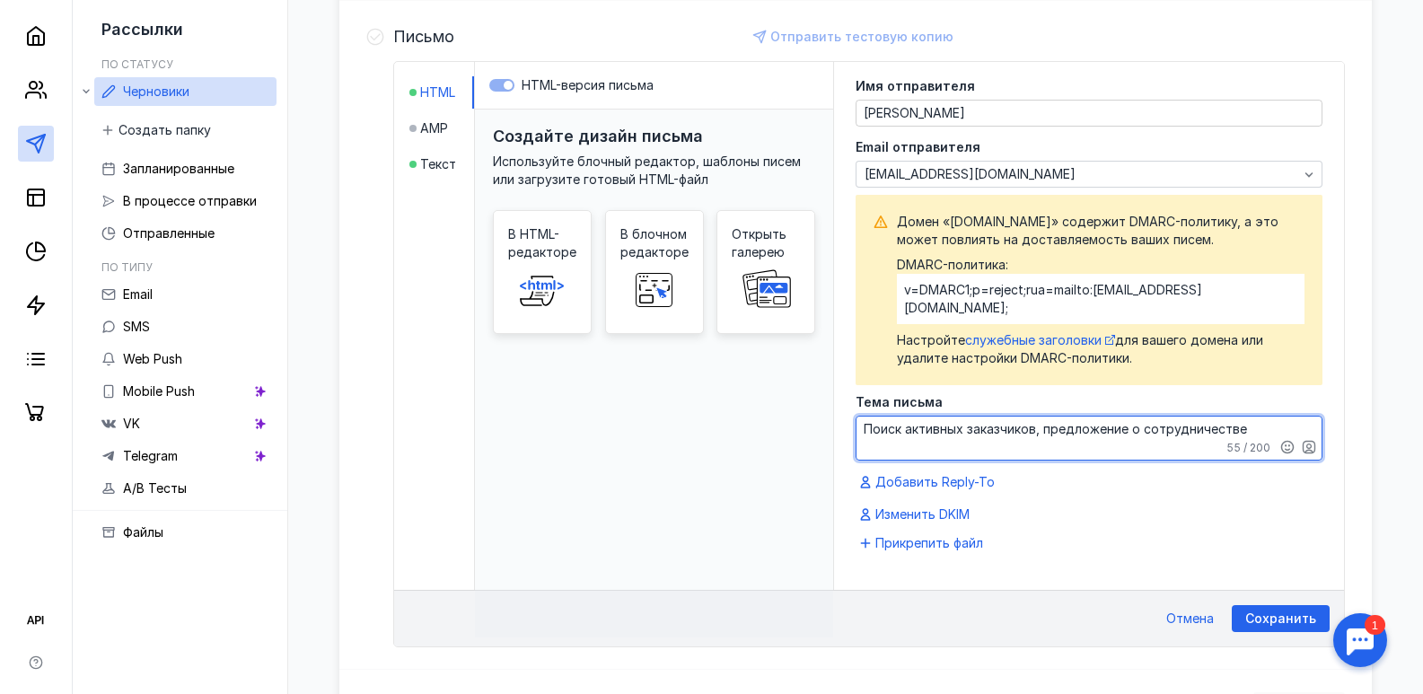
scroll to position [376, 0]
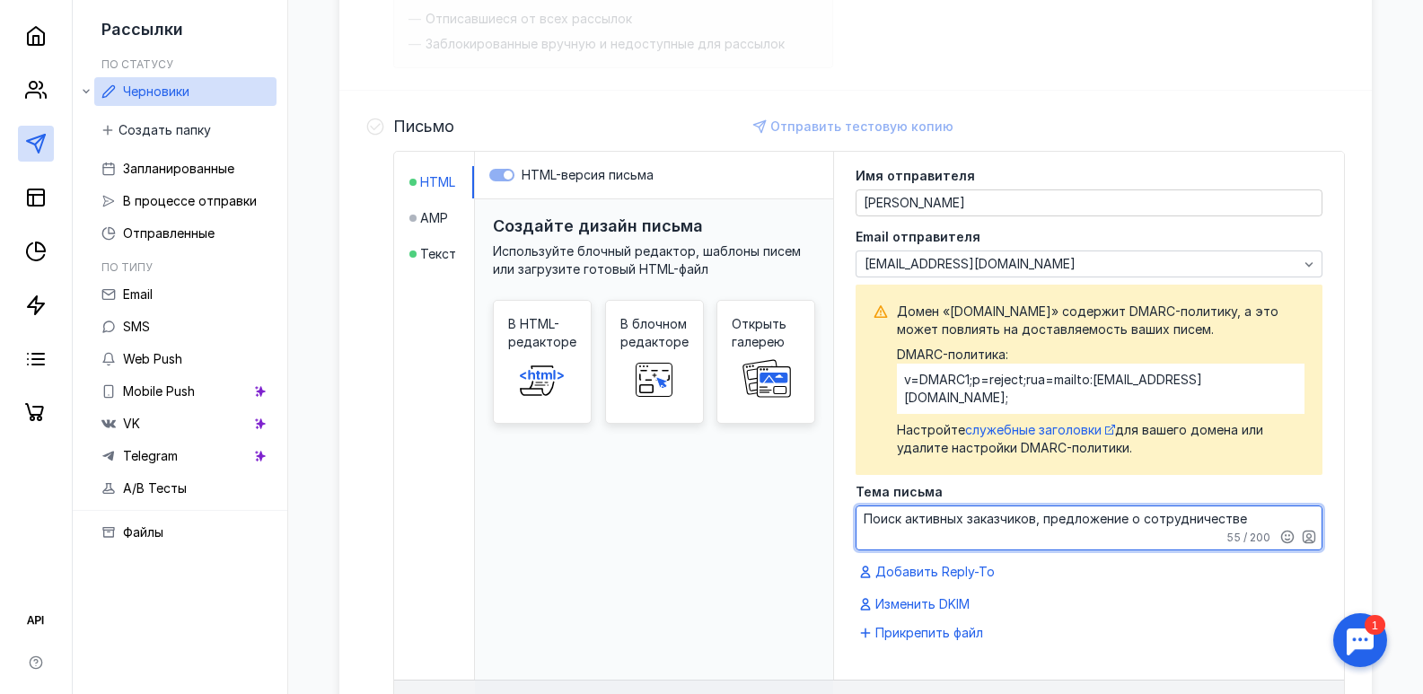
type textarea "Поиск активных заказчиков, предложение о сотрудничестве"
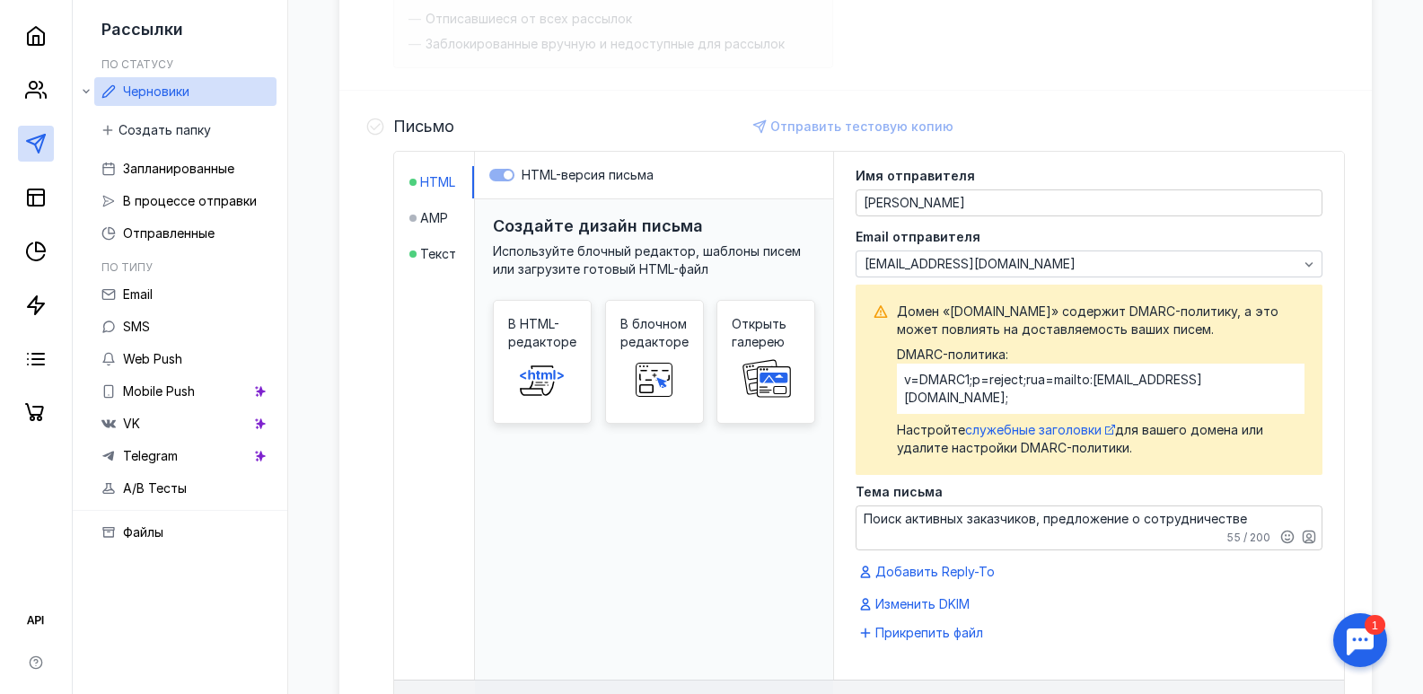
click at [1068, 333] on span "Домен «[DOMAIN_NAME]» содержит DMARC-политику, а это может повлиять на доставля…" at bounding box center [1100, 320] width 407 height 36
click at [1032, 325] on span "Домен «[DOMAIN_NAME]» содержит DMARC-политику, а это может повлиять на доставля…" at bounding box center [1100, 320] width 407 height 36
click at [1044, 422] on span "служебные заголовки" at bounding box center [1033, 429] width 136 height 15
click at [1010, 265] on div "[EMAIL_ADDRESS][DOMAIN_NAME]" at bounding box center [1081, 264] width 442 height 15
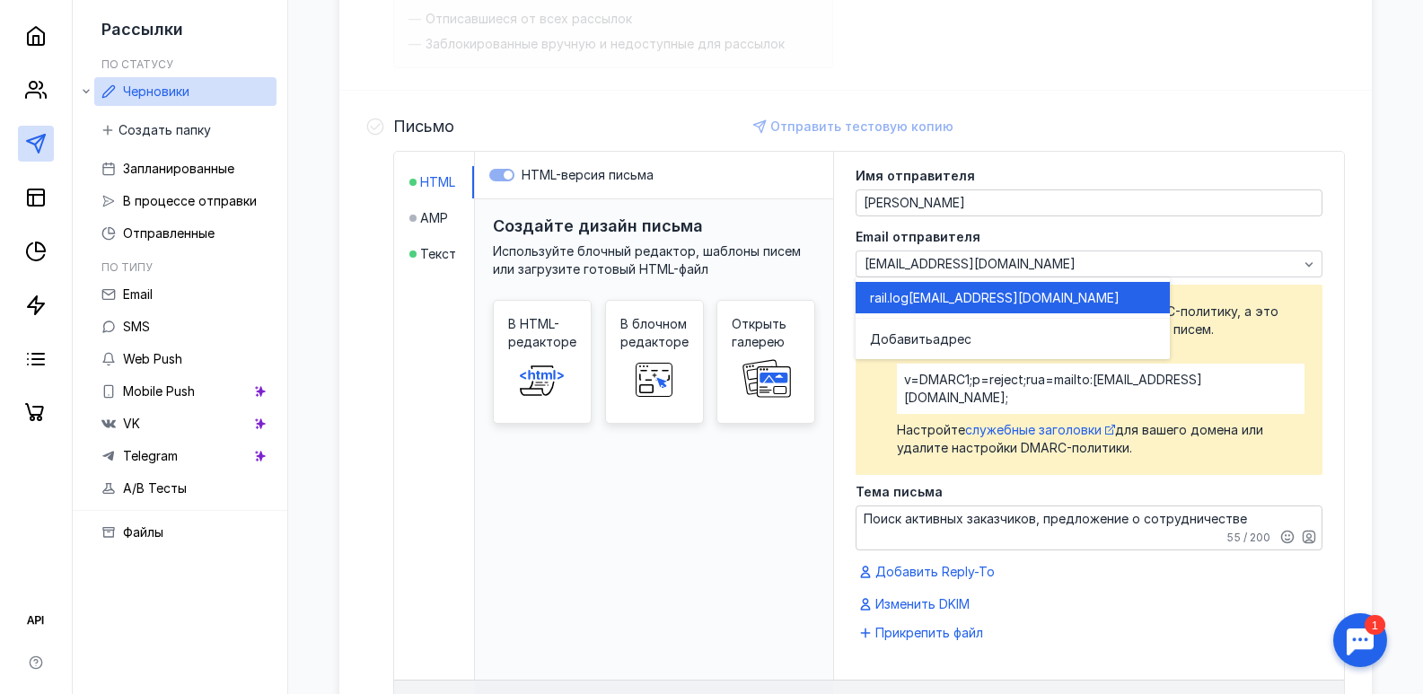
click at [1001, 278] on div "grid" at bounding box center [1012, 279] width 314 height 4
click at [999, 289] on div "rail.log [EMAIL_ADDRESS][DOMAIN_NAME]" at bounding box center [1012, 298] width 285 height 18
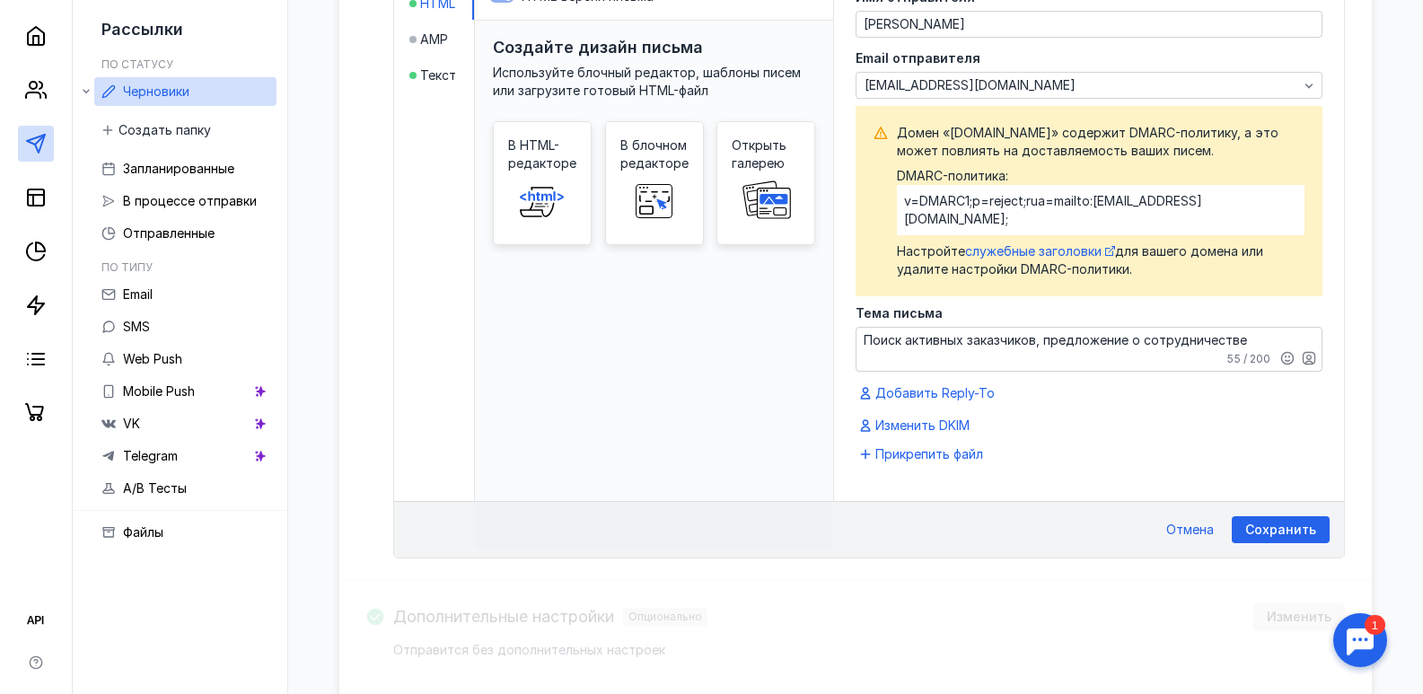
scroll to position [556, 0]
click at [1275, 521] on span "Сохранить" at bounding box center [1280, 528] width 71 height 15
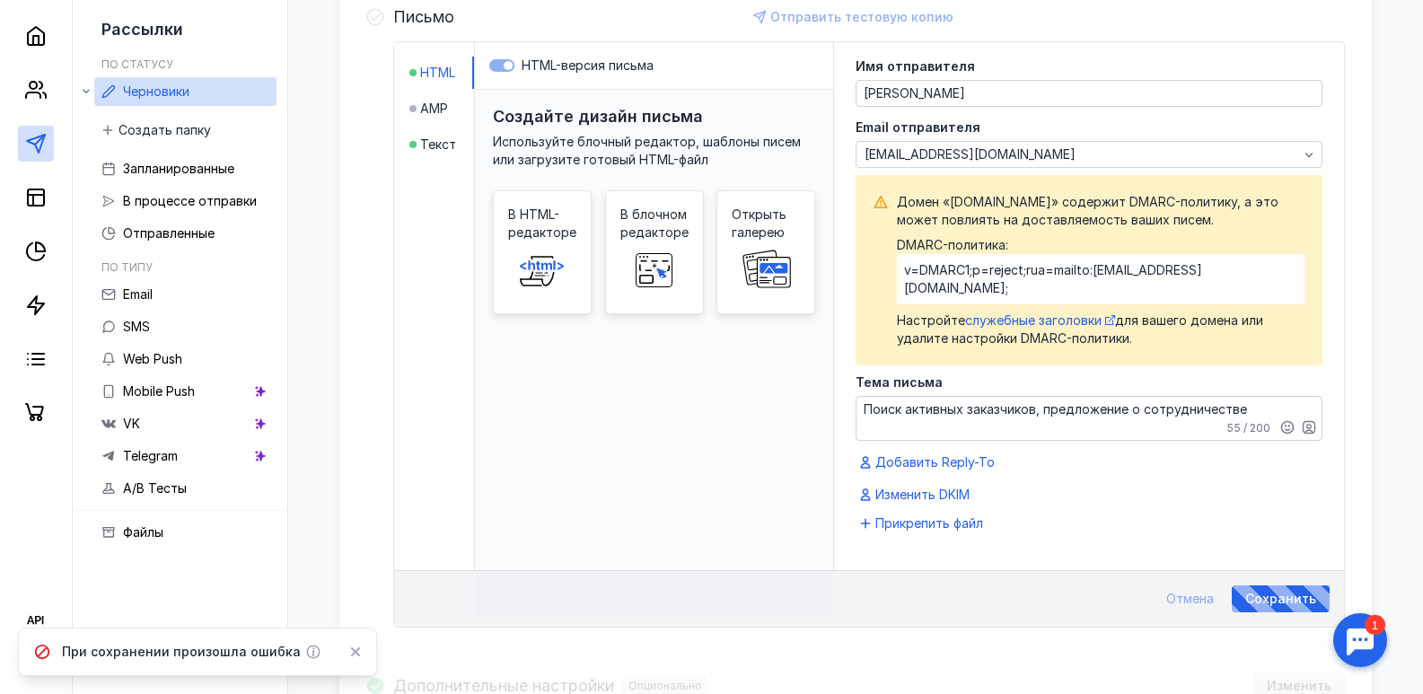
scroll to position [466, 0]
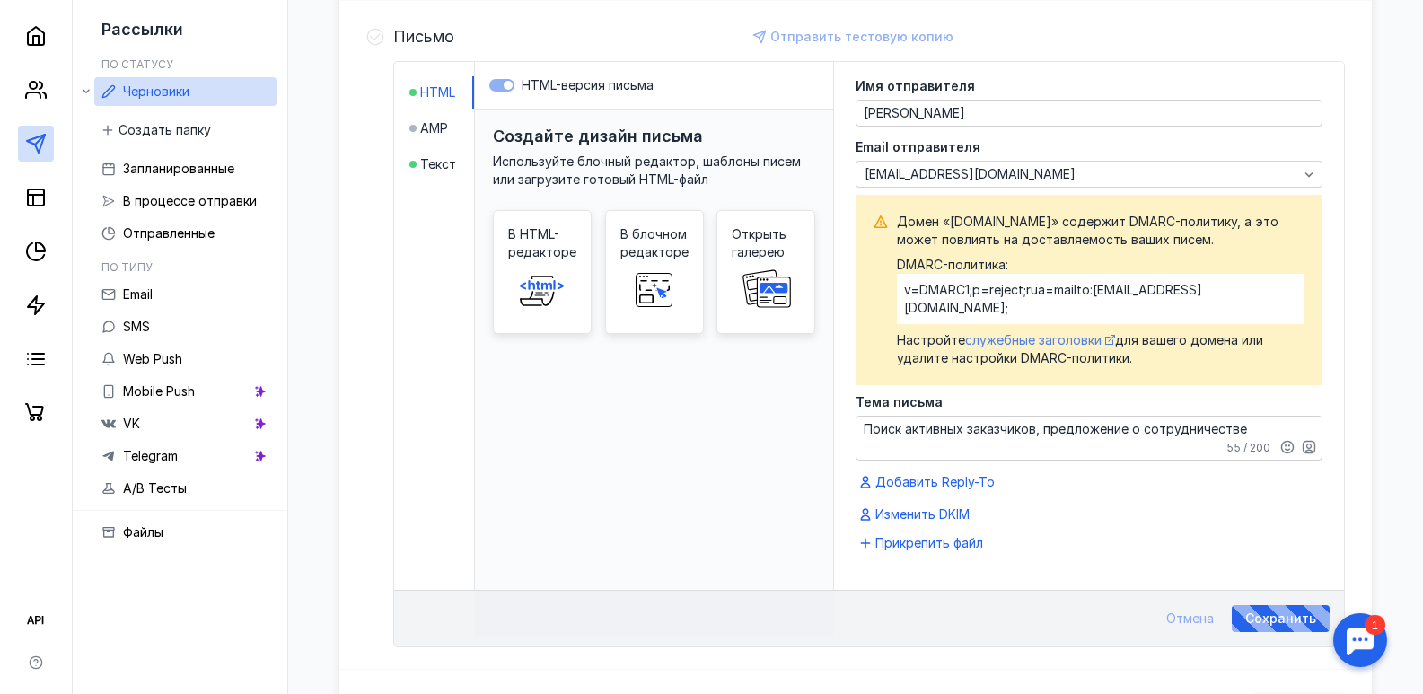
click at [1048, 332] on span "служебные заголовки" at bounding box center [1033, 339] width 136 height 15
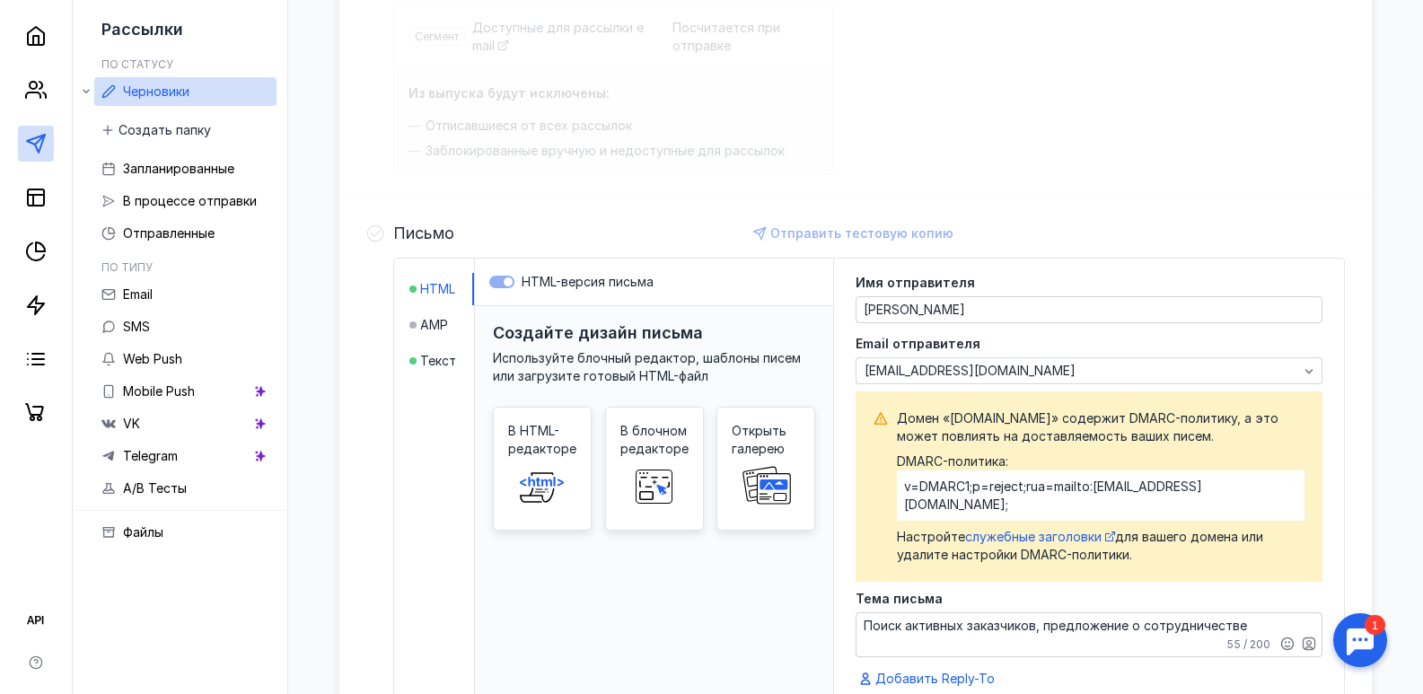
scroll to position [359, 0]
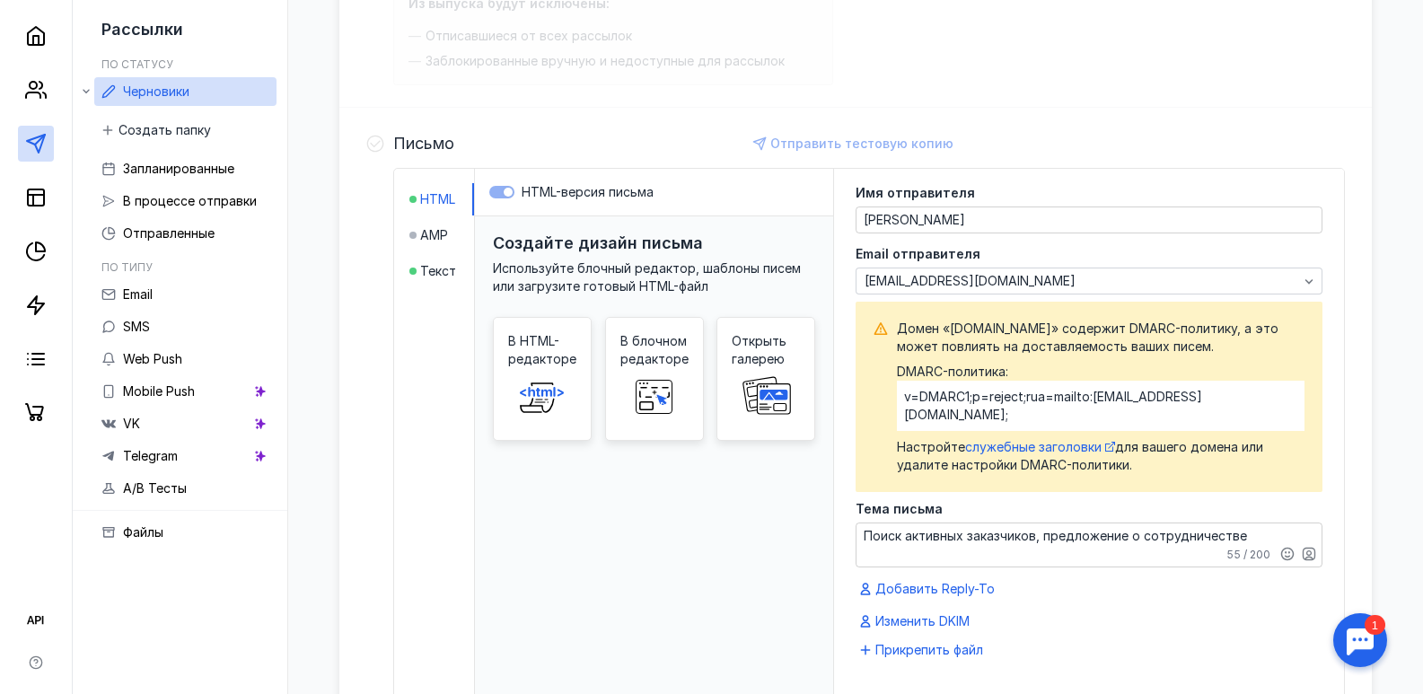
click at [948, 398] on div "v=DMARC1;p=reject;rua=mailto:[EMAIL_ADDRESS][DOMAIN_NAME];" at bounding box center [1100, 406] width 407 height 50
drag, startPoint x: 997, startPoint y: 395, endPoint x: 1143, endPoint y: 386, distance: 145.7
click at [1079, 394] on div "v=DMARC1;p=reject;rua=mailto:[EMAIL_ADDRESS][DOMAIN_NAME];" at bounding box center [1100, 406] width 407 height 50
click at [1143, 386] on div "v=DMARC1;p=reject;rua=mailto:[EMAIL_ADDRESS][DOMAIN_NAME];" at bounding box center [1100, 406] width 407 height 50
drag, startPoint x: 1259, startPoint y: 395, endPoint x: 898, endPoint y: 410, distance: 362.0
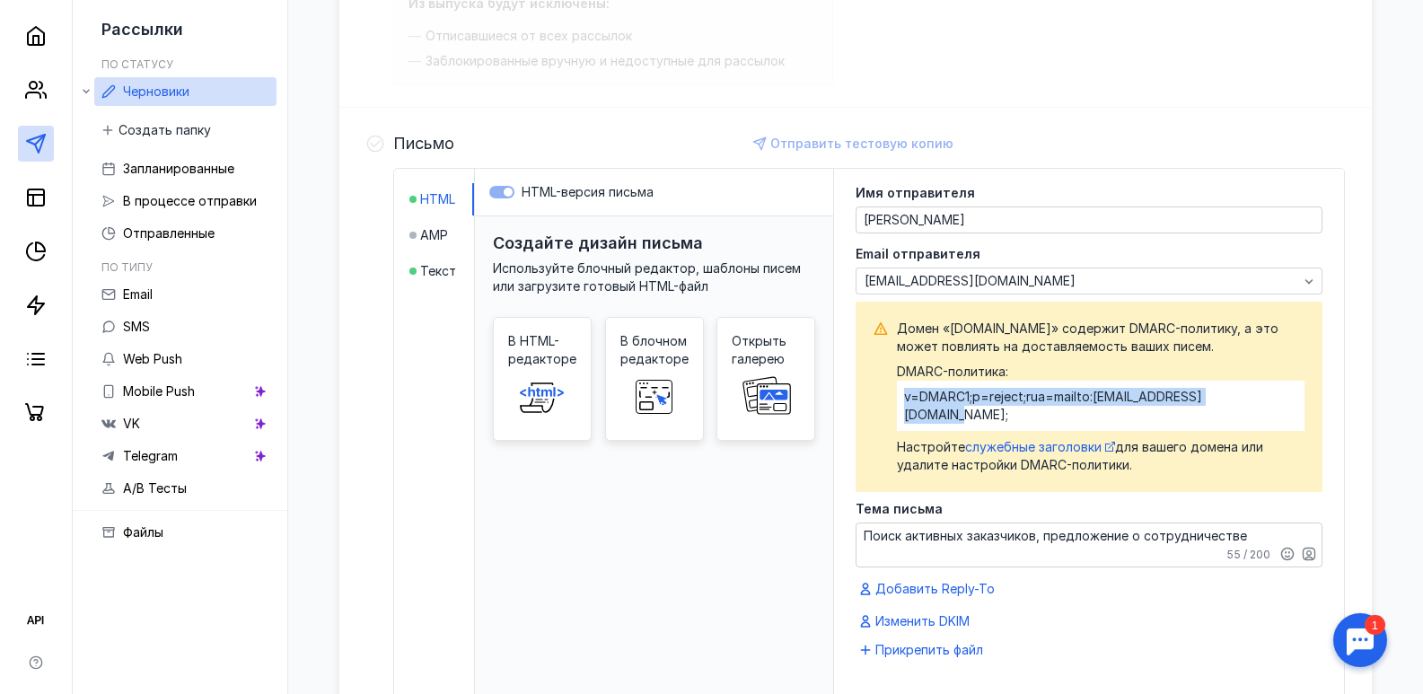
click at [898, 410] on div "v=DMARC1;p=reject;rua=mailto:[EMAIL_ADDRESS][DOMAIN_NAME];" at bounding box center [1100, 406] width 407 height 50
copy div "v=DMARC1;p=reject;rua=mailto:[EMAIL_ADDRESS][DOMAIN_NAME];"
click at [1212, 120] on div "Письмо Отправить тестовую копию HTML AMP Текст HTML-версия письма Создайте диза…" at bounding box center [855, 442] width 1032 height 669
click at [1020, 439] on span "служебные заголовки" at bounding box center [1033, 446] width 136 height 15
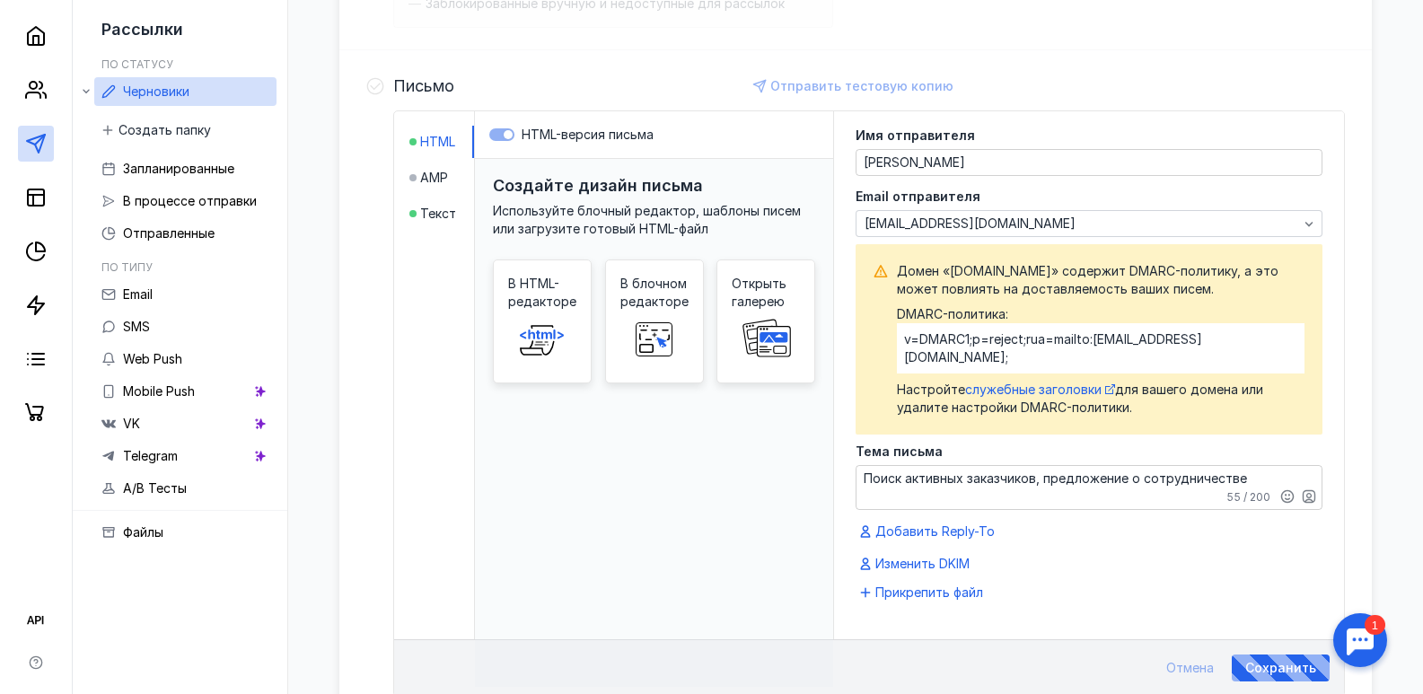
scroll to position [449, 0]
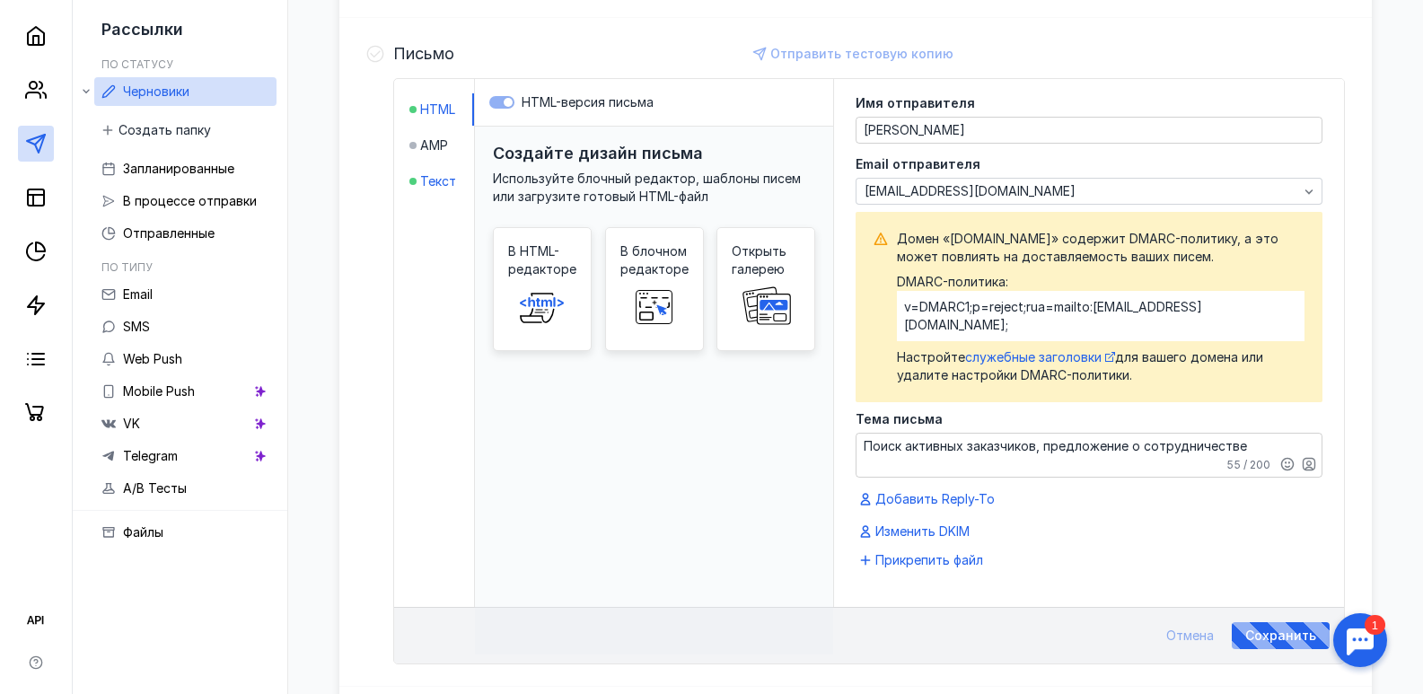
click at [438, 179] on span "Текст" at bounding box center [438, 181] width 36 height 18
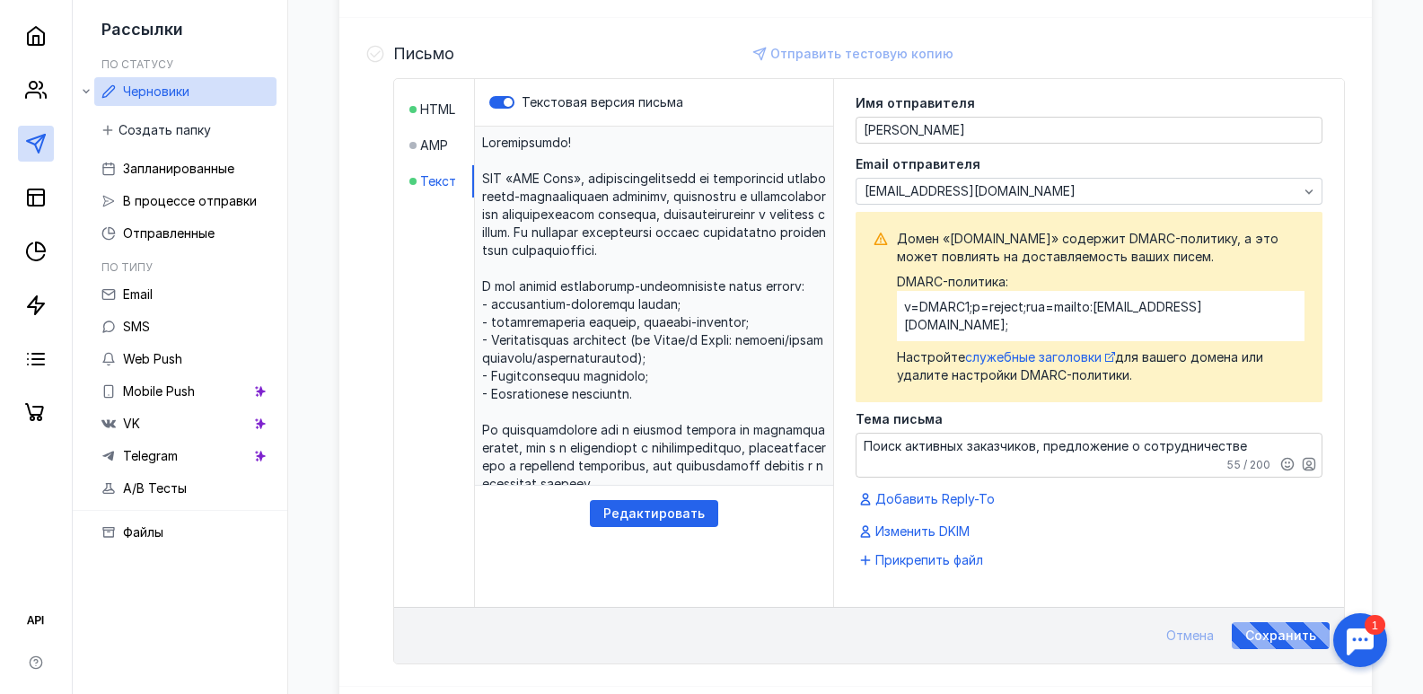
click at [722, 197] on p at bounding box center [654, 306] width 358 height 359
click at [702, 170] on p at bounding box center [654, 306] width 358 height 359
click at [745, 298] on p at bounding box center [654, 306] width 358 height 359
click at [661, 516] on span "Редактировать" at bounding box center [653, 513] width 101 height 15
click at [1004, 184] on div "[EMAIL_ADDRESS][DOMAIN_NAME]" at bounding box center [1081, 191] width 442 height 15
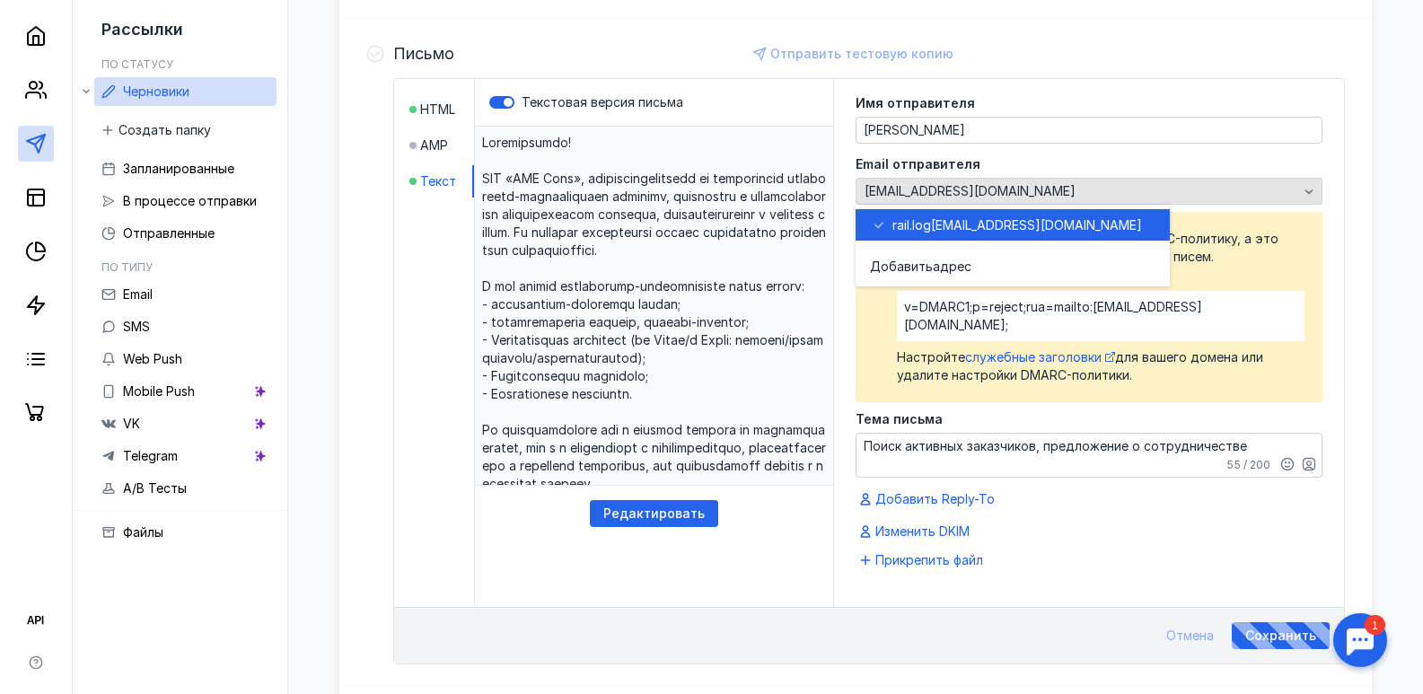
click at [970, 192] on span "[EMAIL_ADDRESS][DOMAIN_NAME]" at bounding box center [969, 191] width 211 height 15
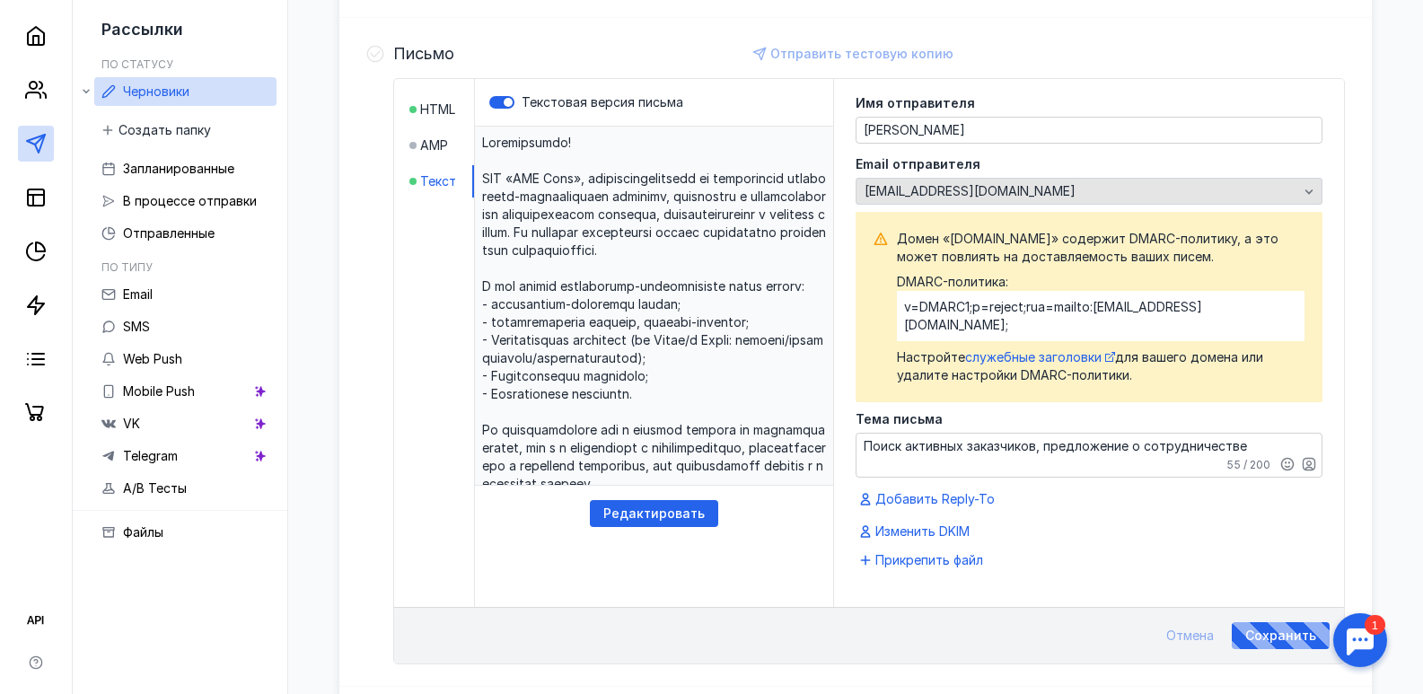
click at [970, 191] on span "[EMAIL_ADDRESS][DOMAIN_NAME]" at bounding box center [969, 191] width 211 height 15
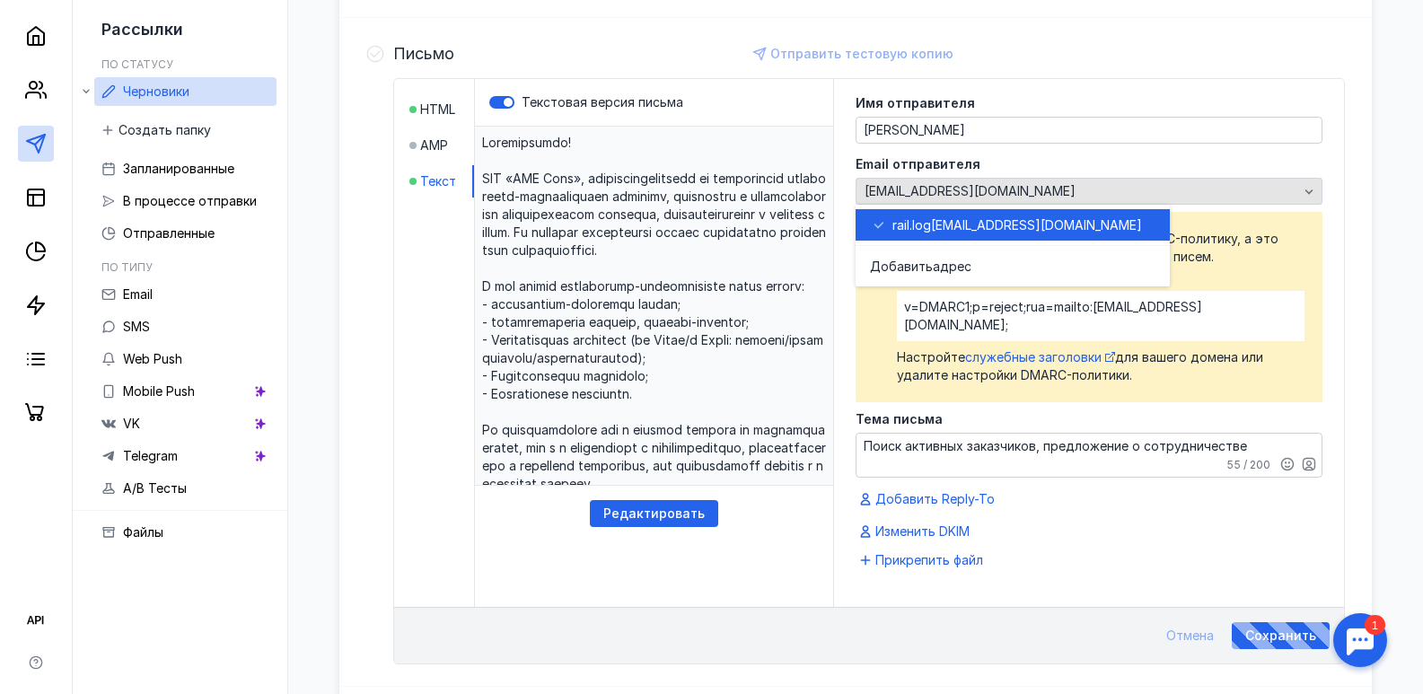
click at [970, 191] on span "[EMAIL_ADDRESS][DOMAIN_NAME]" at bounding box center [969, 191] width 211 height 15
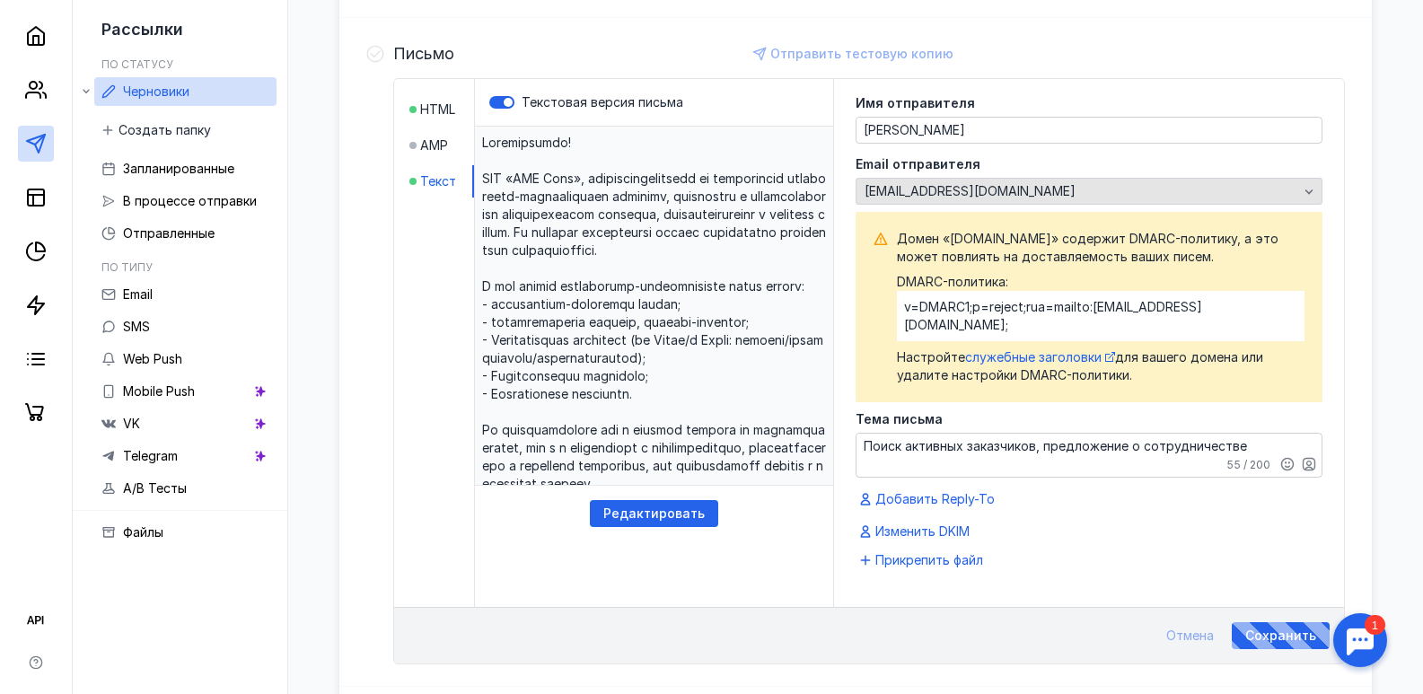
click at [970, 191] on span "[EMAIL_ADDRESS][DOMAIN_NAME]" at bounding box center [969, 191] width 211 height 15
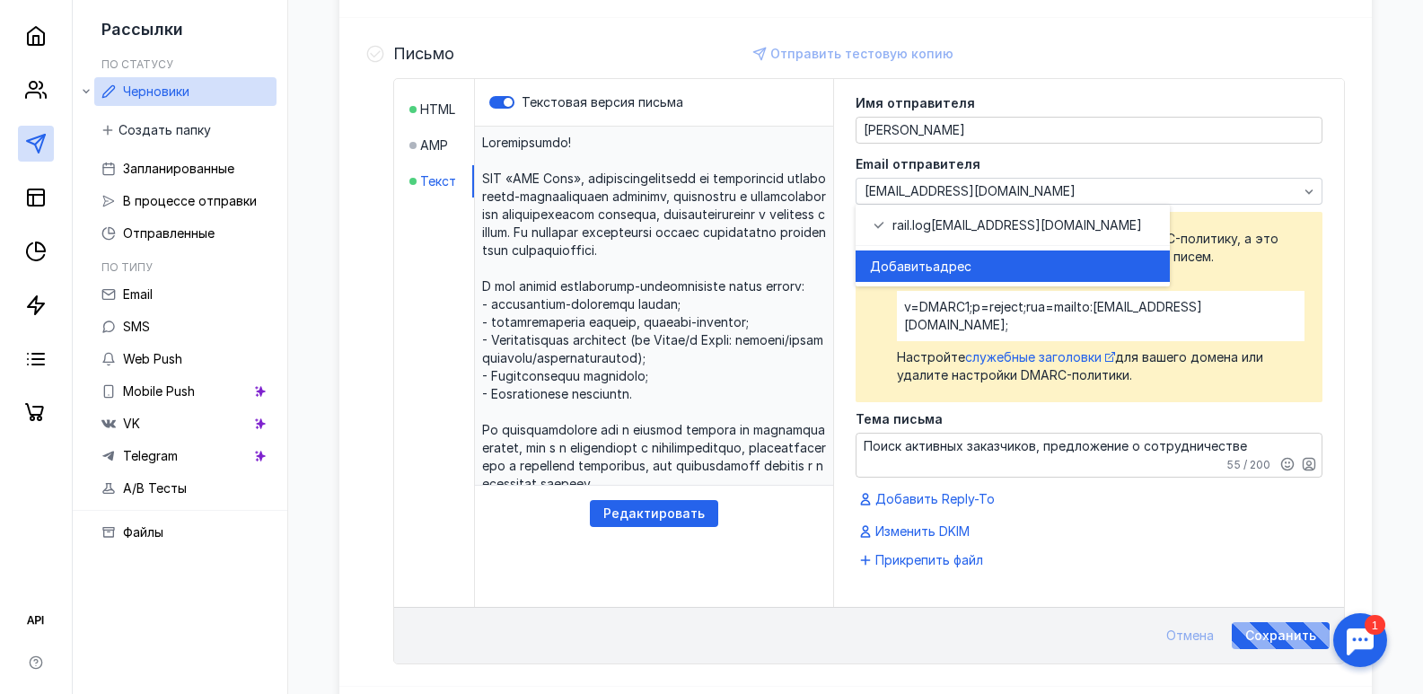
click at [955, 266] on span "адрес" at bounding box center [952, 267] width 39 height 18
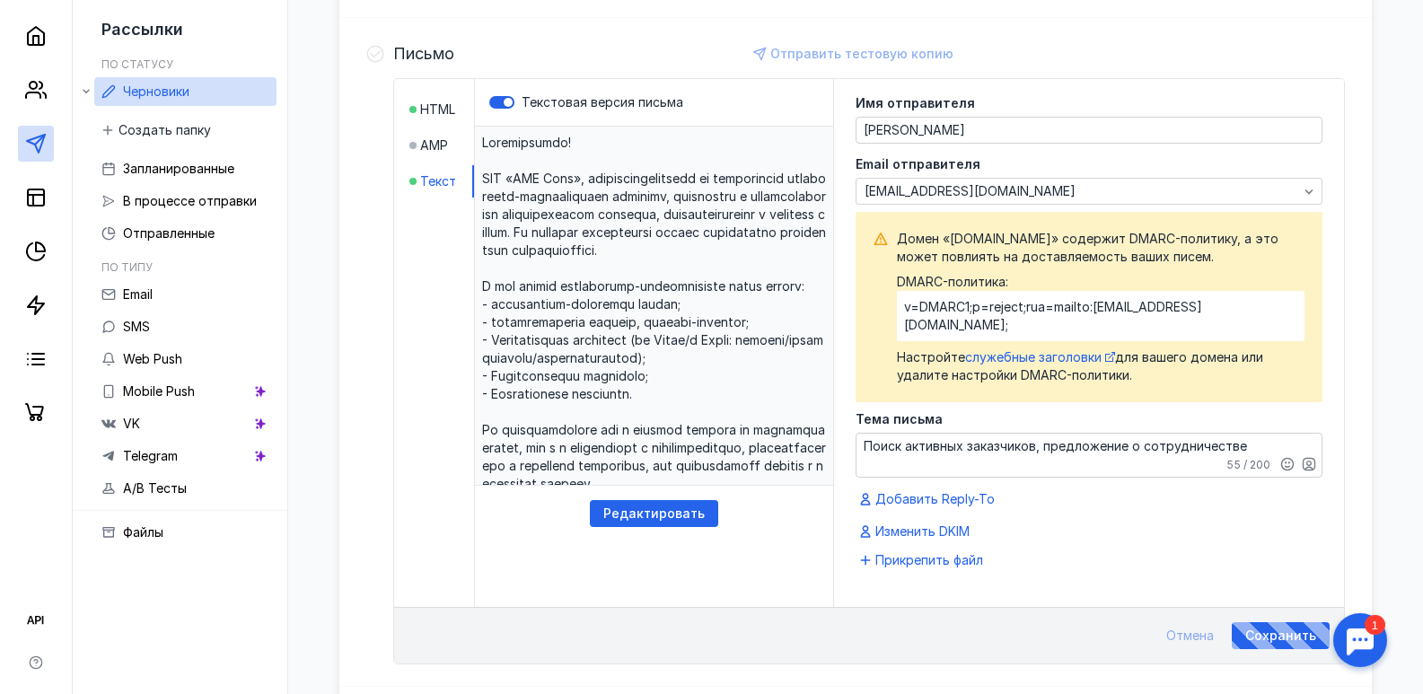
click at [357, 593] on div "Письмо Отправить тестовую копию HTML AMP Текст Текстовая версия письма Редактир…" at bounding box center [855, 352] width 1032 height 669
click at [368, 344] on div at bounding box center [375, 354] width 18 height 619
drag, startPoint x: 1260, startPoint y: 306, endPoint x: 895, endPoint y: 315, distance: 365.4
click at [895, 315] on div "Домен «[DOMAIN_NAME]» содержит DMARC-политику, а это может повлиять на доставля…" at bounding box center [1088, 307] width 431 height 154
copy div "v=DMARC1;p=reject;rua=mailto:[EMAIL_ADDRESS][DOMAIN_NAME];"
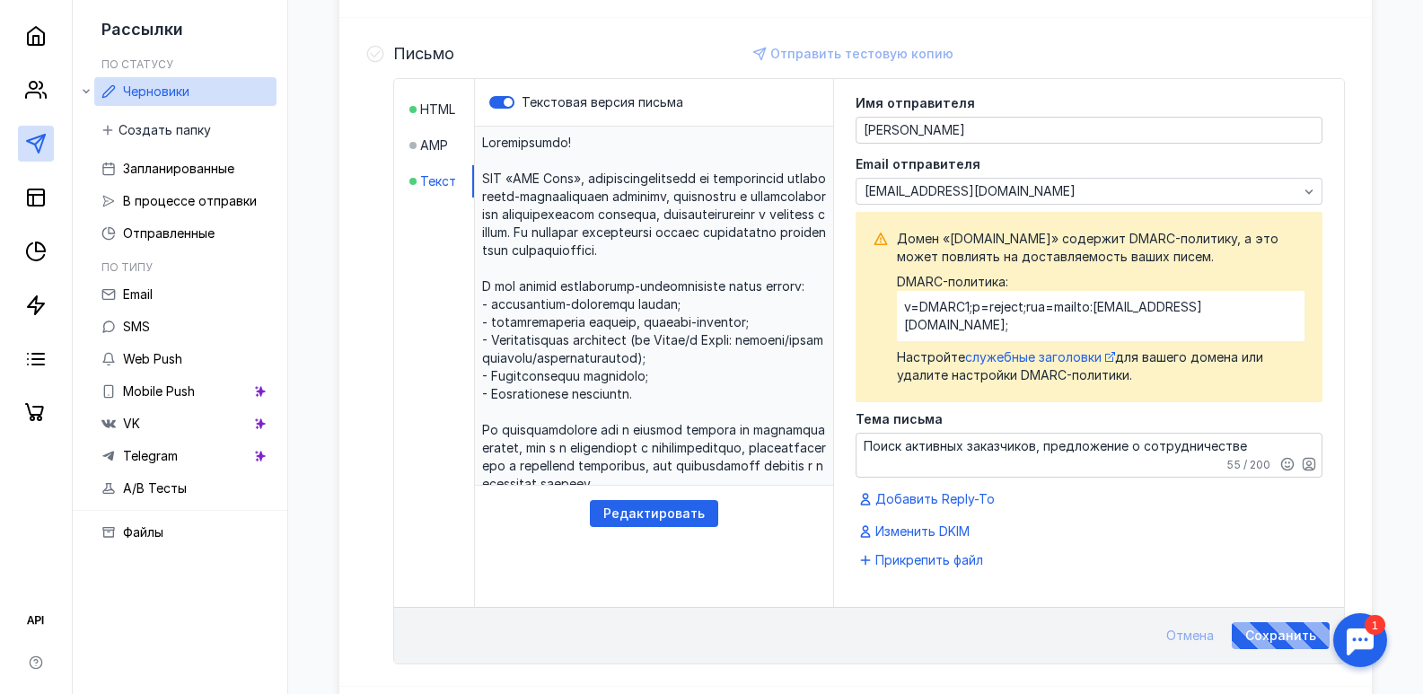
click at [468, 545] on div "HTML AMP Текст" at bounding box center [434, 343] width 81 height 528
click at [1421, 474] on div "Подтвердите email и телефон, чтобы получить доступ ко всем возможностям Sendsay…" at bounding box center [855, 290] width 1134 height 1370
click at [1065, 349] on span "служебные заголовки" at bounding box center [1033, 356] width 136 height 15
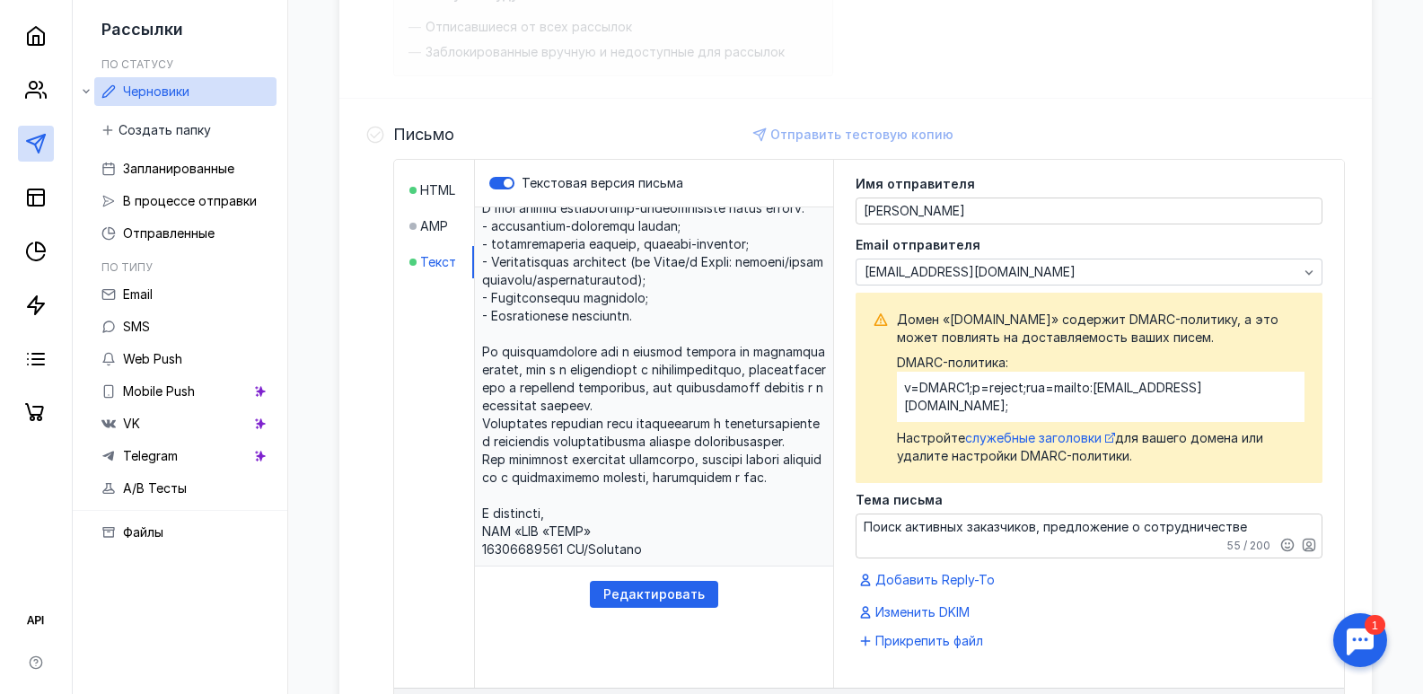
scroll to position [359, 0]
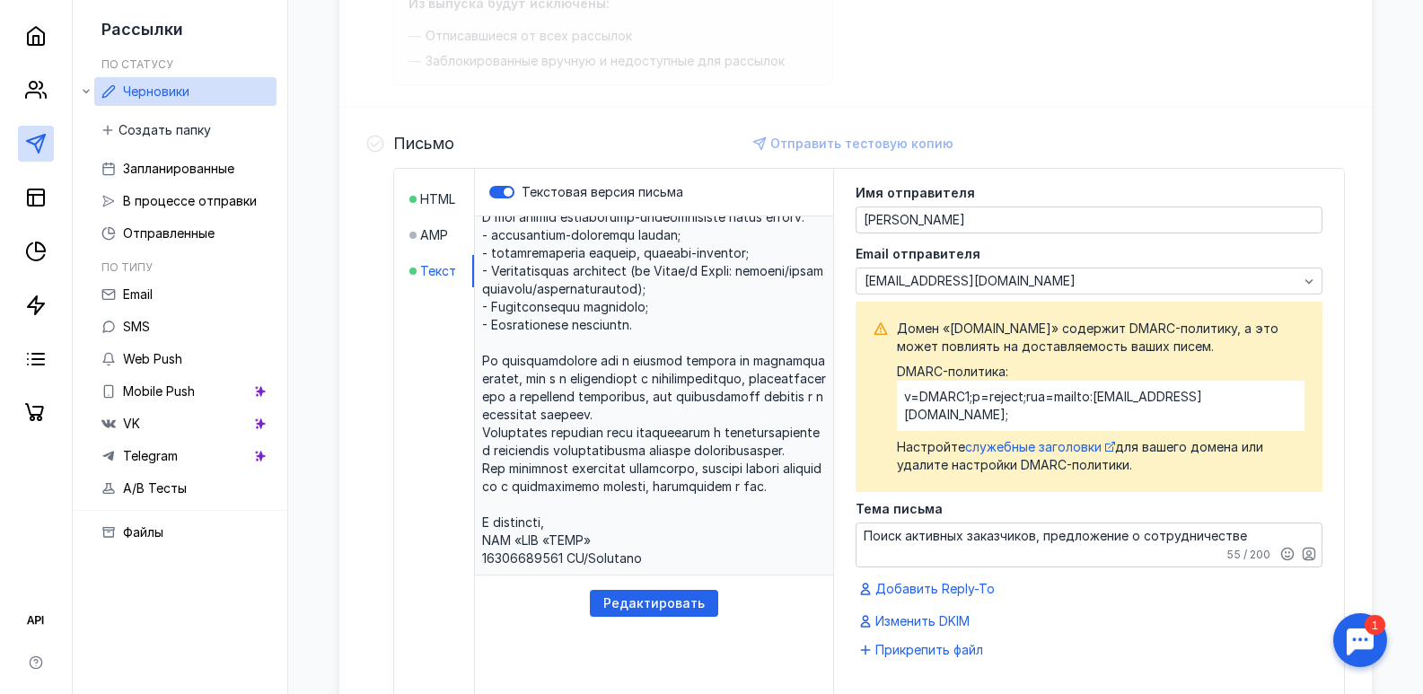
click at [986, 382] on div "v=DMARC1;p=reject;rua=mailto:[EMAIL_ADDRESS][DOMAIN_NAME];" at bounding box center [1100, 406] width 407 height 50
click at [1038, 361] on div "Домен «[DOMAIN_NAME]» содержит DMARC-политику, а это может повлиять на доставля…" at bounding box center [1100, 397] width 407 height 154
click at [1081, 344] on span "Домен «[DOMAIN_NAME]» содержит DMARC-политику, а это может повлиять на доставля…" at bounding box center [1100, 338] width 407 height 36
click at [999, 282] on div "[EMAIL_ADDRESS][DOMAIN_NAME]" at bounding box center [1081, 281] width 442 height 15
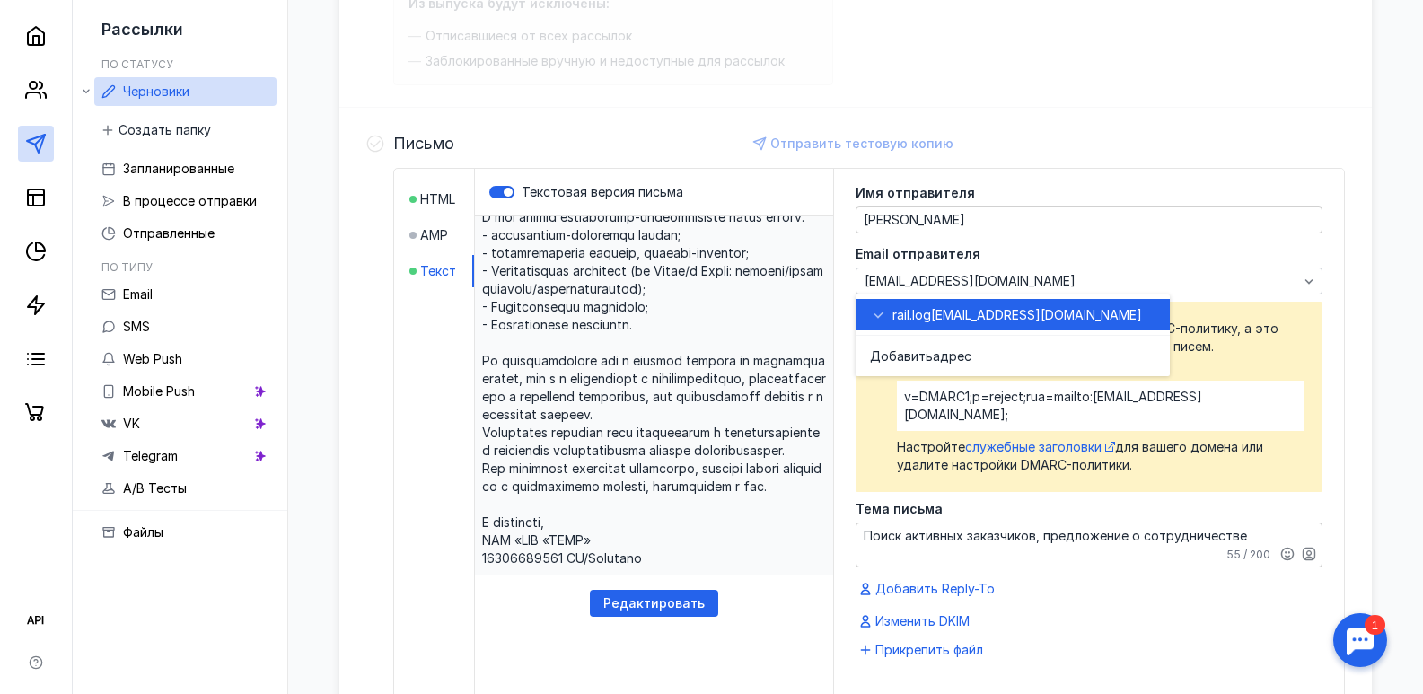
click at [979, 307] on span "[EMAIL_ADDRESS][DOMAIN_NAME]" at bounding box center [1036, 315] width 211 height 18
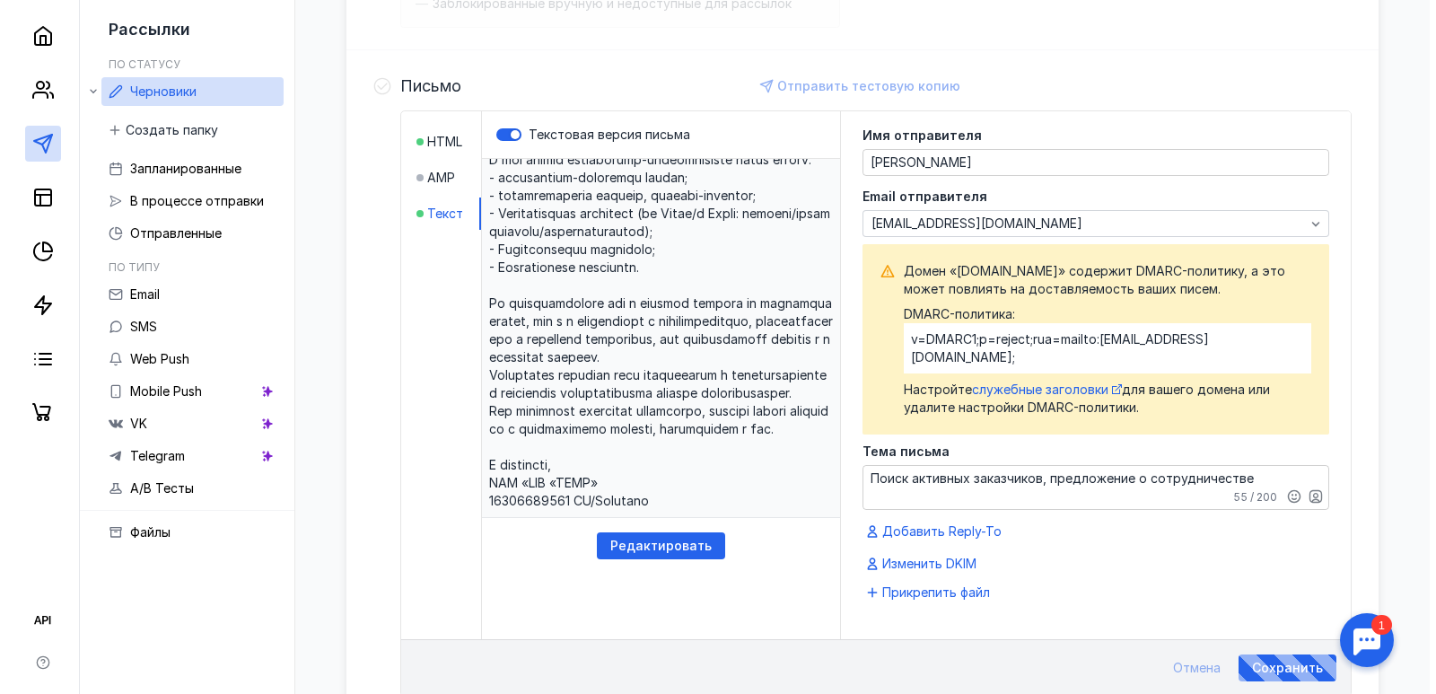
scroll to position [449, 0]
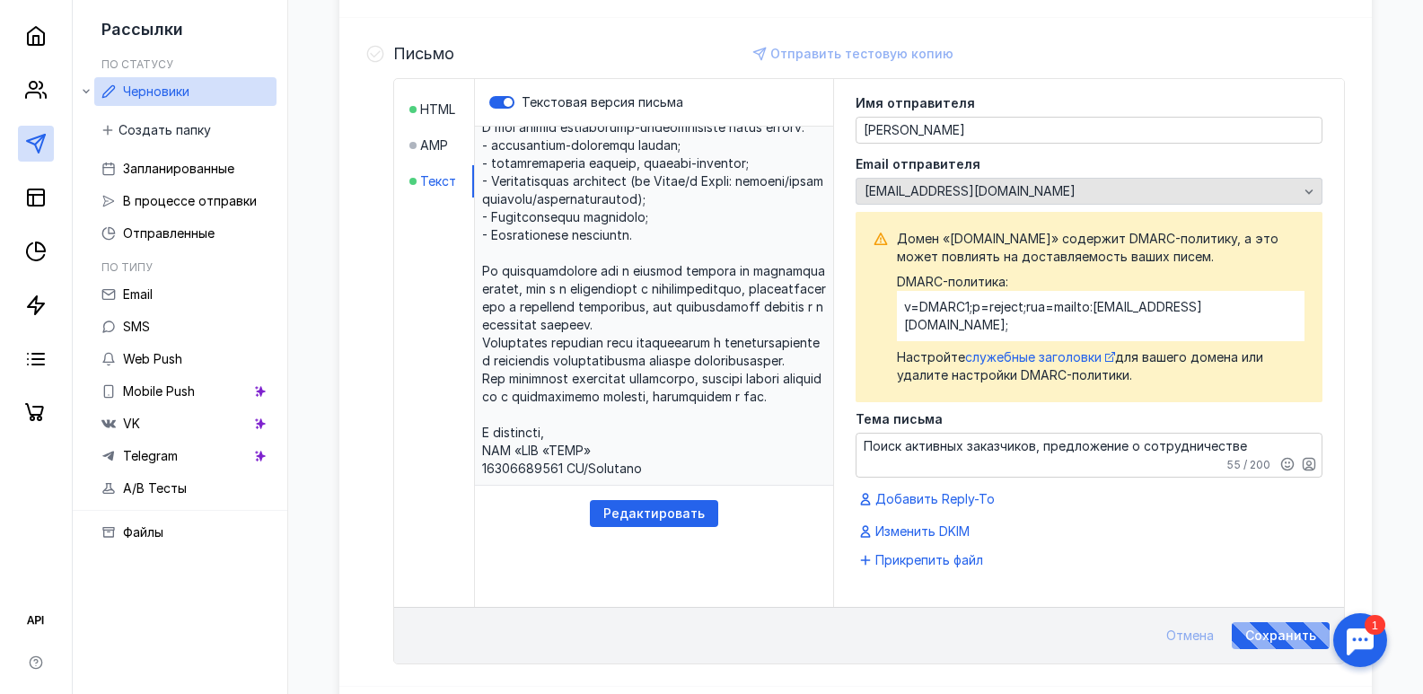
click at [1020, 197] on div "[EMAIL_ADDRESS][DOMAIN_NAME]" at bounding box center [1081, 191] width 442 height 15
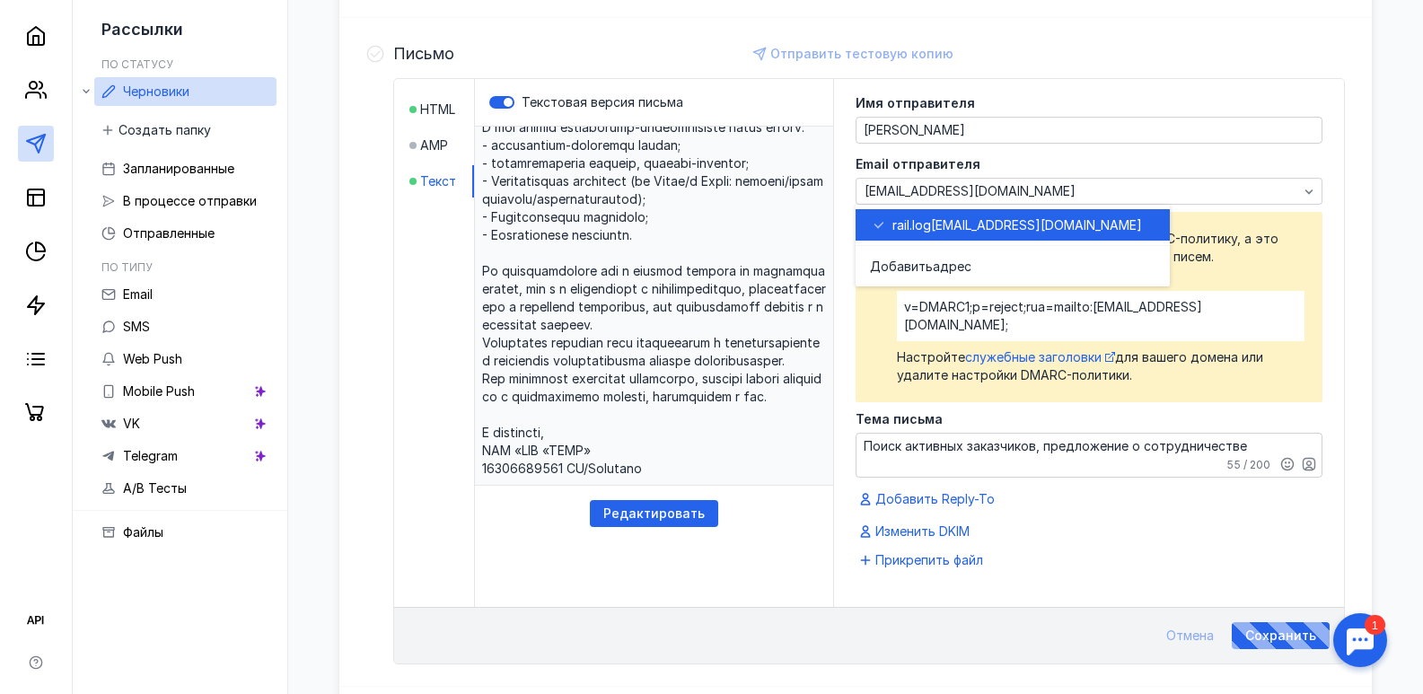
click at [960, 214] on div "rail.log [EMAIL_ADDRESS][DOMAIN_NAME]" at bounding box center [1012, 224] width 285 height 31
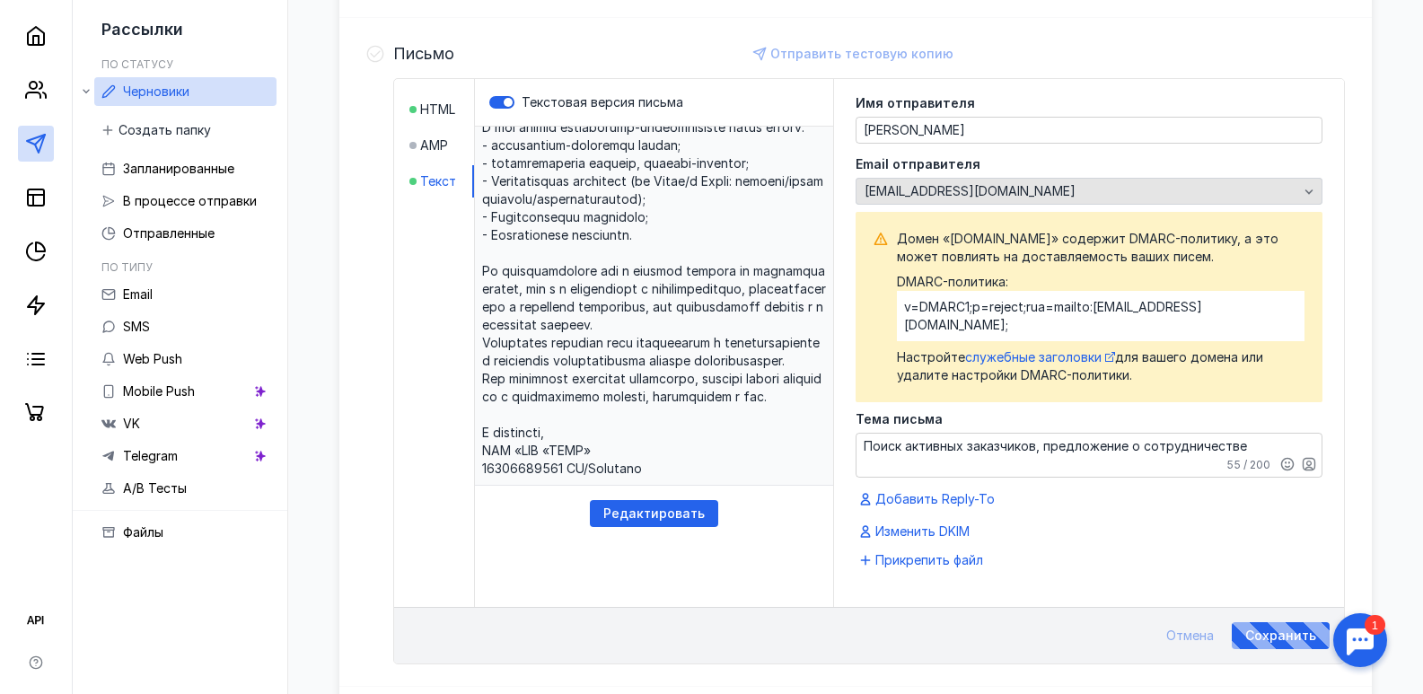
click at [1043, 200] on div "[EMAIL_ADDRESS][DOMAIN_NAME]" at bounding box center [1088, 191] width 467 height 27
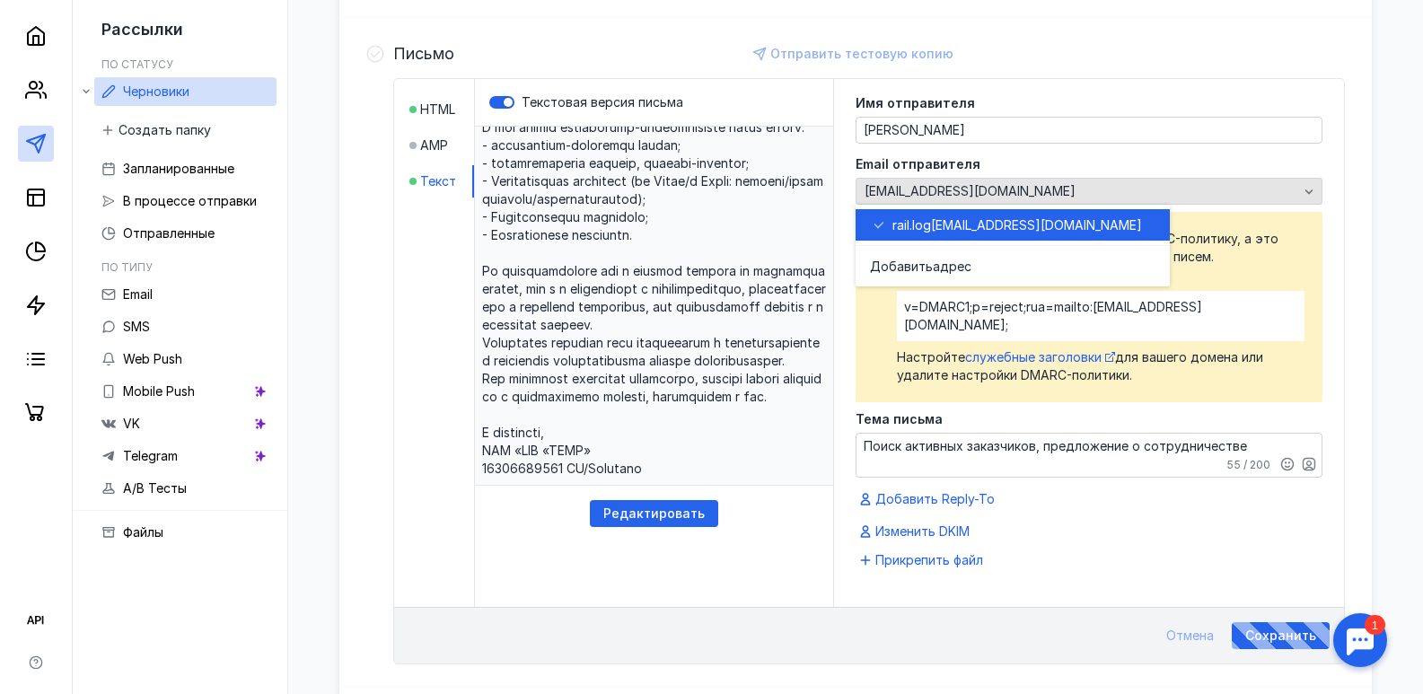
click at [1002, 193] on div "[EMAIL_ADDRESS][DOMAIN_NAME]" at bounding box center [1081, 191] width 442 height 15
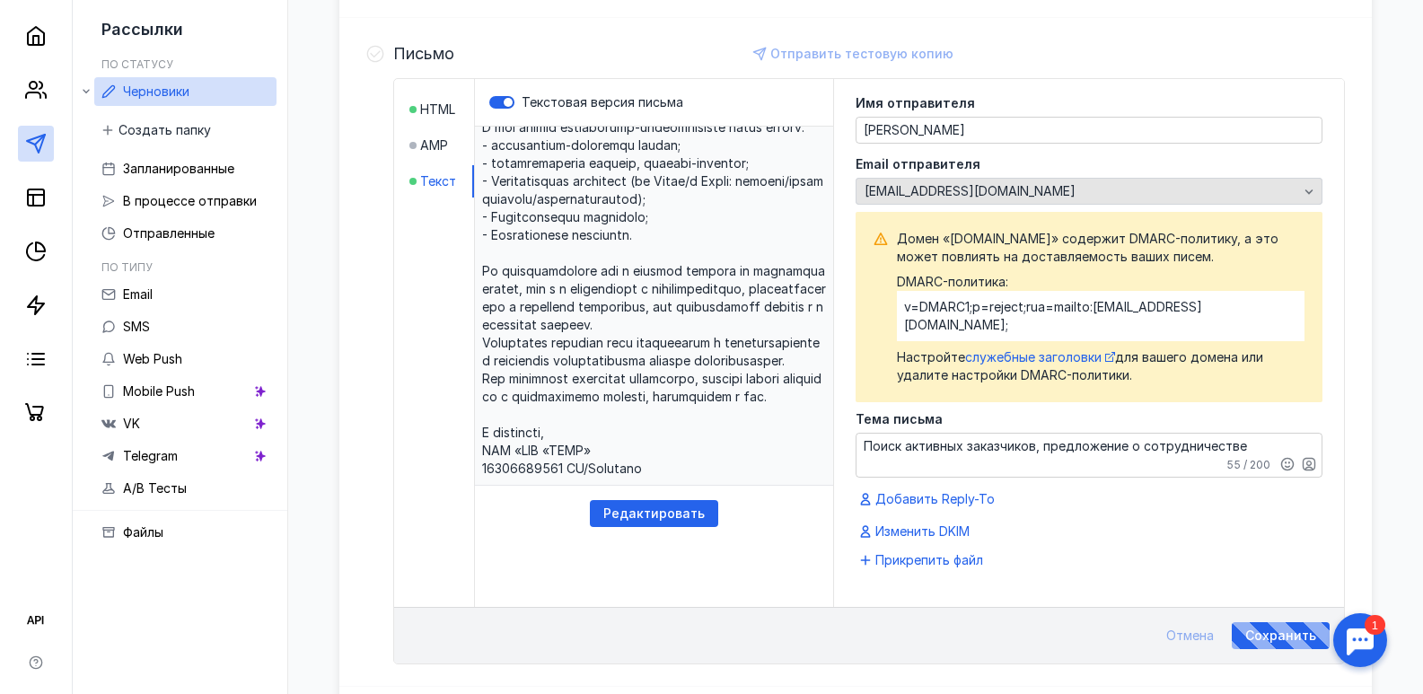
click at [1002, 193] on div "[EMAIL_ADDRESS][DOMAIN_NAME]" at bounding box center [1081, 191] width 442 height 15
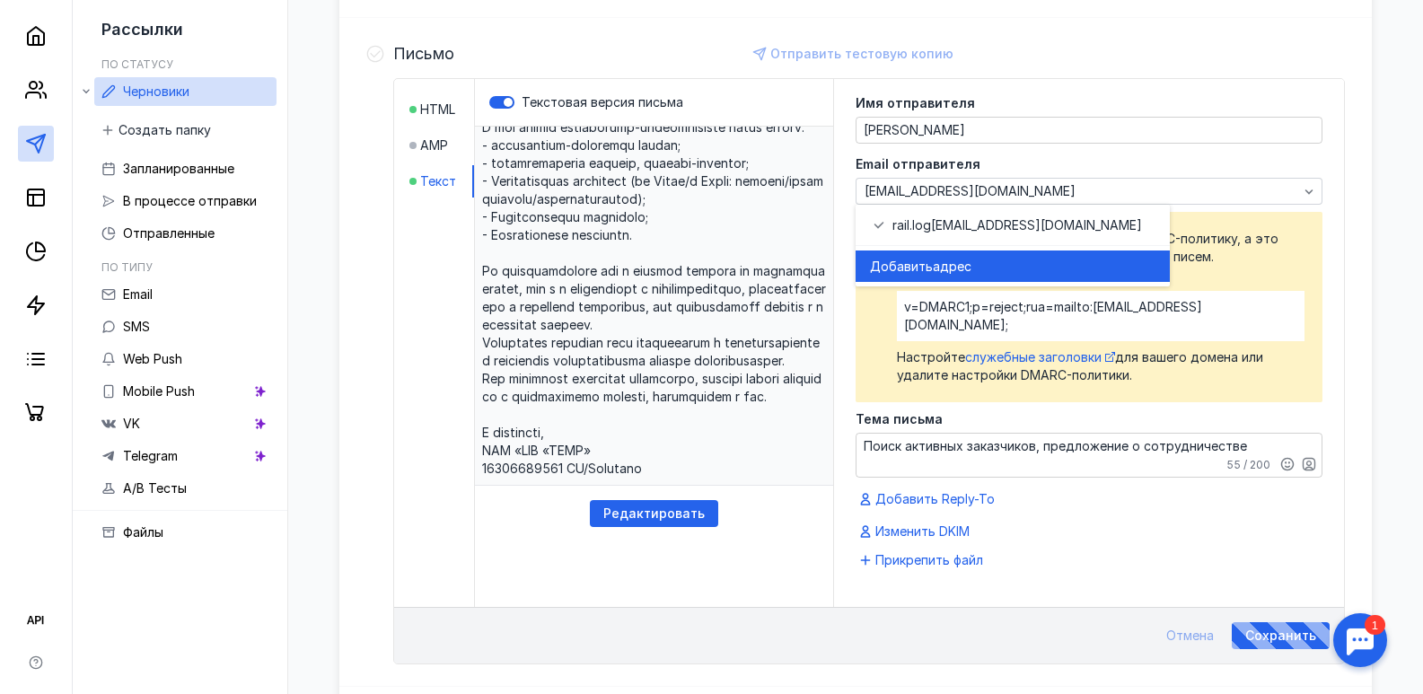
click at [946, 260] on span "адрес" at bounding box center [952, 267] width 39 height 18
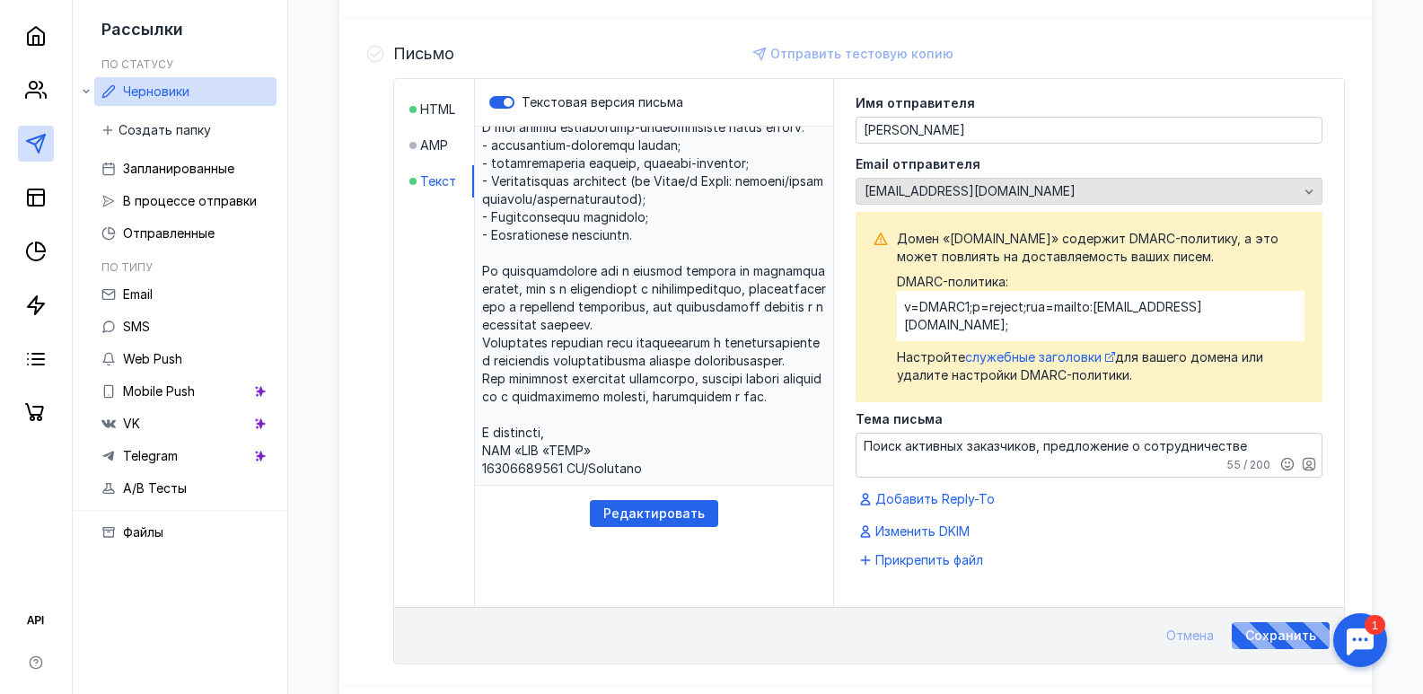
click at [994, 199] on div "[EMAIL_ADDRESS][DOMAIN_NAME]" at bounding box center [1088, 191] width 467 height 27
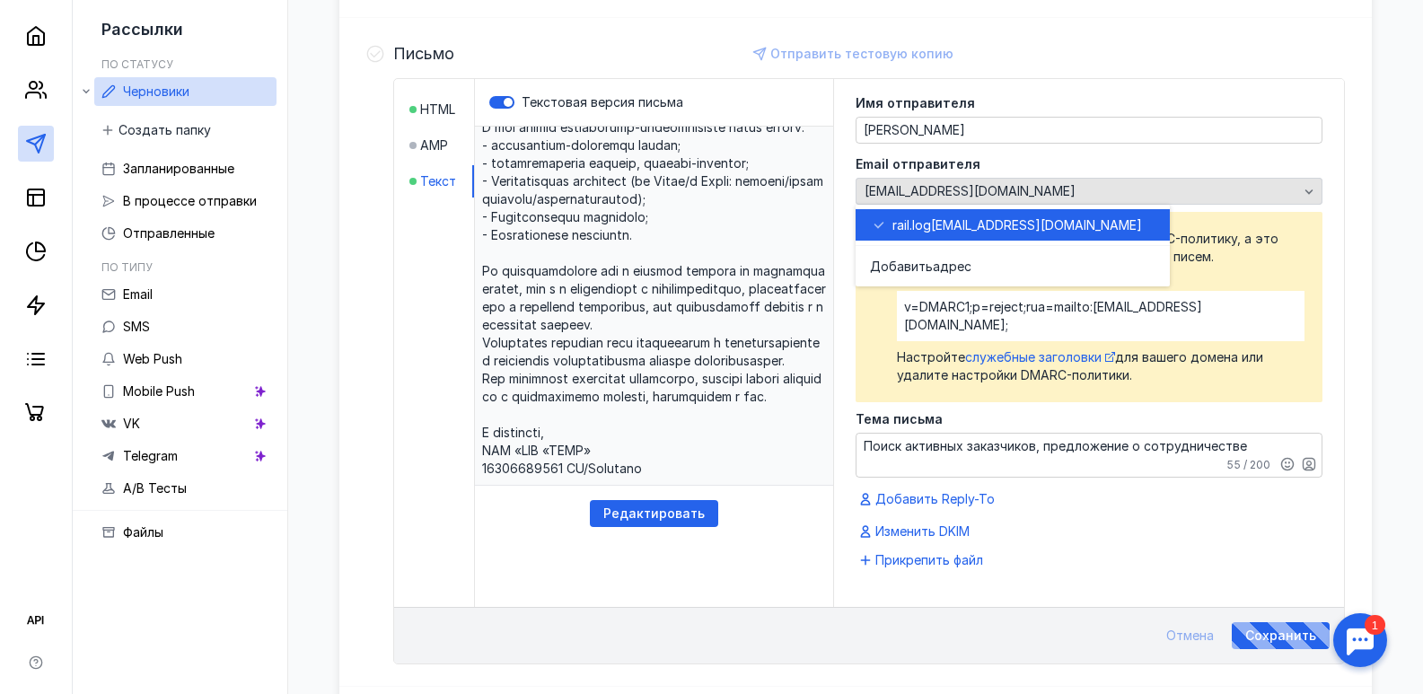
click at [994, 199] on div "[EMAIL_ADDRESS][DOMAIN_NAME]" at bounding box center [1088, 191] width 467 height 27
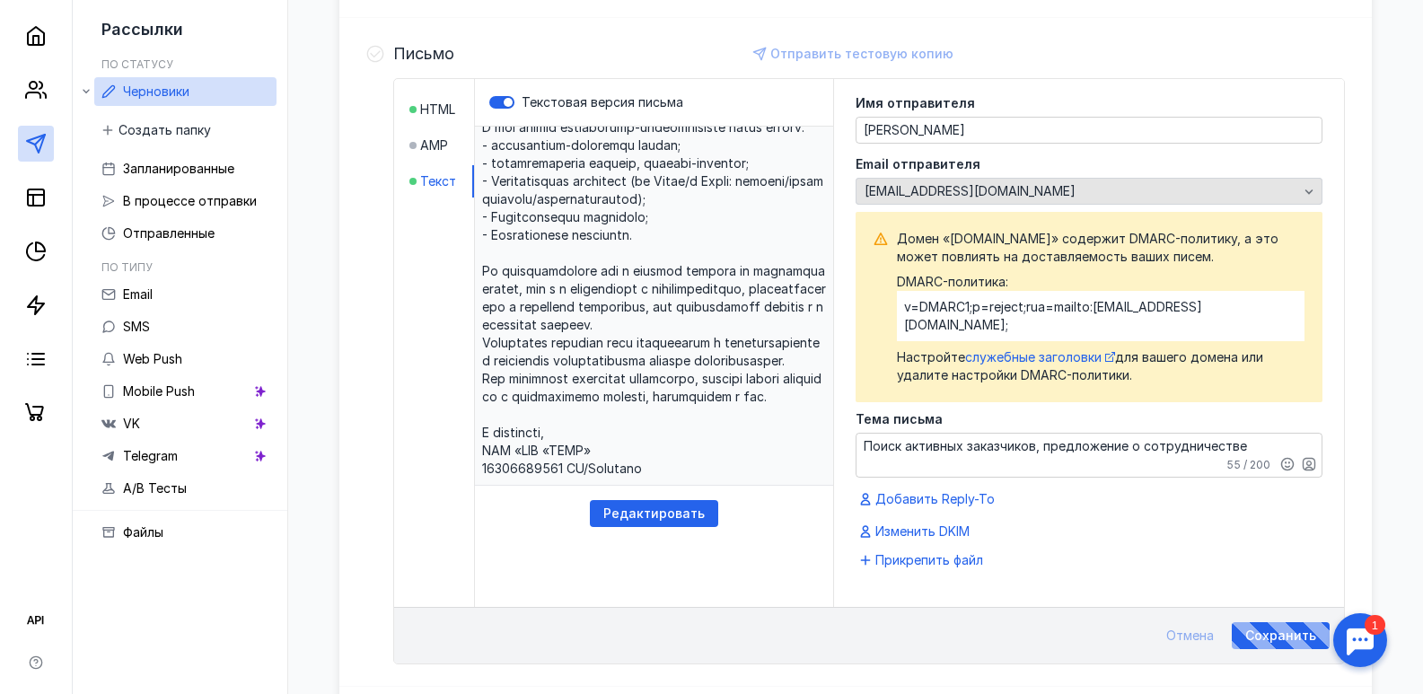
click at [1029, 184] on div "[EMAIL_ADDRESS][DOMAIN_NAME]" at bounding box center [1081, 191] width 442 height 15
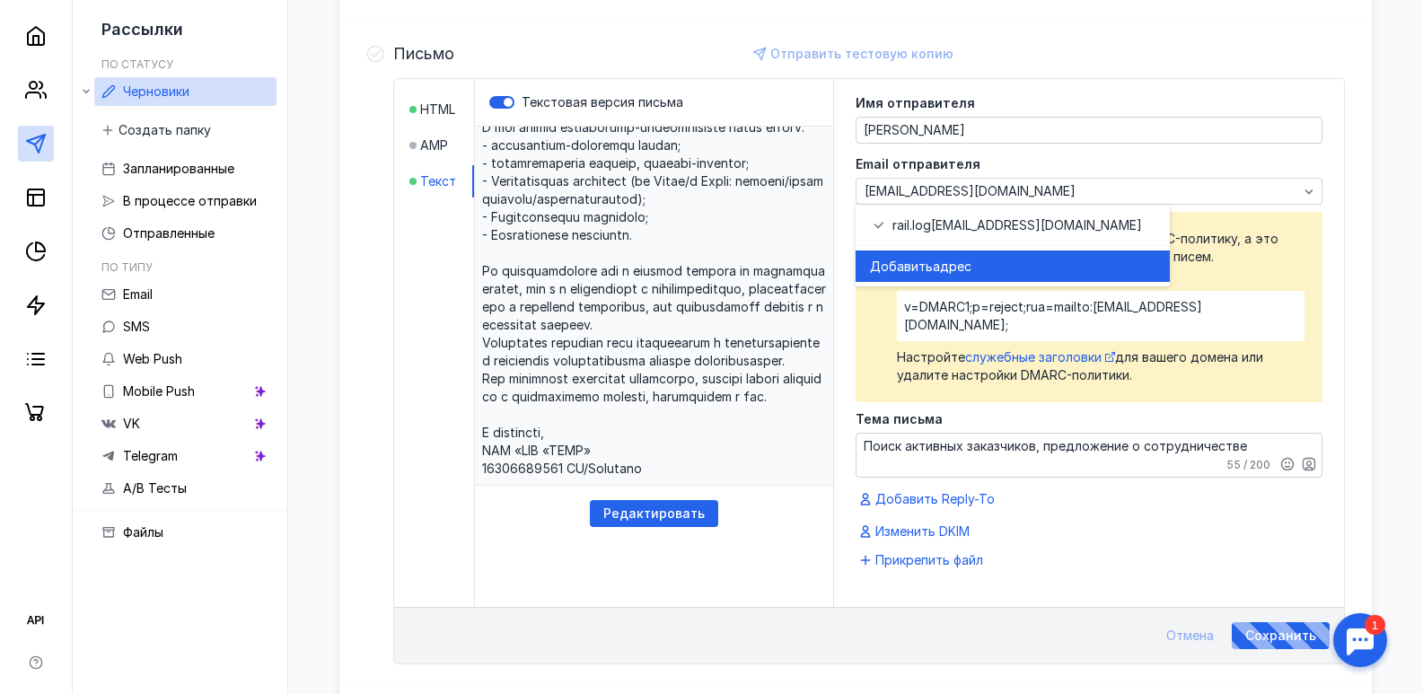
click at [955, 258] on span "адрес" at bounding box center [952, 267] width 39 height 18
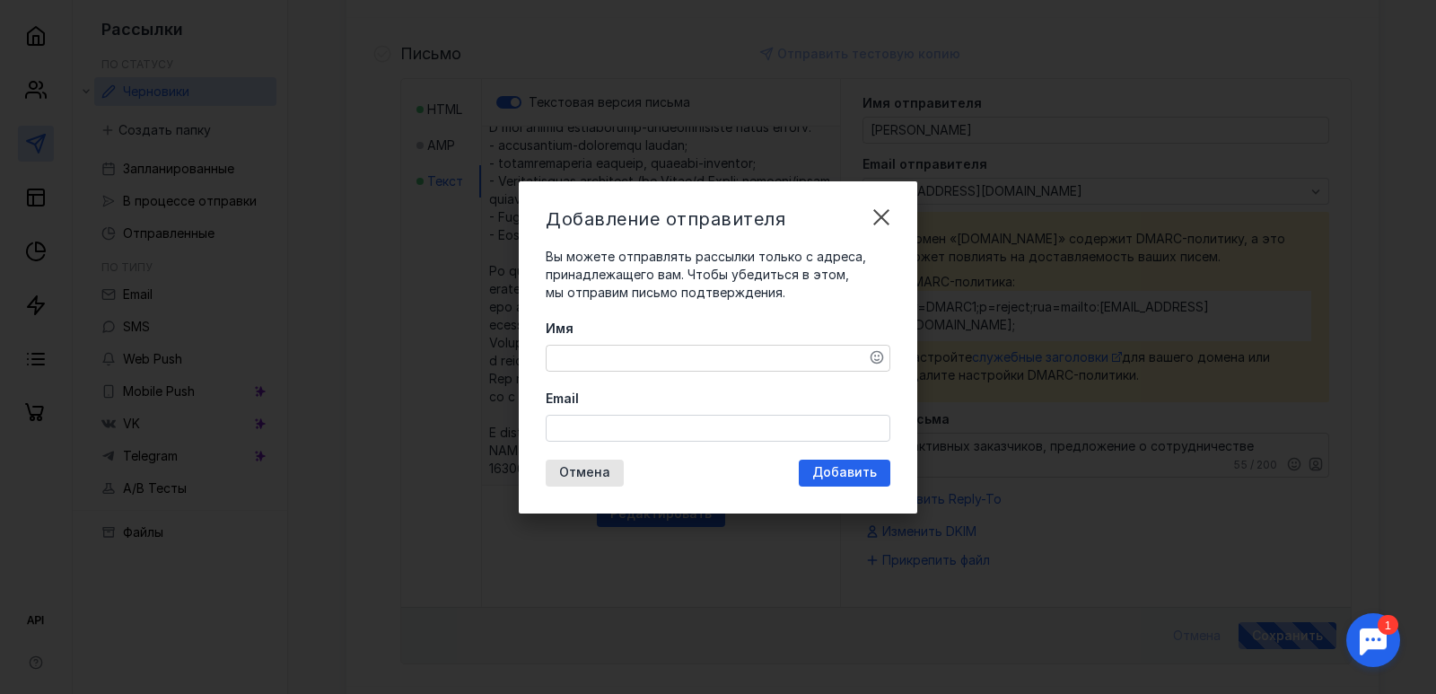
click at [592, 425] on input "Email" at bounding box center [718, 428] width 343 height 25
paste input "[EMAIL_ADDRESS][DOMAIN_NAME]"
type input "[EMAIL_ADDRESS][DOMAIN_NAME]"
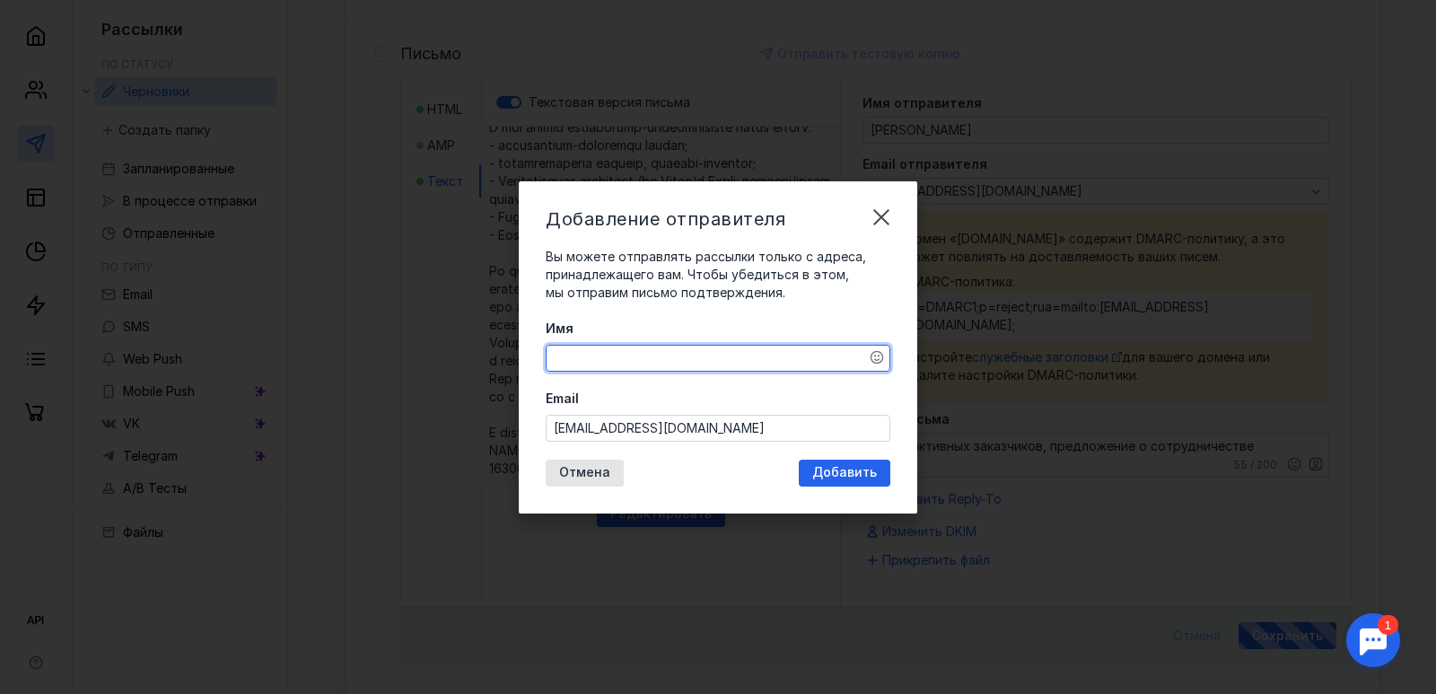
click at [642, 346] on textarea "Имя" at bounding box center [718, 358] width 343 height 25
type textarea "ООО ТТК Диво"
click at [812, 475] on div "Добавить" at bounding box center [844, 472] width 83 height 15
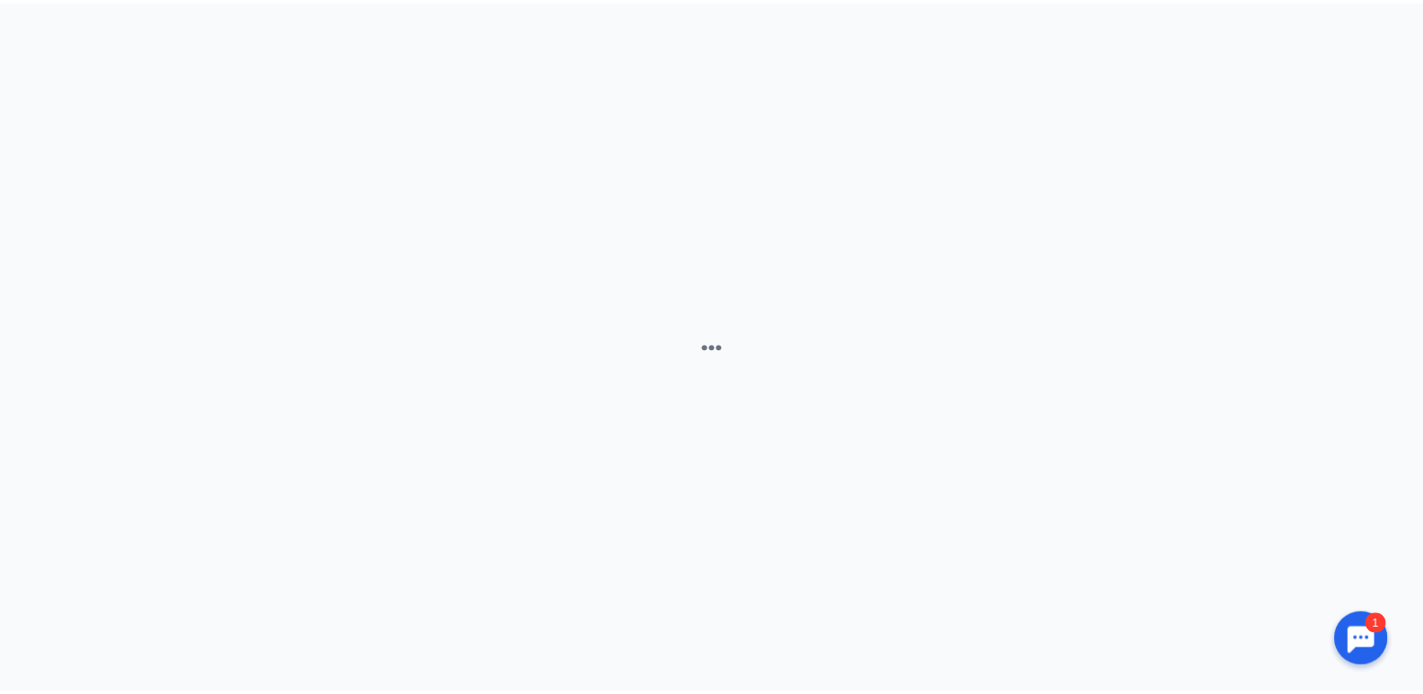
scroll to position [0, 0]
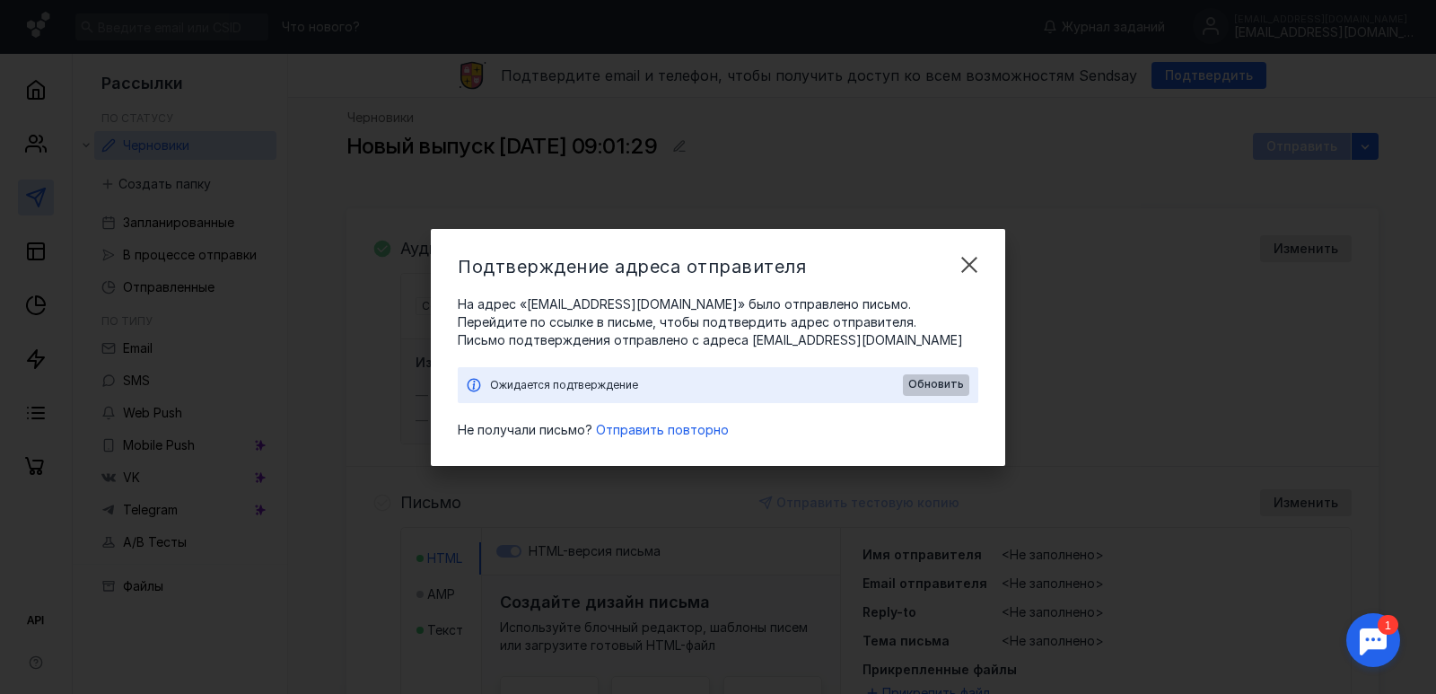
click at [947, 389] on span "Обновить" at bounding box center [936, 384] width 56 height 13
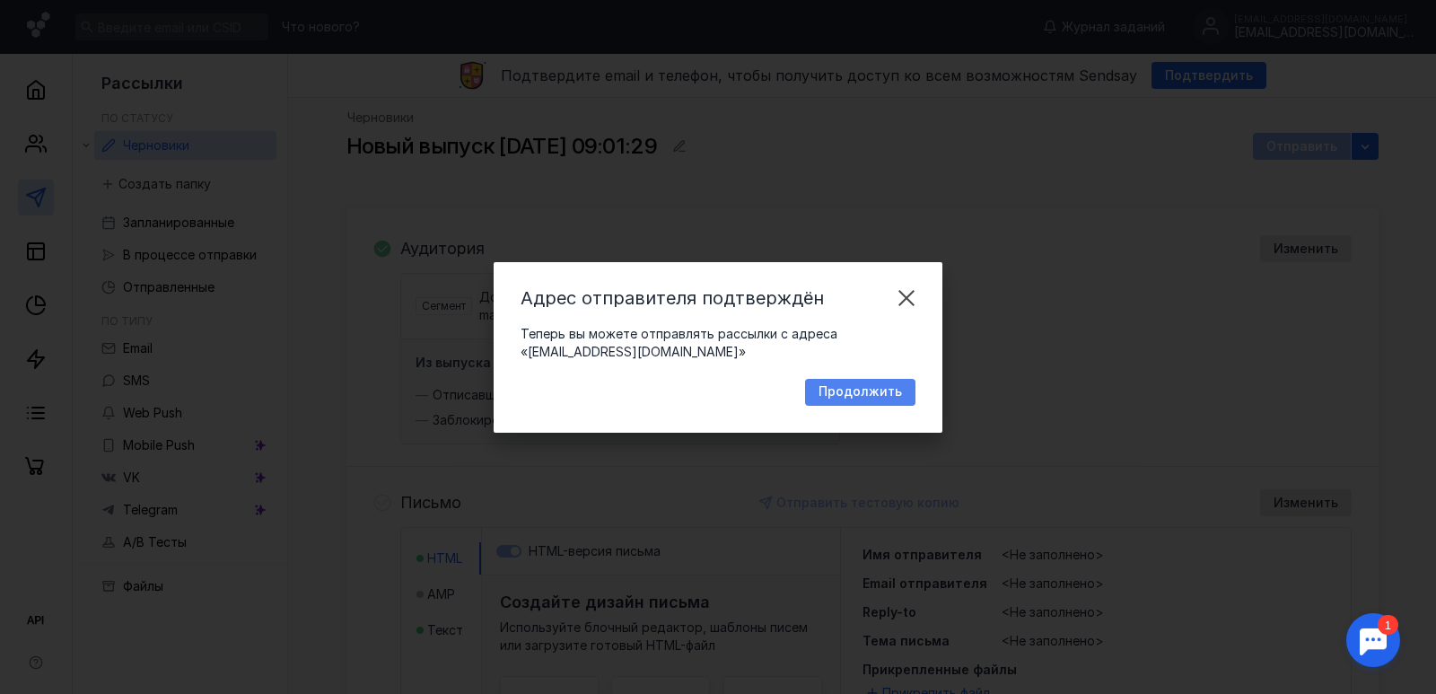
click at [863, 387] on span "Продолжить" at bounding box center [860, 391] width 83 height 15
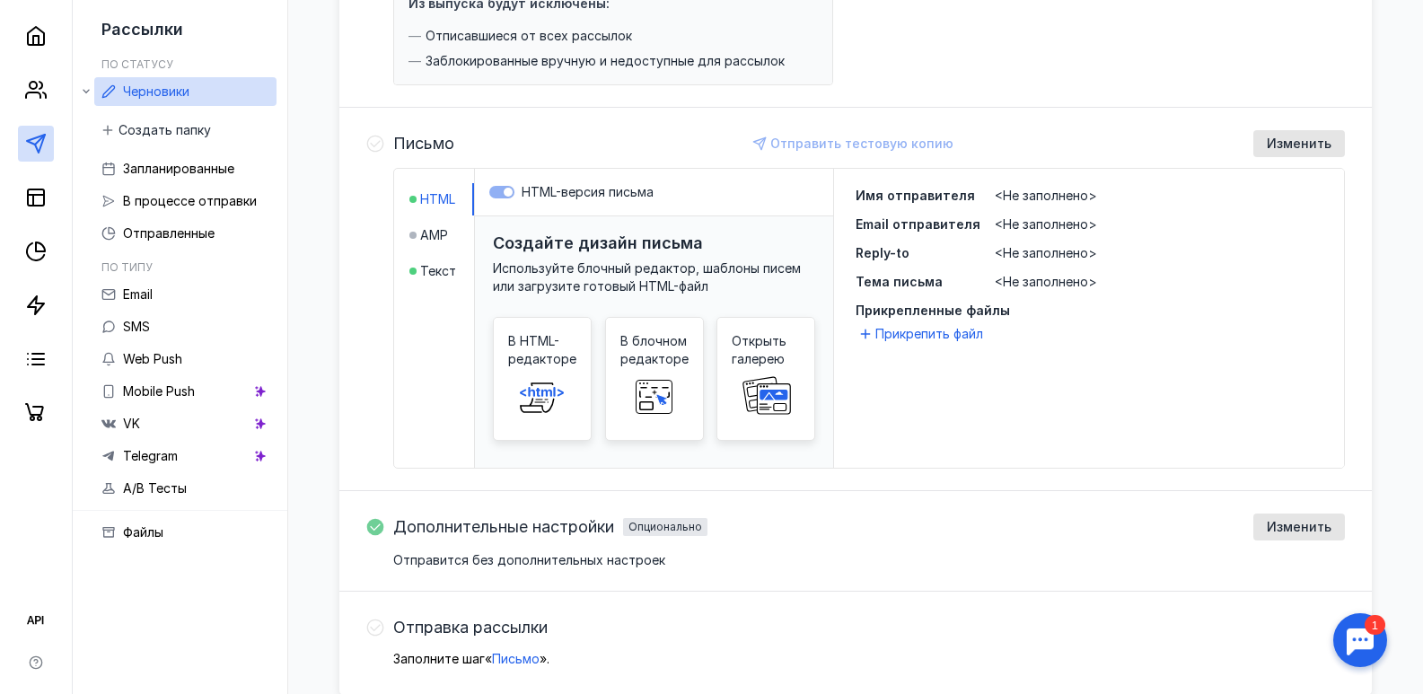
scroll to position [444, 0]
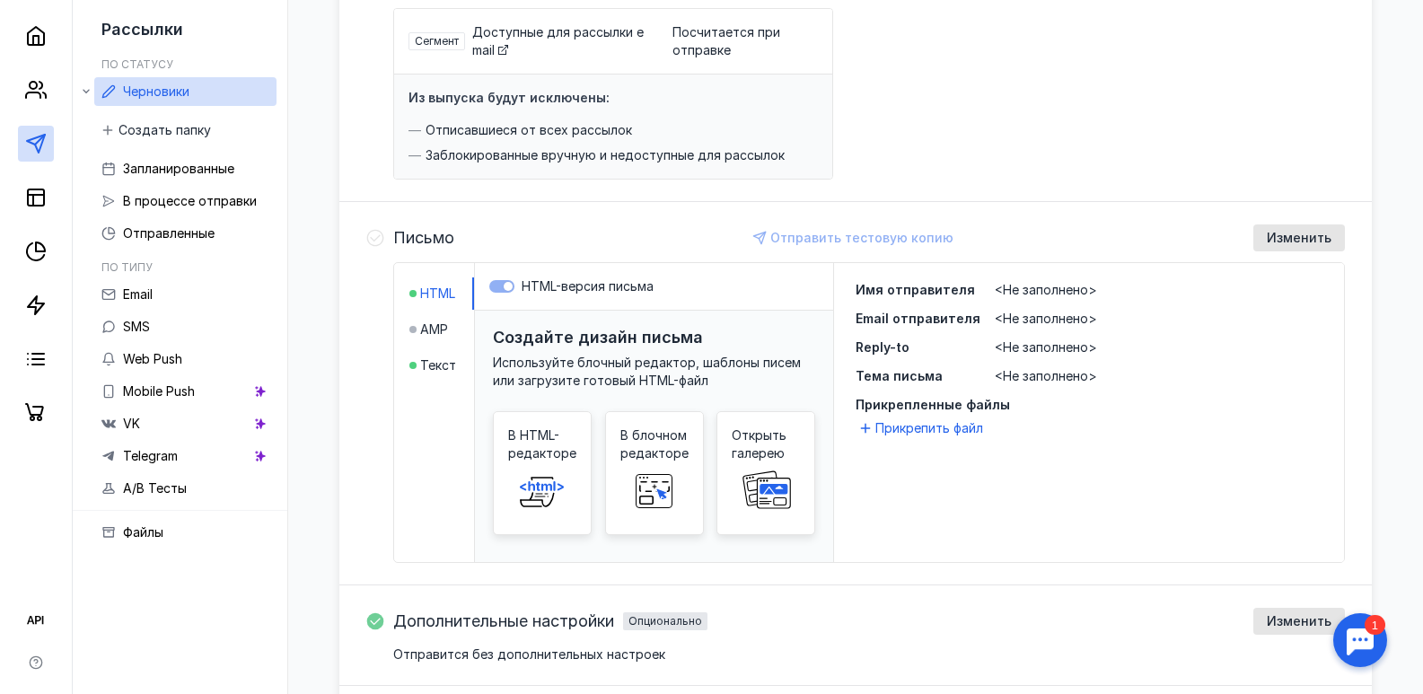
click at [1012, 292] on span "<Не заполнено>" at bounding box center [1045, 289] width 102 height 15
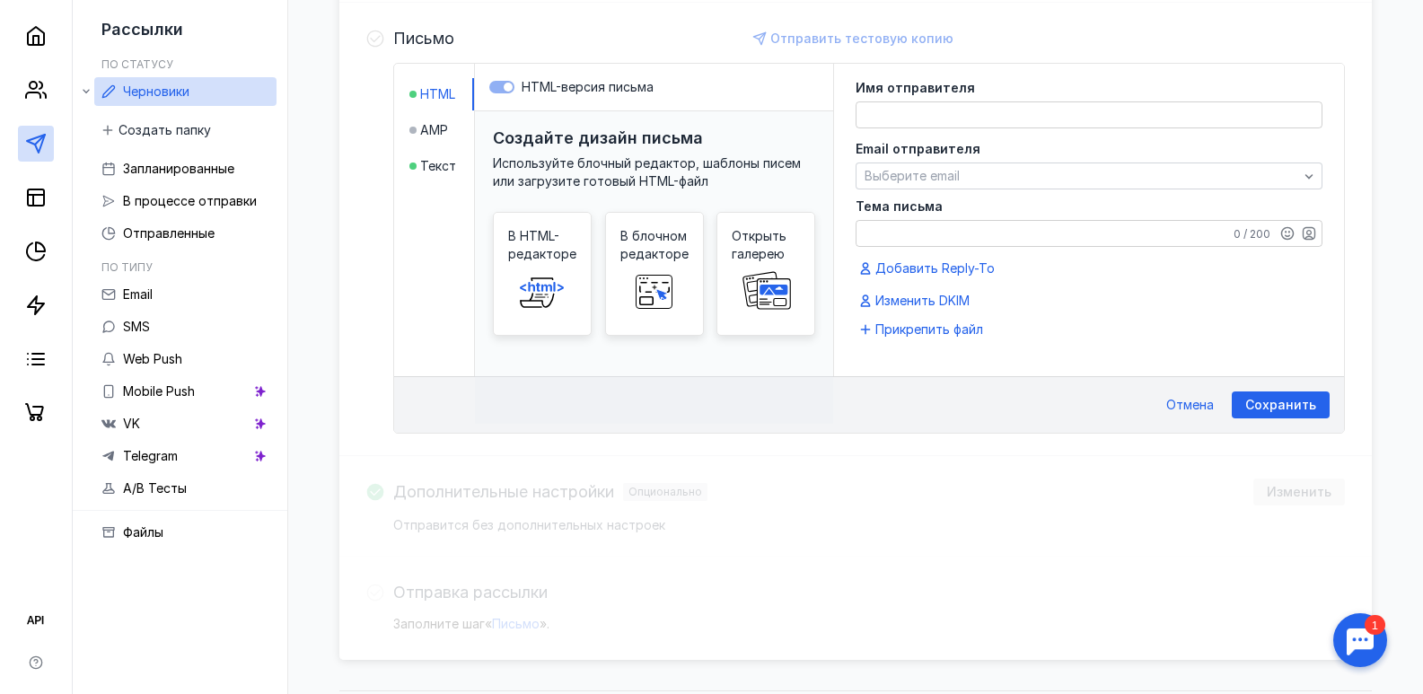
scroll to position [466, 0]
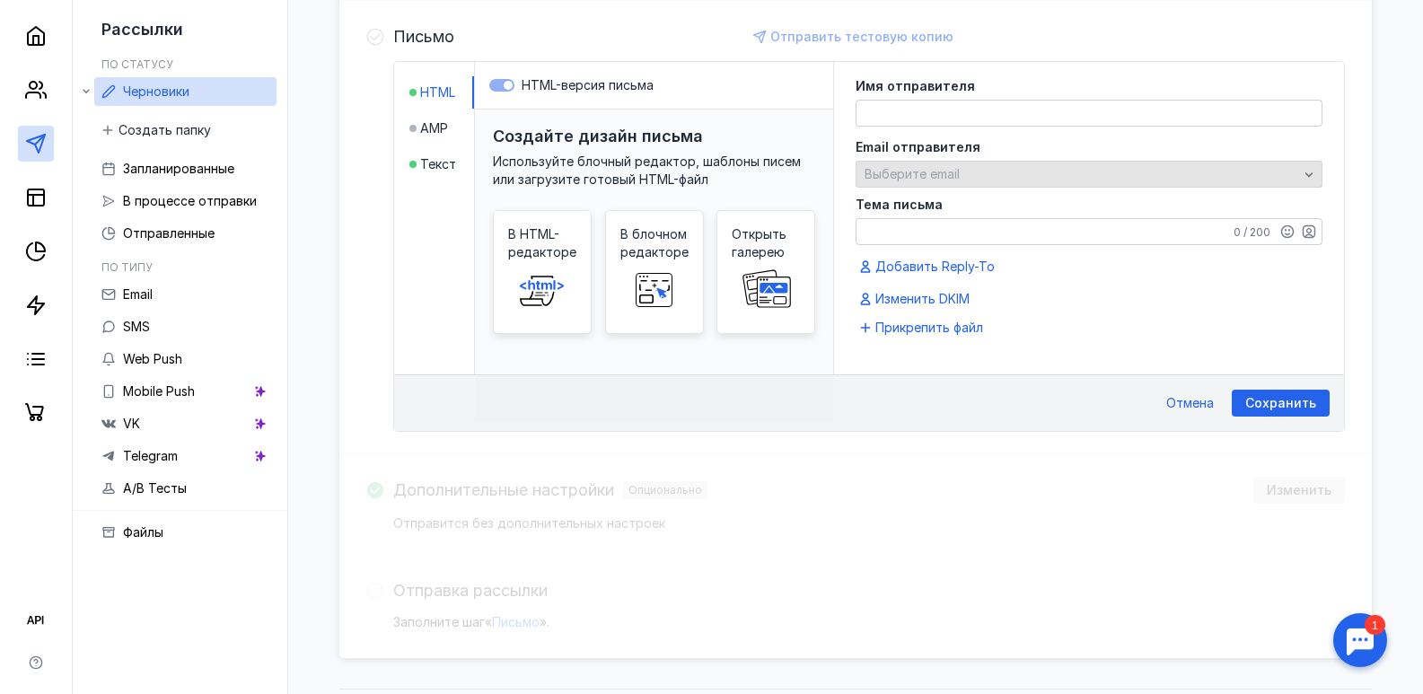
click at [960, 187] on div "Выберите email" at bounding box center [1088, 174] width 467 height 27
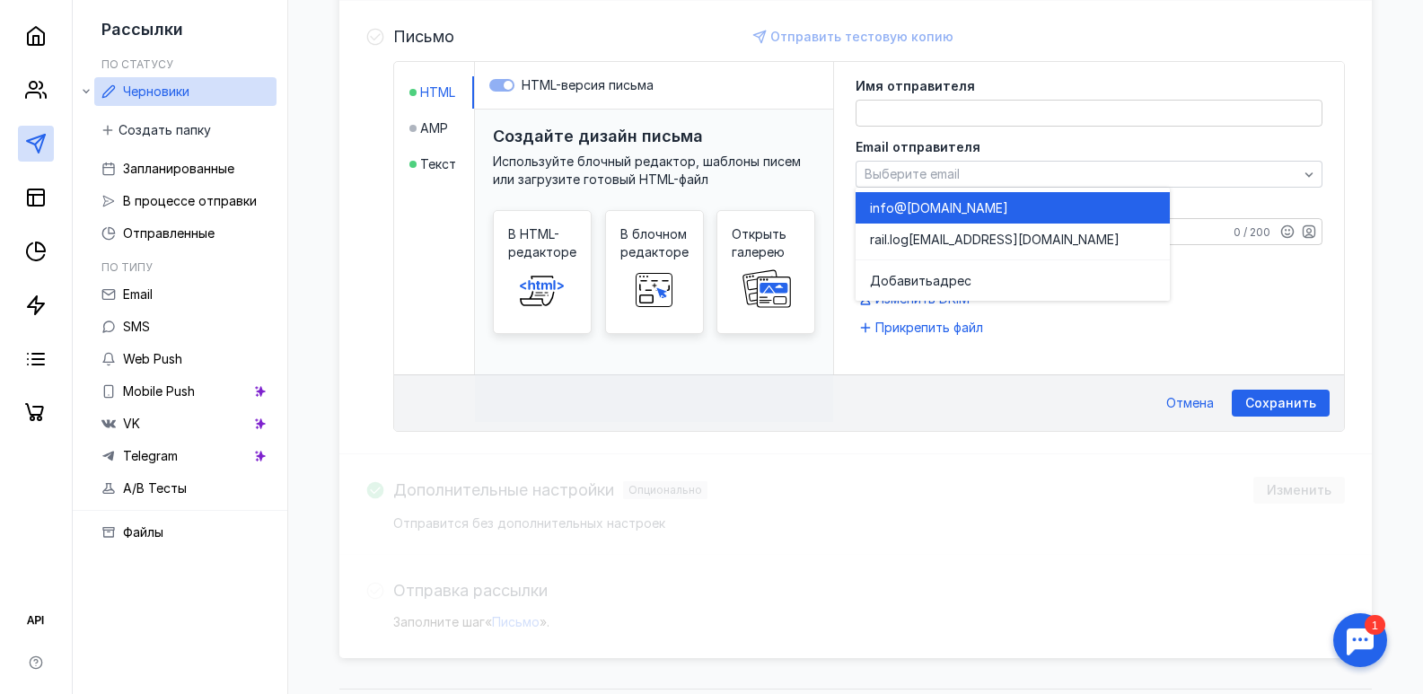
click at [928, 220] on div "info @[DOMAIN_NAME]" at bounding box center [1012, 207] width 285 height 31
type textarea "ООО ТТК Диво"
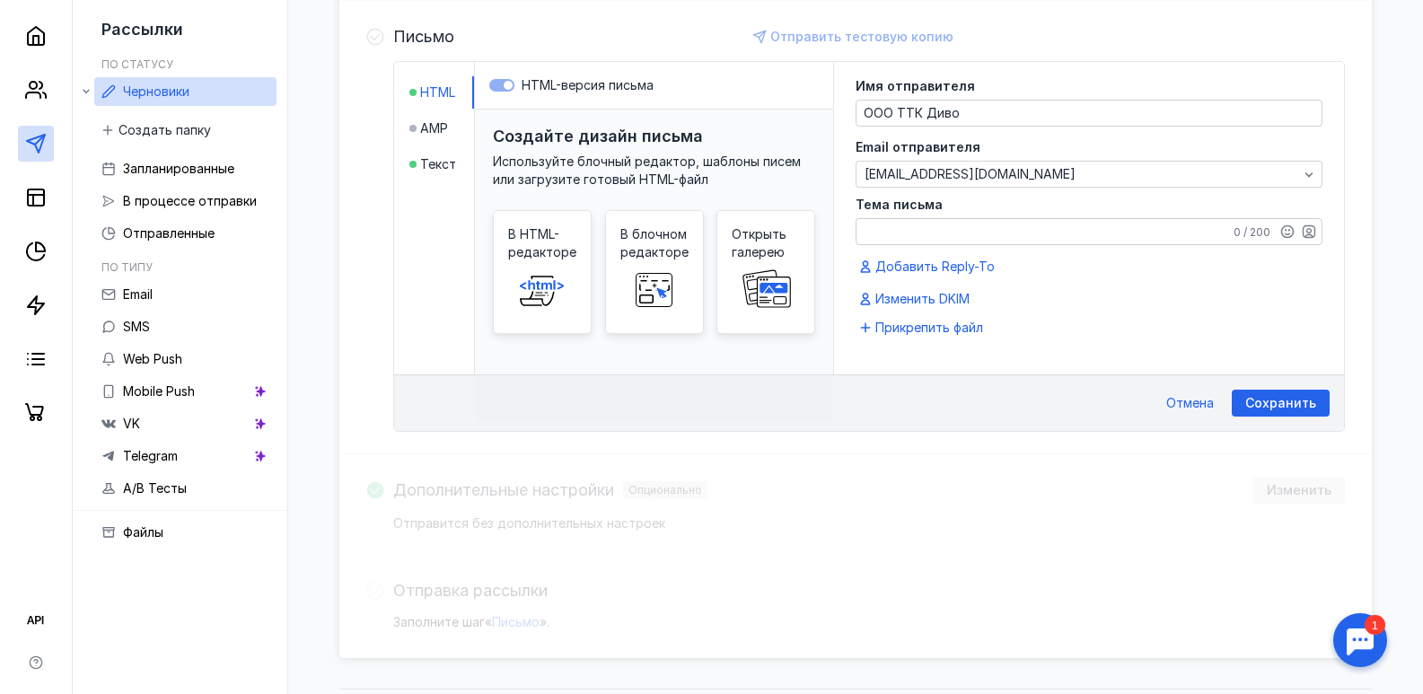
click at [934, 230] on textarea "Тема письма" at bounding box center [1088, 231] width 465 height 25
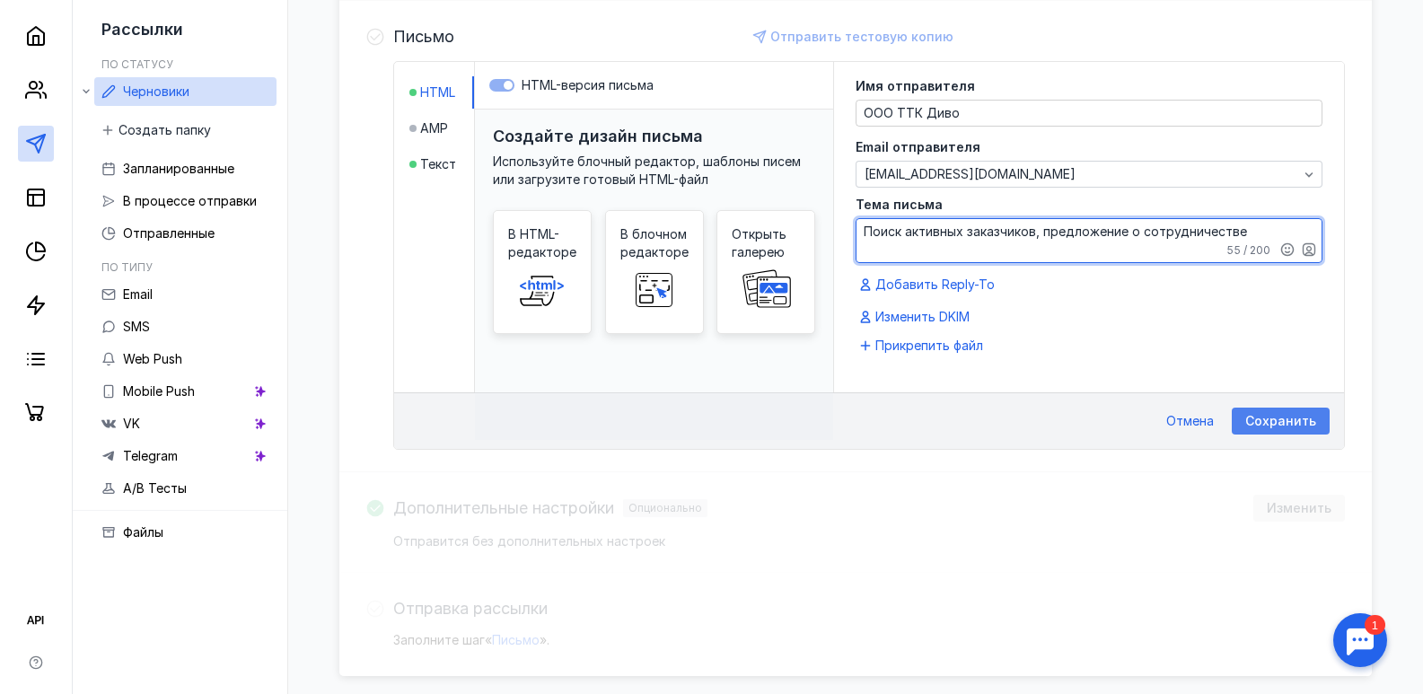
type textarea "Поиск активных заказчиков, предложение о сотрудничестве"
click at [1249, 421] on span "Сохранить" at bounding box center [1280, 421] width 71 height 15
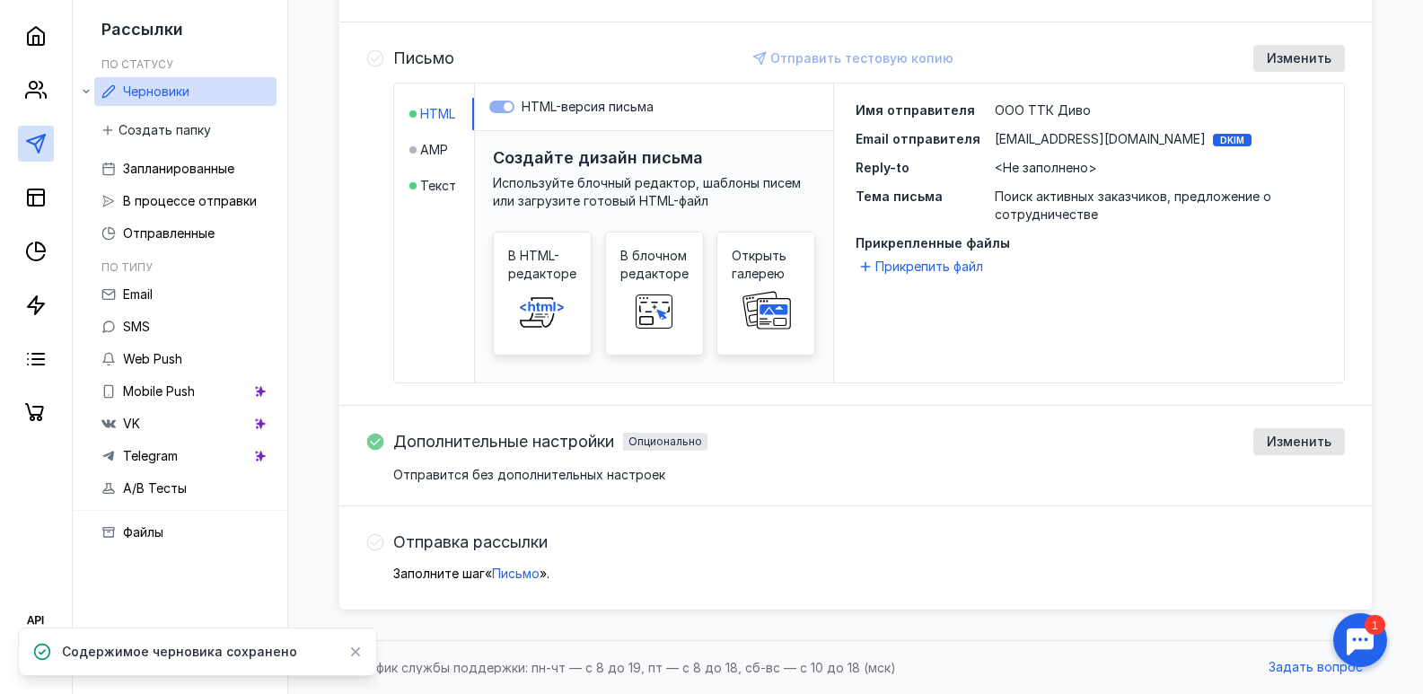
scroll to position [265, 0]
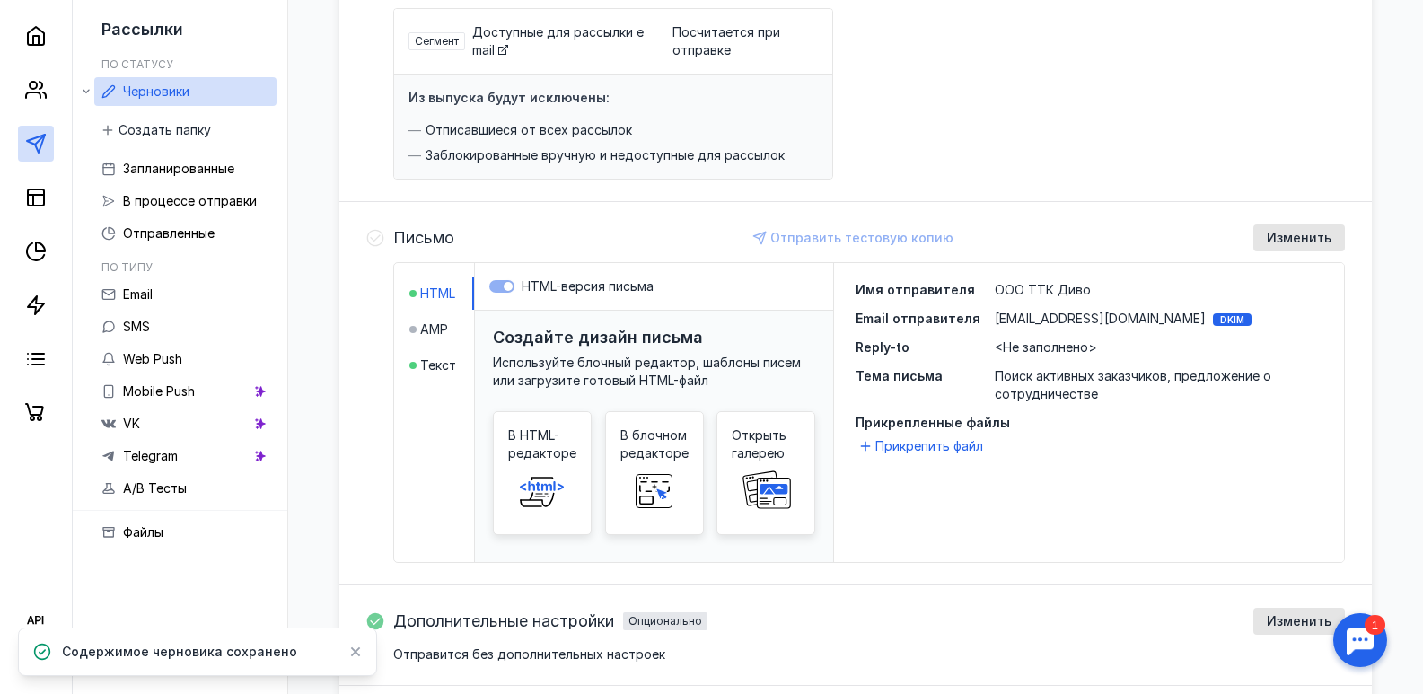
click at [1020, 350] on span "<Не заполнено>" at bounding box center [1045, 346] width 102 height 15
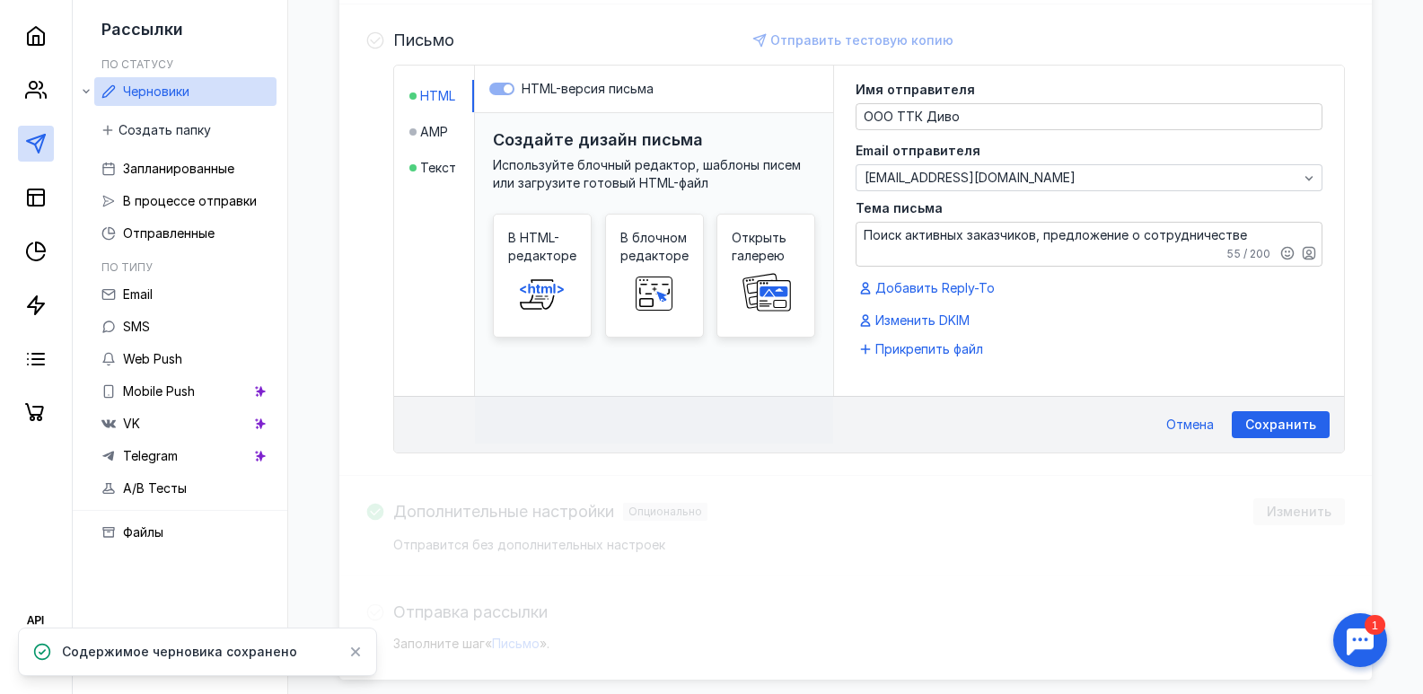
scroll to position [466, 0]
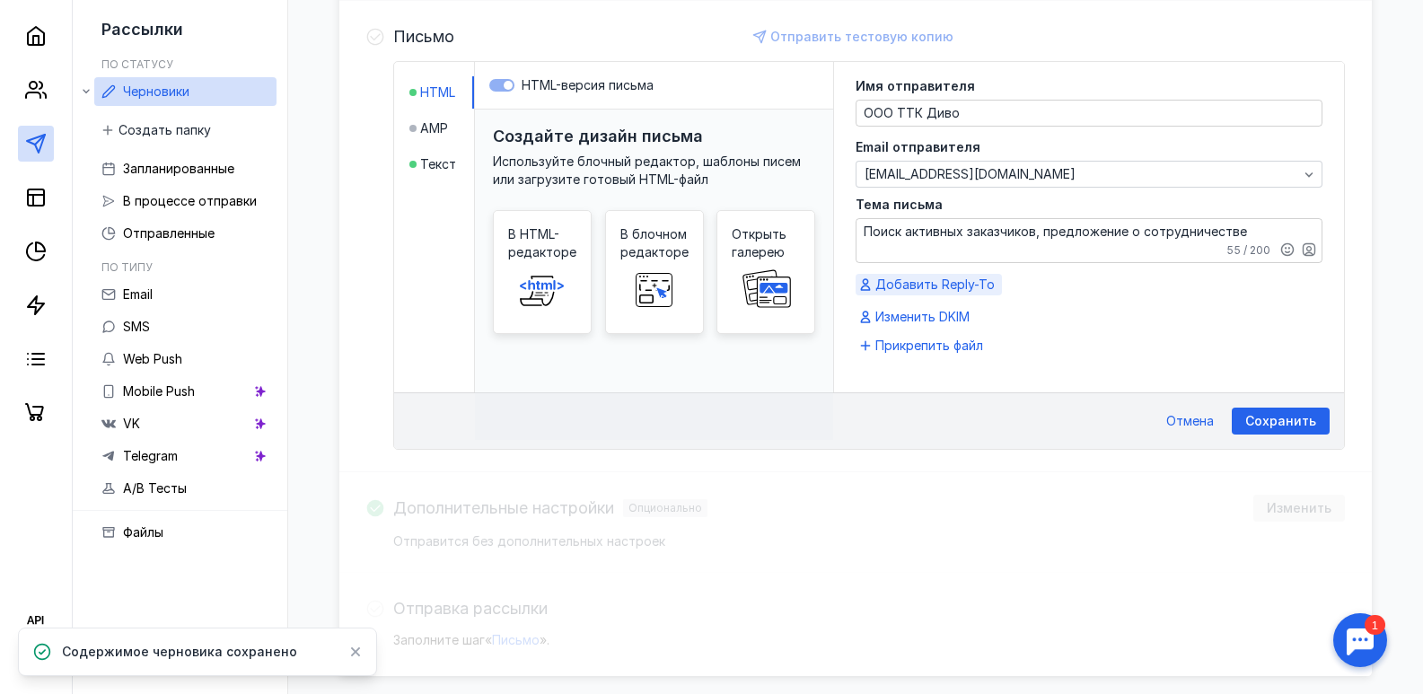
click at [947, 288] on span "Добавить Reply-To" at bounding box center [934, 285] width 119 height 18
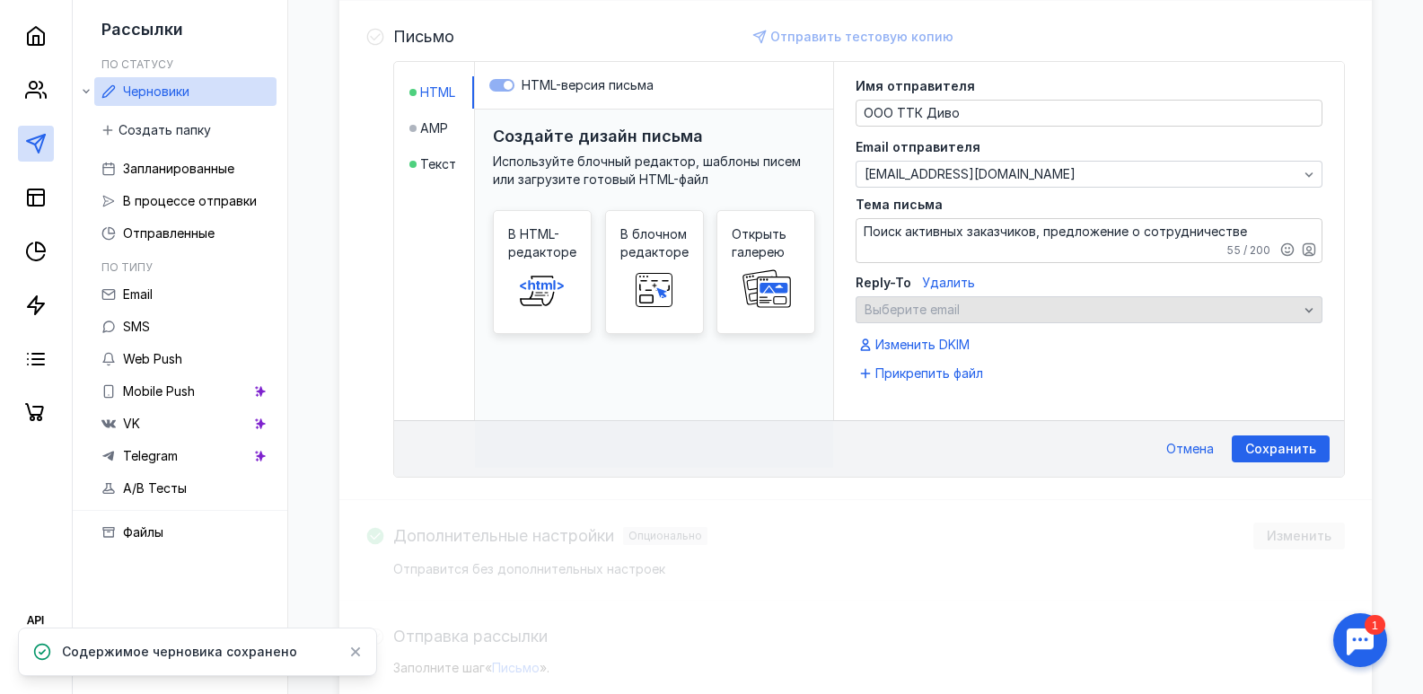
click at [931, 310] on span "Выберите email" at bounding box center [911, 309] width 95 height 15
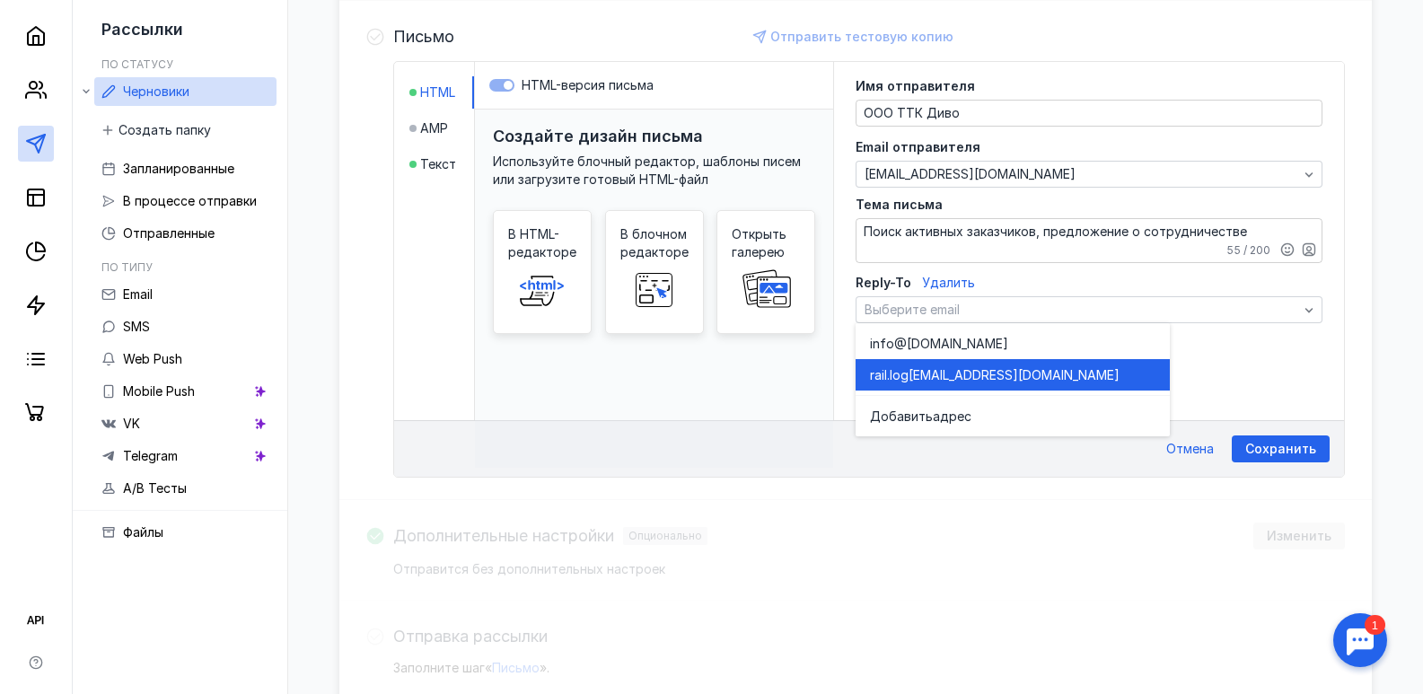
click at [936, 359] on div "rail.log [EMAIL_ADDRESS][DOMAIN_NAME]" at bounding box center [1012, 374] width 285 height 31
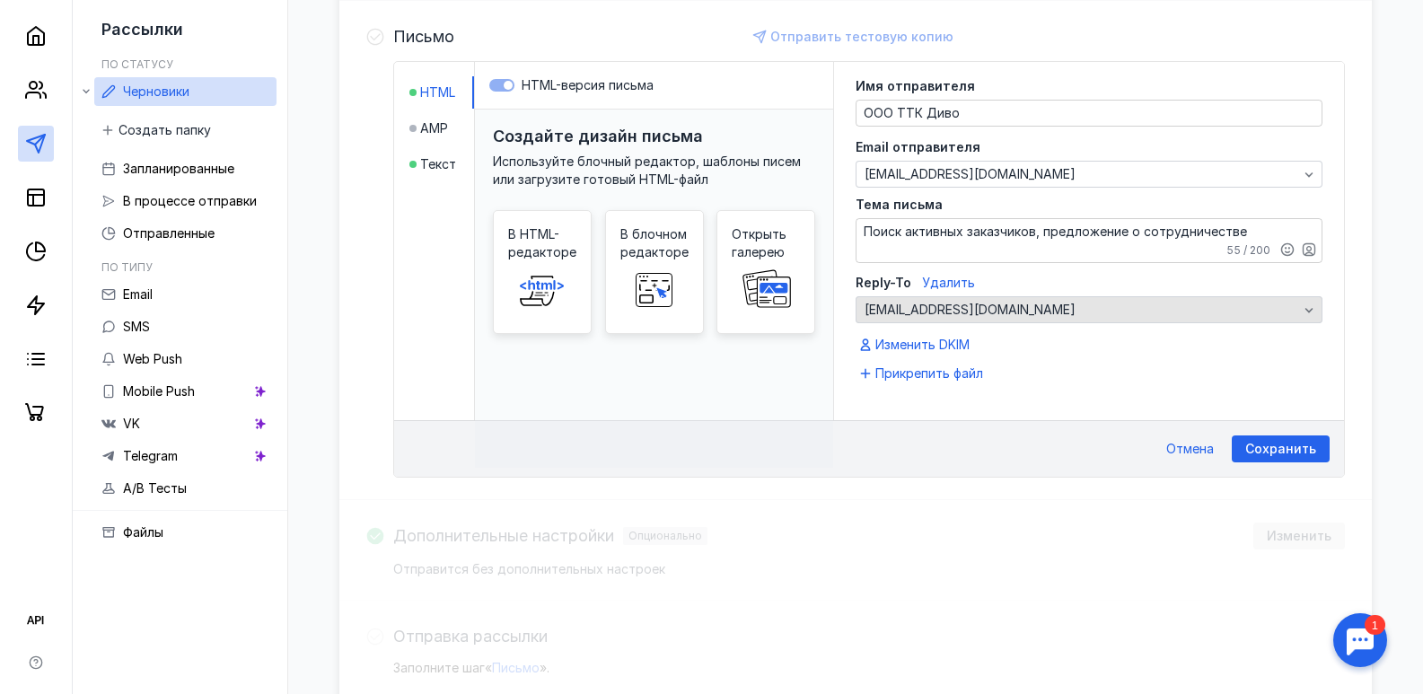
click at [1034, 310] on div "[EMAIL_ADDRESS][DOMAIN_NAME]" at bounding box center [1081, 309] width 442 height 15
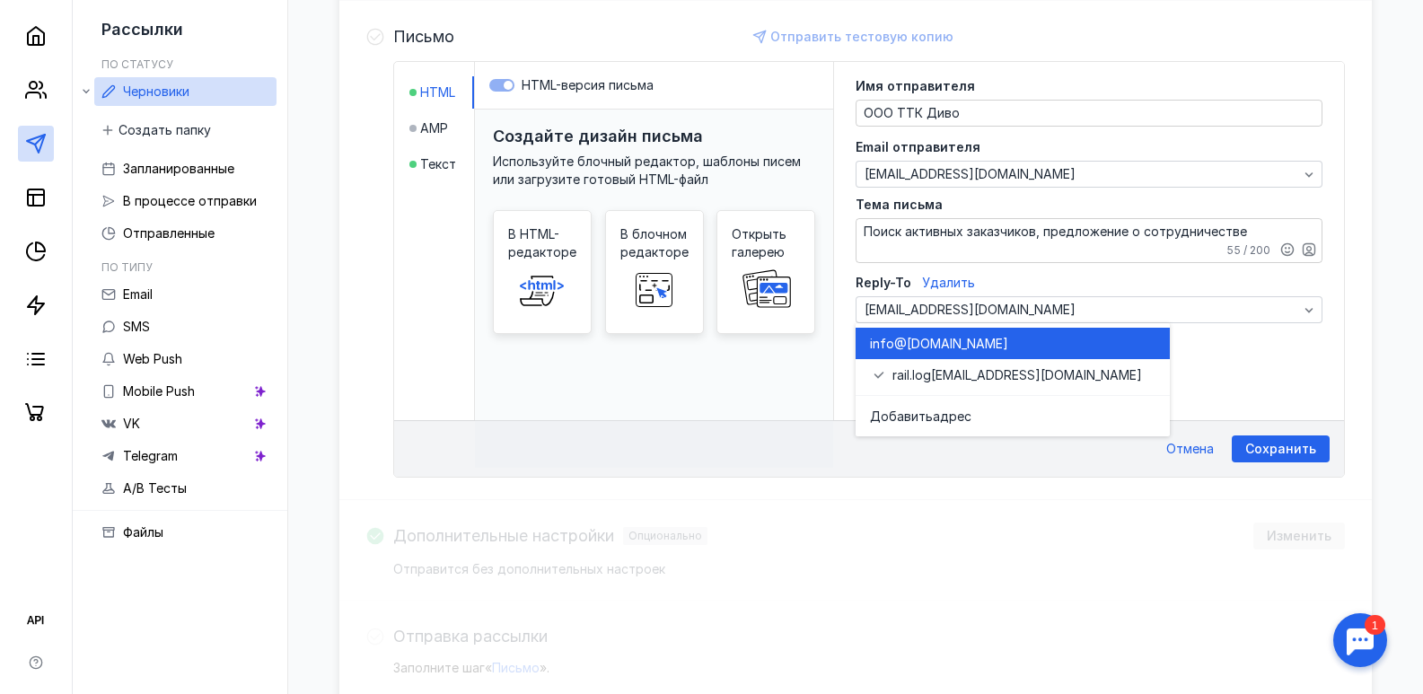
click at [927, 340] on span "@[DOMAIN_NAME]" at bounding box center [951, 344] width 114 height 18
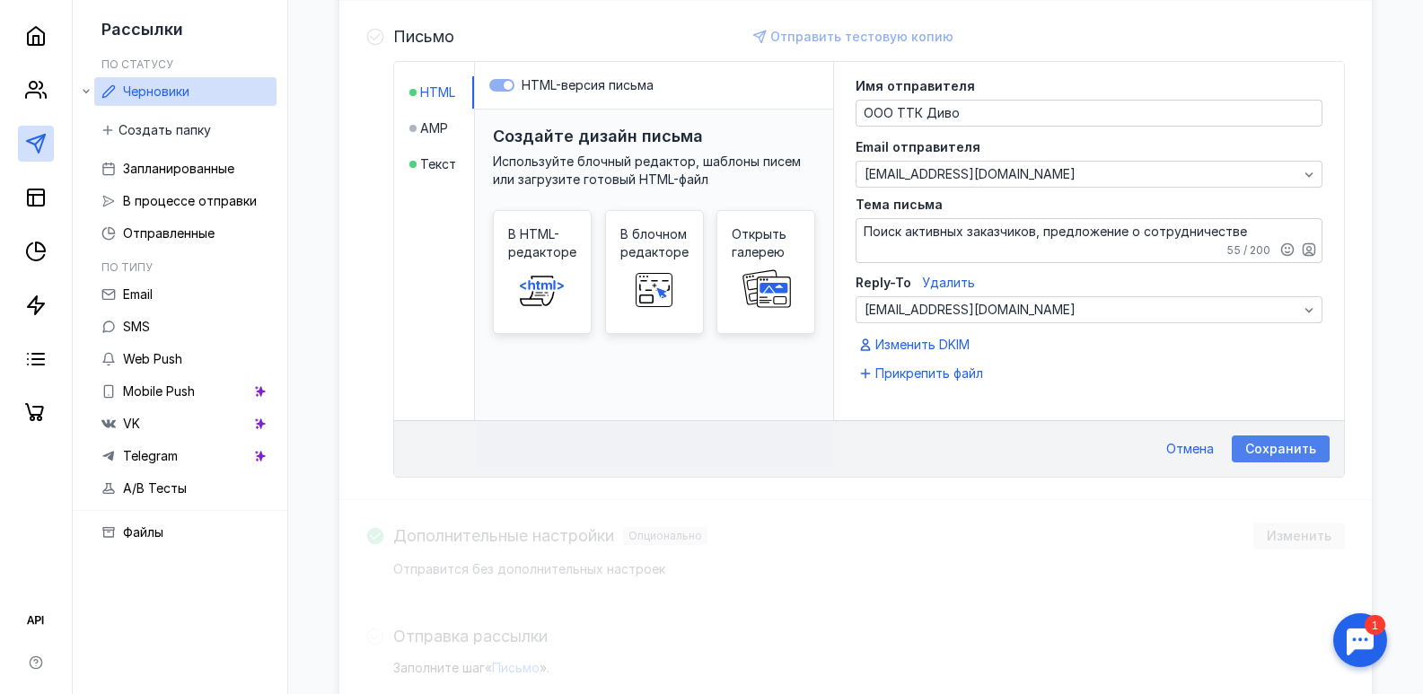
click at [1273, 454] on span "Сохранить" at bounding box center [1280, 449] width 71 height 15
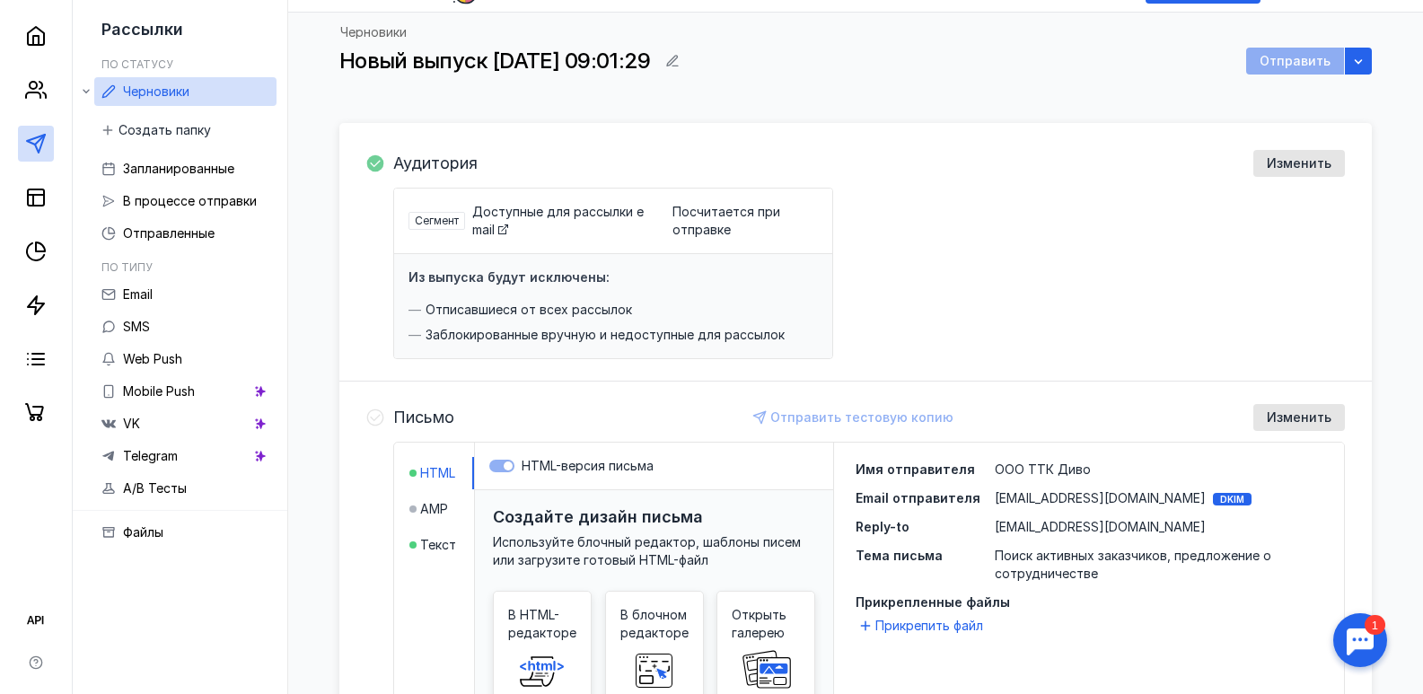
scroll to position [0, 0]
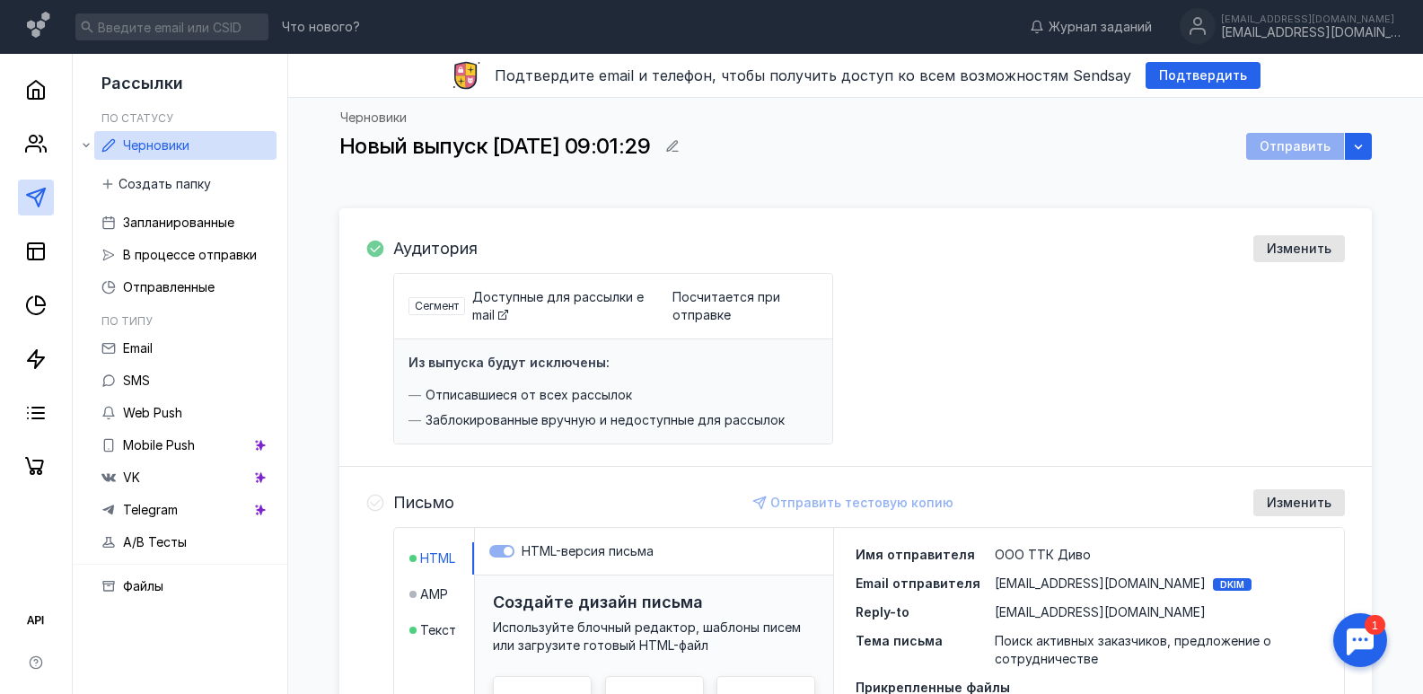
click at [492, 150] on span "Новый выпуск [DATE] 09:01:29" at bounding box center [494, 146] width 311 height 26
drag, startPoint x: 695, startPoint y: 144, endPoint x: 728, endPoint y: 144, distance: 33.2
click at [701, 144] on div "Новый выпуск [DATE] 09:01:29 Отправить" at bounding box center [855, 146] width 1032 height 27
click at [686, 144] on div "button" at bounding box center [672, 146] width 27 height 27
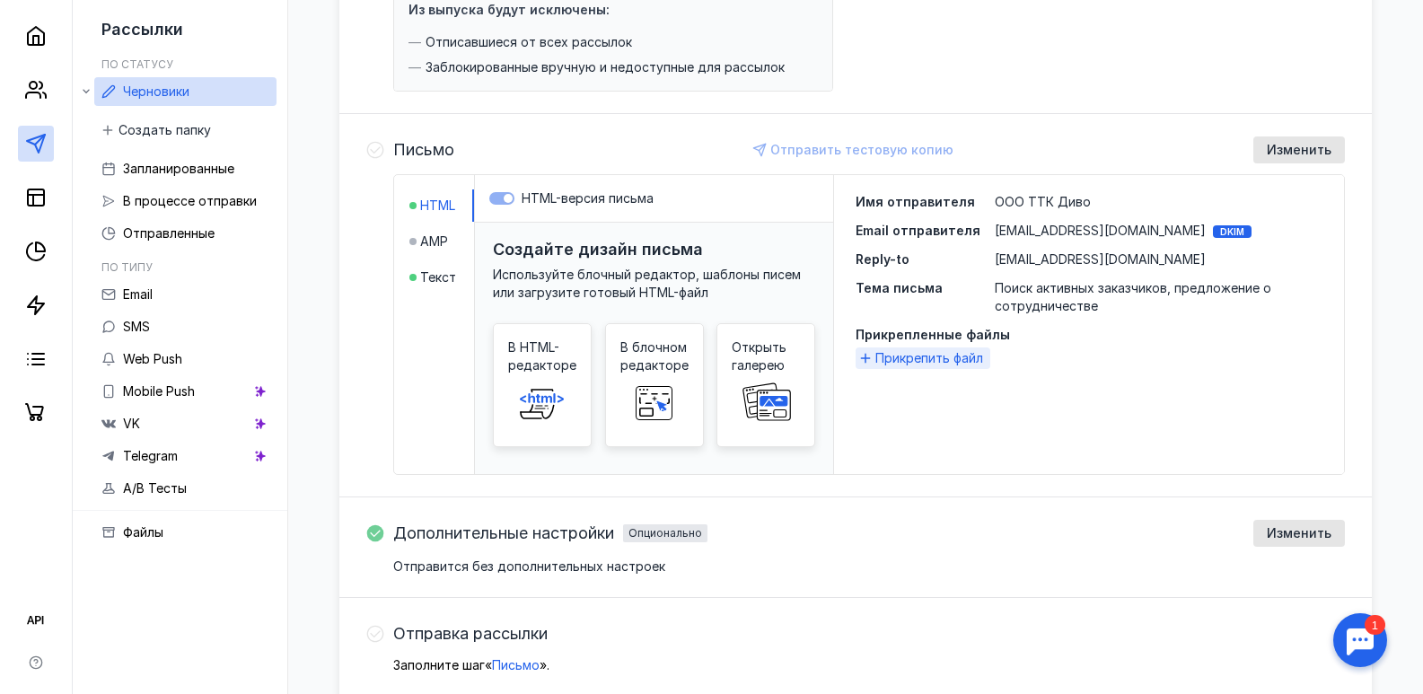
scroll to position [444, 0]
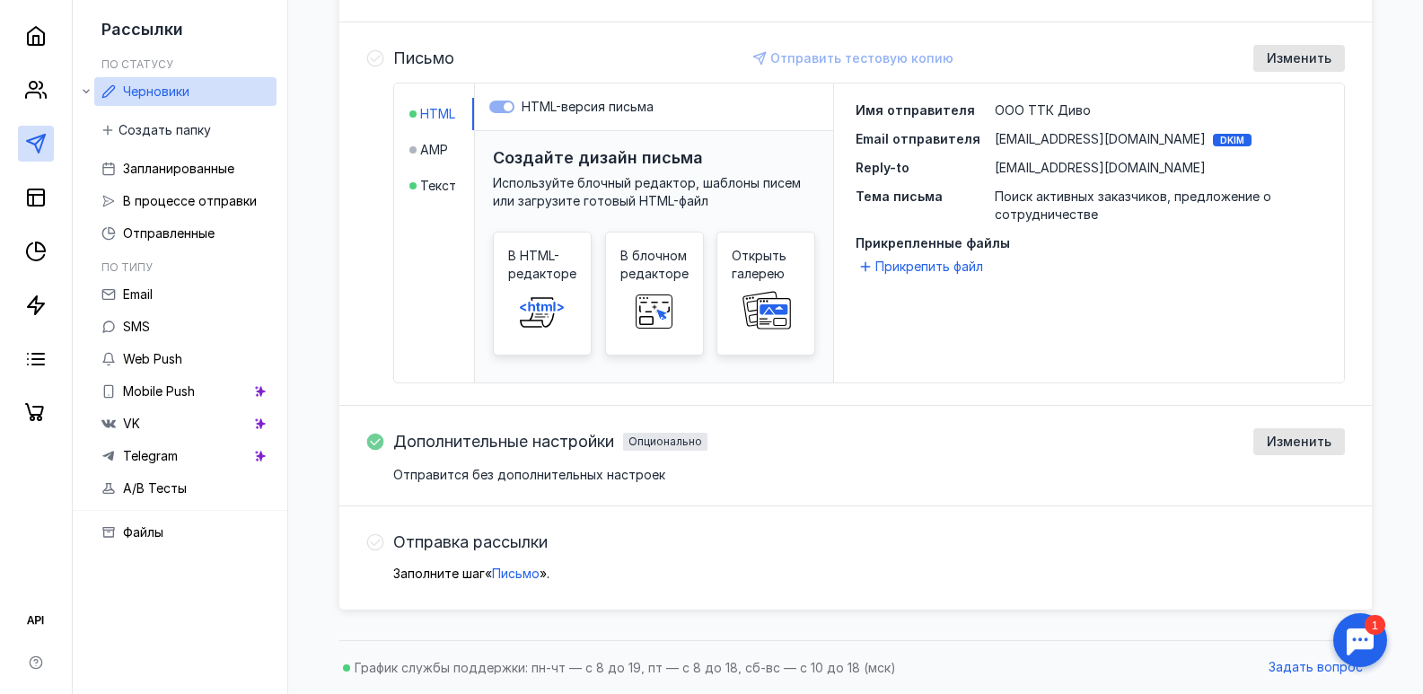
click at [989, 196] on div "Имя отправителя ООО ТТК Диво Email отправителя [EMAIL_ADDRESS][DOMAIN_NAME] DKI…" at bounding box center [1088, 162] width 467 height 122
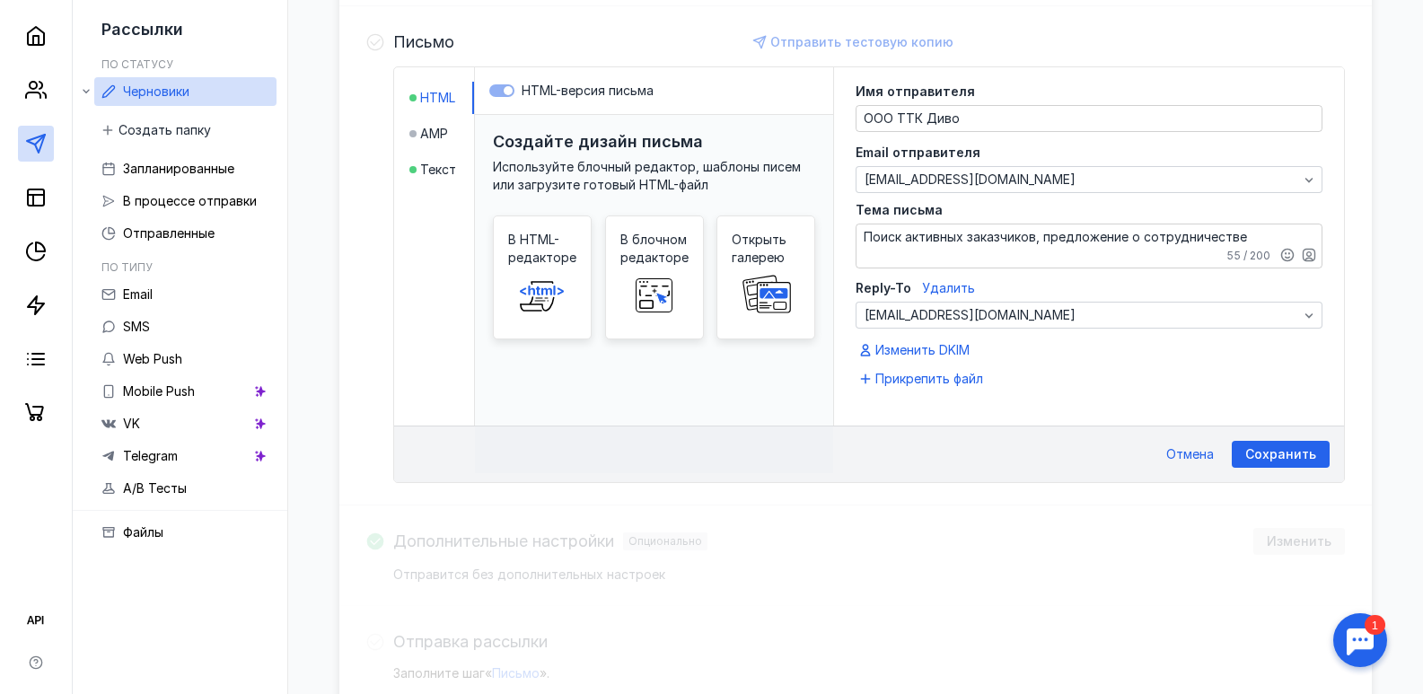
click at [1006, 210] on label "Тема письма" at bounding box center [1088, 210] width 467 height 13
click at [1006, 224] on textarea "Поиск активных заказчиков, предложение о сотрудничестве" at bounding box center [1088, 245] width 465 height 43
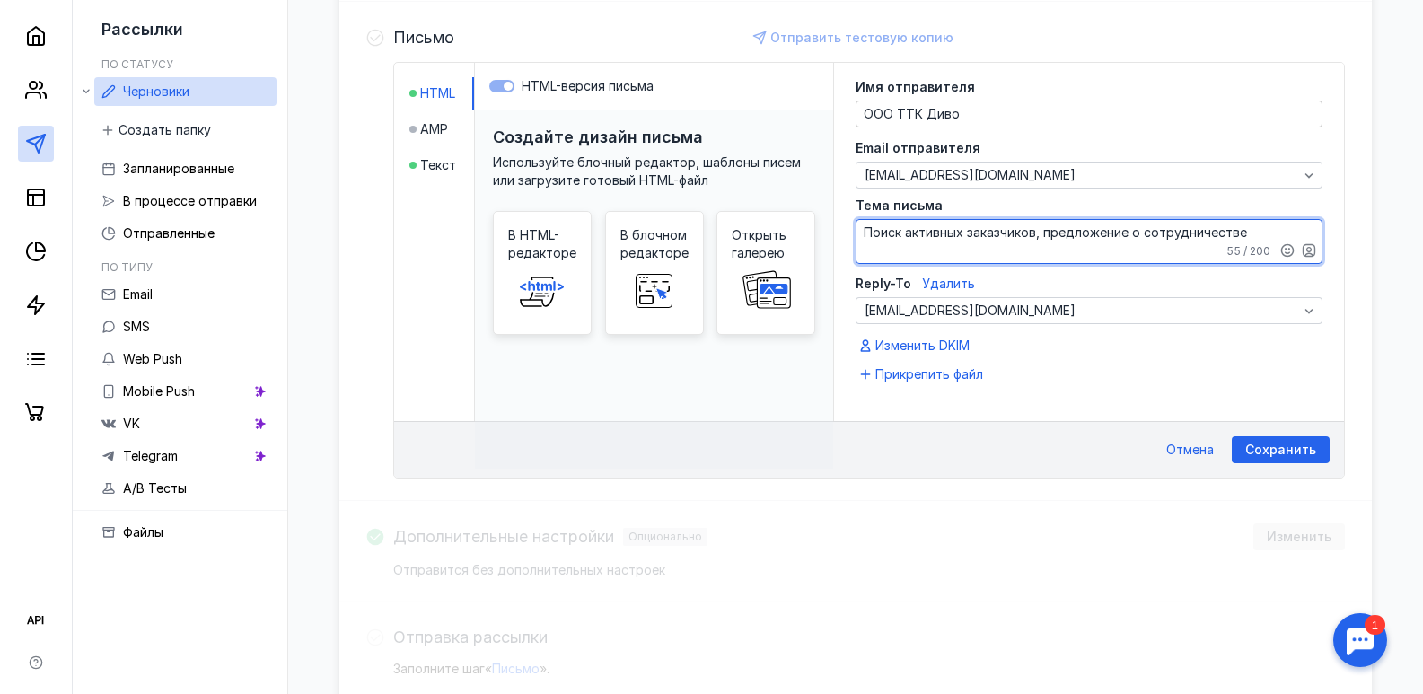
scroll to position [466, 0]
drag, startPoint x: 1253, startPoint y: 232, endPoint x: 827, endPoint y: 244, distance: 425.6
click at [827, 244] on div "HTML AMP Текст HTML-версия письма Создайте дизайн письма Используйте блочный ре…" at bounding box center [869, 241] width 950 height 358
click at [1282, 446] on span "Сохранить" at bounding box center [1280, 449] width 71 height 15
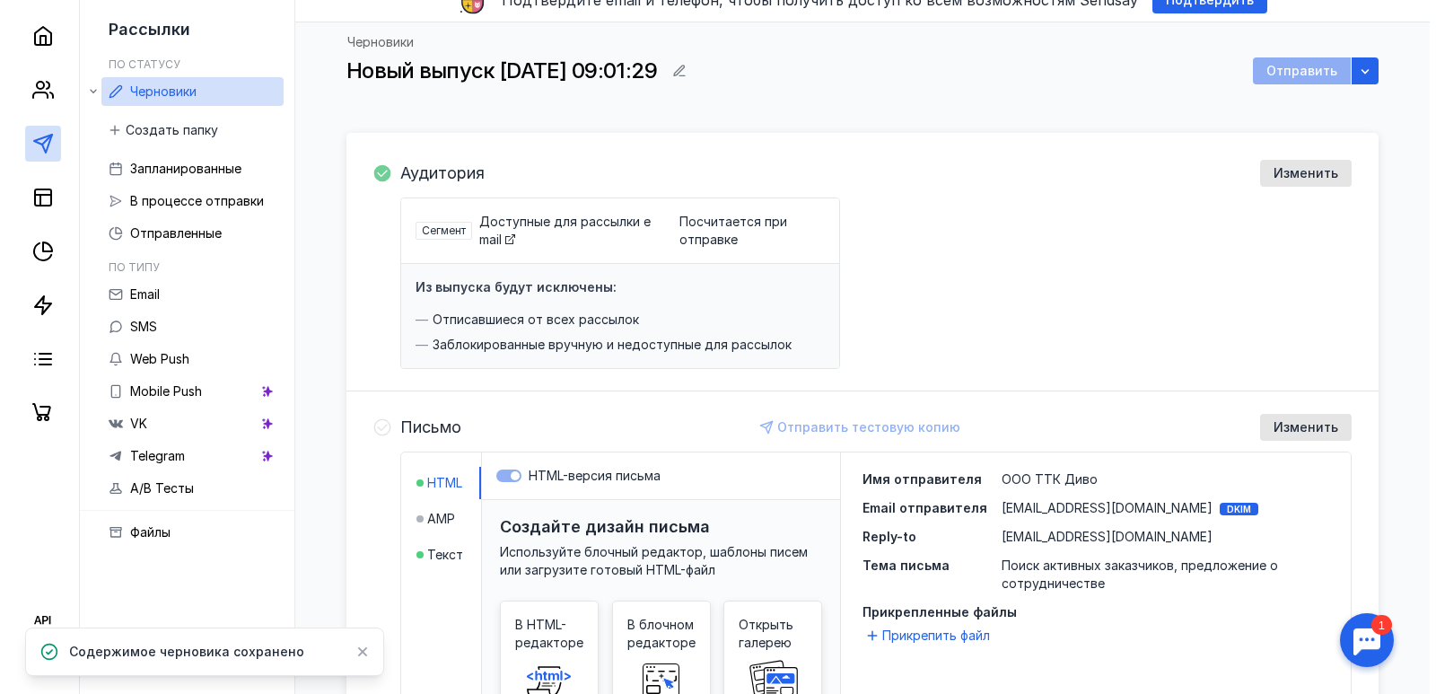
scroll to position [0, 0]
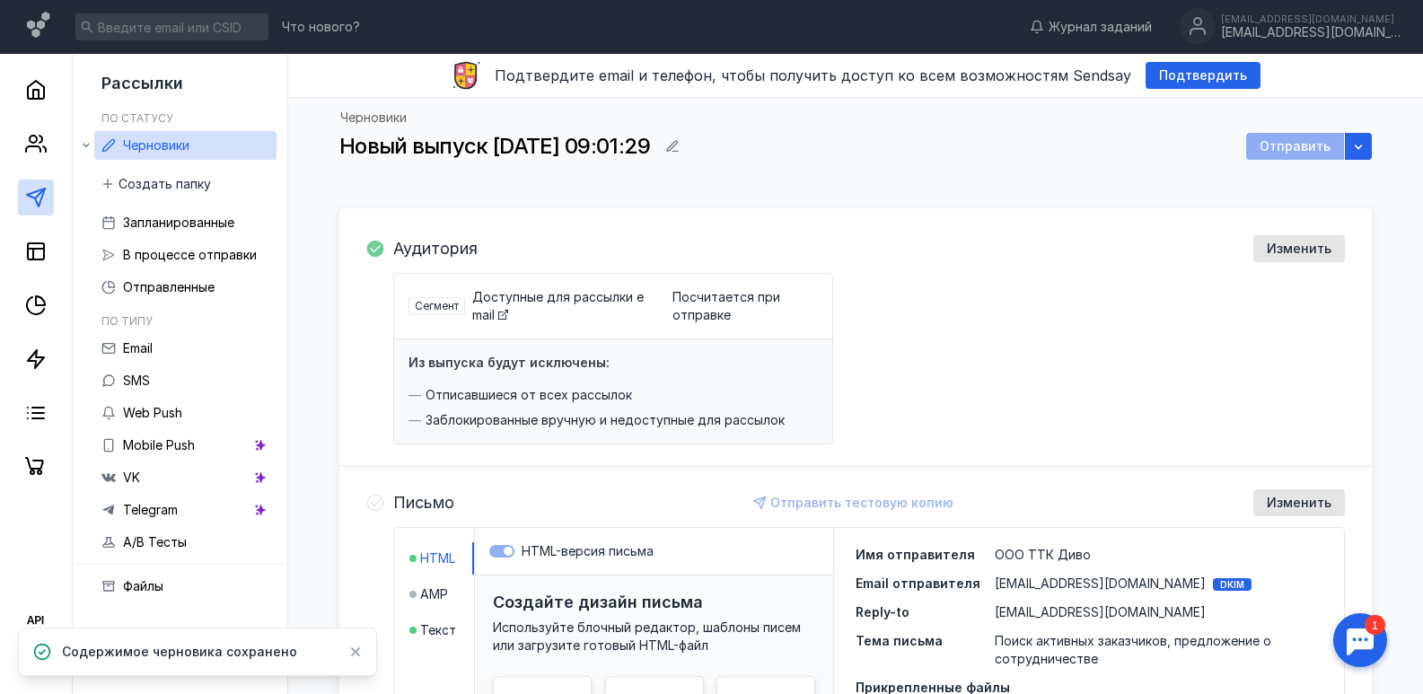
click at [625, 131] on div "Черновики Новый выпуск [DATE] 09:01:29 Отправить" at bounding box center [855, 148] width 1032 height 75
click at [650, 153] on span "Новый выпуск [DATE] 09:01:29" at bounding box center [494, 146] width 311 height 26
click at [686, 145] on div "button" at bounding box center [672, 146] width 27 height 27
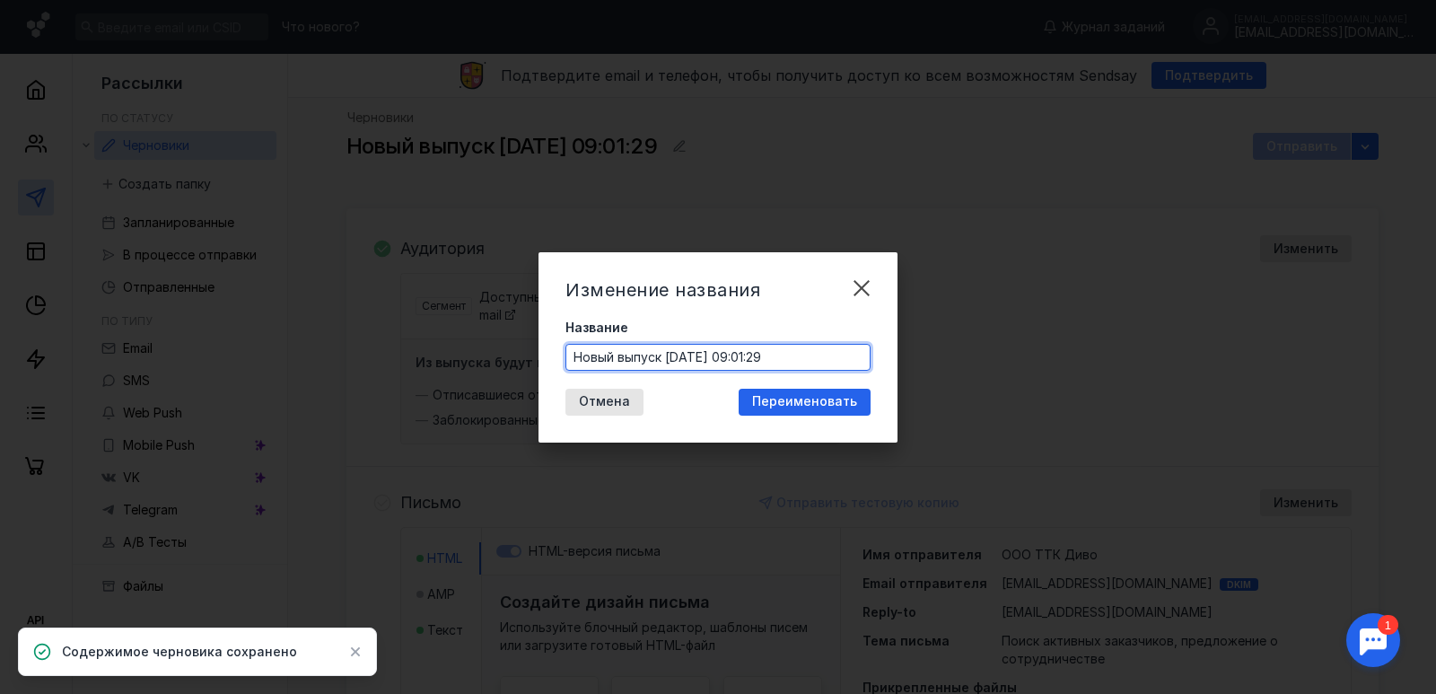
drag, startPoint x: 800, startPoint y: 363, endPoint x: 565, endPoint y: 369, distance: 234.3
click at [565, 369] on div "Новый выпуск [DATE] 09:01:29" at bounding box center [717, 357] width 305 height 27
click at [681, 350] on input "Название" at bounding box center [717, 357] width 303 height 25
click at [682, 350] on input "Название" at bounding box center [717, 357] width 303 height 25
paste input "Поиск активных заказчиков, предложение о сотрудничестве"
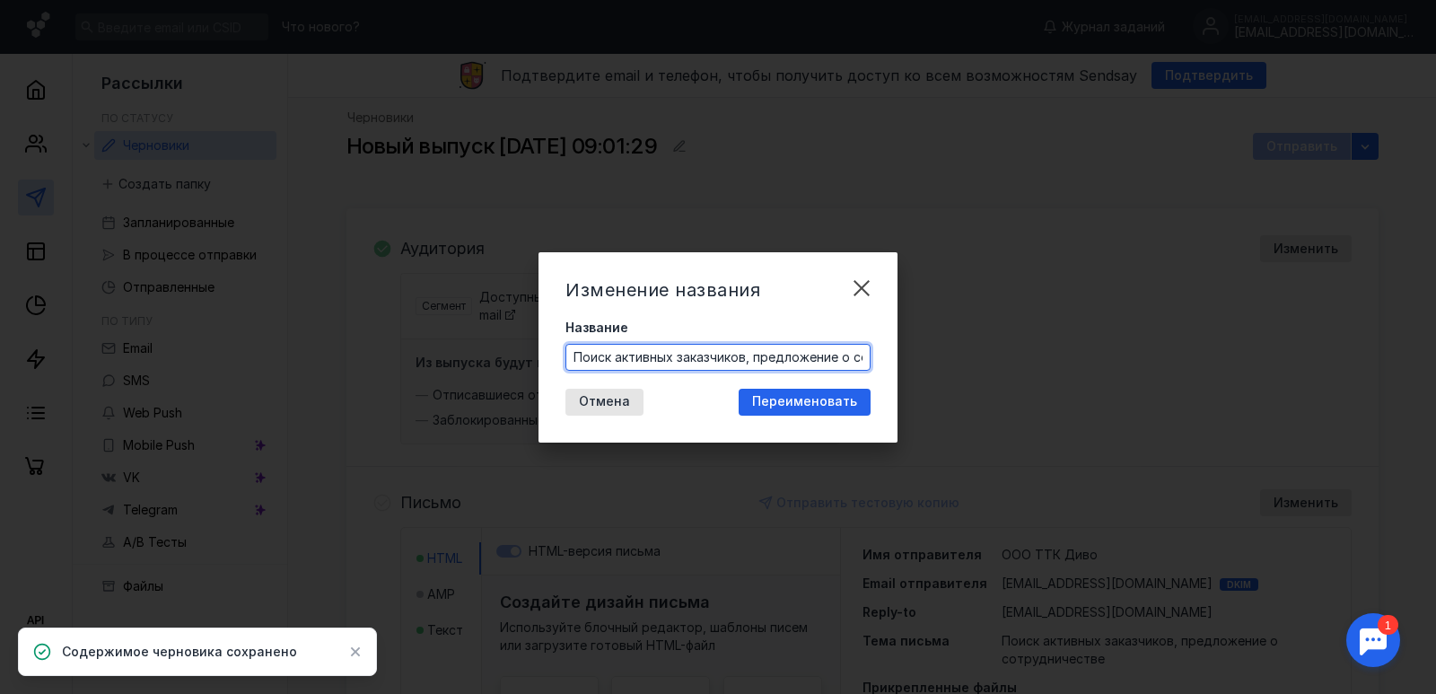
drag, startPoint x: 688, startPoint y: 358, endPoint x: 484, endPoint y: 374, distance: 205.3
click at [484, 374] on div "Изменение названия Название Поиск активных заказчиков, предложение о сотрудниче…" at bounding box center [718, 347] width 1436 height 694
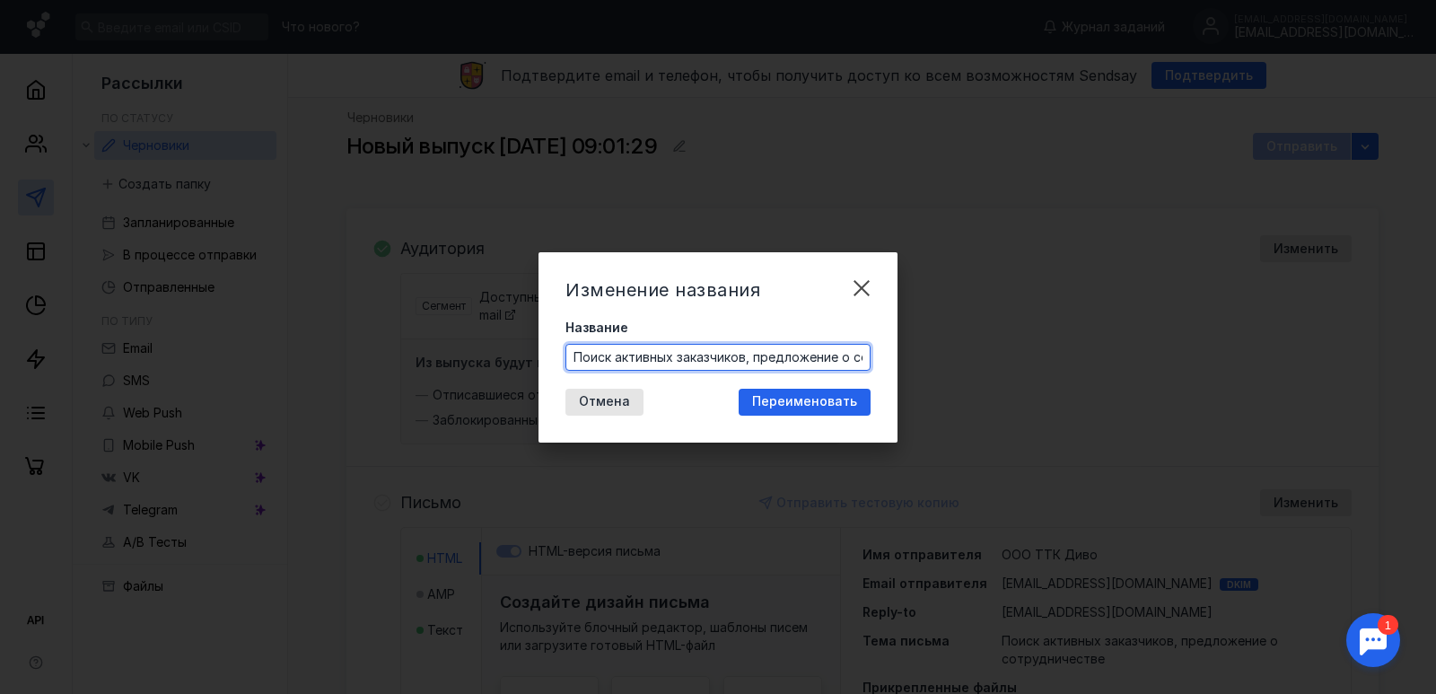
click at [582, 356] on input "Поиск активных заказчиков, предложение о сотрудничестве" at bounding box center [717, 357] width 303 height 25
click at [573, 353] on input "Поиск активных заказчиков, предложение о сотрудничестве" at bounding box center [717, 357] width 303 height 25
type input "ТТК ДИВО. Поиск активных заказчиков, предложение о сотрудничестве"
click at [836, 409] on div "Переименовать" at bounding box center [805, 402] width 132 height 27
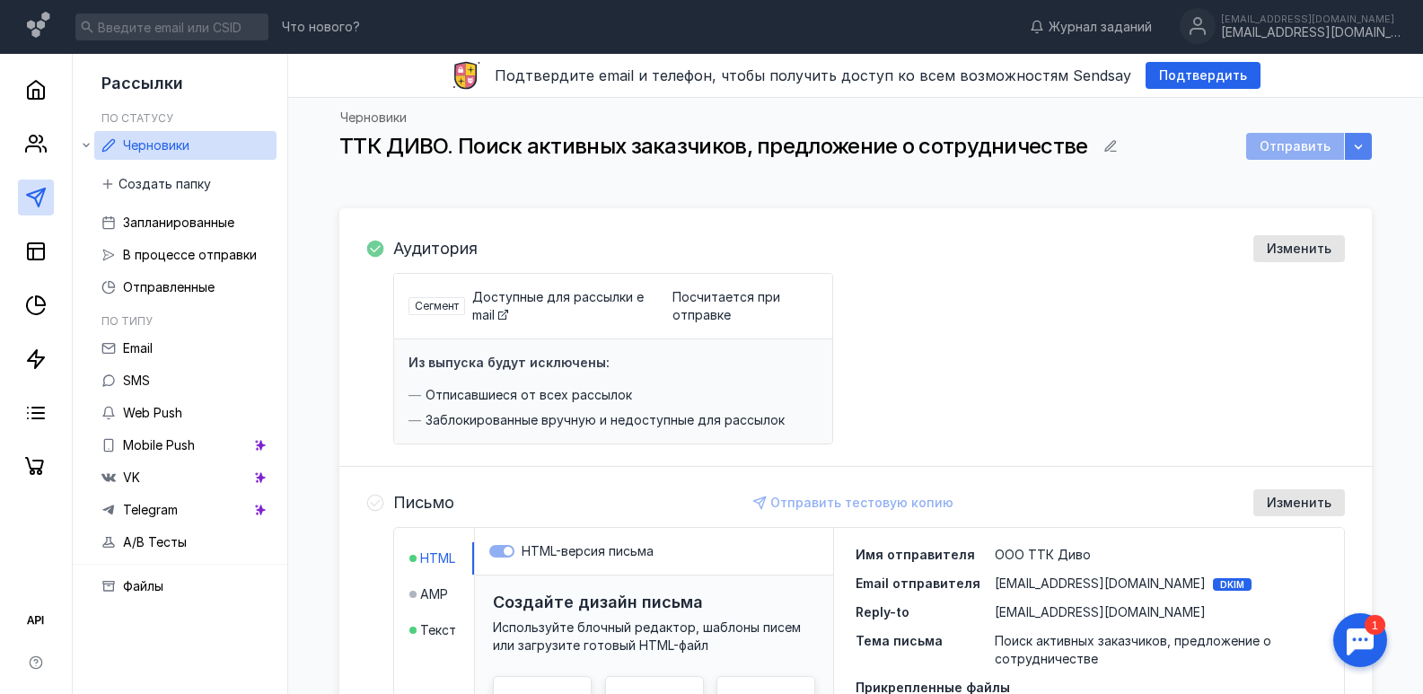
click at [1367, 133] on div "Черновики ТТК ДИВО. Поиск активных заказчиков, предложение о сотрудничестве Отп…" at bounding box center [855, 148] width 1032 height 75
click at [1366, 137] on div "button" at bounding box center [1358, 146] width 18 height 18
click at [973, 290] on div "Сегмент Доступные для рассылки email Посчитается при отправке Из выпуска будут …" at bounding box center [868, 358] width 951 height 171
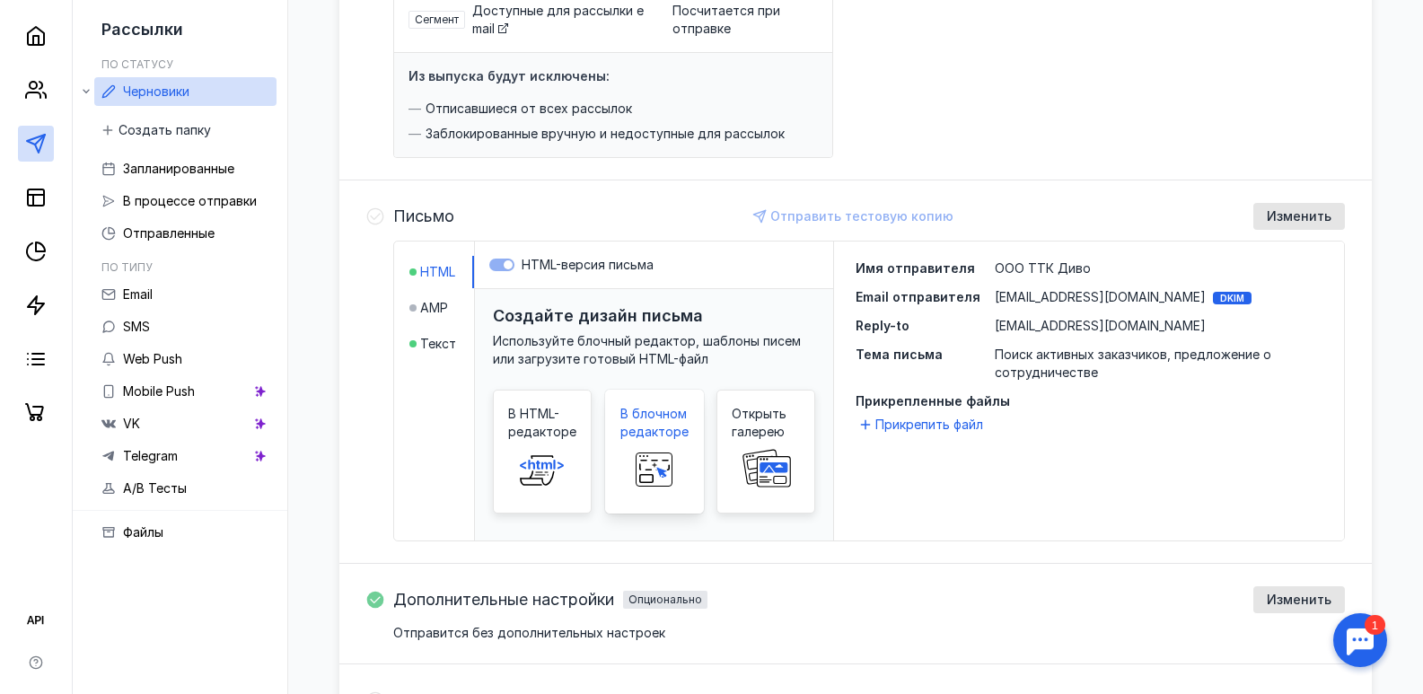
scroll to position [175, 0]
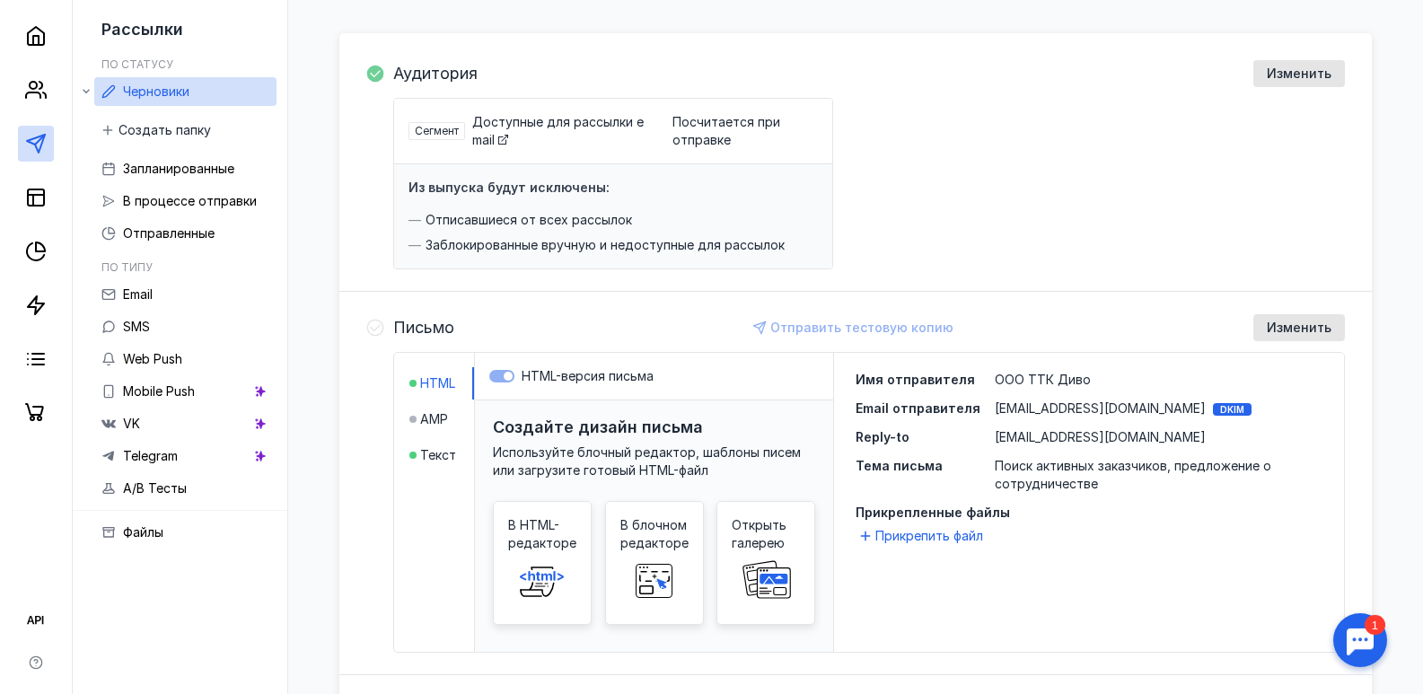
click at [385, 328] on div "Письмо Отправить тестовую копию Изменить HTML AMP Текст HTML-версия письма Созд…" at bounding box center [855, 483] width 1032 height 383
click at [377, 328] on icon at bounding box center [375, 328] width 18 height 18
click at [1297, 328] on span "Изменить" at bounding box center [1298, 327] width 65 height 15
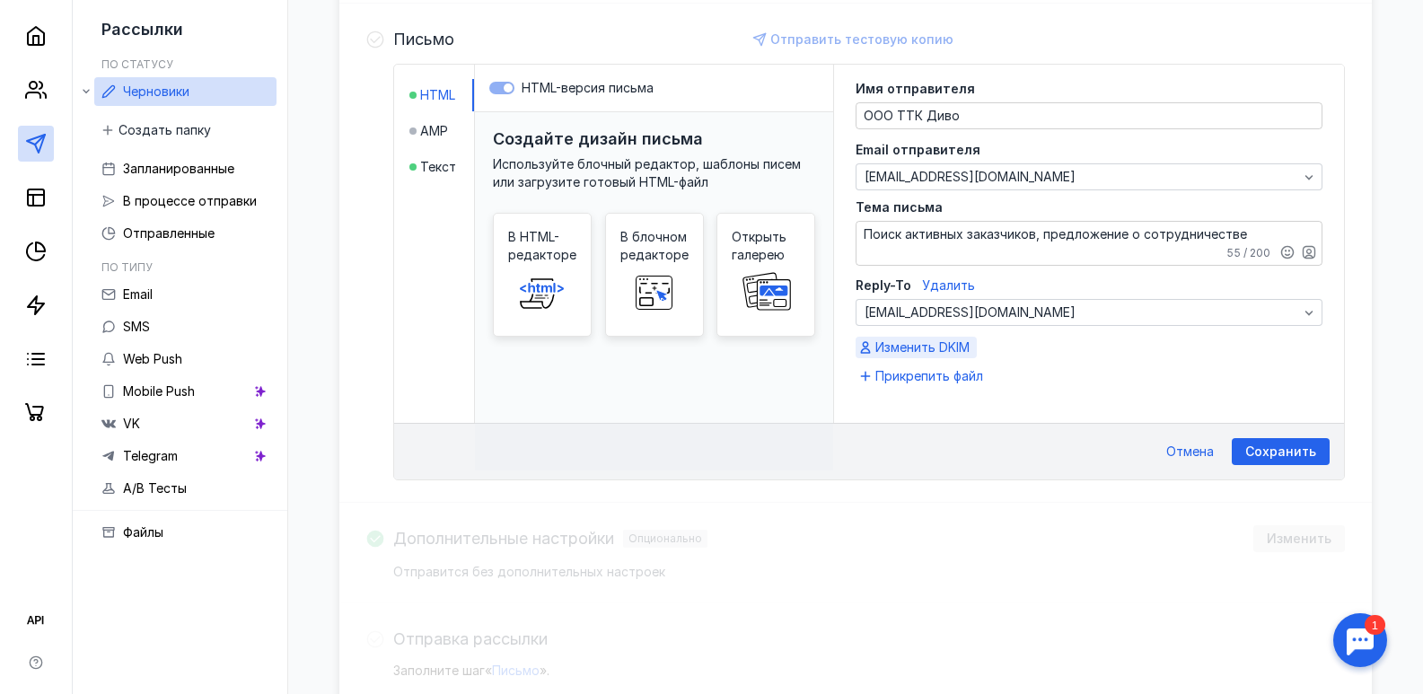
scroll to position [466, 0]
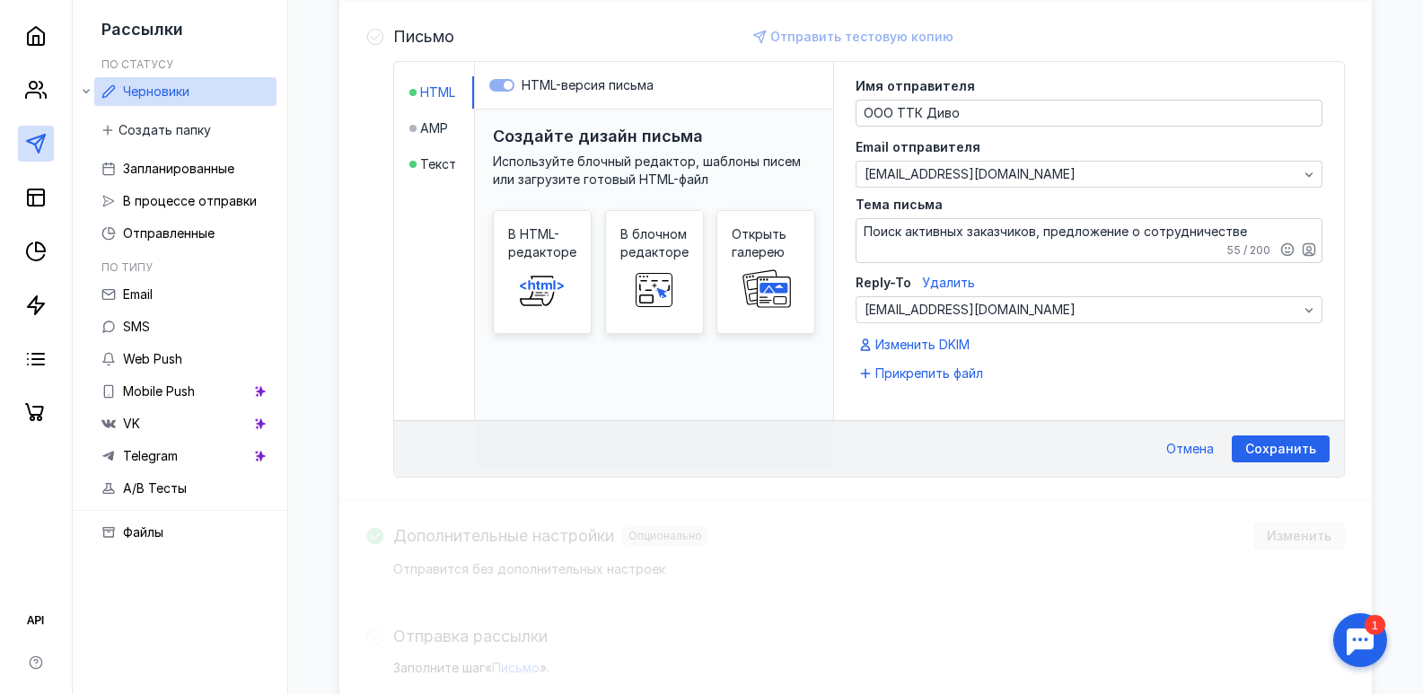
click at [456, 166] on li "Текст" at bounding box center [441, 164] width 65 height 32
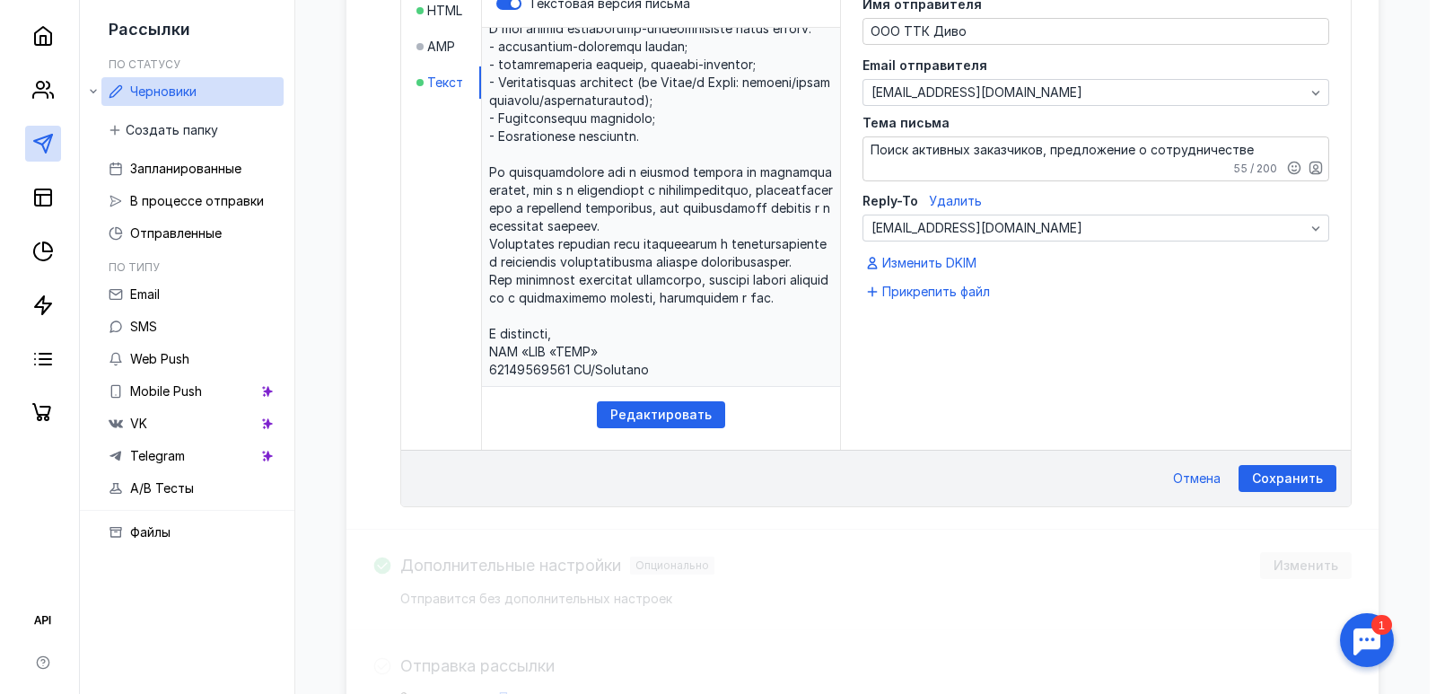
scroll to position [492, 0]
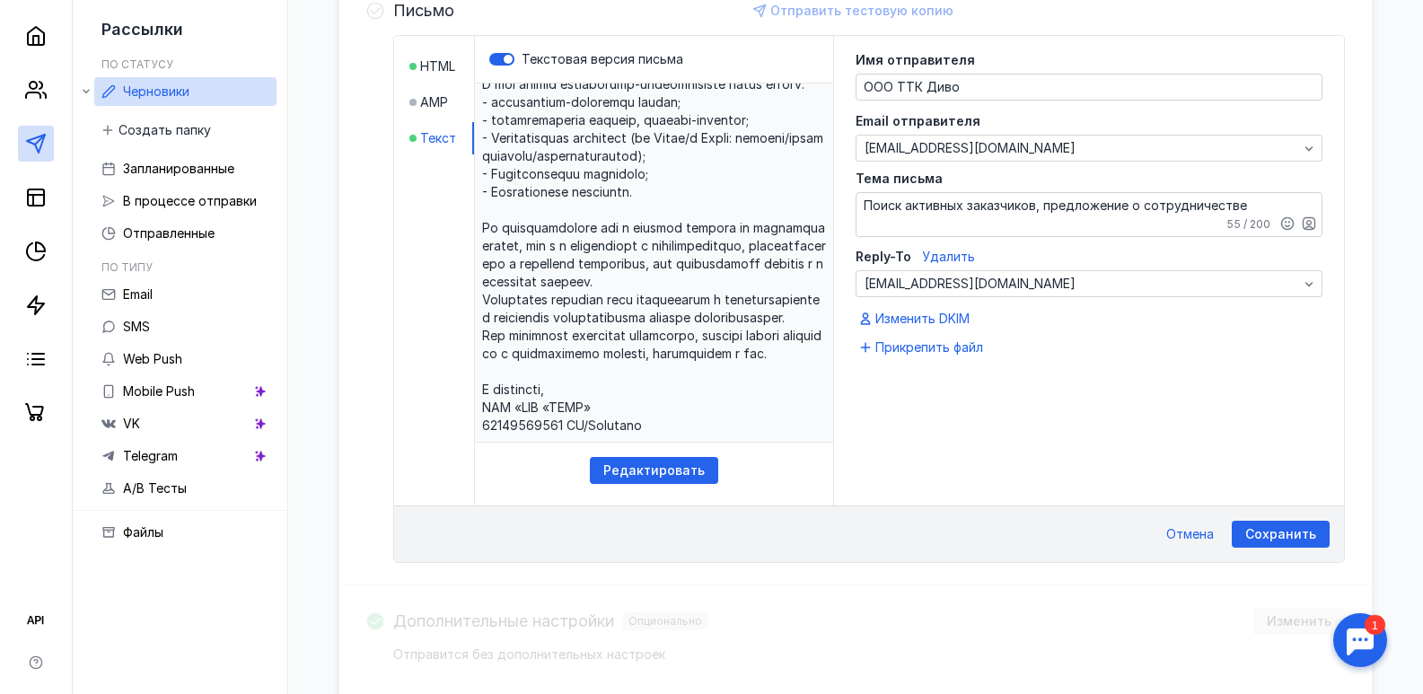
click at [660, 426] on p at bounding box center [654, 262] width 358 height 359
click at [651, 427] on p at bounding box center [654, 262] width 358 height 359
drag, startPoint x: 644, startPoint y: 413, endPoint x: 654, endPoint y: 430, distance: 20.2
click at [652, 427] on p at bounding box center [654, 262] width 358 height 359
click at [655, 433] on p at bounding box center [654, 262] width 358 height 359
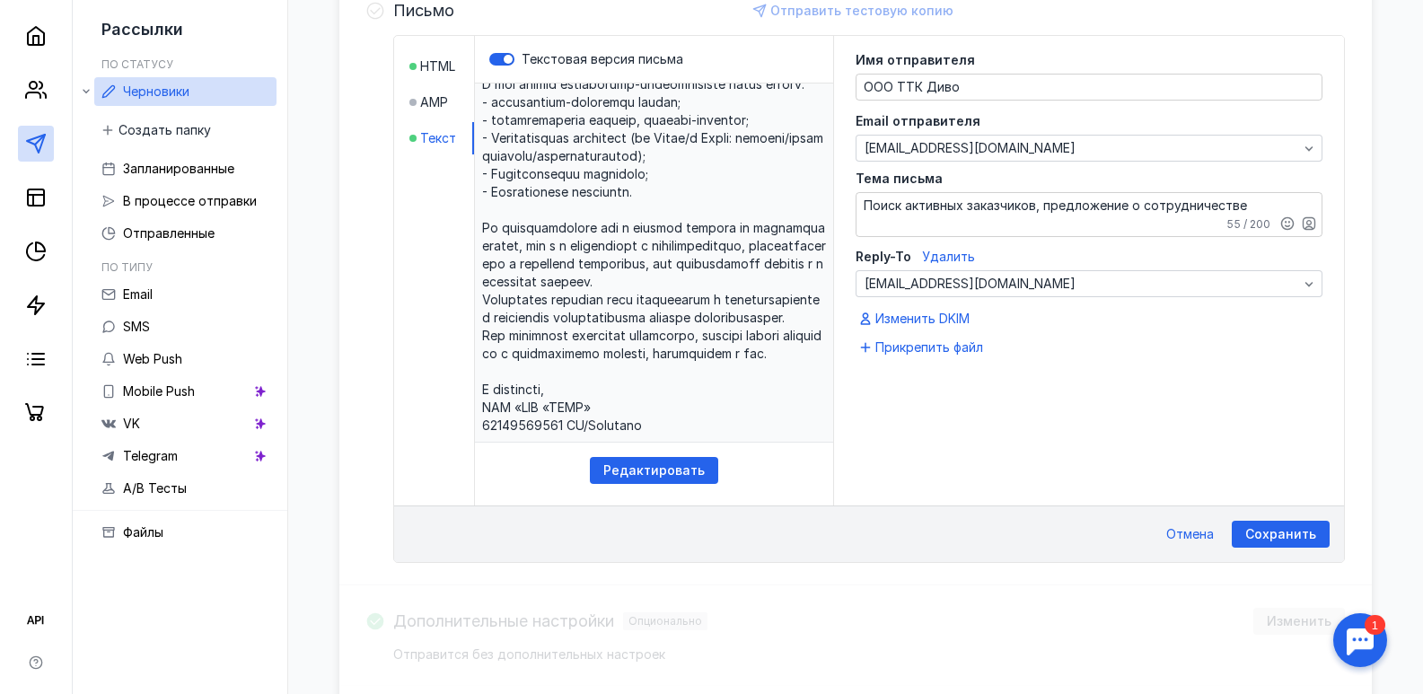
click at [655, 426] on p at bounding box center [654, 262] width 358 height 359
click at [645, 425] on p at bounding box center [654, 262] width 358 height 359
click at [651, 425] on p at bounding box center [654, 262] width 358 height 359
click at [650, 426] on p at bounding box center [654, 262] width 358 height 359
click at [648, 426] on p at bounding box center [654, 262] width 358 height 359
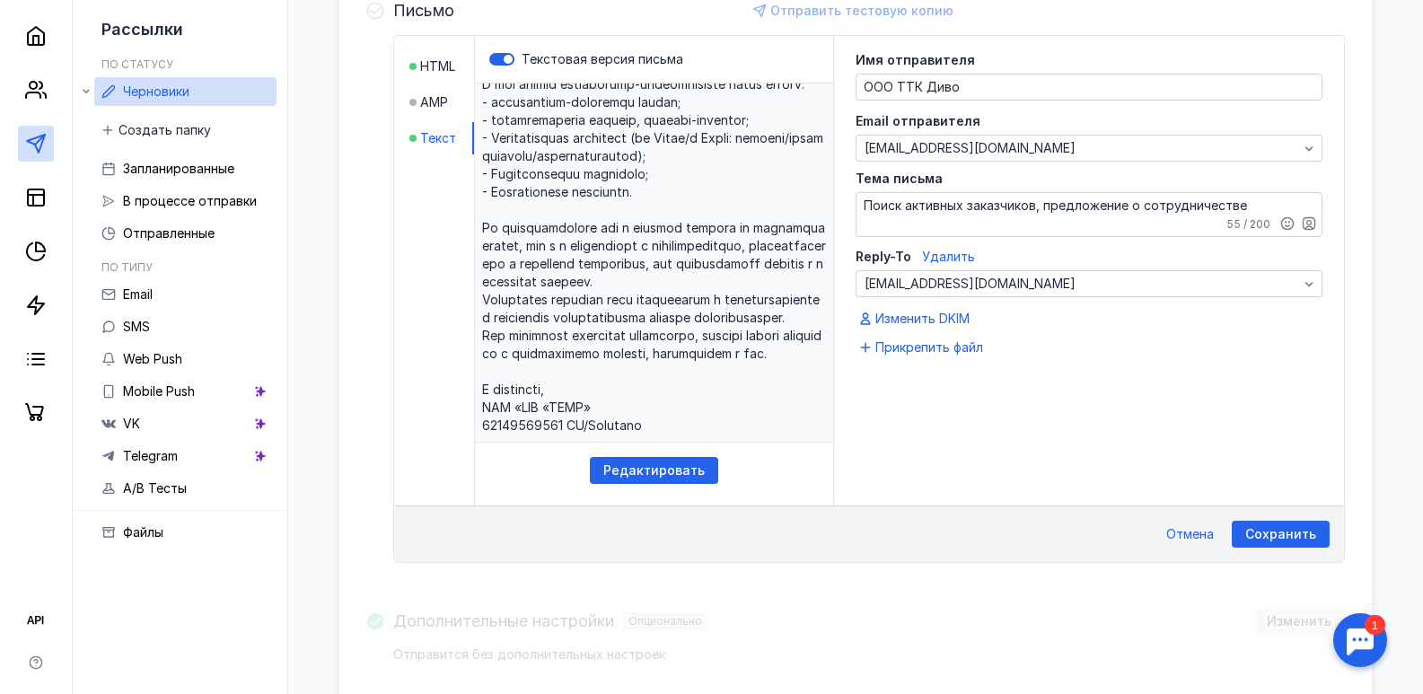
click at [593, 413] on p at bounding box center [654, 262] width 358 height 359
click at [658, 468] on span "Редактировать" at bounding box center [653, 470] width 101 height 15
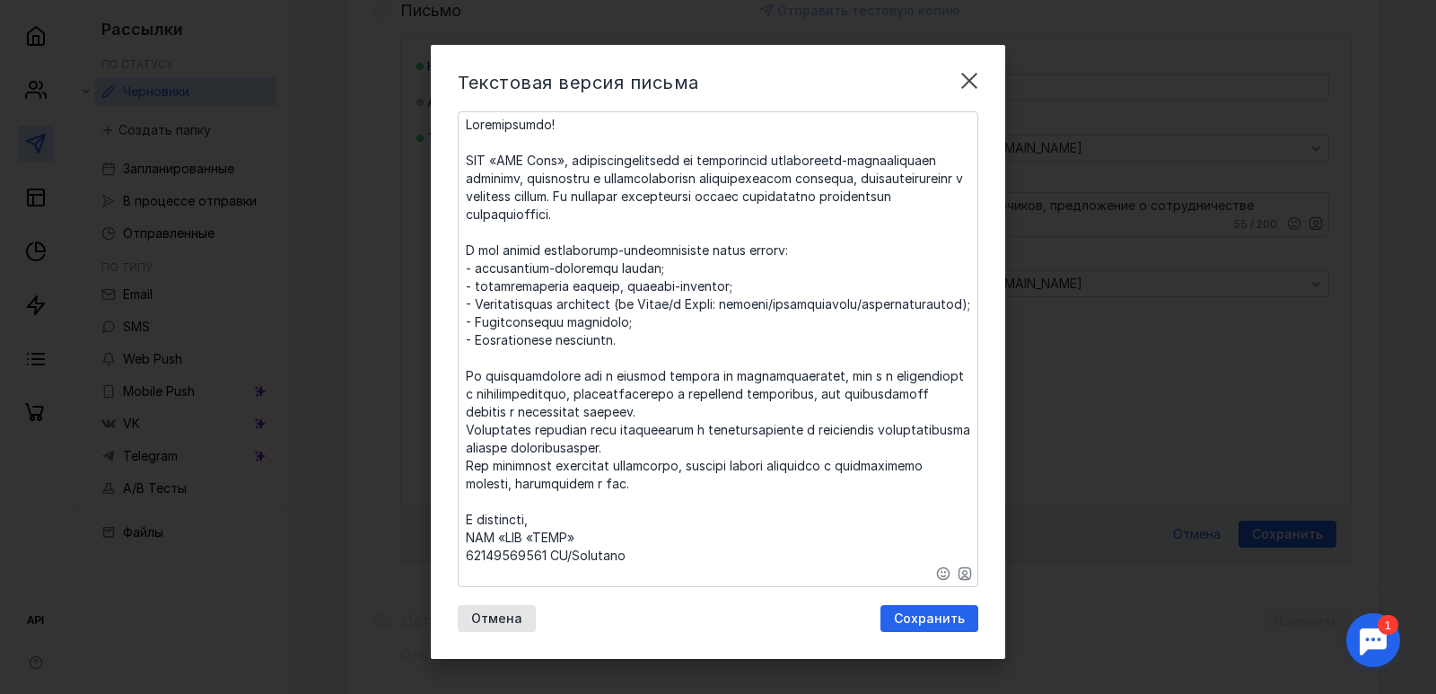
scroll to position [10, 0]
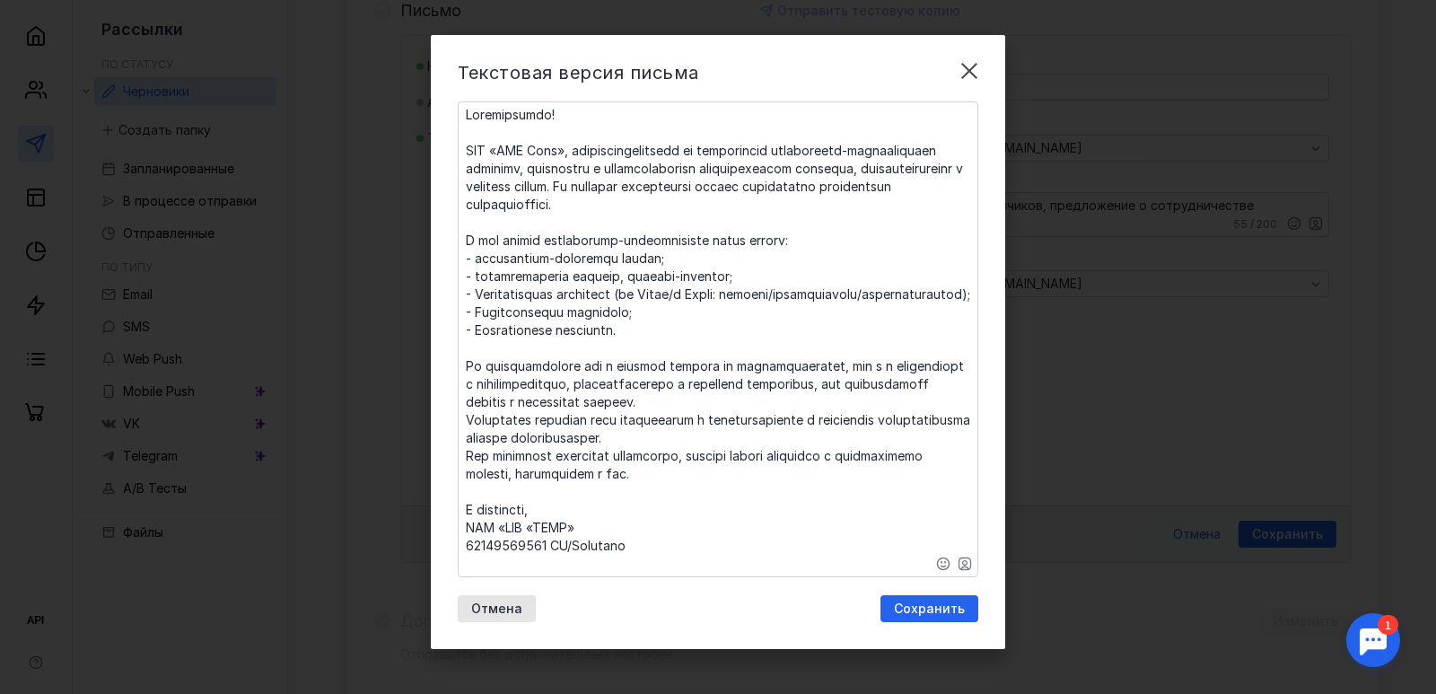
click at [737, 534] on textarea at bounding box center [718, 339] width 519 height 474
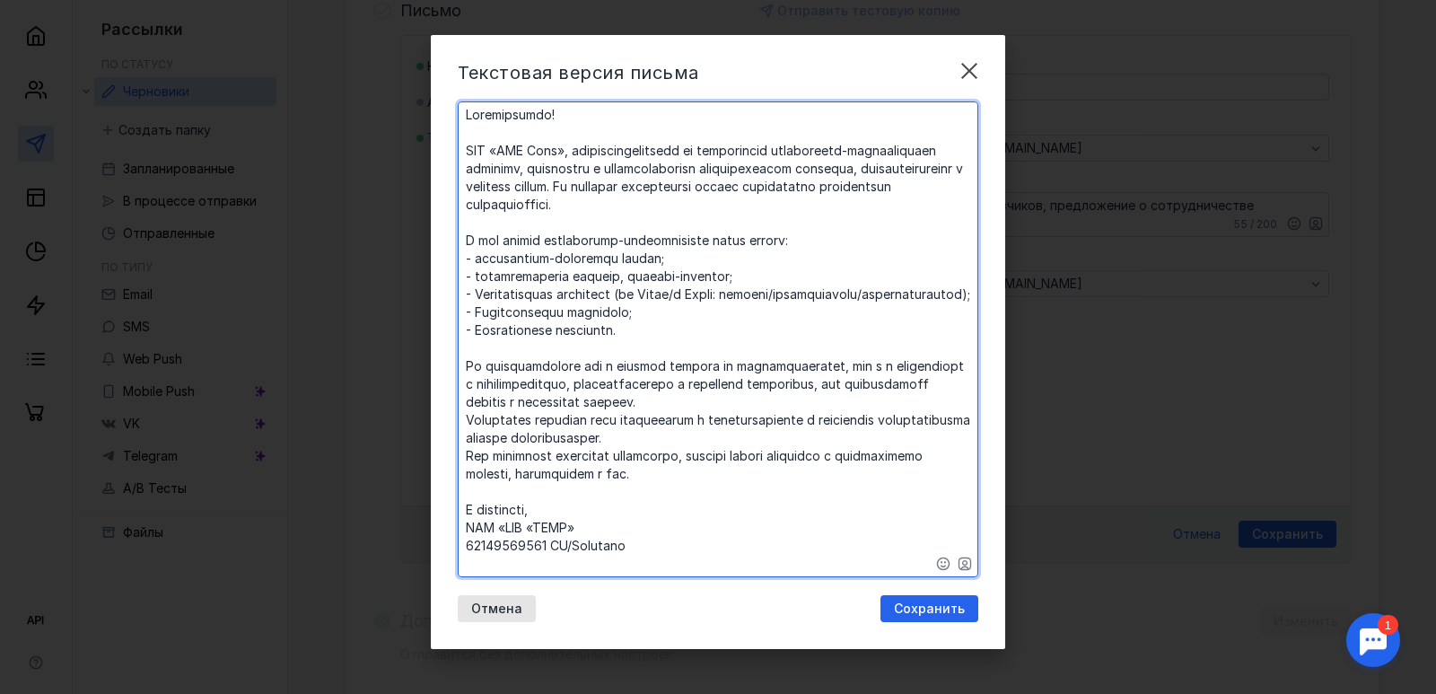
click at [664, 568] on textarea at bounding box center [718, 339] width 519 height 474
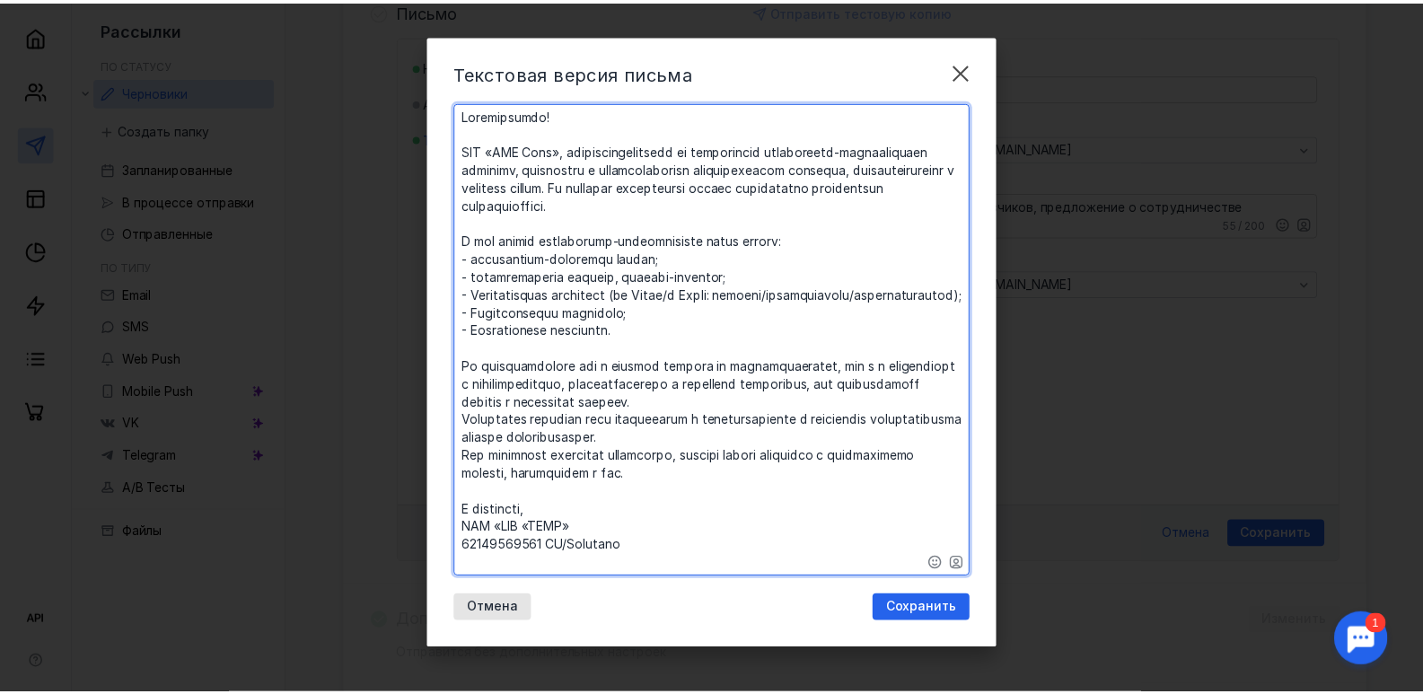
scroll to position [0, 0]
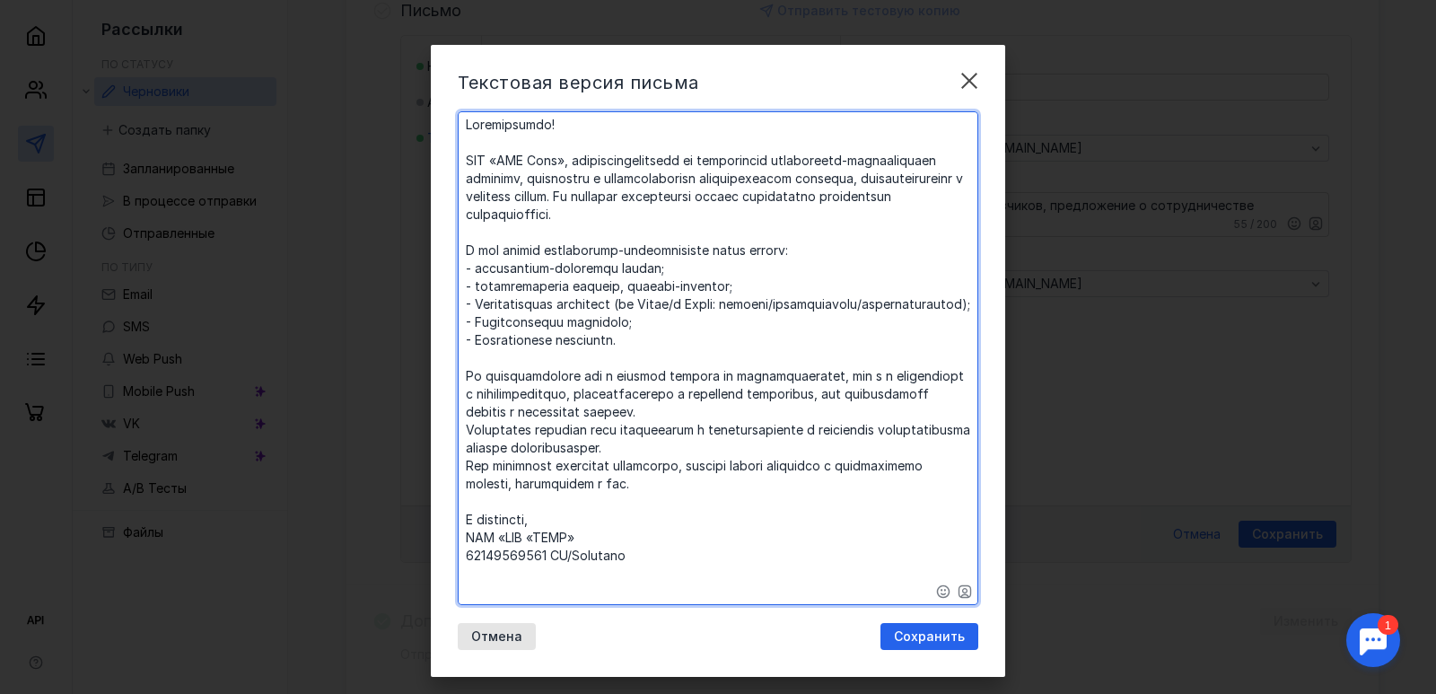
click at [527, 586] on textarea at bounding box center [718, 358] width 519 height 492
paste textarea "Поиск активных заказчиков, предложение о сотрудничестве"
drag, startPoint x: 841, startPoint y: 598, endPoint x: 458, endPoint y: 601, distance: 383.3
click at [459, 601] on textarea at bounding box center [718, 358] width 519 height 492
click at [502, 598] on textarea at bounding box center [718, 358] width 519 height 492
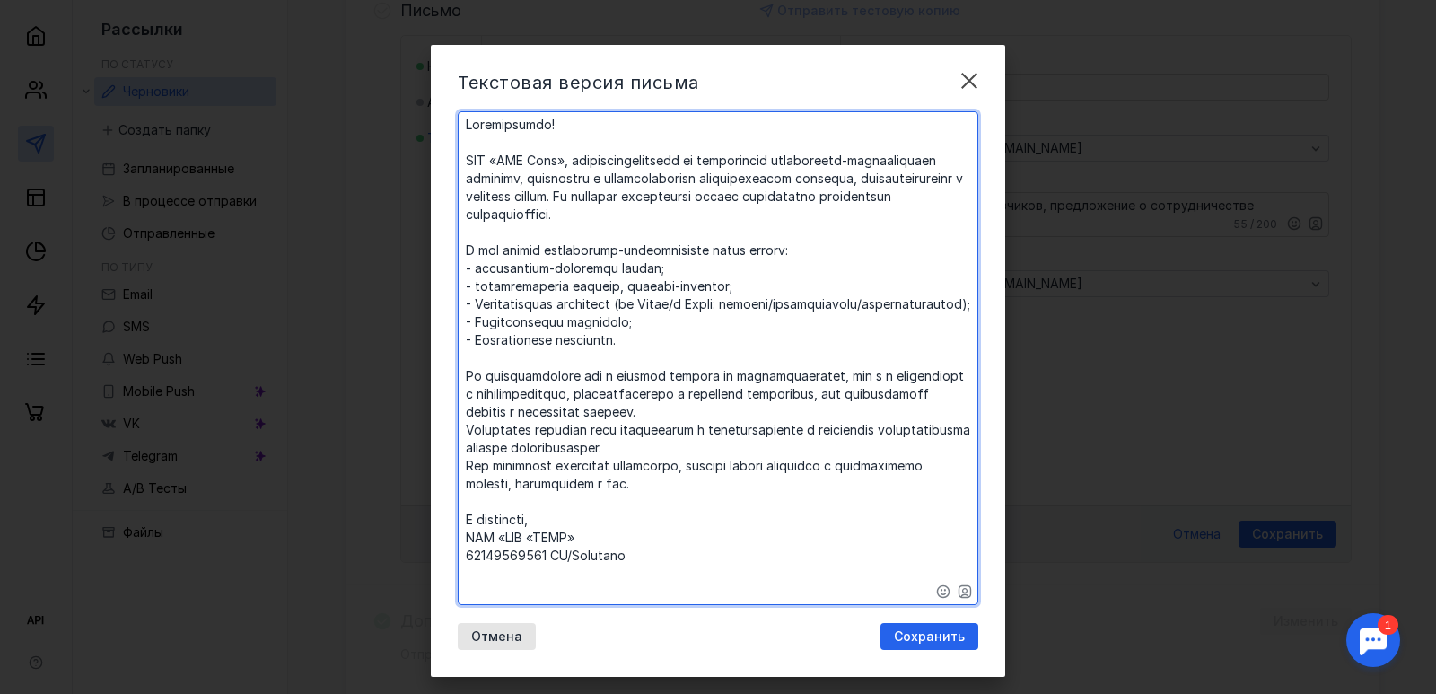
paste textarea "[EMAIL_ADDRESS][DOMAIN_NAME]"
type textarea "​Loremipsumdo! SIT «AME Cons», adipiscingelitsedd ei temporincid utlaboreetd-ma…"
click at [925, 641] on span "Сохранить" at bounding box center [929, 636] width 71 height 15
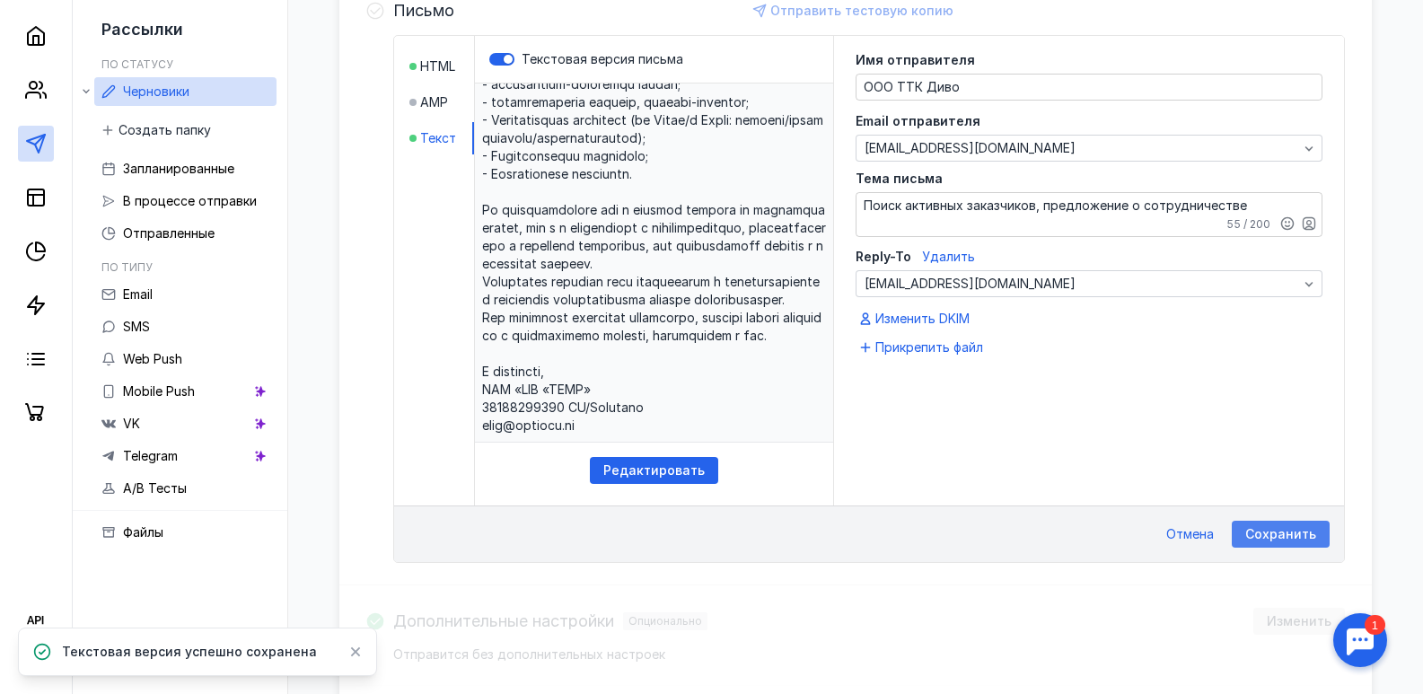
click at [1254, 533] on span "Сохранить" at bounding box center [1280, 534] width 71 height 15
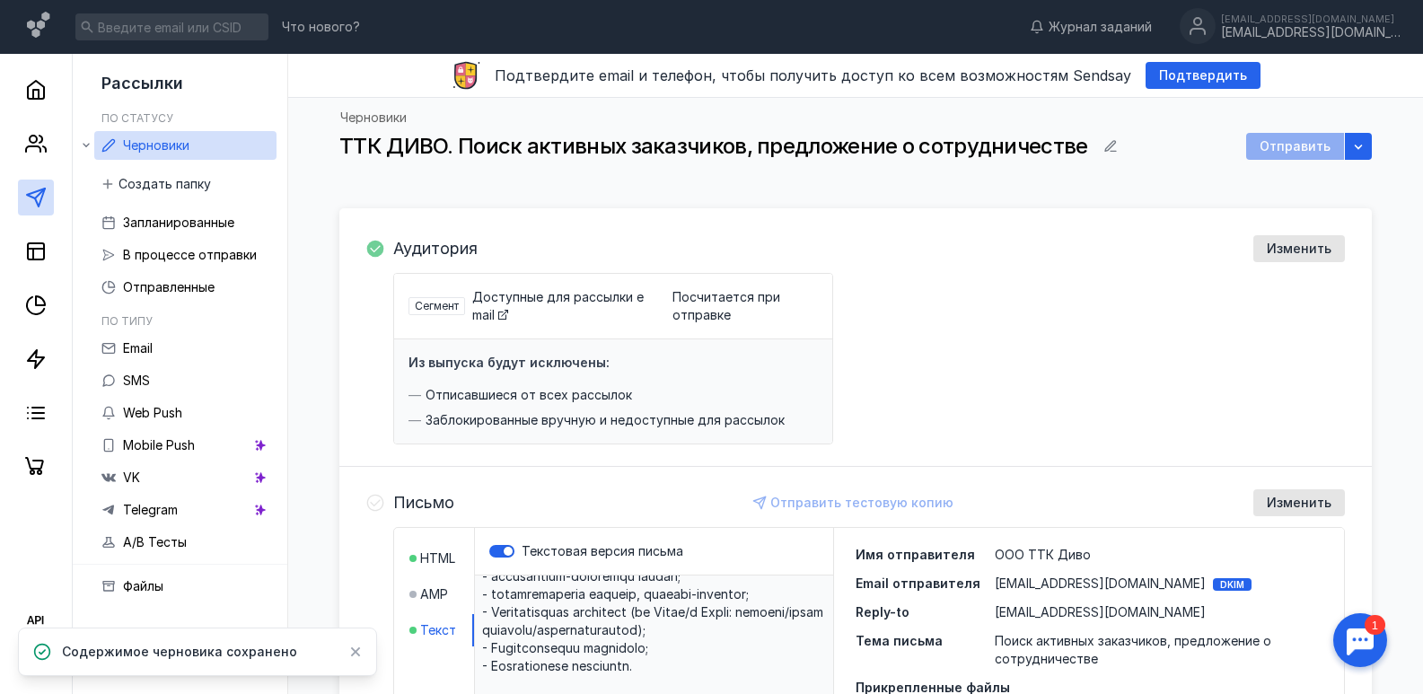
click at [1307, 137] on div "Отправить" at bounding box center [1295, 146] width 98 height 27
click at [1307, 143] on div "Отправить" at bounding box center [1295, 146] width 98 height 27
click at [1367, 150] on div "button" at bounding box center [1357, 146] width 27 height 27
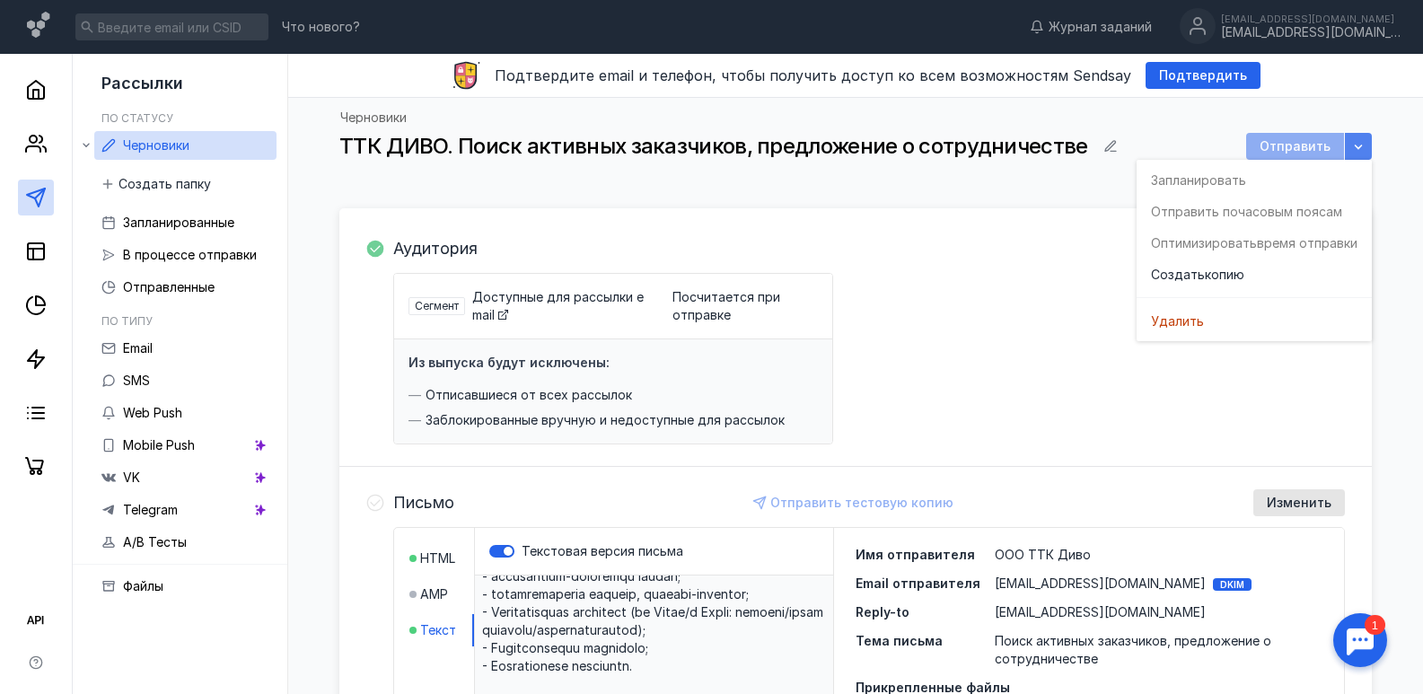
click at [1361, 149] on icon "button" at bounding box center [1358, 146] width 14 height 14
click at [1345, 148] on div "button" at bounding box center [1357, 146] width 27 height 27
click at [1207, 194] on div "Зап ланировать Отправить по часовым поясам Оптимизировать время отправки Создат…" at bounding box center [1253, 250] width 235 height 181
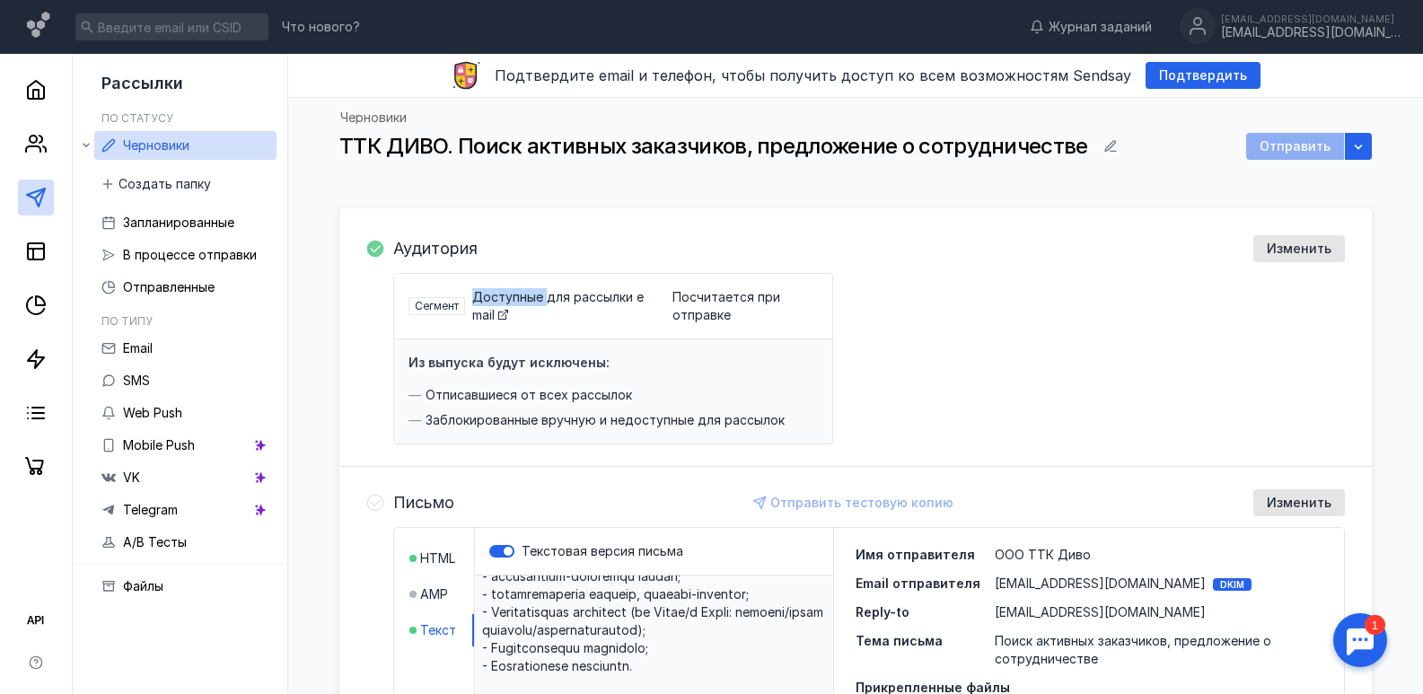
click at [1371, 134] on div "Черновики ТТК ДИВО. Поиск активных заказчиков, предложение о сотрудничестве Отп…" at bounding box center [855, 142] width 1099 height 89
click at [1367, 147] on div "button" at bounding box center [1357, 146] width 27 height 27
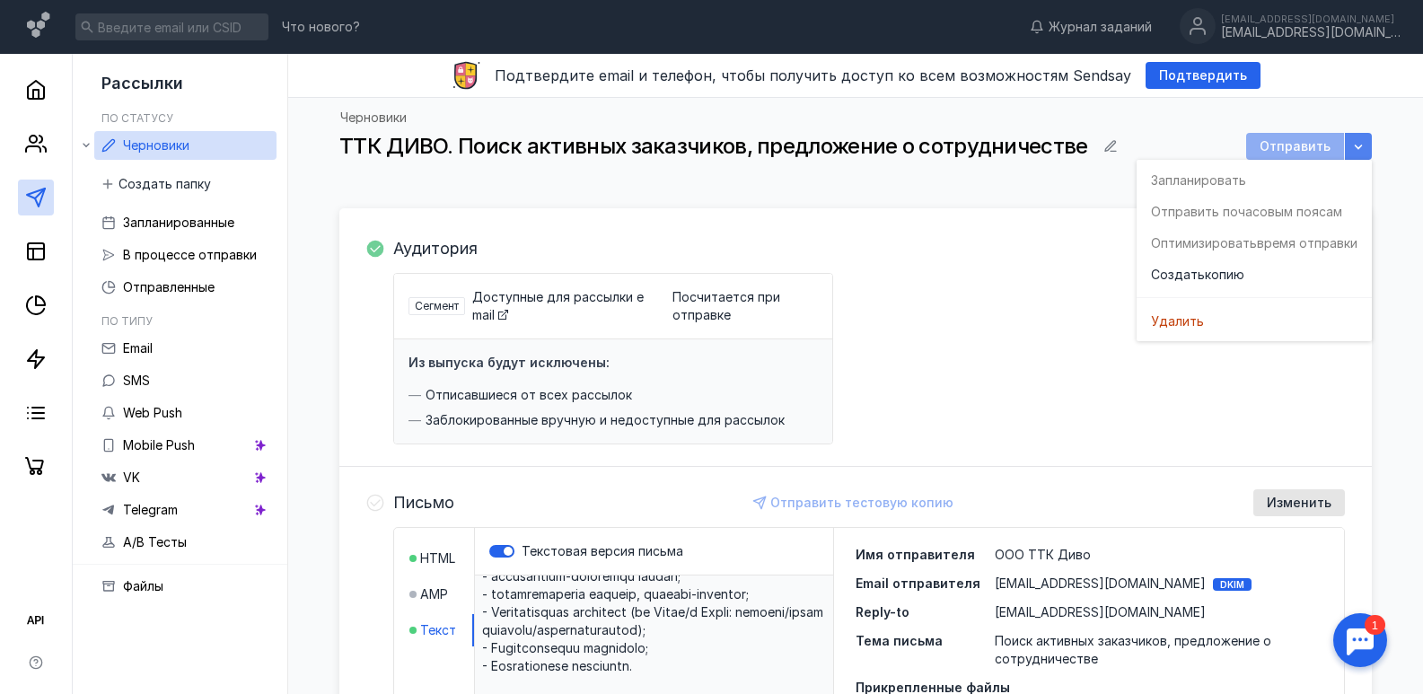
click at [1367, 147] on div "button" at bounding box center [1357, 146] width 27 height 27
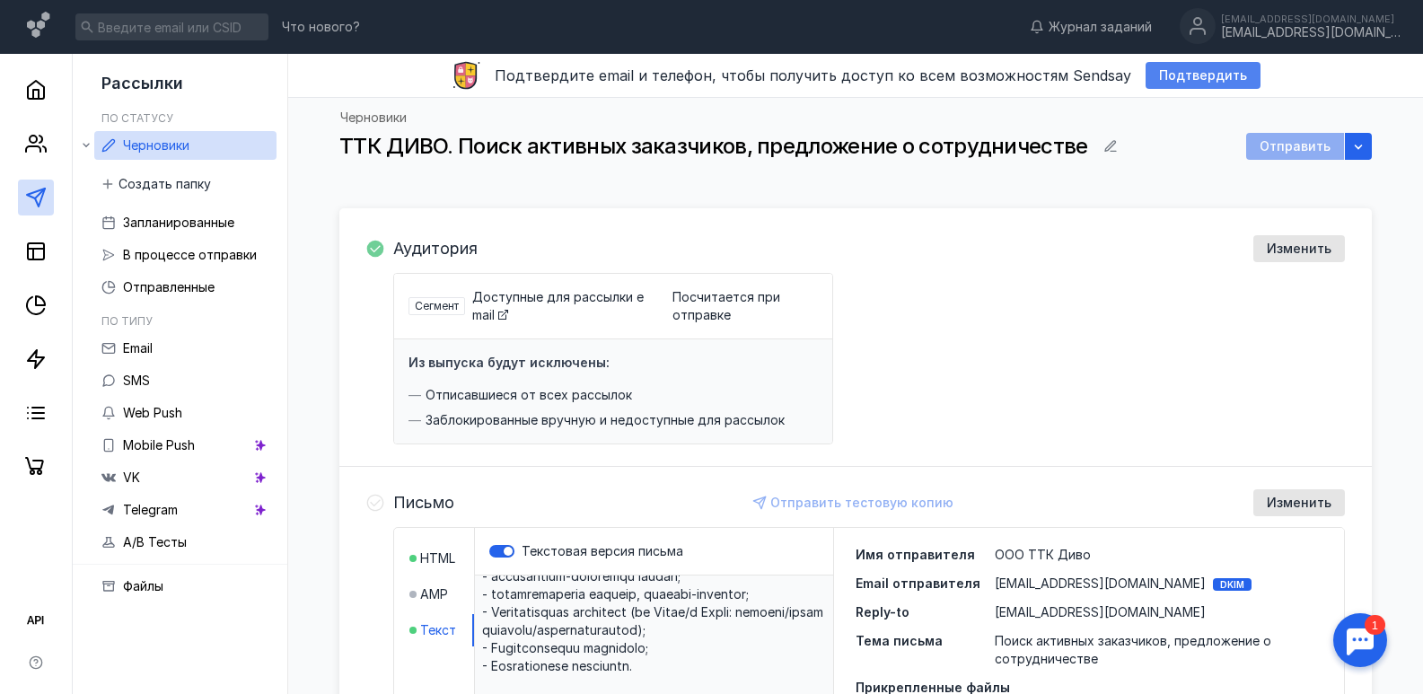
click at [1176, 72] on span "Подтвердить" at bounding box center [1203, 75] width 88 height 15
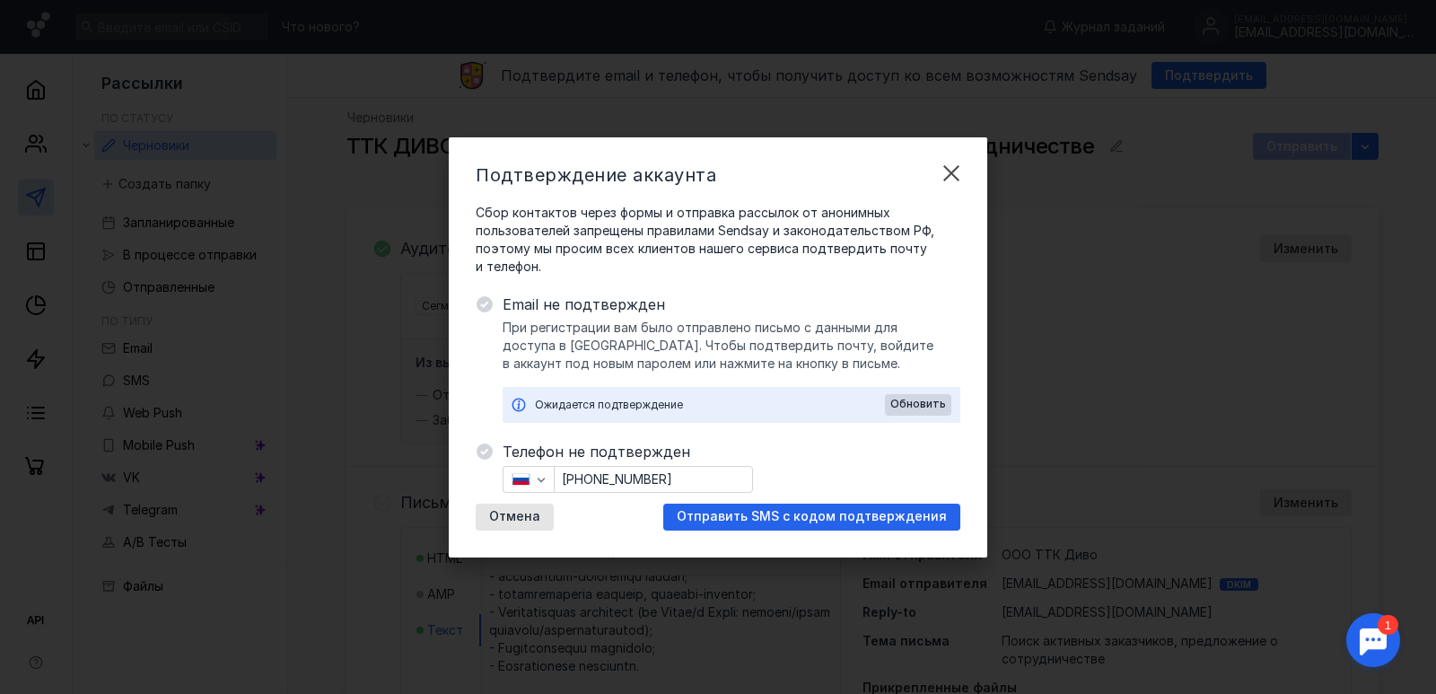
click at [616, 466] on div "[PHONE_NUMBER]" at bounding box center [653, 479] width 199 height 27
click at [647, 480] on input "[PHONE_NUMBER]" at bounding box center [653, 479] width 197 height 25
click at [680, 484] on input "[PHONE_NUMBER]" at bounding box center [653, 479] width 197 height 25
drag, startPoint x: 693, startPoint y: 480, endPoint x: 565, endPoint y: 482, distance: 127.5
click at [565, 482] on input "[PHONE_NUMBER]" at bounding box center [653, 479] width 197 height 25
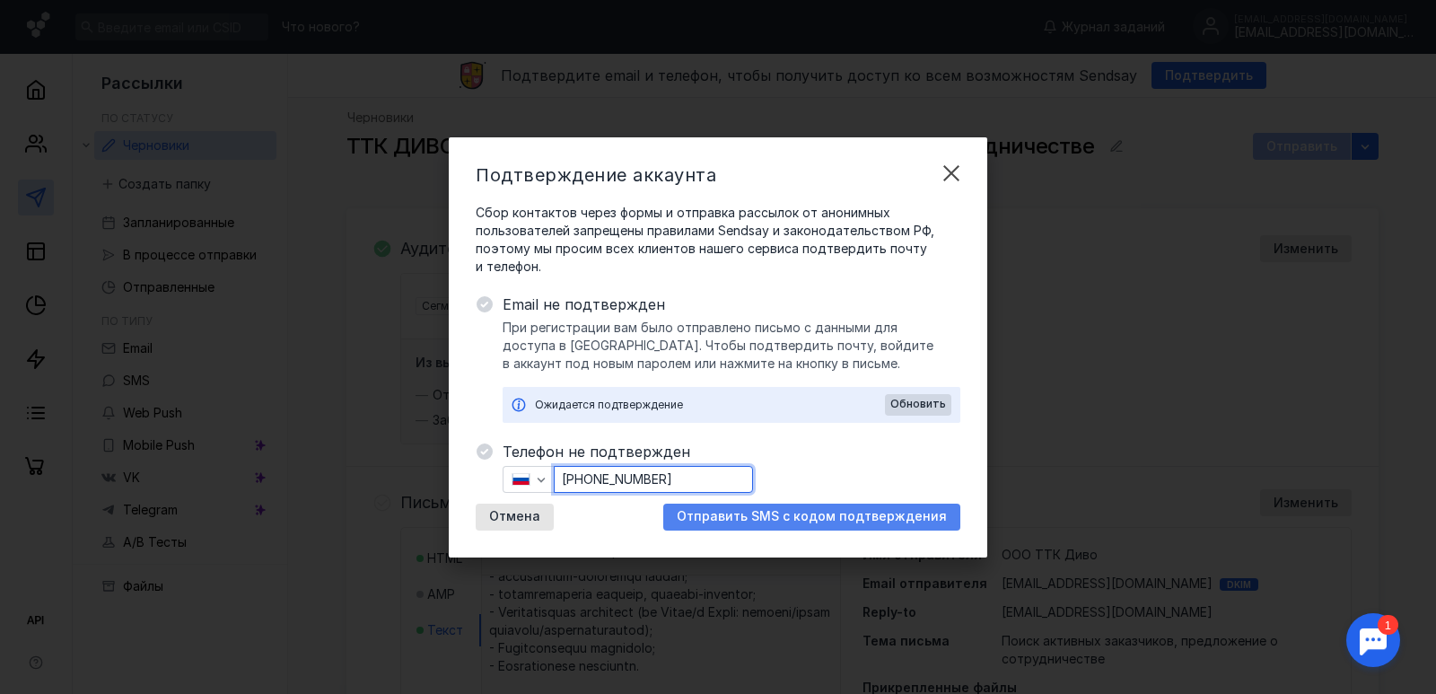
type input "[PHONE_NUMBER]"
click at [738, 514] on span "Отправить SMS с кодом подтверждения" at bounding box center [812, 516] width 270 height 15
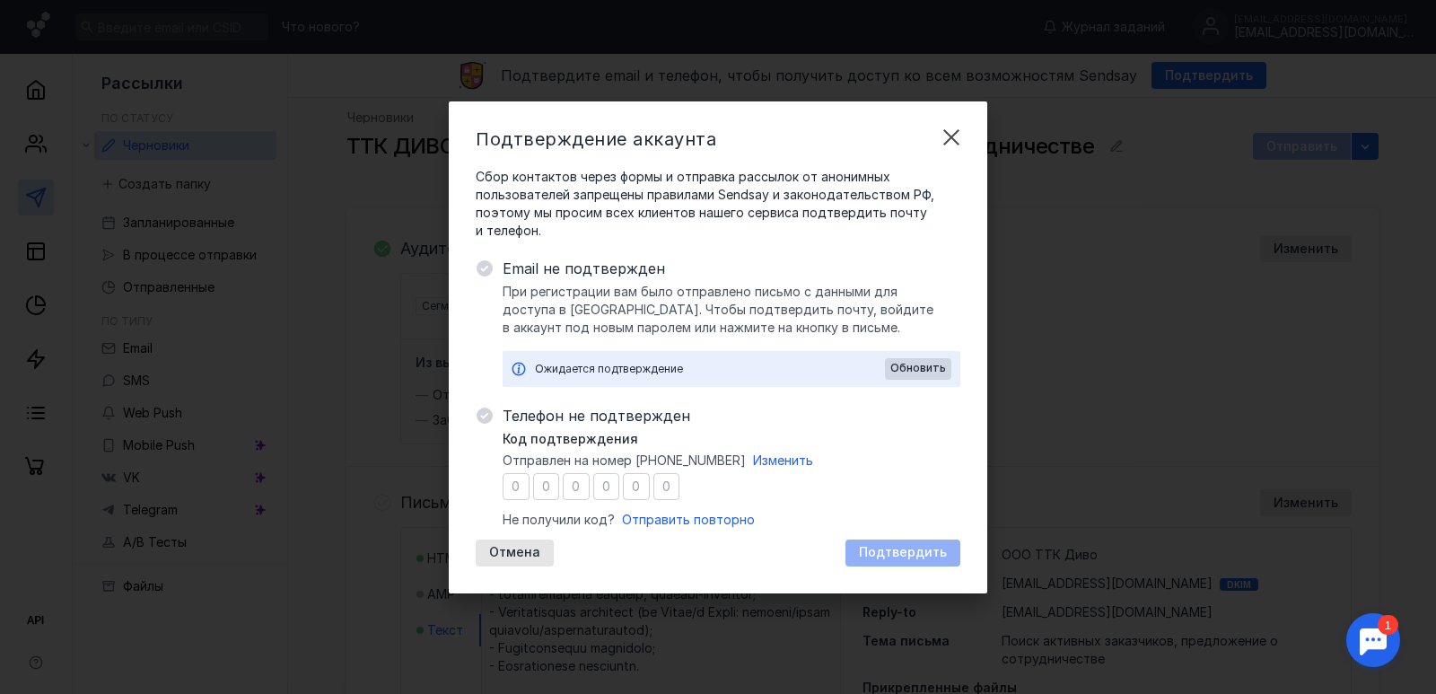
click at [509, 479] on input "number" at bounding box center [516, 486] width 27 height 27
click at [517, 486] on input "number" at bounding box center [516, 486] width 27 height 27
type input "0"
type input "2"
type input "7"
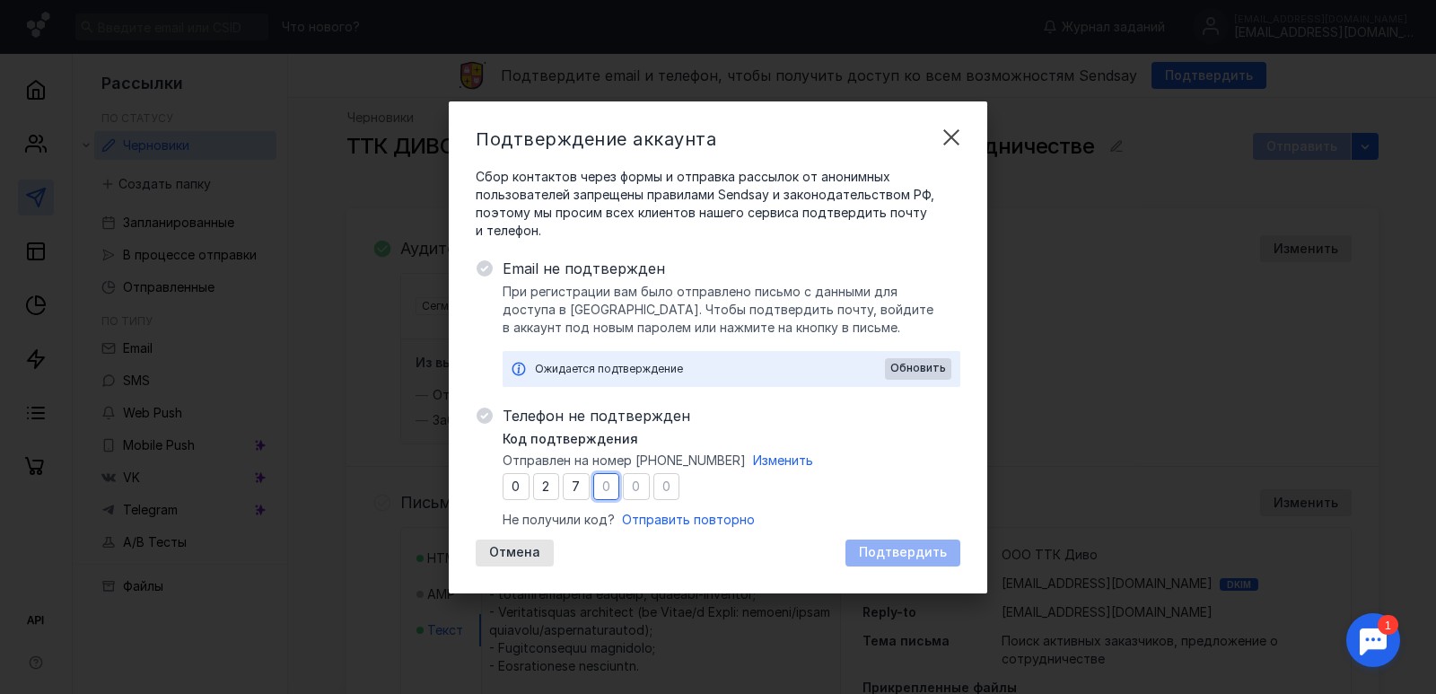
type input "2"
type input "8"
type input "5"
click at [870, 551] on span "Подтвердить" at bounding box center [903, 552] width 88 height 15
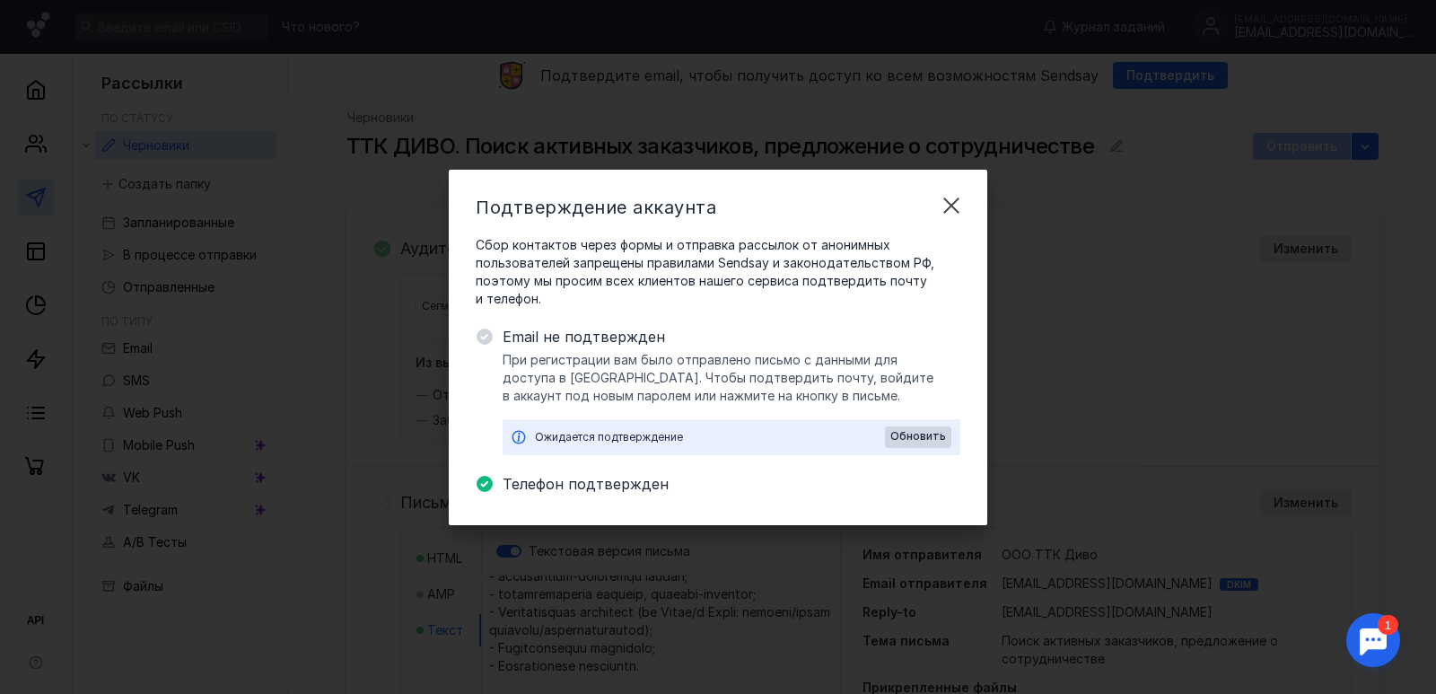
click at [773, 428] on div "Ожидается подтверждение" at bounding box center [710, 437] width 350 height 18
click at [644, 335] on span "Email не подтвержден" at bounding box center [732, 337] width 458 height 22
click at [603, 346] on span "Email не подтвержден" at bounding box center [732, 337] width 458 height 22
click at [565, 366] on span "При регистрации вам было отправлено письмо с данными для доступа в [GEOGRAPHIC_…" at bounding box center [732, 378] width 458 height 54
click at [601, 351] on span "При регистрации вам было отправлено письмо с данными для доступа в [GEOGRAPHIC_…" at bounding box center [732, 378] width 458 height 54
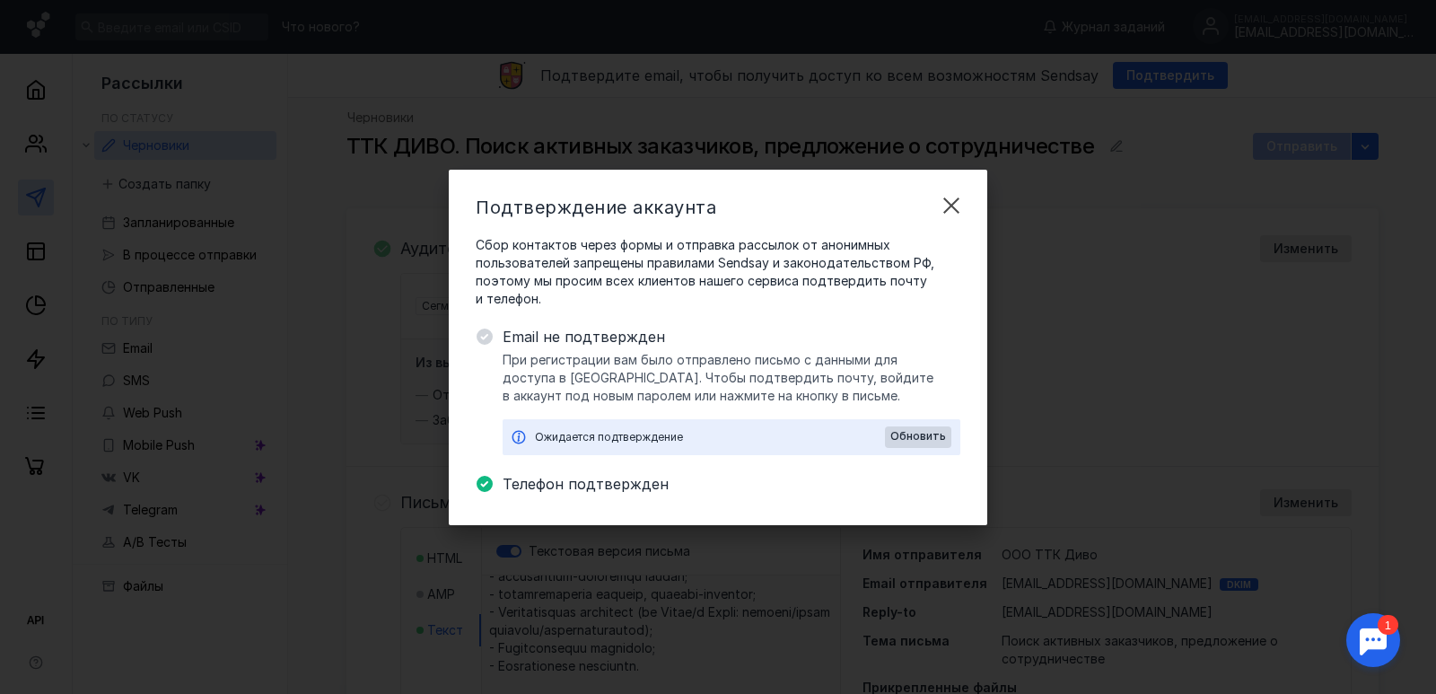
drag, startPoint x: 629, startPoint y: 346, endPoint x: 664, endPoint y: 352, distance: 35.4
click at [635, 346] on span "Email не подтвержден" at bounding box center [732, 337] width 458 height 22
click at [664, 353] on span "При регистрации вам было отправлено письмо с данными для доступа в [GEOGRAPHIC_…" at bounding box center [732, 378] width 458 height 54
click at [683, 383] on span "При регистрации вам было отправлено письмо с данными для доступа в [GEOGRAPHIC_…" at bounding box center [732, 378] width 458 height 54
click at [651, 396] on span "При регистрации вам было отправлено письмо с данными для доступа в [GEOGRAPHIC_…" at bounding box center [732, 378] width 458 height 54
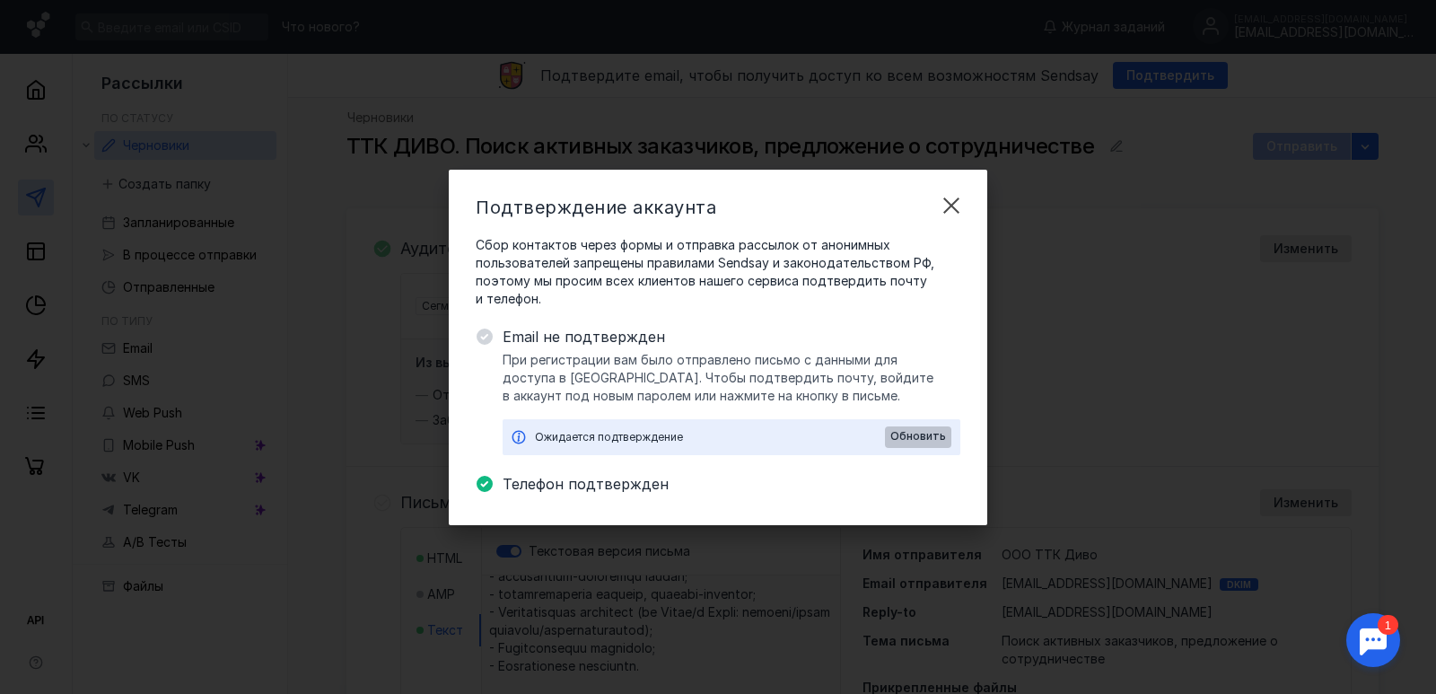
click at [910, 433] on span "Обновить" at bounding box center [918, 436] width 56 height 13
click at [779, 440] on div "Ожидается подтверждение, обновлено в 10:34" at bounding box center [710, 437] width 350 height 18
click at [726, 435] on div "Ожидается подтверждение, обновлено в 10:34" at bounding box center [710, 437] width 350 height 18
click at [595, 352] on span "При регистрации вам было отправлено письмо с данными для доступа в [GEOGRAPHIC_…" at bounding box center [732, 378] width 458 height 54
click at [595, 349] on div "Email не подтвержден При регистрации вам было отправлено письмо с данными для д…" at bounding box center [732, 390] width 458 height 129
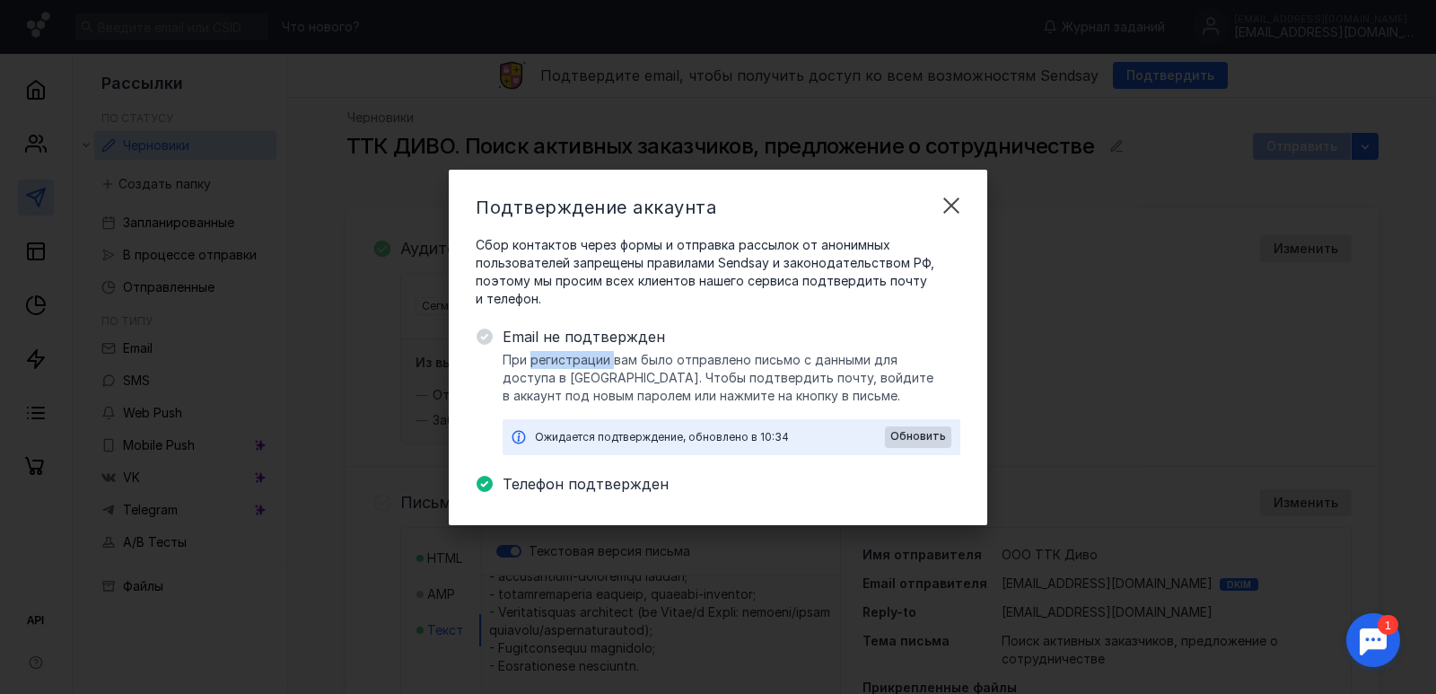
click at [595, 349] on div "Email не подтвержден При регистрации вам было отправлено письмо с данными для д…" at bounding box center [732, 390] width 458 height 129
click at [703, 403] on span "При регистрации вам было отправлено письмо с данными для доступа в [GEOGRAPHIC_…" at bounding box center [732, 378] width 458 height 54
click at [723, 435] on div "Ожидается подтверждение, обновлено в 10:34" at bounding box center [710, 437] width 350 height 18
click at [752, 440] on div "Ожидается подтверждение, обновлено в 10:34" at bounding box center [710, 437] width 350 height 18
click at [768, 441] on div "Ожидается подтверждение, обновлено в 10:34" at bounding box center [710, 437] width 350 height 18
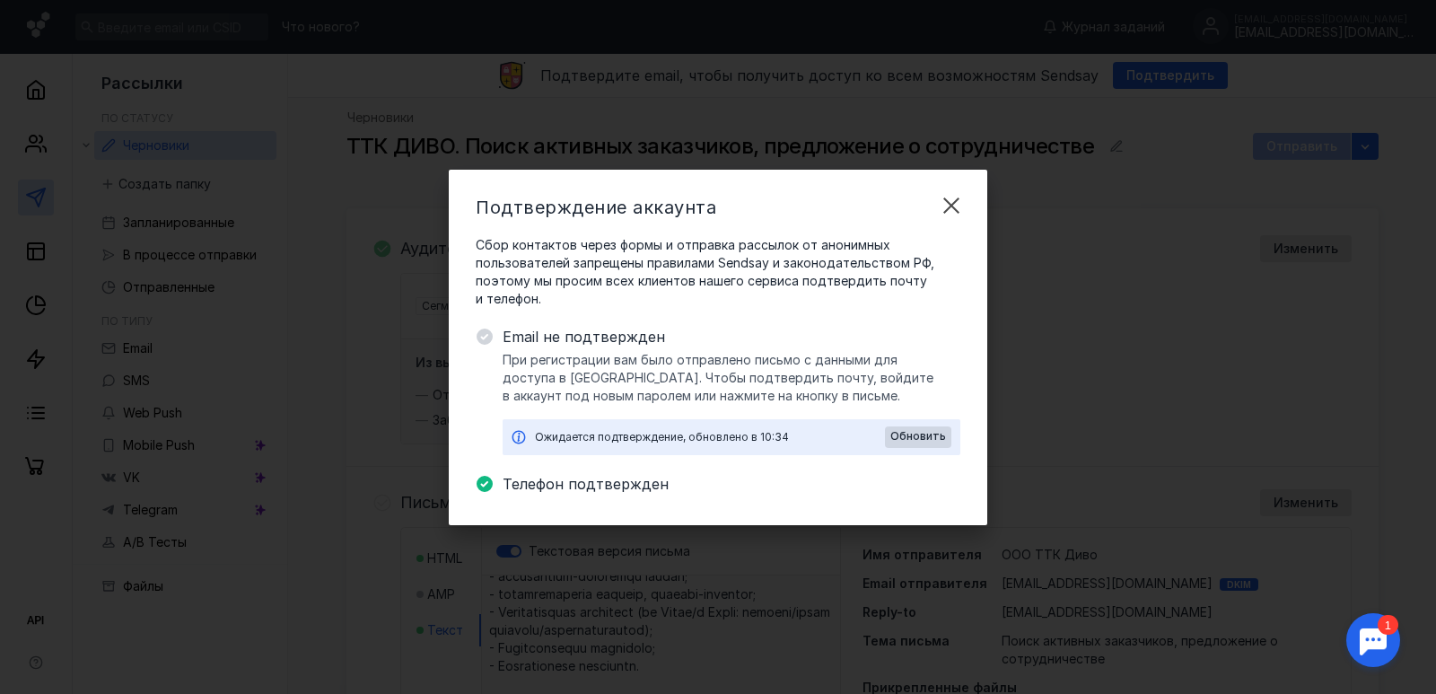
click at [795, 438] on div "Ожидается подтверждение, обновлено в 10:34" at bounding box center [710, 437] width 350 height 18
click at [591, 337] on span "Email не подтвержден" at bounding box center [732, 337] width 458 height 22
click at [530, 334] on span "Email не подтвержден" at bounding box center [732, 337] width 458 height 22
click at [544, 336] on span "Email не подтвержден" at bounding box center [732, 337] width 458 height 22
click at [574, 240] on span "Сбор контактов через формы и отправка рассылок от анонимных пользователей запре…" at bounding box center [718, 272] width 485 height 72
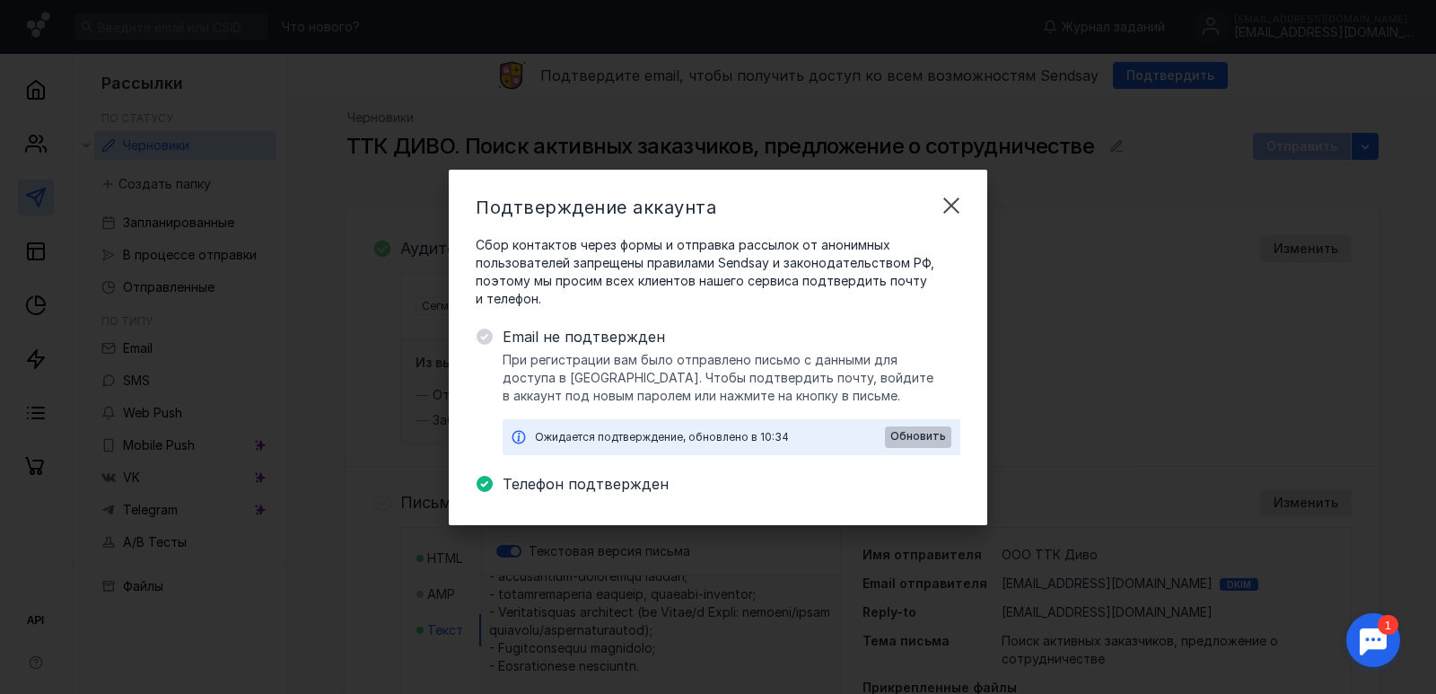
click at [907, 433] on span "Обновить" at bounding box center [918, 436] width 56 height 13
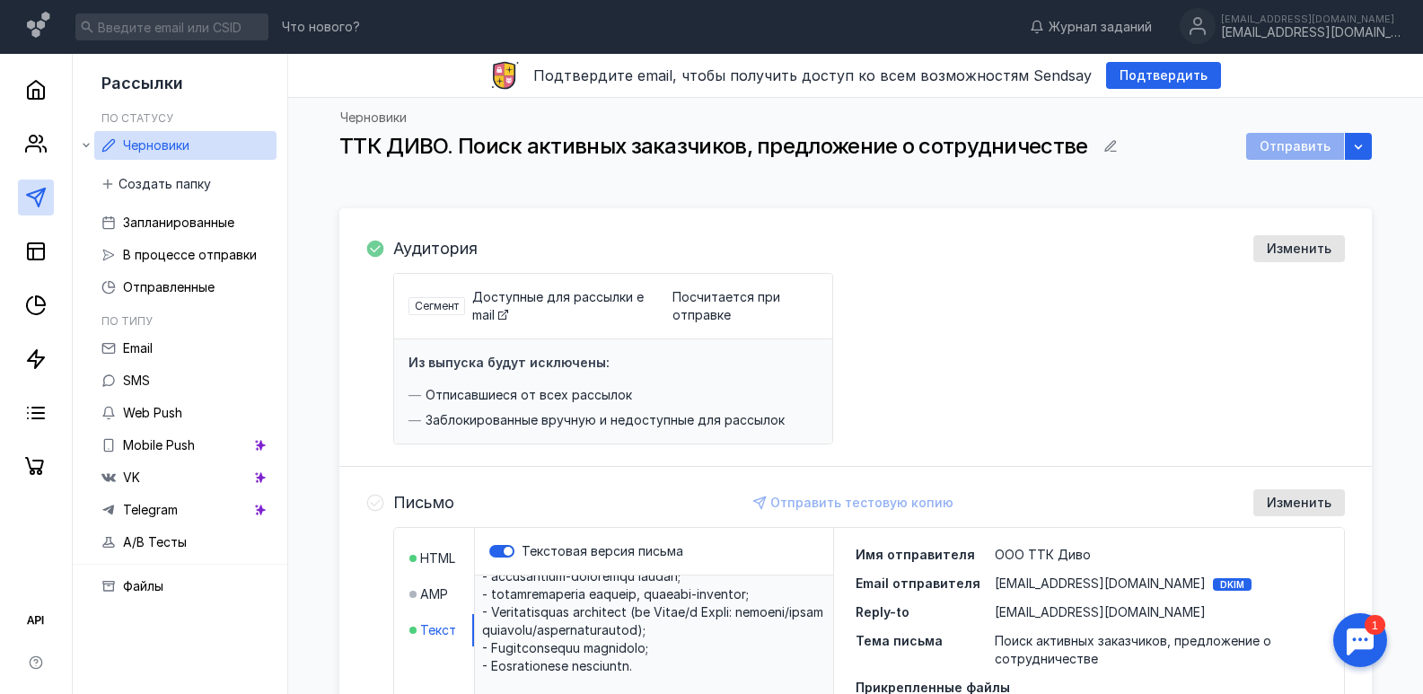
click at [1330, 145] on div "Отправить" at bounding box center [1295, 146] width 98 height 27
click at [1350, 145] on div "button" at bounding box center [1358, 146] width 18 height 18
click at [1178, 221] on div "Зап ланировать Отправить по часовым поясам Оптимизировать время отправки Создат…" at bounding box center [1253, 250] width 235 height 181
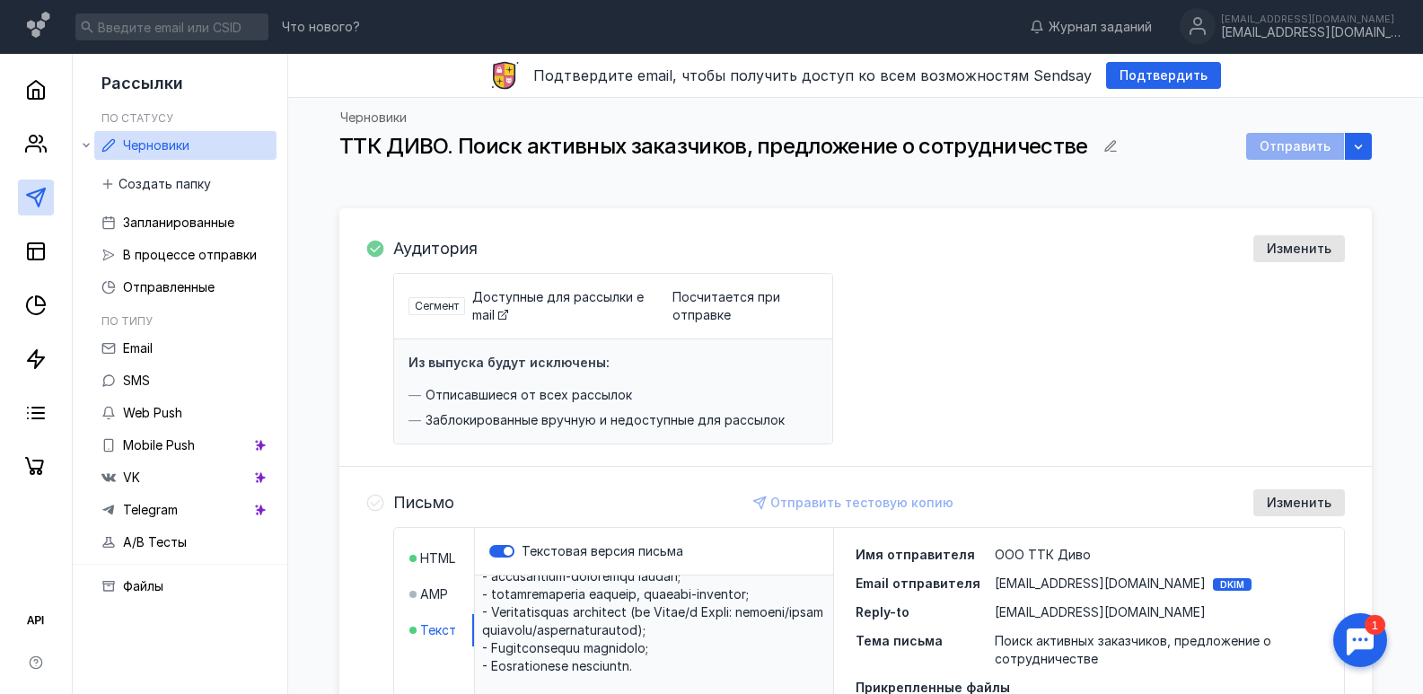
click at [1079, 212] on div "Аудитория Изменить Сегмент Доступные для рассылки email Посчитается при отправк…" at bounding box center [855, 337] width 1032 height 258
click at [1110, 82] on div "Подтвердить" at bounding box center [1163, 75] width 106 height 15
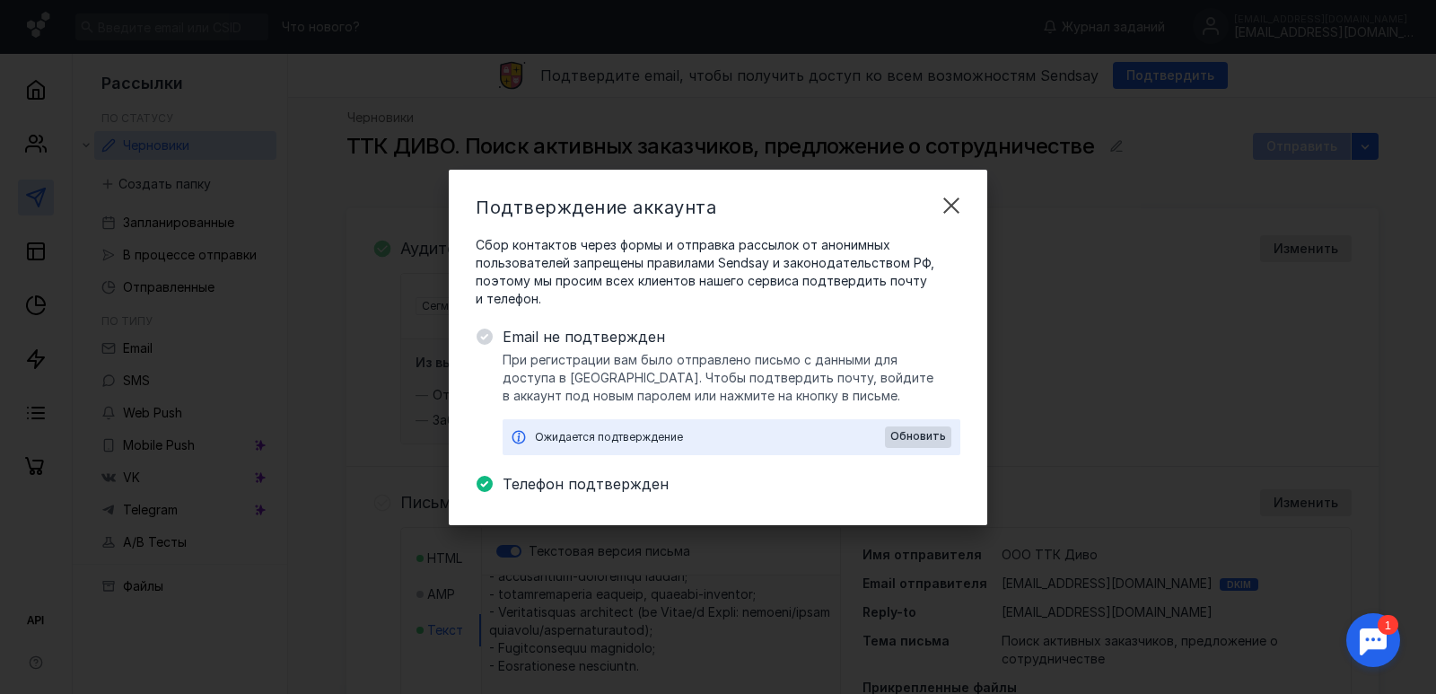
click at [628, 494] on span "Телефон подтвержден" at bounding box center [732, 484] width 458 height 22
click at [592, 446] on div "Ожидается подтверждение Обновить" at bounding box center [732, 437] width 458 height 36
click at [552, 370] on span "При регистрации вам было отправлено письмо с данными для доступа в [GEOGRAPHIC_…" at bounding box center [732, 378] width 458 height 54
click at [615, 338] on span "Email не подтвержден" at bounding box center [732, 337] width 458 height 22
click at [655, 321] on div "Сбор контактов через формы и отправка рассылок от анонимных пользователей запре…" at bounding box center [718, 367] width 485 height 262
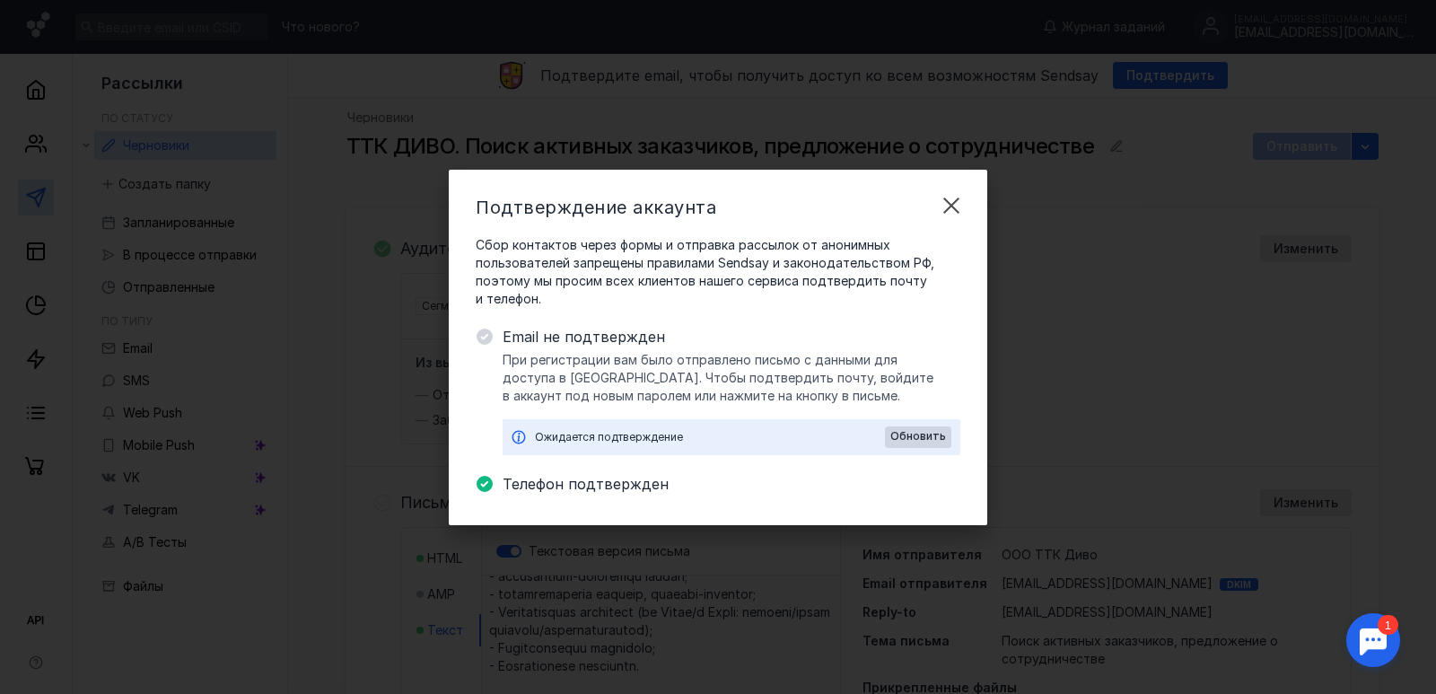
click at [784, 354] on span "При регистрации вам было отправлено письмо с данными для доступа в [GEOGRAPHIC_…" at bounding box center [732, 378] width 458 height 54
click at [716, 357] on span "При регистрации вам было отправлено письмо с данными для доступа в [GEOGRAPHIC_…" at bounding box center [732, 378] width 458 height 54
drag, startPoint x: 798, startPoint y: 363, endPoint x: 835, endPoint y: 376, distance: 39.2
click at [835, 376] on span "При регистрации вам было отправлено письмо с данными для доступа в [GEOGRAPHIC_…" at bounding box center [732, 378] width 458 height 54
click at [742, 389] on span "При регистрации вам было отправлено письмо с данными для доступа в [GEOGRAPHIC_…" at bounding box center [732, 378] width 458 height 54
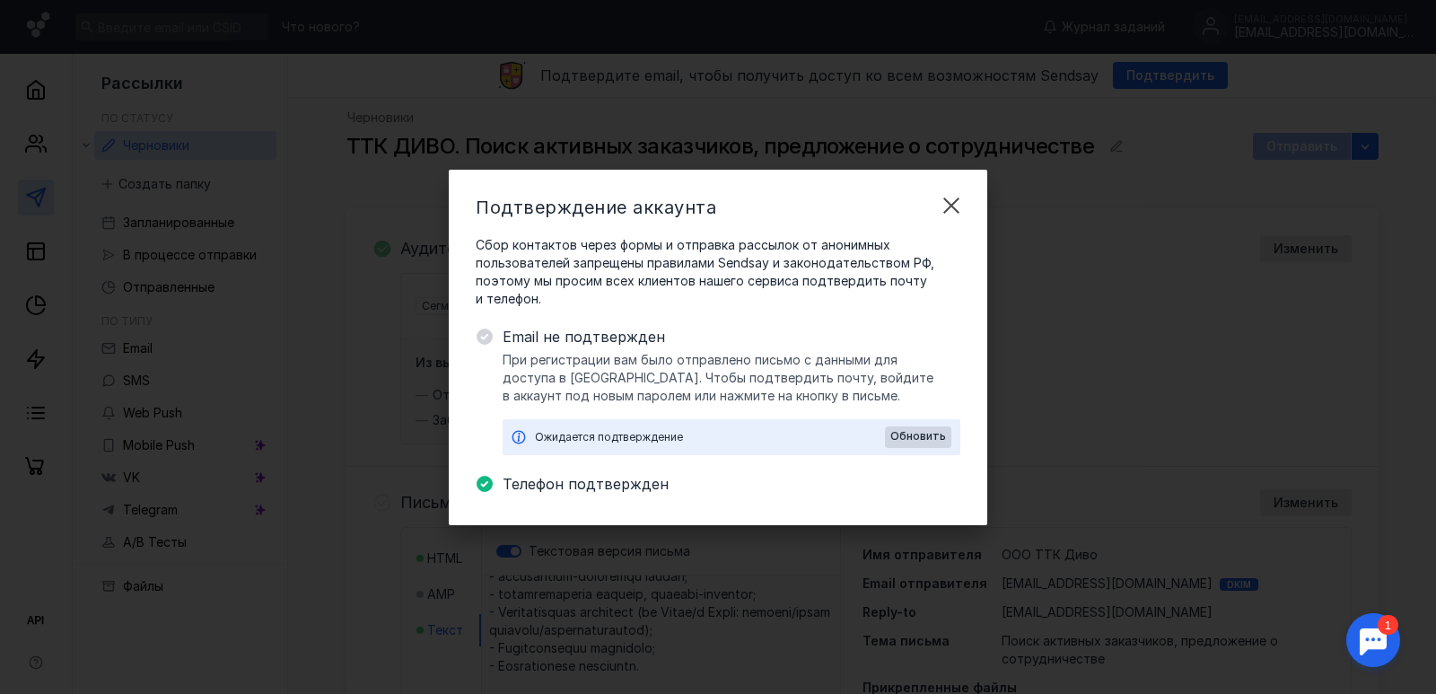
click at [637, 444] on div "Ожидается подтверждение" at bounding box center [710, 437] width 350 height 18
click at [642, 442] on div "Ожидается подтверждение" at bounding box center [710, 437] width 350 height 18
click at [671, 436] on div "Ожидается подтверждение" at bounding box center [710, 437] width 350 height 18
click at [892, 431] on div "Обновить" at bounding box center [918, 436] width 61 height 13
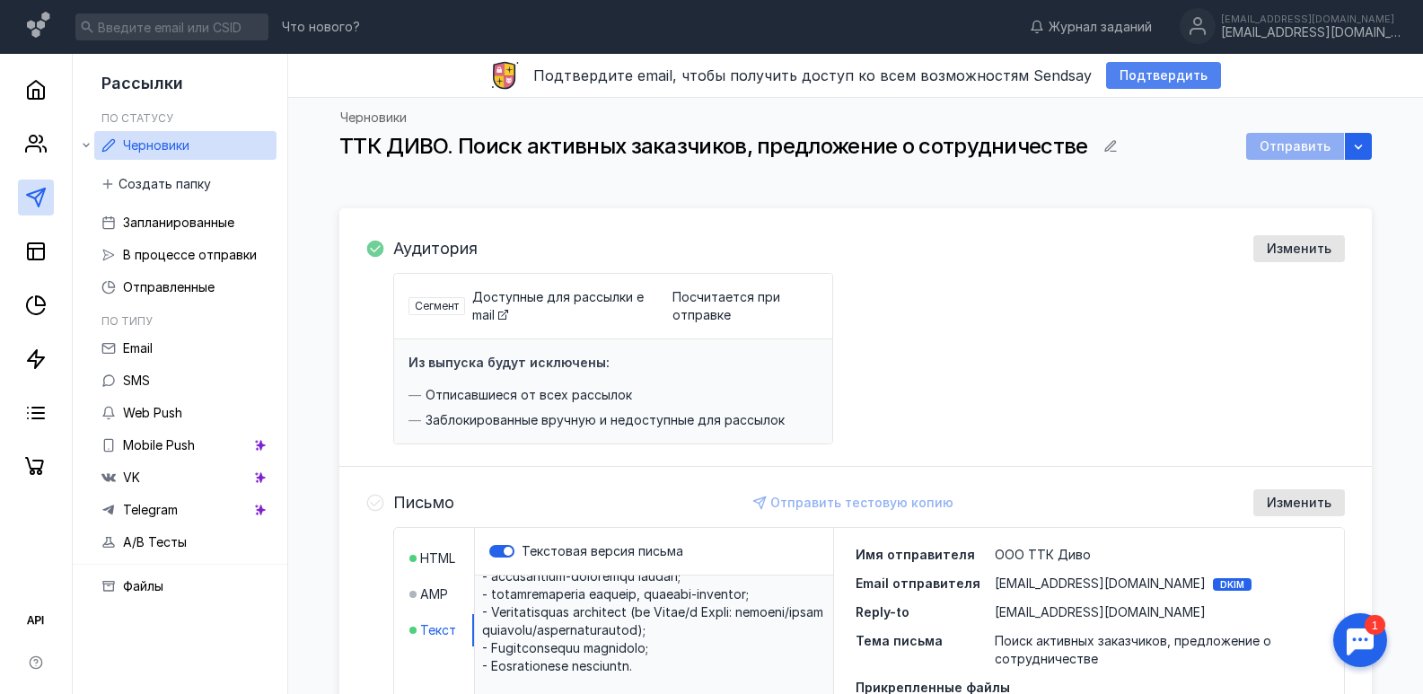
click at [1143, 71] on span "Подтвердить" at bounding box center [1163, 75] width 88 height 15
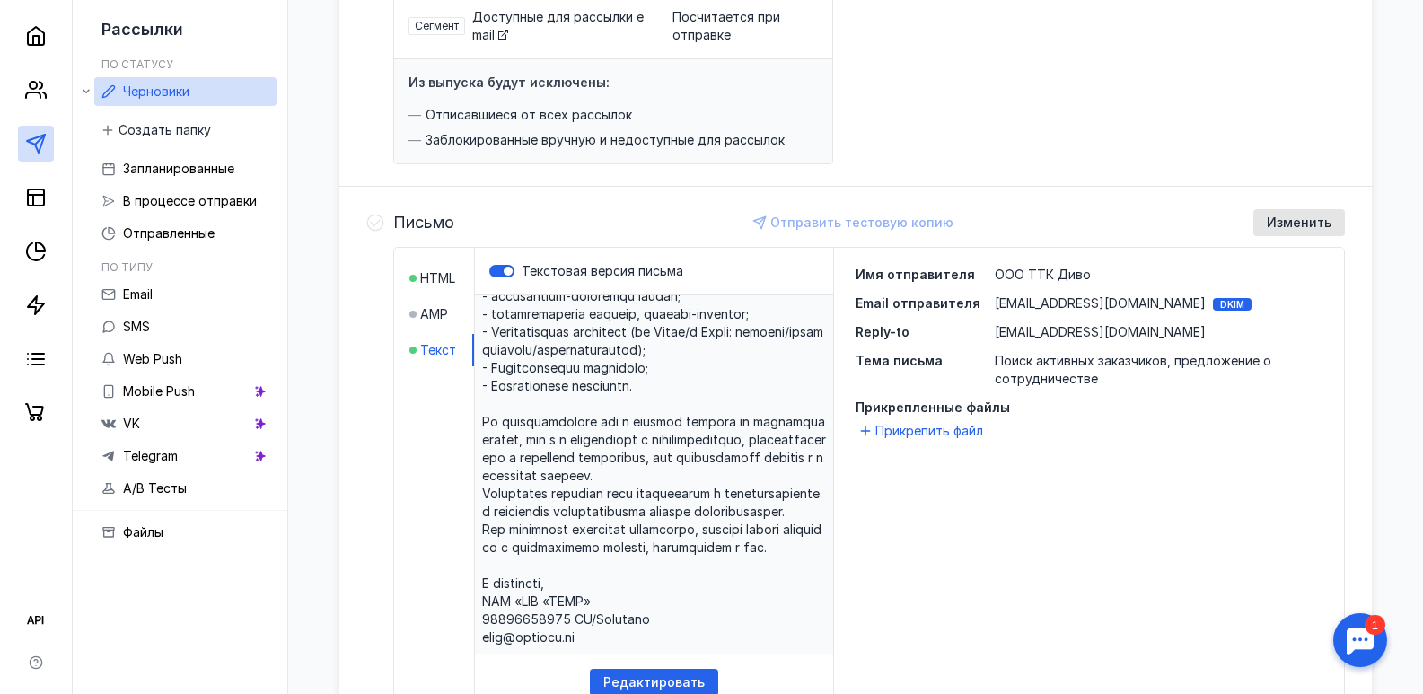
scroll to position [256, 0]
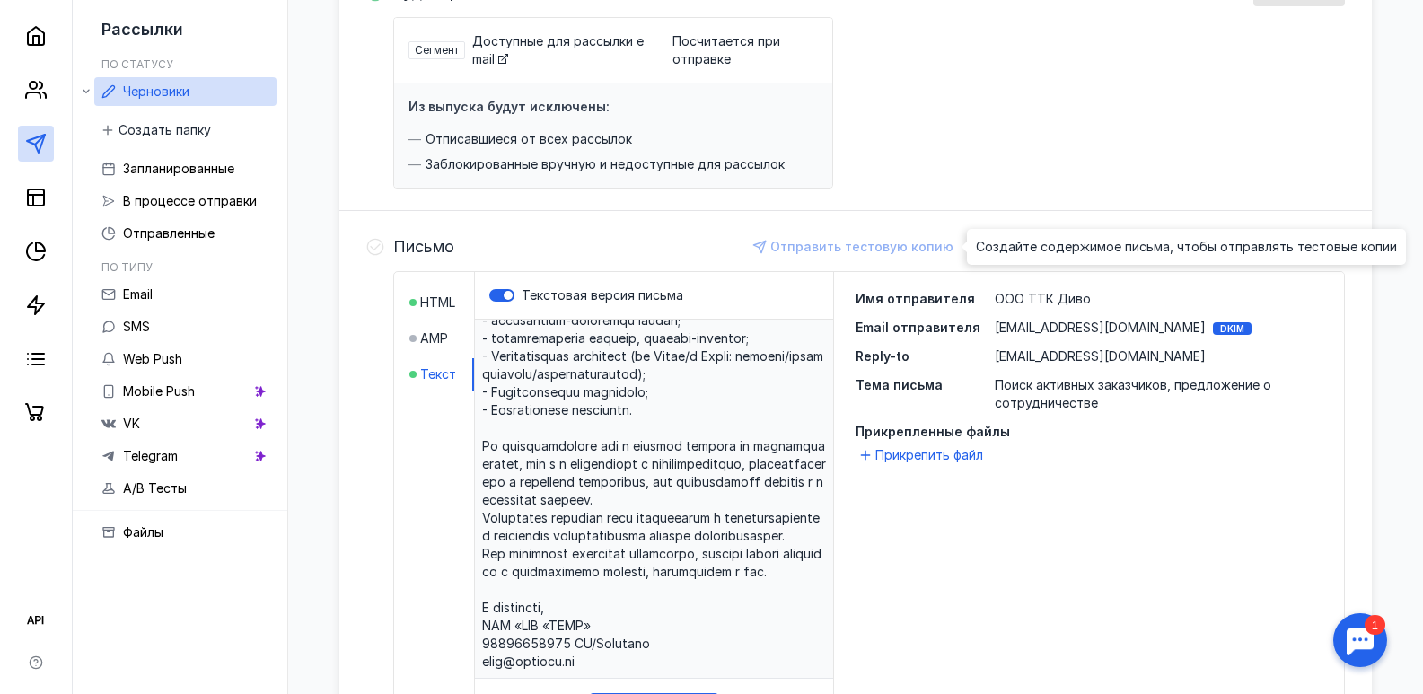
click at [921, 247] on div "Отправить тестовую копию" at bounding box center [854, 246] width 216 height 27
click at [915, 249] on div "Отправить тестовую копию" at bounding box center [854, 246] width 216 height 27
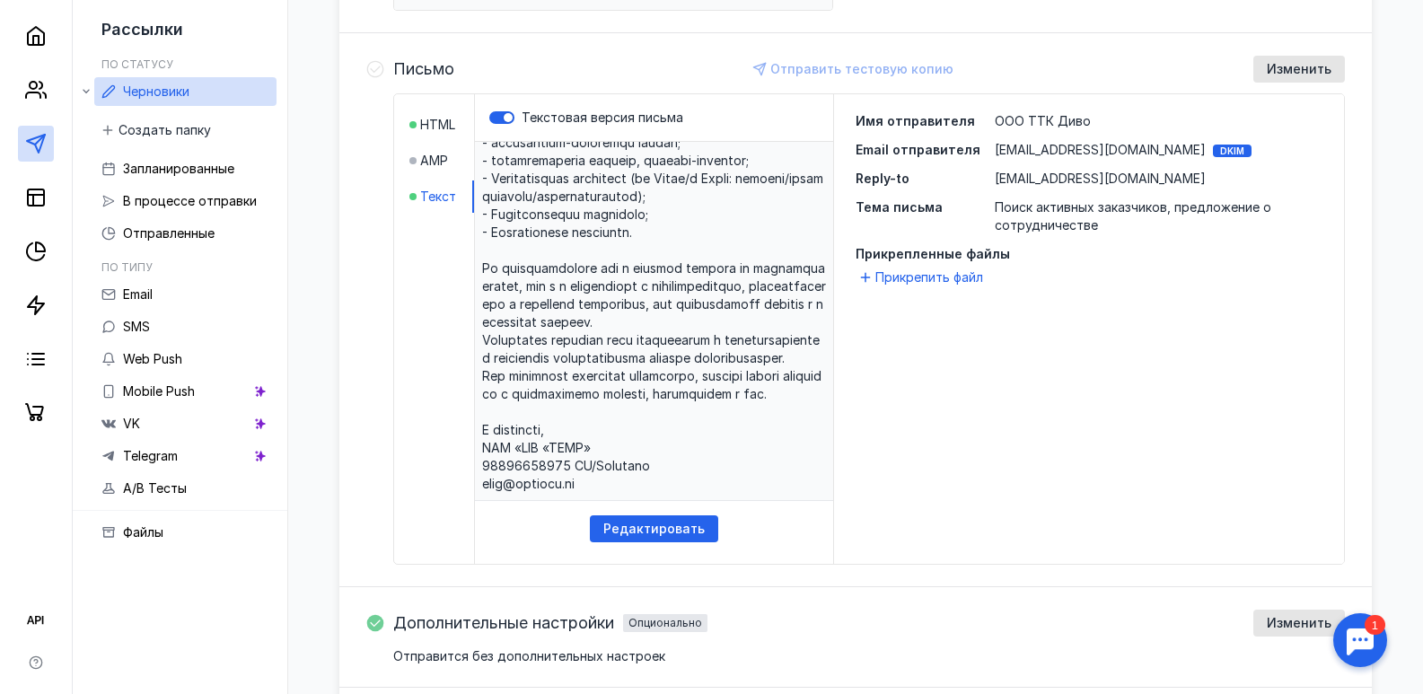
scroll to position [435, 0]
click at [415, 155] on div at bounding box center [412, 158] width 7 height 7
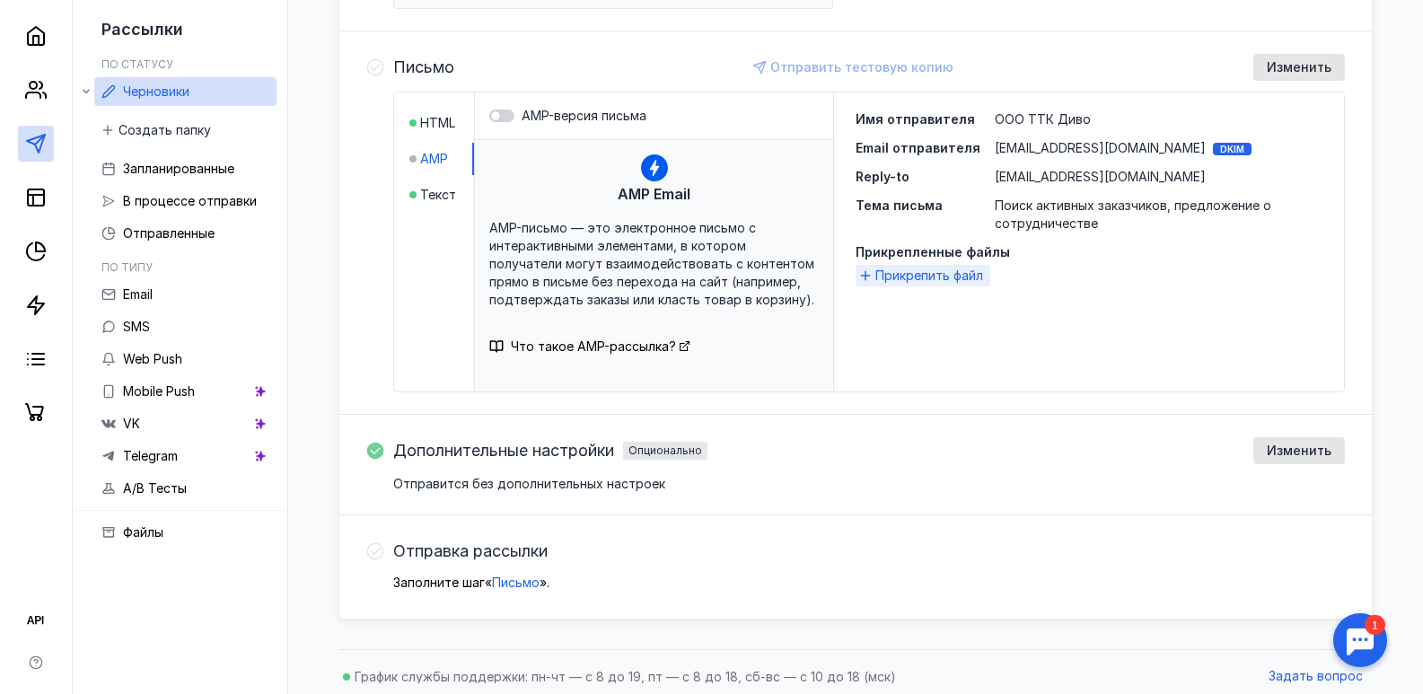
click at [927, 276] on span "Прикрепить файл" at bounding box center [929, 276] width 108 height 18
click at [458, 128] on li "HTML" at bounding box center [441, 123] width 65 height 32
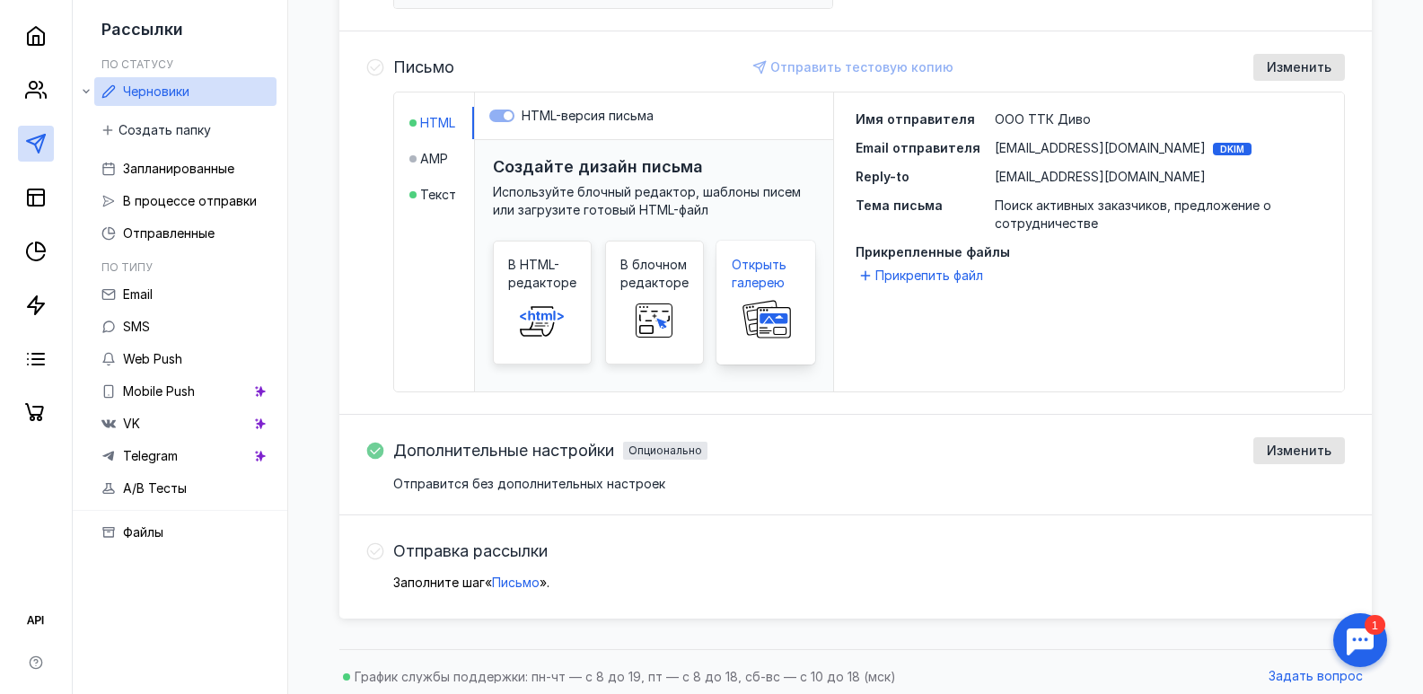
click at [756, 275] on span "Открыть галерею" at bounding box center [765, 274] width 68 height 36
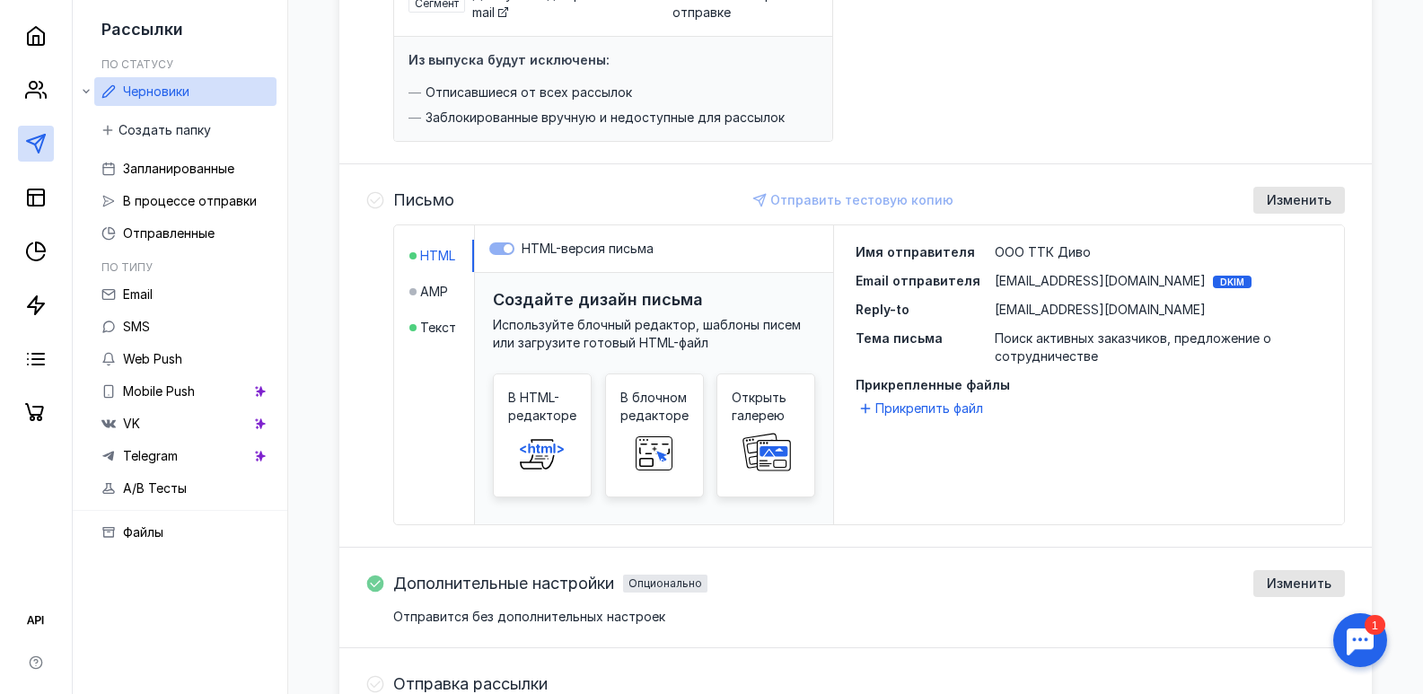
scroll to position [435, 0]
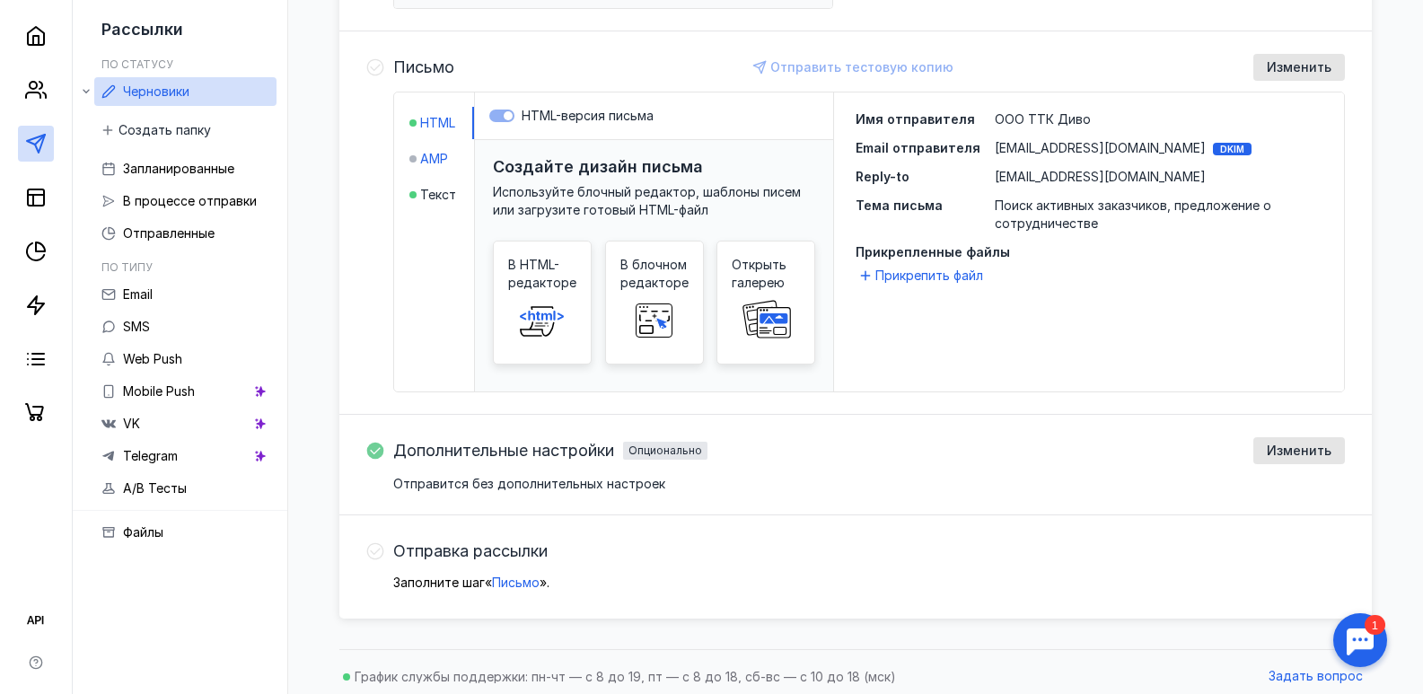
click at [436, 162] on span "AMP" at bounding box center [434, 159] width 28 height 18
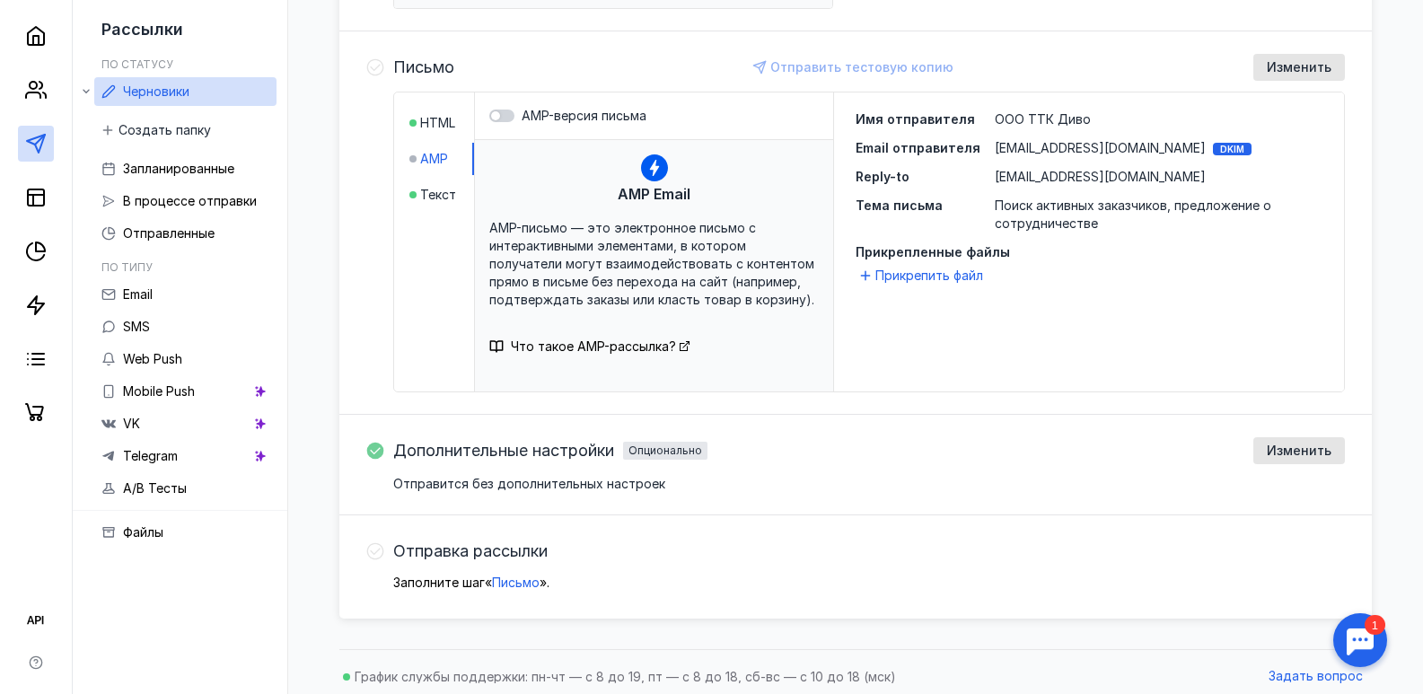
click at [435, 134] on li "HTML" at bounding box center [441, 123] width 65 height 32
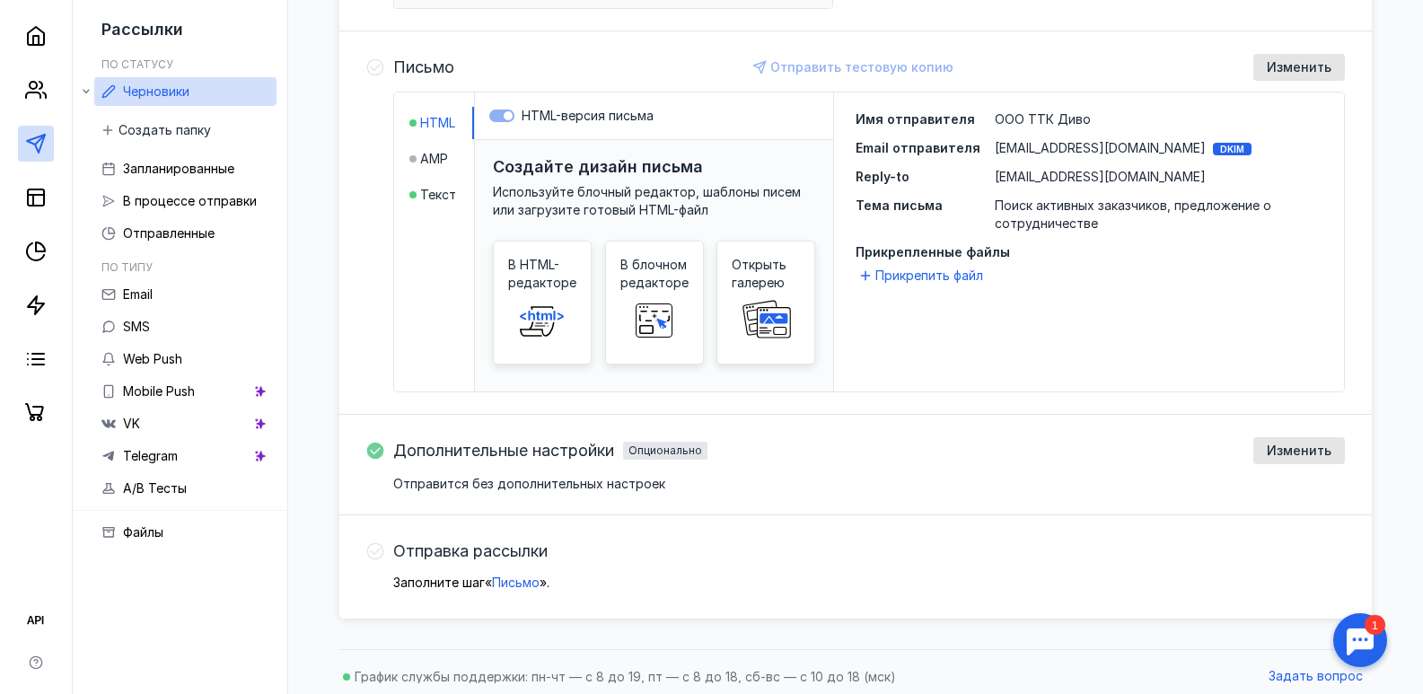
click at [506, 120] on label "HTML-версия письма" at bounding box center [653, 116] width 329 height 18
click at [507, 120] on label "HTML-версия письма" at bounding box center [653, 116] width 329 height 18
click at [497, 119] on label "HTML-версия письма" at bounding box center [653, 116] width 329 height 18
click at [498, 118] on label "HTML-версия письма" at bounding box center [653, 116] width 329 height 18
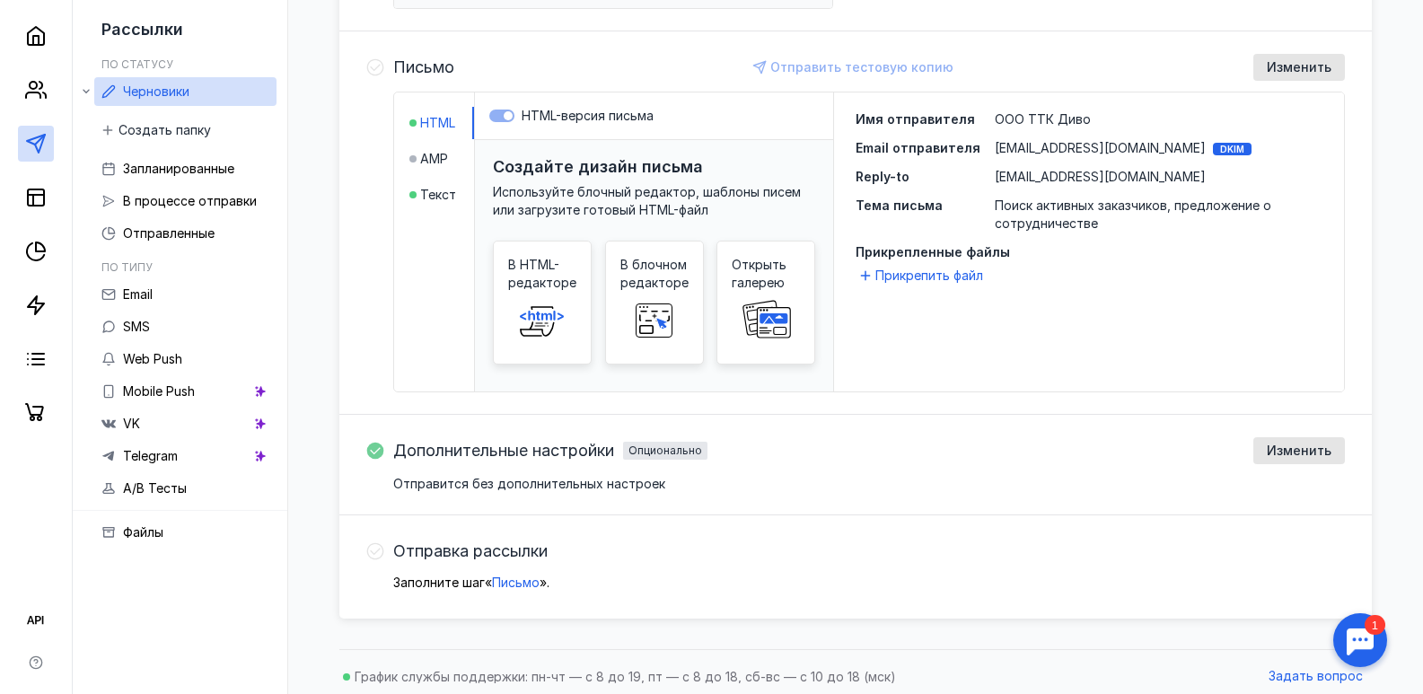
click at [503, 136] on div "HTML-версия письма" at bounding box center [654, 116] width 358 height 48
click at [421, 154] on span "AMP" at bounding box center [434, 159] width 28 height 18
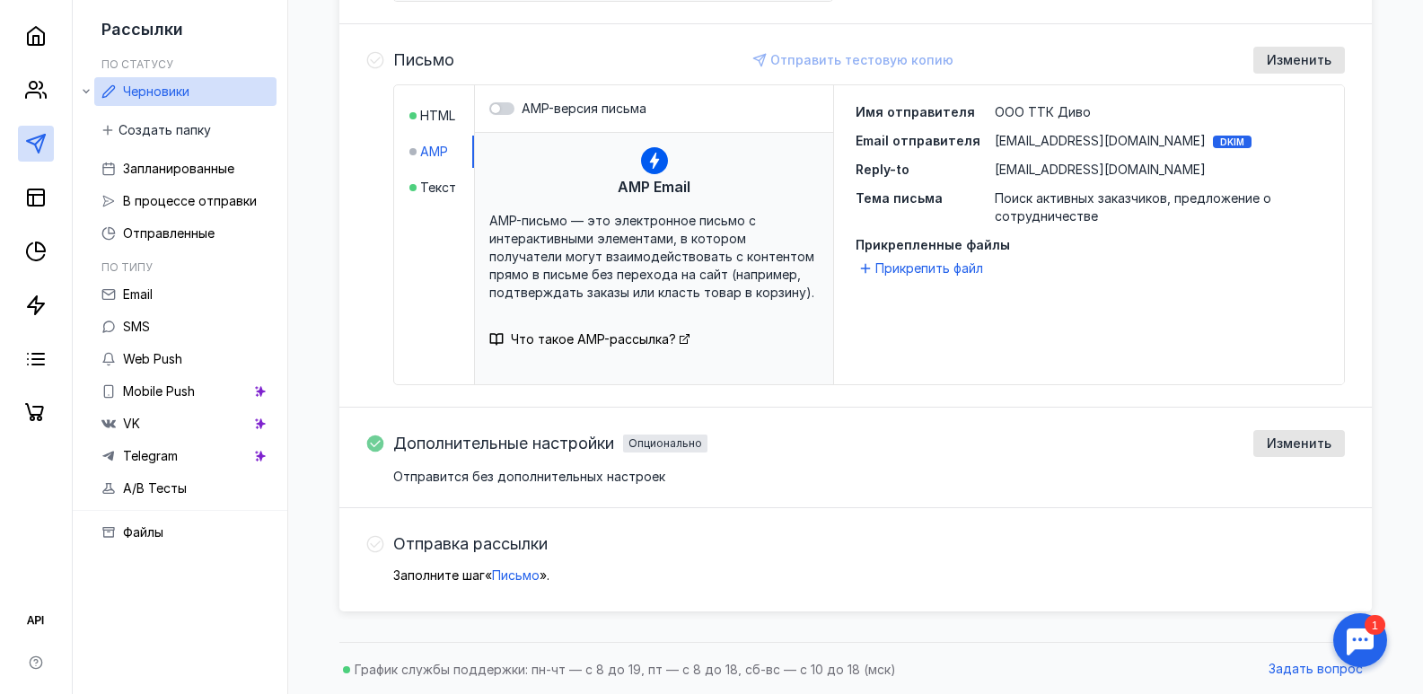
scroll to position [444, 0]
click at [924, 269] on span "Прикрепить файл" at bounding box center [929, 267] width 108 height 18
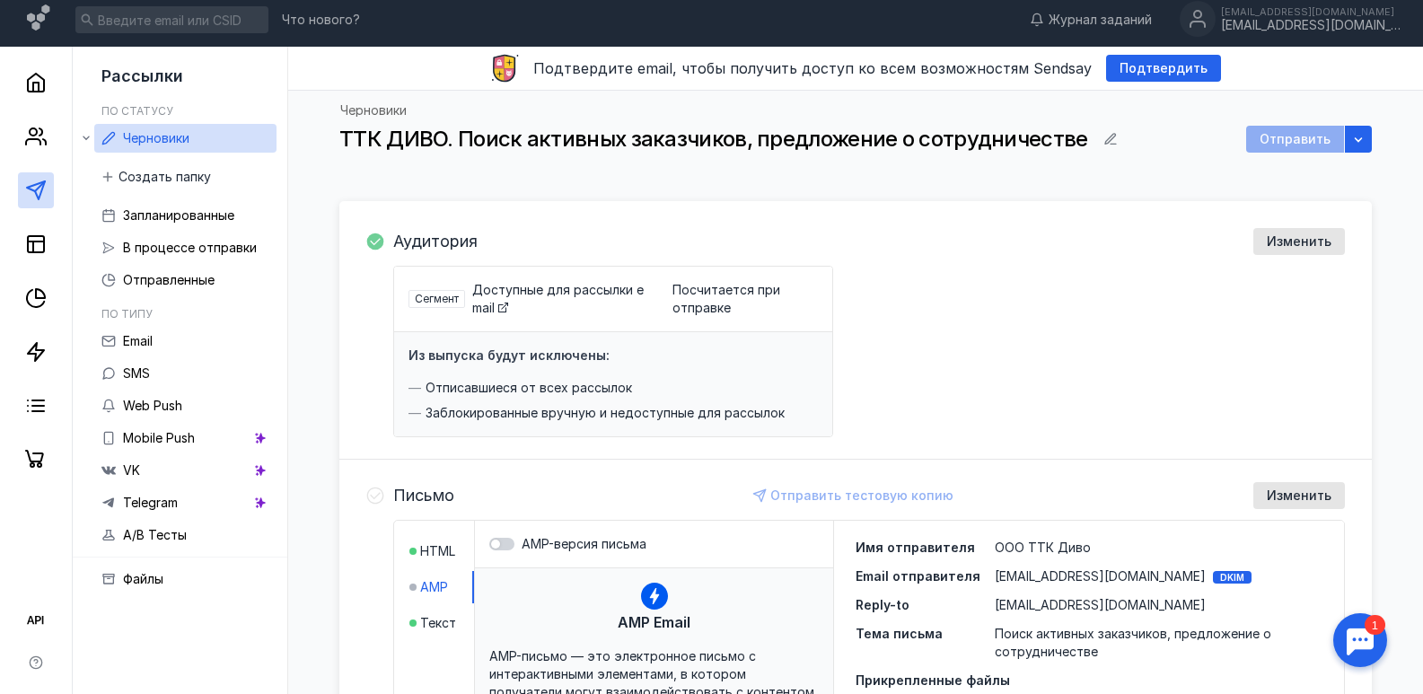
scroll to position [0, 0]
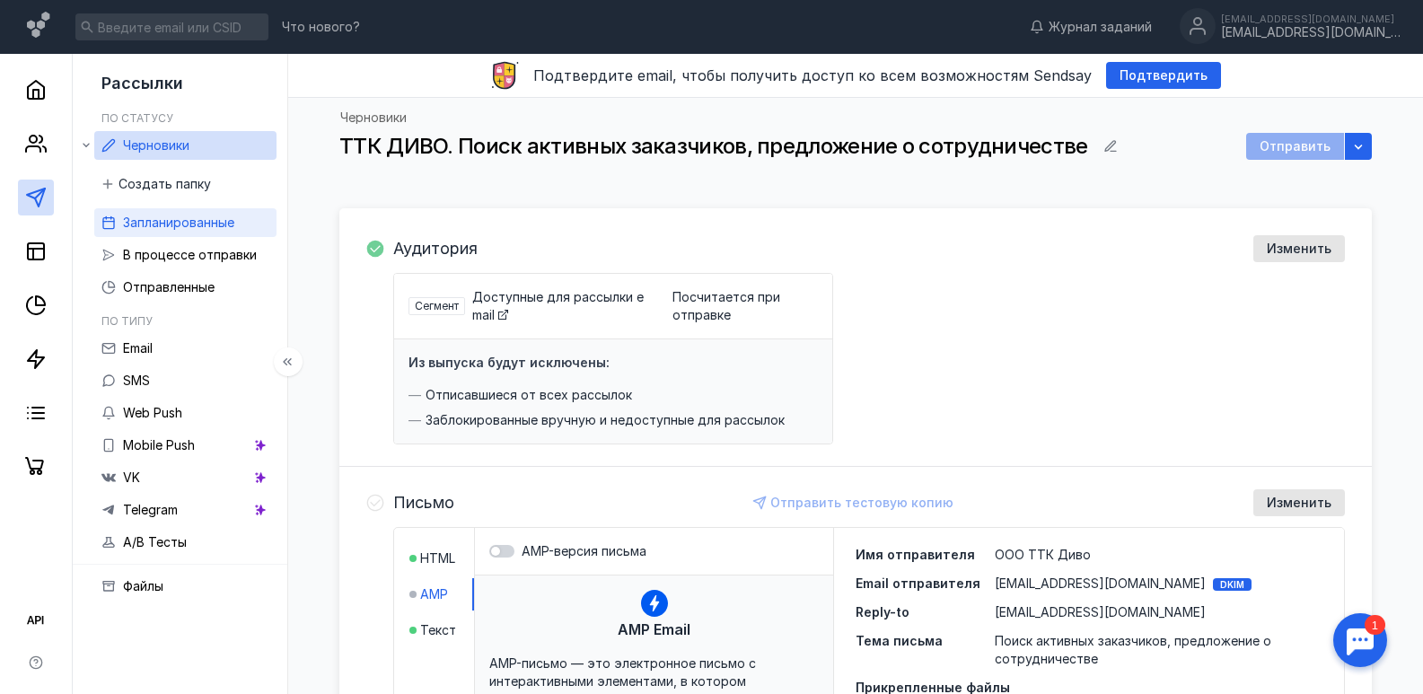
click at [192, 228] on span "Запланированные" at bounding box center [178, 222] width 111 height 15
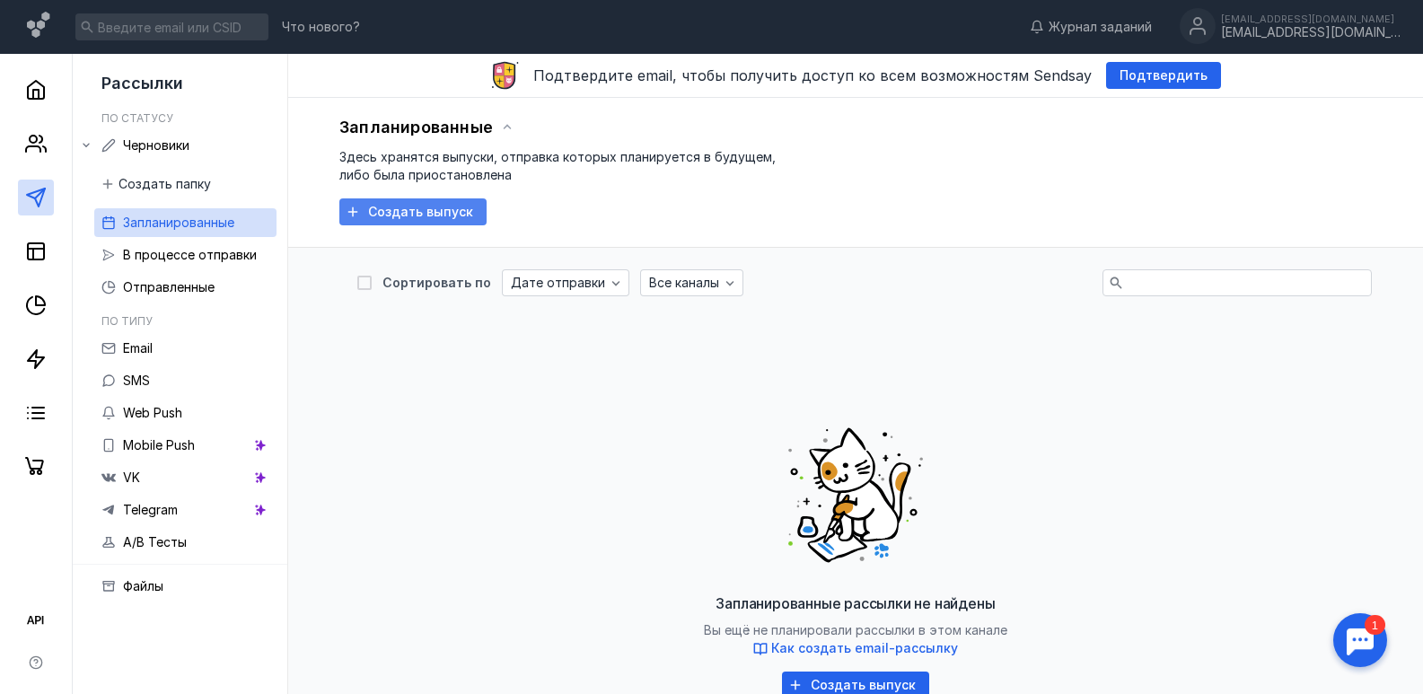
click at [424, 209] on span "Создать выпуск" at bounding box center [420, 212] width 105 height 15
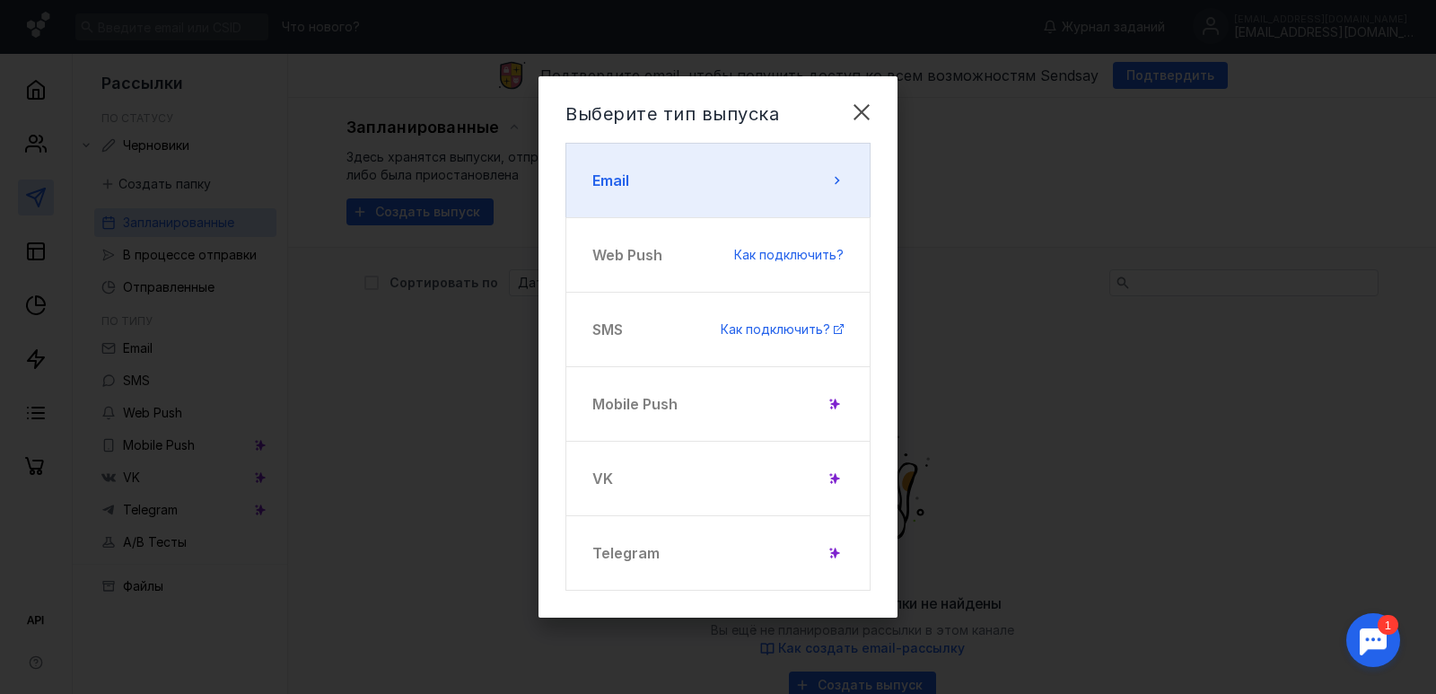
click at [836, 180] on icon at bounding box center [836, 180] width 14 height 14
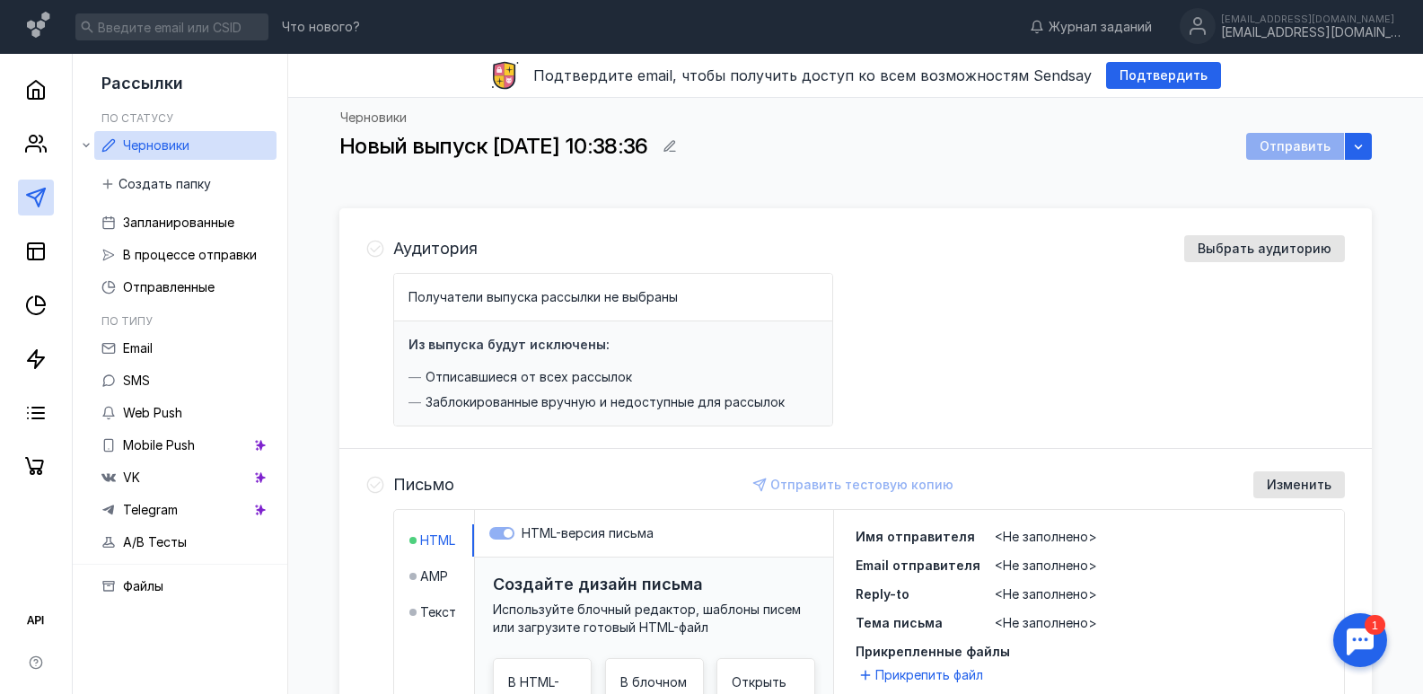
click at [1336, 140] on div "Отправить" at bounding box center [1295, 146] width 98 height 27
click at [1365, 149] on div "button" at bounding box center [1358, 146] width 18 height 18
click at [1348, 147] on div "button" at bounding box center [1357, 146] width 27 height 27
click at [167, 143] on span "Черновики" at bounding box center [156, 144] width 66 height 15
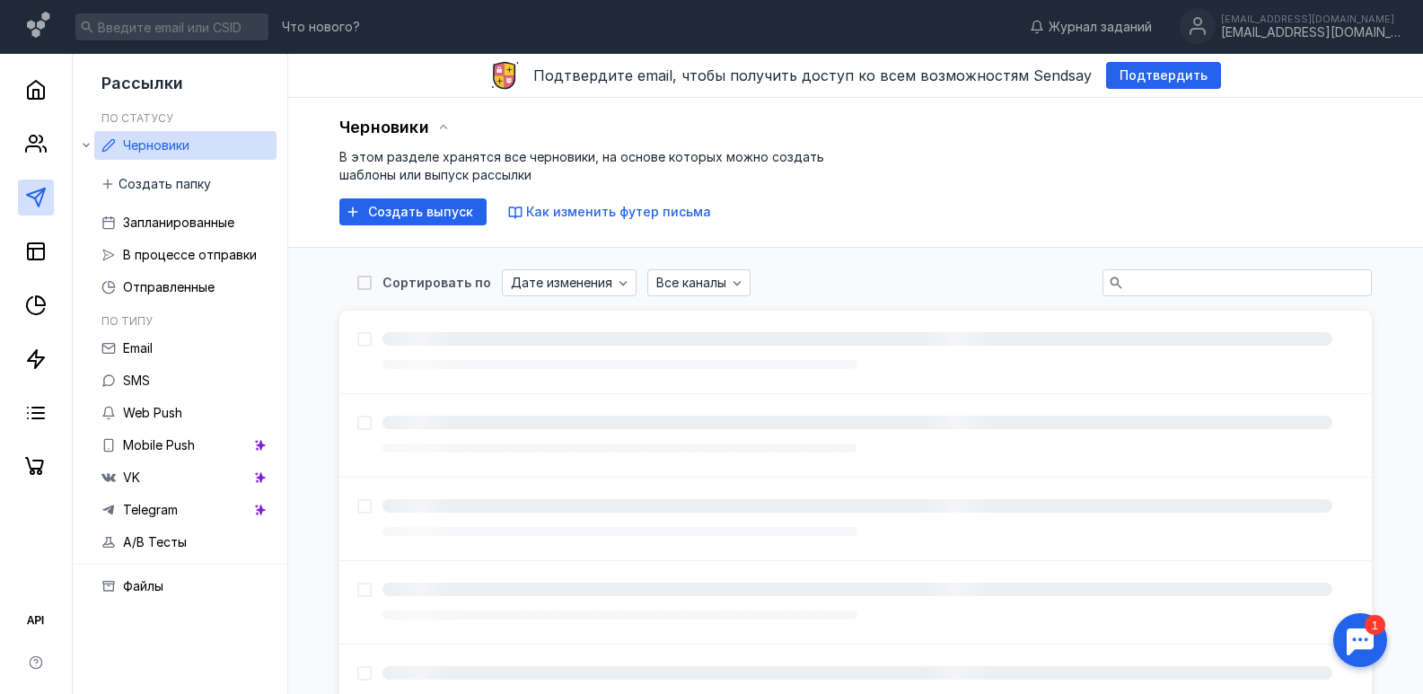
click at [473, 152] on span "В этом разделе хранятся все черновики, на основе которых можно создать шаблоны …" at bounding box center [581, 165] width 485 height 33
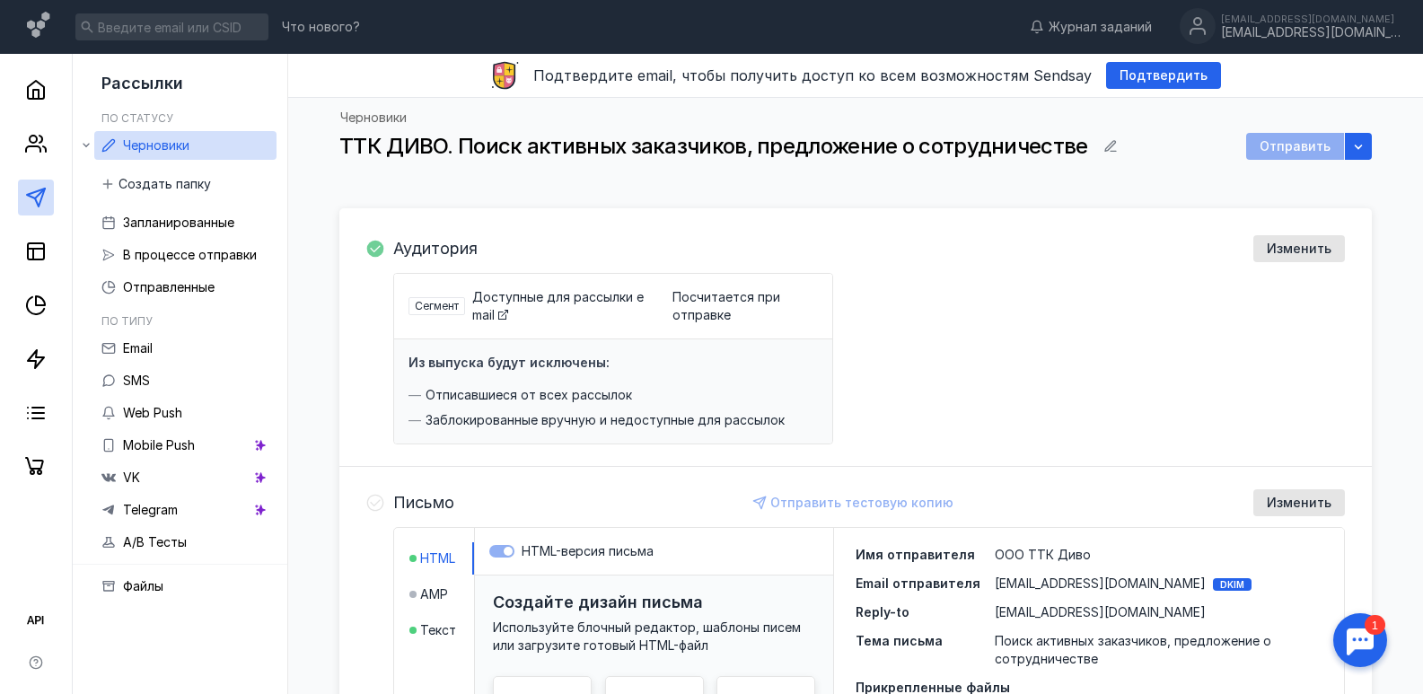
click at [1374, 143] on div "Черновики ТТК ДИВО. Поиск активных заказчиков, предложение о сотрудничестве Отп…" at bounding box center [855, 142] width 1099 height 89
click at [1361, 146] on icon "button" at bounding box center [1358, 146] width 8 height 4
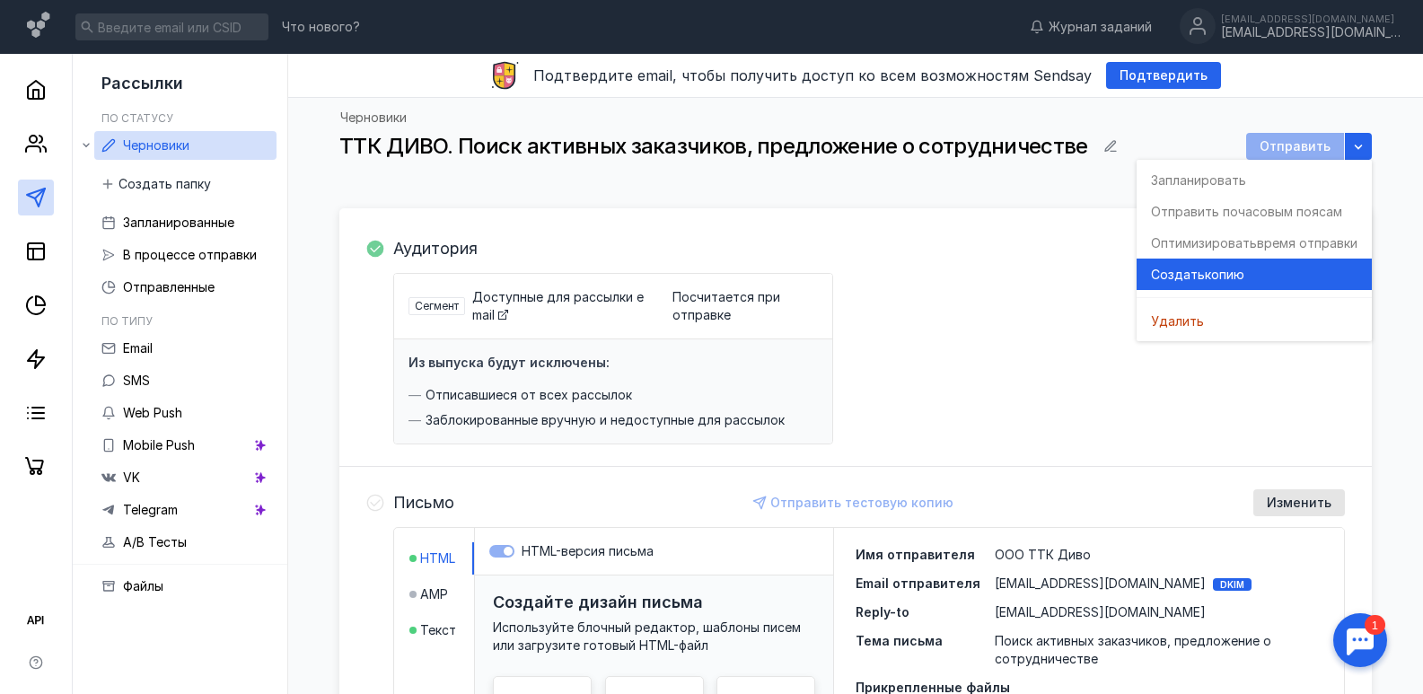
click at [1187, 271] on span "Создать" at bounding box center [1178, 275] width 54 height 18
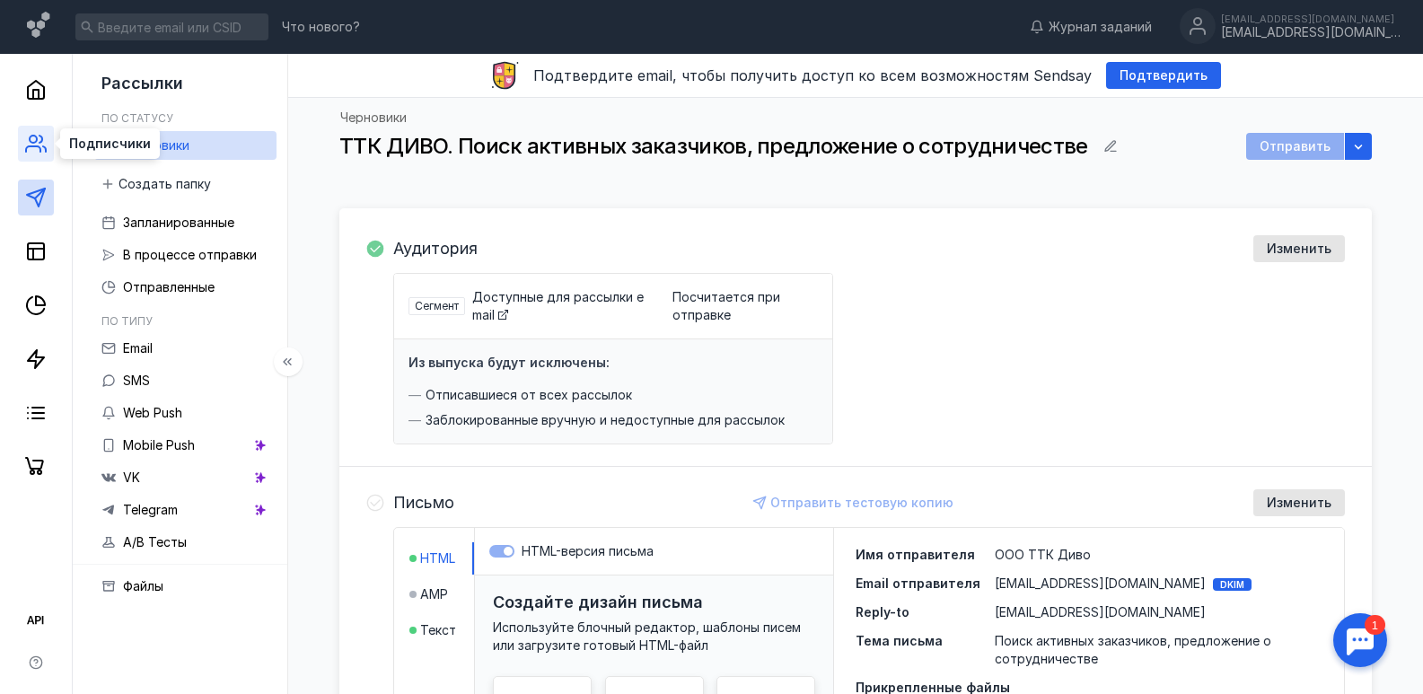
click at [37, 144] on icon at bounding box center [36, 144] width 22 height 22
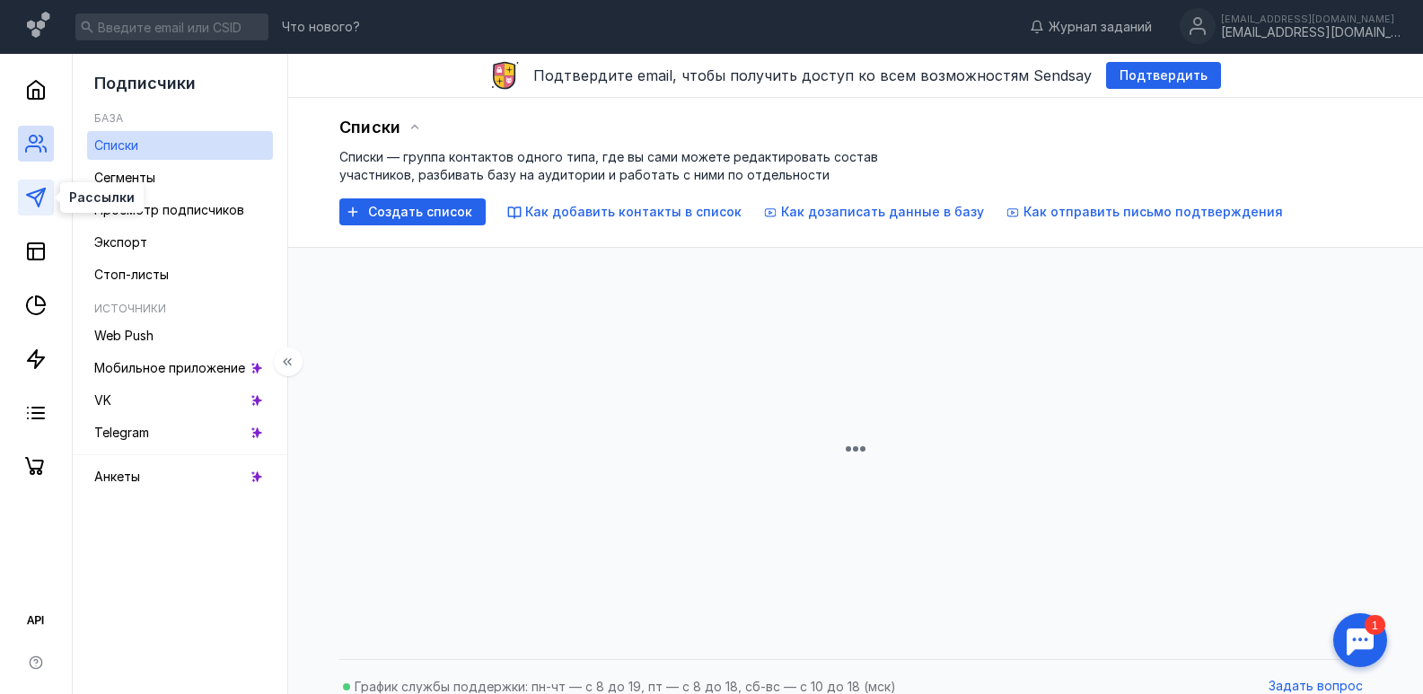
click at [39, 196] on line at bounding box center [40, 193] width 10 height 10
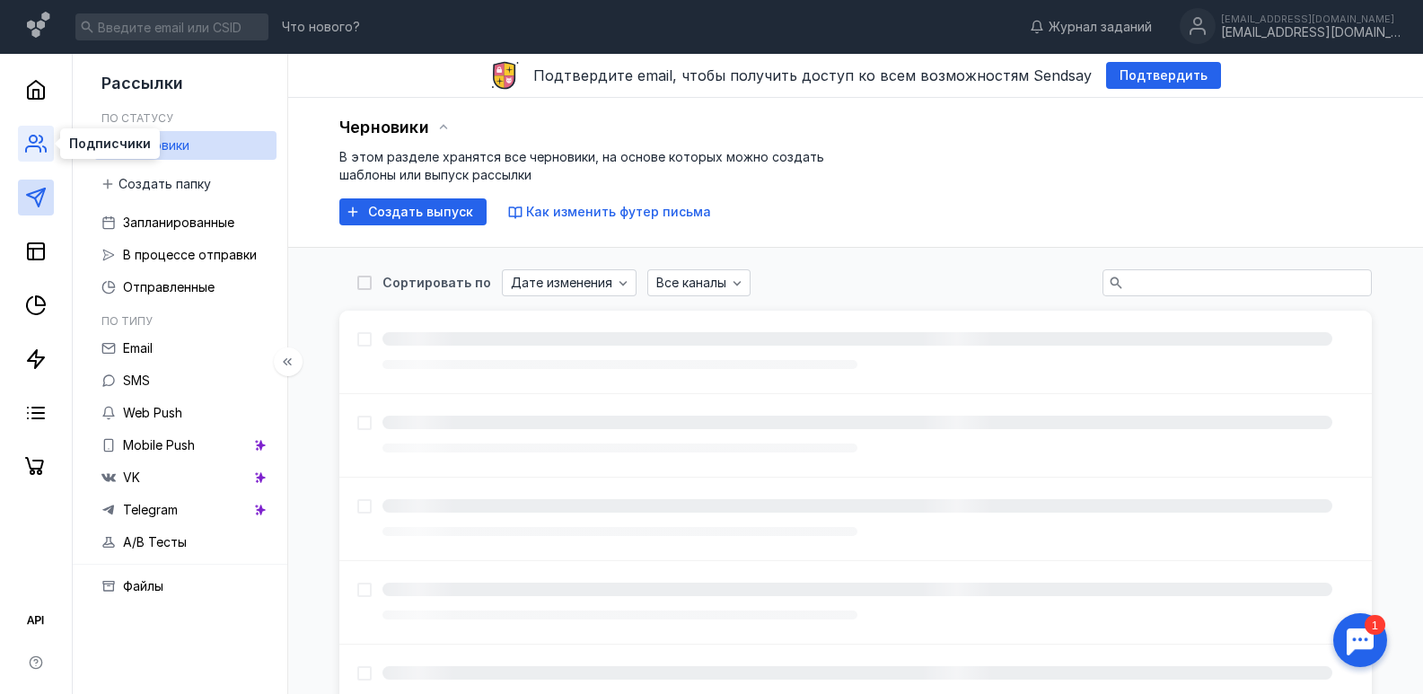
click at [34, 139] on icon at bounding box center [36, 144] width 22 height 22
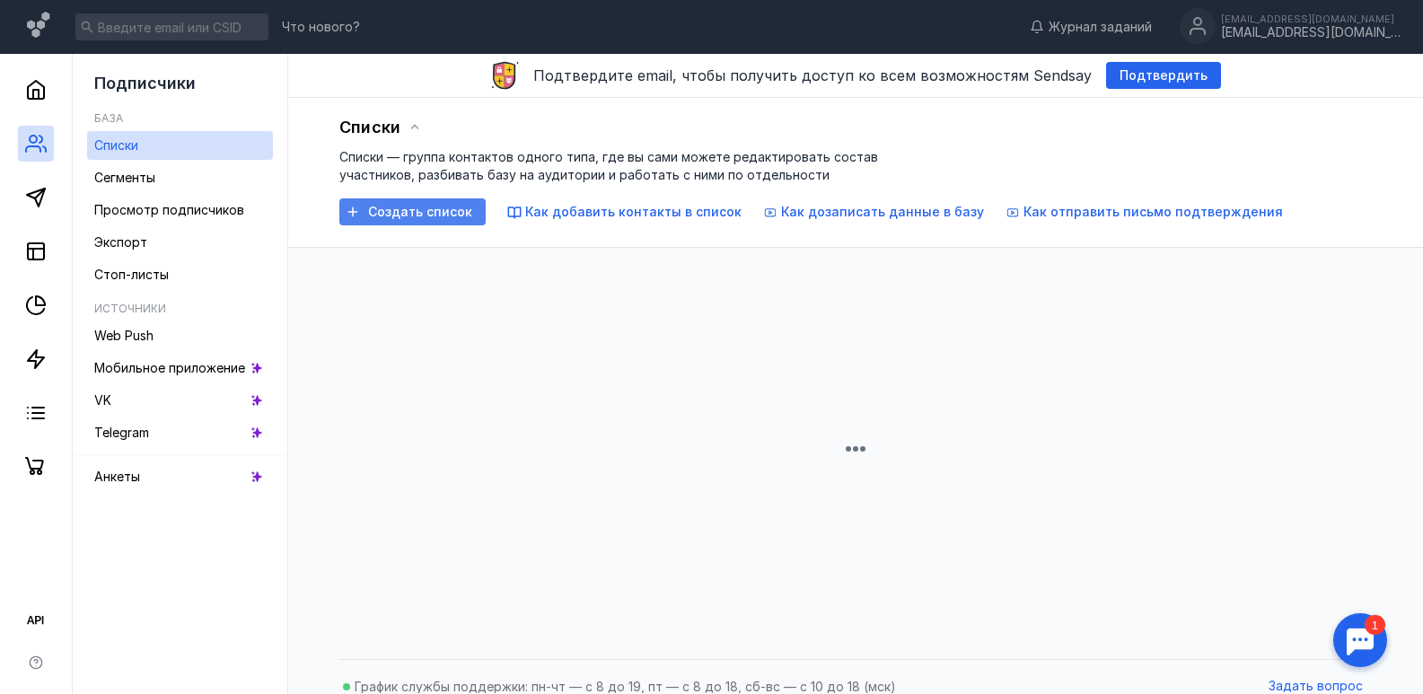
click at [455, 200] on div "Создать список" at bounding box center [412, 211] width 146 height 27
click at [436, 214] on span "Создать список" at bounding box center [420, 212] width 104 height 15
